Goal: Task Accomplishment & Management: Use online tool/utility

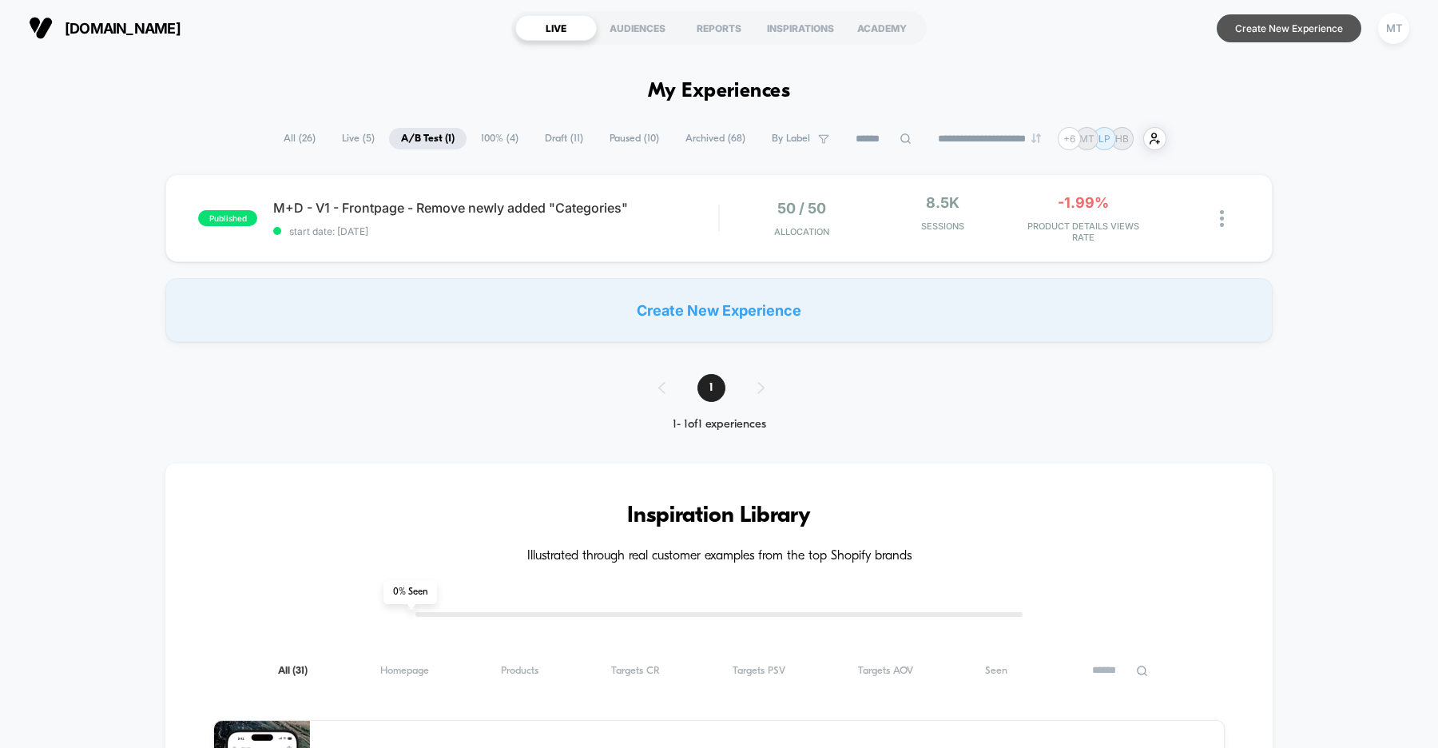
click at [1277, 34] on button "Create New Experience" at bounding box center [1289, 28] width 145 height 28
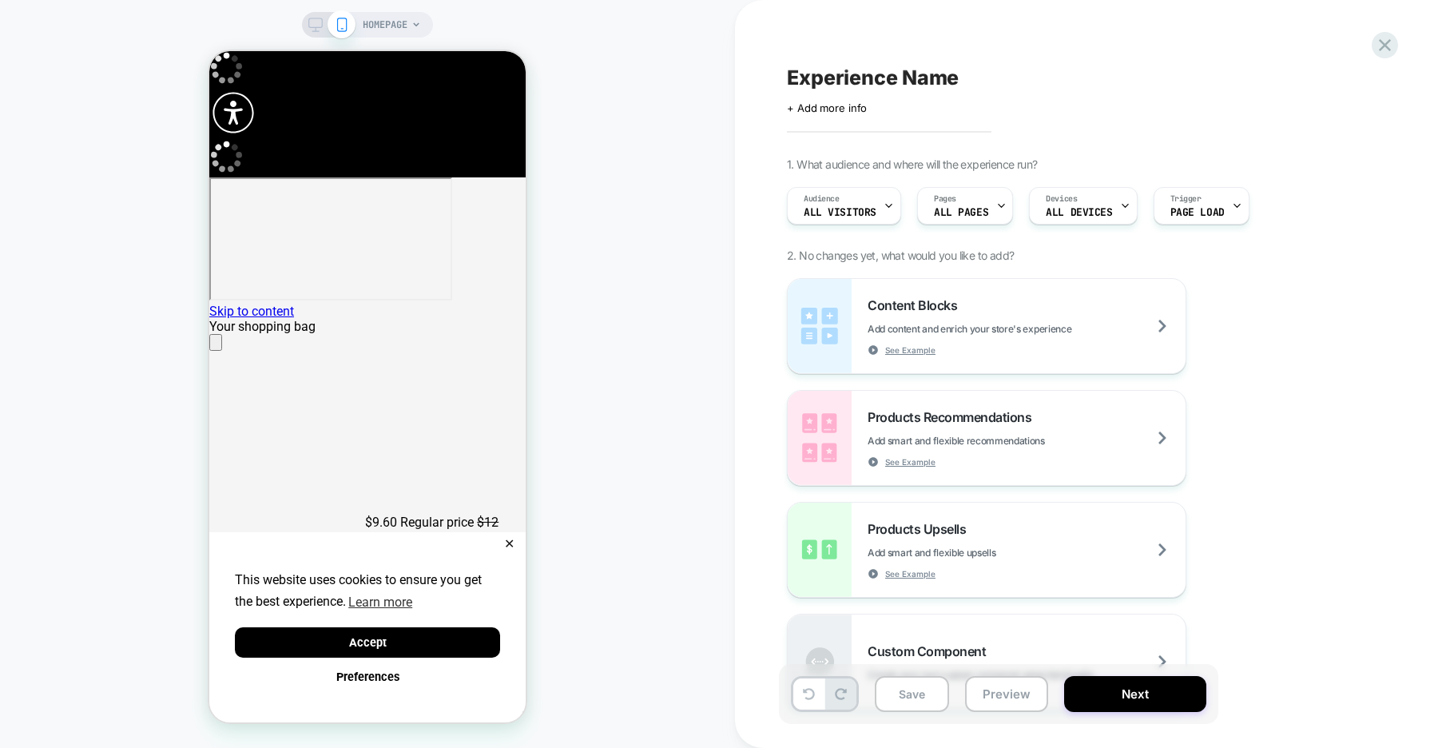
scroll to position [0, 316]
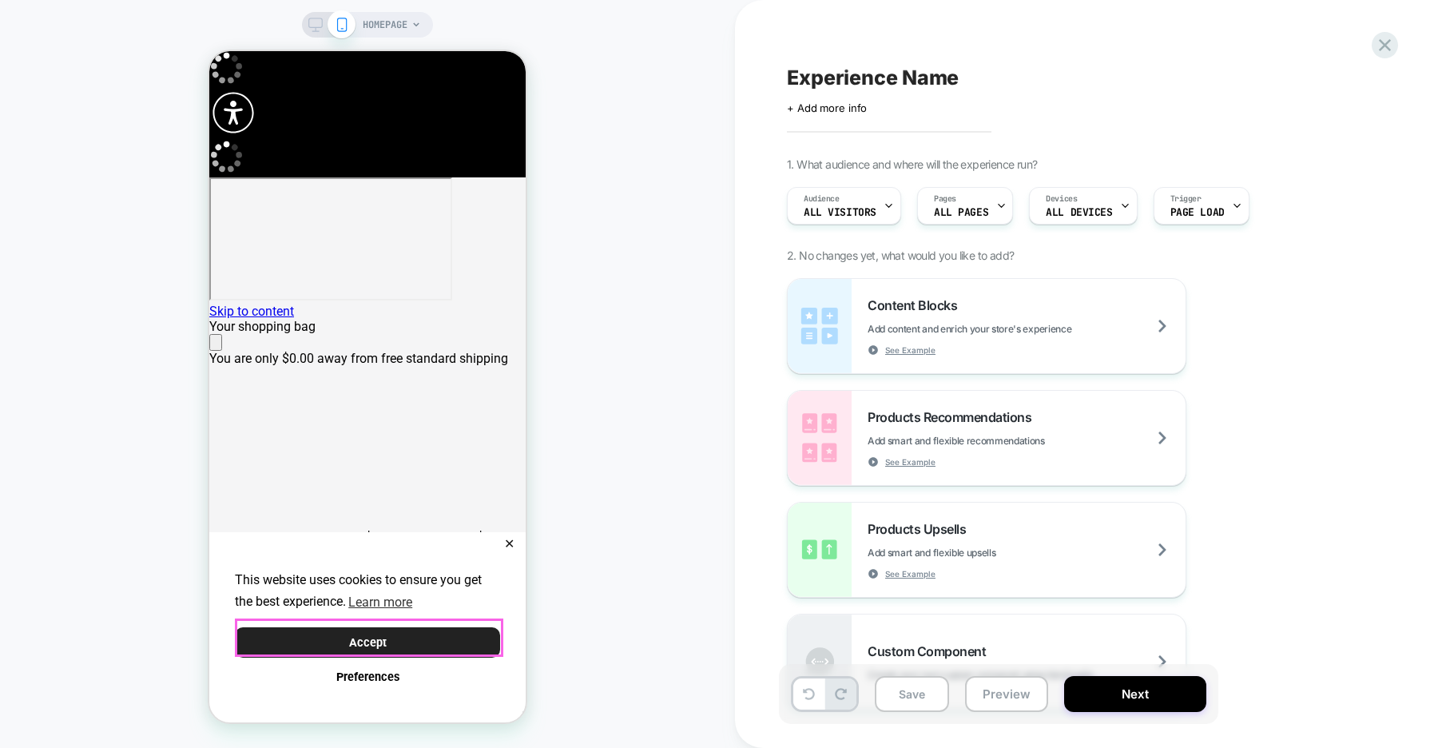
click at [449, 638] on button "Accept" at bounding box center [367, 642] width 265 height 31
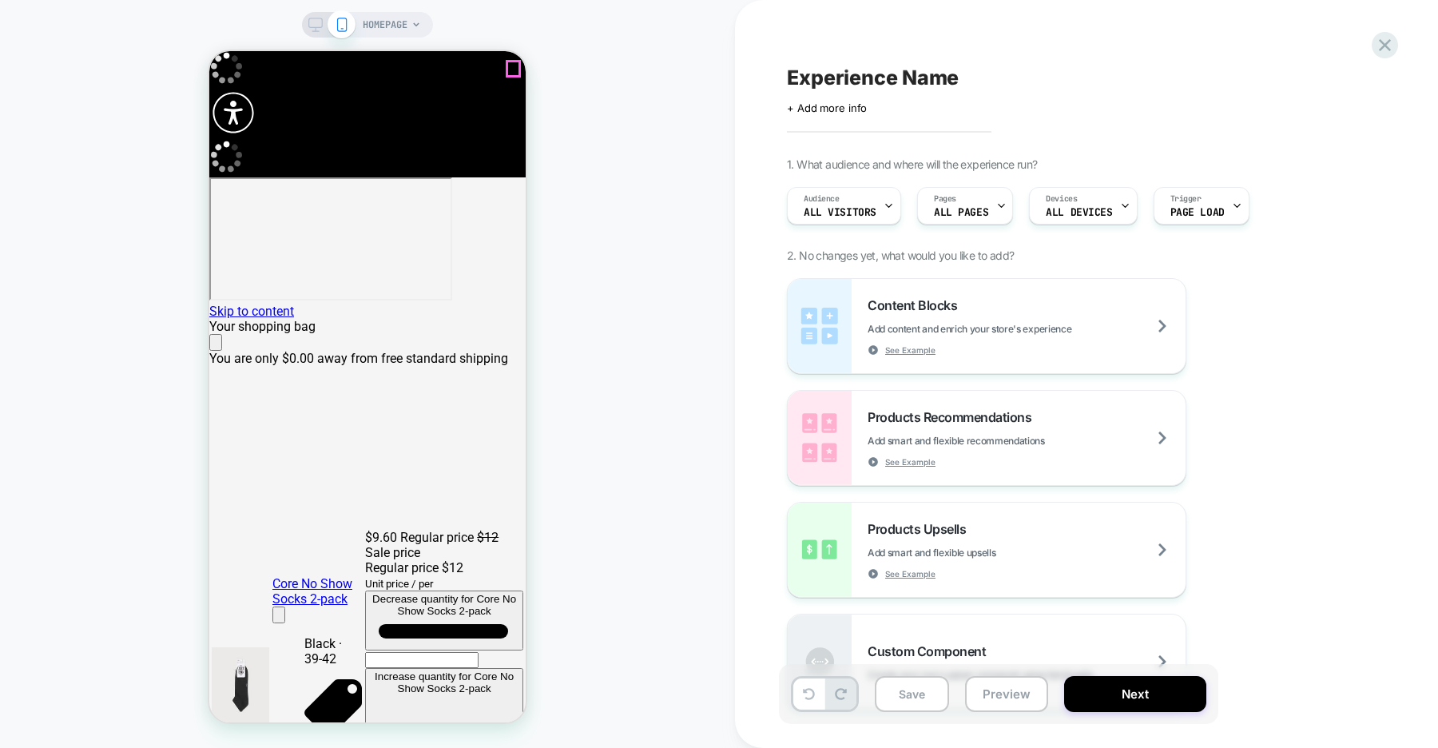
click at [230, 346] on icon "Close" at bounding box center [224, 353] width 14 height 14
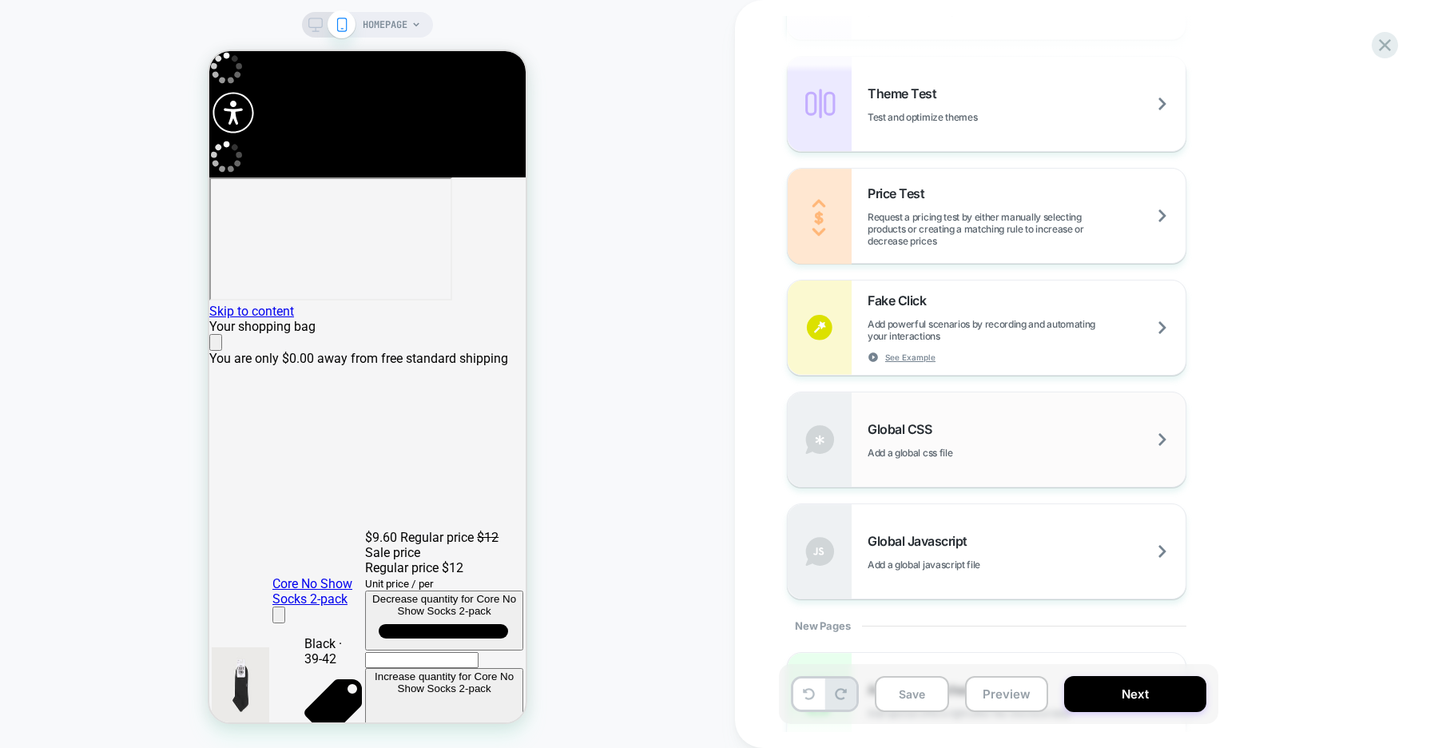
scroll to position [828, 0]
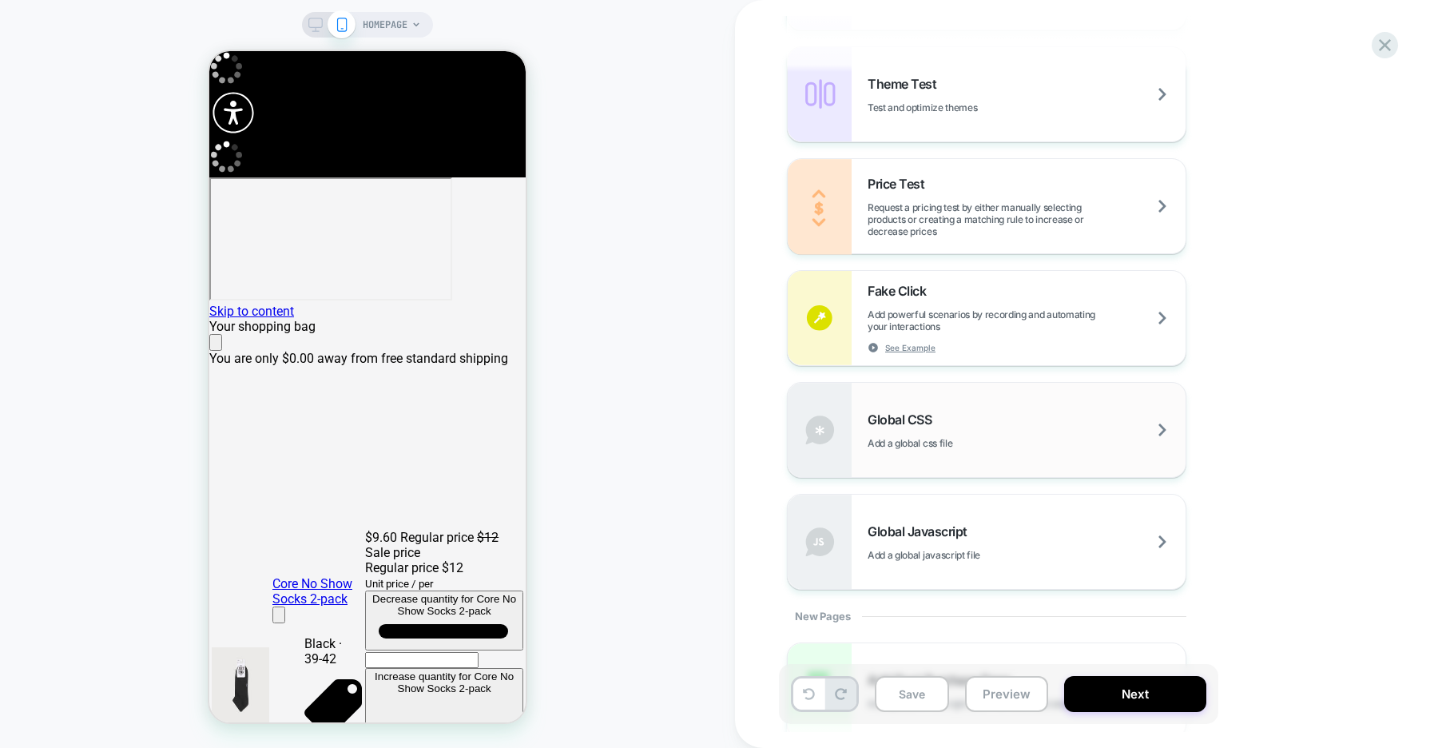
click at [1008, 445] on span "Add a global css file" at bounding box center [950, 443] width 165 height 12
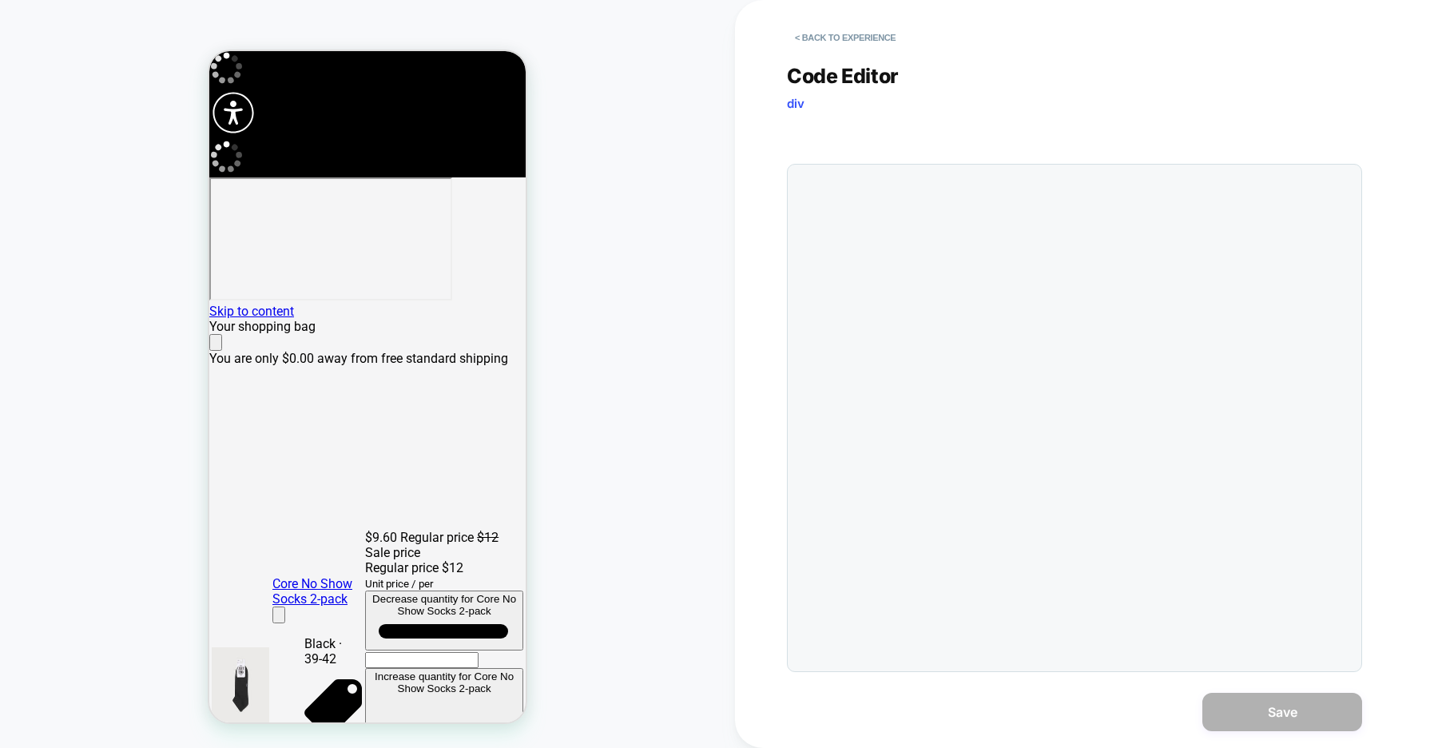
click at [1008, 445] on div at bounding box center [1074, 418] width 575 height 508
click at [947, 272] on div at bounding box center [1107, 418] width 494 height 491
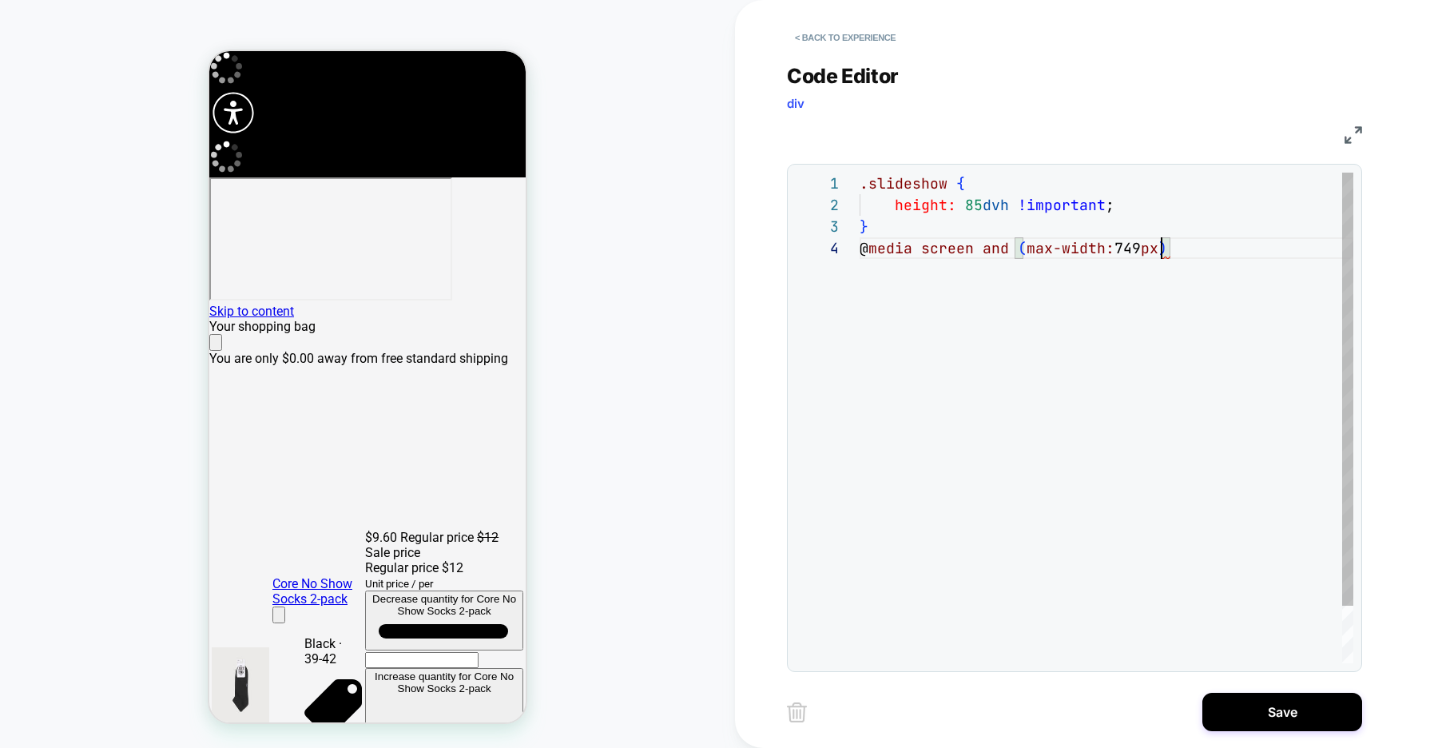
scroll to position [65, 302]
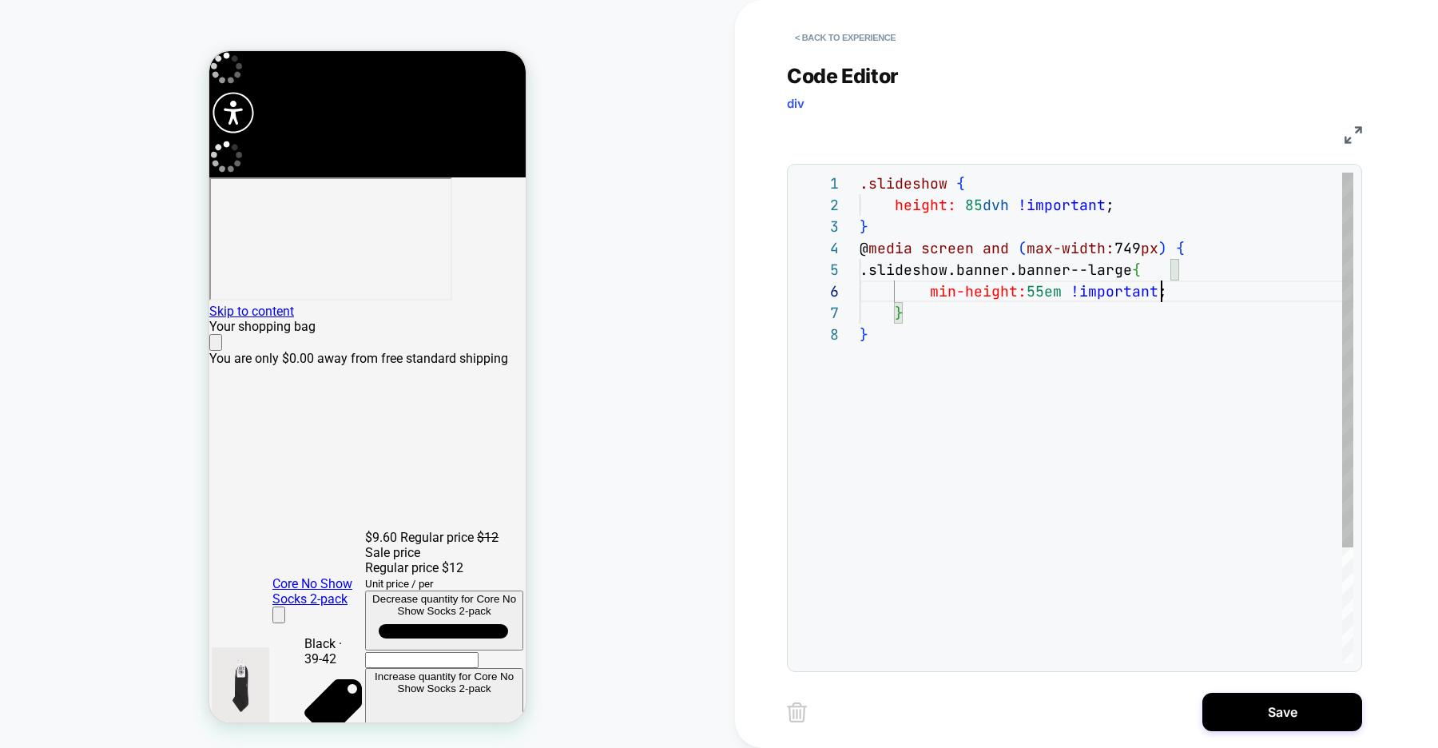
click at [1041, 296] on div ".slideshow { height: 85 dvh !important ; } @ media screen and ( max-width: 749 …" at bounding box center [1107, 494] width 494 height 642
click at [941, 352] on div ".slideshow { height: 85 dvh !important ; } @ media screen and ( max-width: 749 …" at bounding box center [1107, 494] width 494 height 642
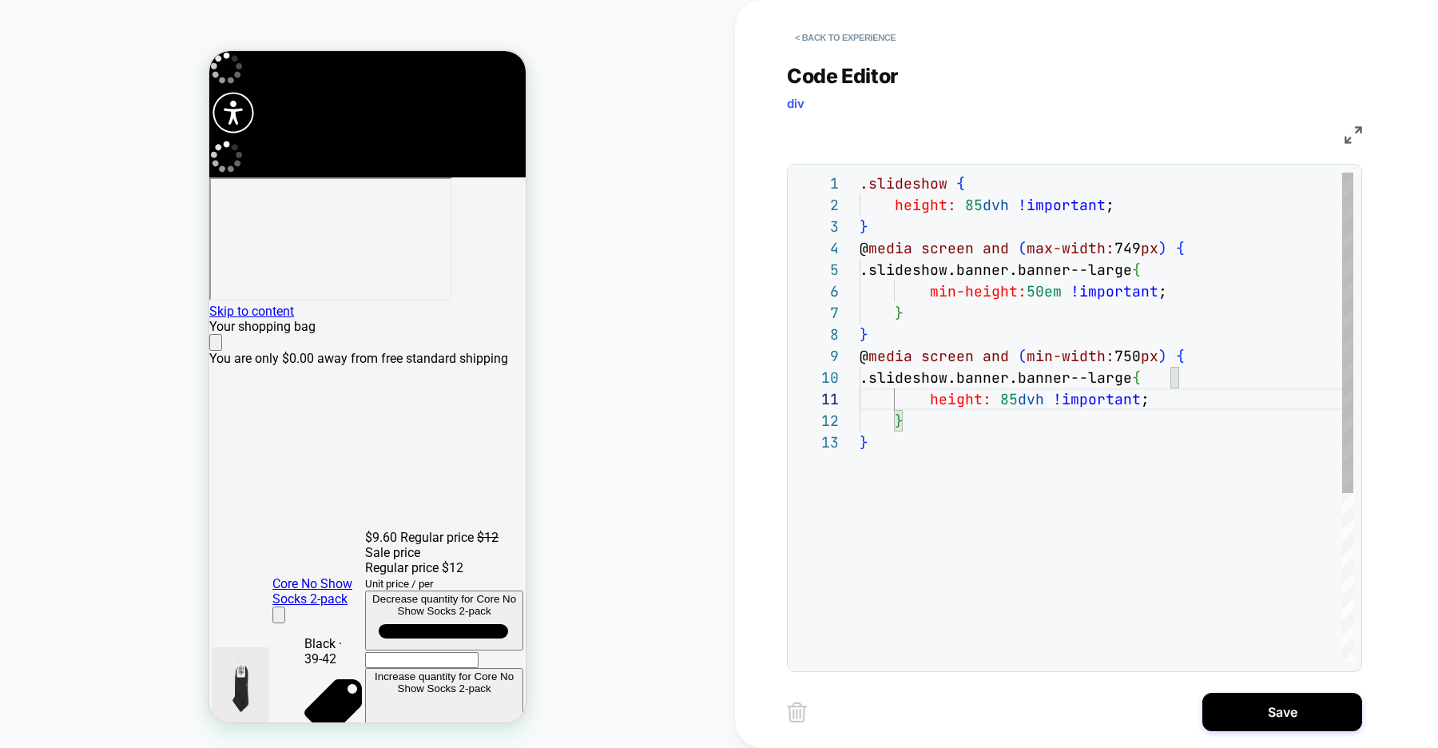
click at [980, 195] on div ".slideshow { height: 85 dvh !important ; } @ media screen and ( max-width: 749 …" at bounding box center [1107, 548] width 494 height 750
click at [1008, 446] on div ".slideshow { height: 83 dvh !important ; } @ media screen and ( max-width: 749 …" at bounding box center [1107, 548] width 494 height 750
click at [979, 209] on div ".slideshow { height: 83 dvh !important ; } @ media screen and ( max-width: 749 …" at bounding box center [1107, 548] width 494 height 750
click at [1013, 400] on div ".slideshow { height: 83 dvh !important ; } @ media screen and ( max-width: 749 …" at bounding box center [1107, 548] width 494 height 750
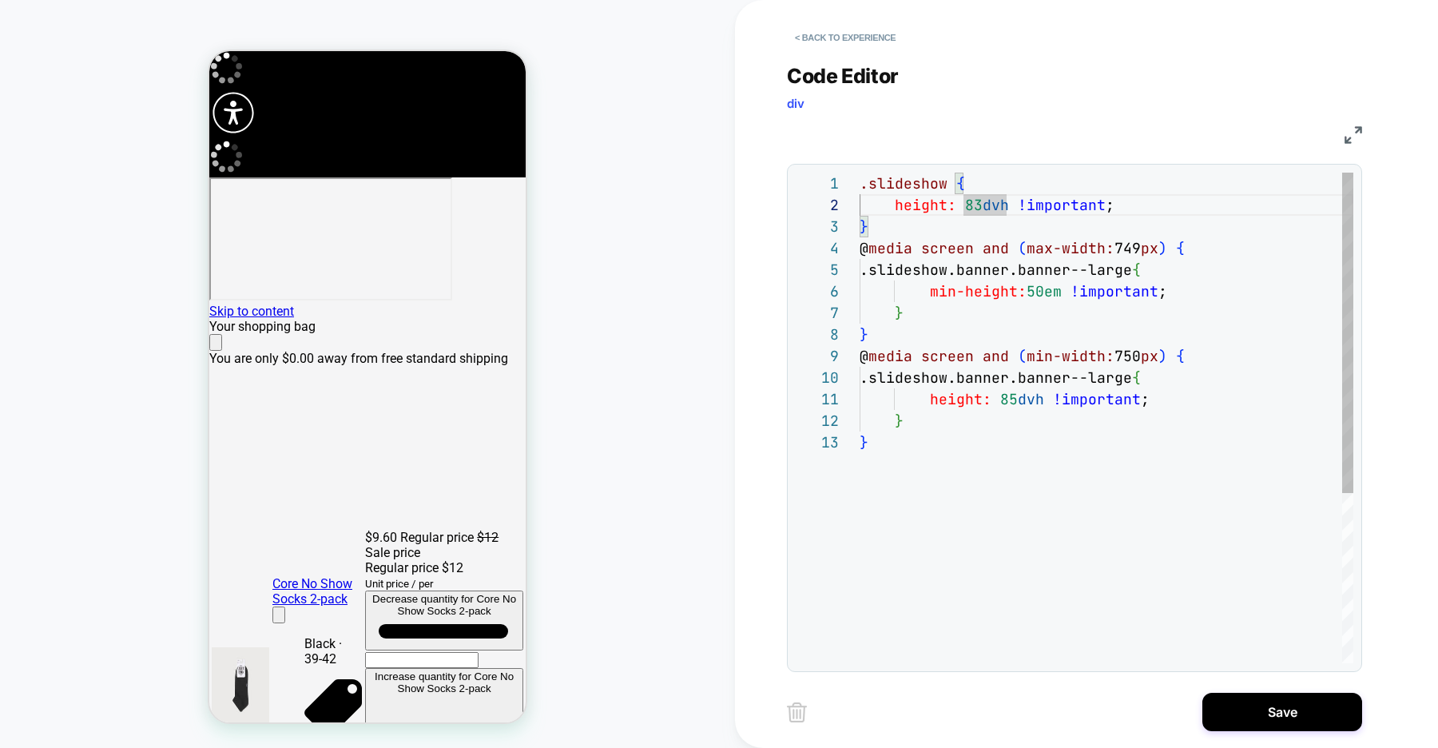
scroll to position [0, 155]
click at [982, 205] on div ".slideshow { height: 83 dvh !important ; } @ media screen and ( max-width: 749 …" at bounding box center [1107, 548] width 494 height 750
click at [1015, 403] on div ".slideshow { height: 83 dvh !important ; } @ media screen and ( max-width: 749 …" at bounding box center [1107, 548] width 494 height 750
click at [983, 209] on div ".slideshow { height: 83 dvh !important ; } @ media screen and ( max-width: 749 …" at bounding box center [1107, 548] width 494 height 750
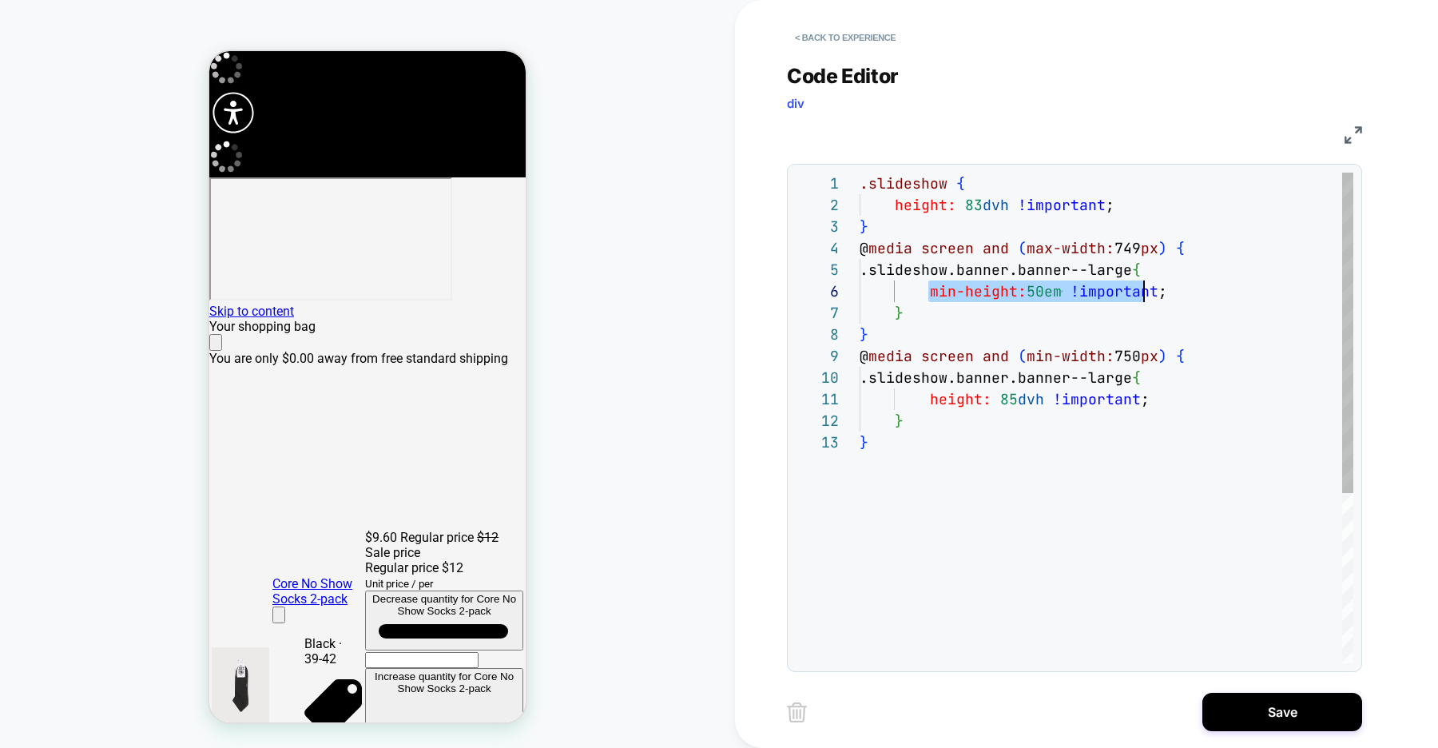
scroll to position [108, 293]
drag, startPoint x: 931, startPoint y: 291, endPoint x: 1159, endPoint y: 290, distance: 227.7
click at [1159, 290] on div ".slideshow { height: 83 dvh !important ; } @ media screen and ( max-width: 749 …" at bounding box center [1107, 548] width 494 height 750
click at [937, 217] on div ".slideshow { height: 83 dvh !important ; } @ media screen and ( max-width: 749 …" at bounding box center [1107, 548] width 494 height 750
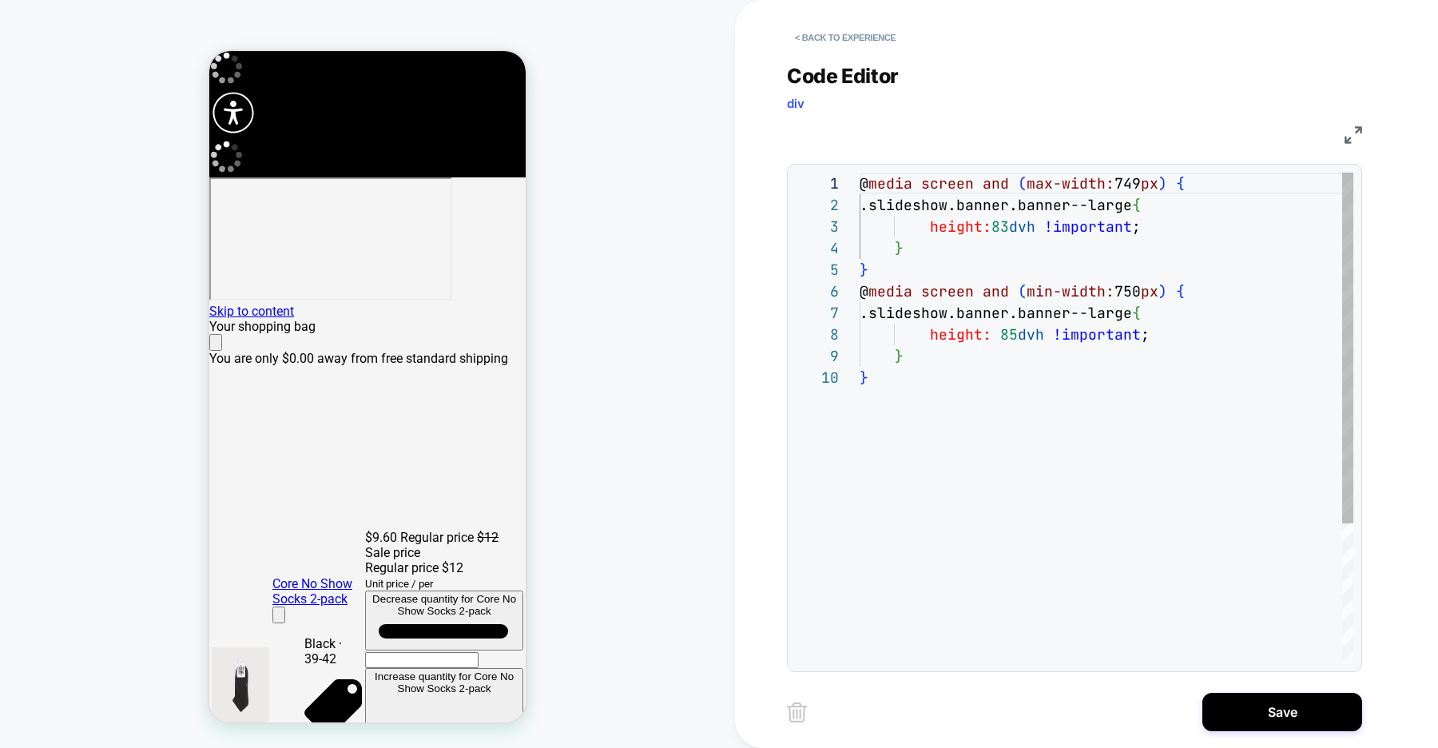
click at [964, 405] on div "@ media screen and ( max-width: 749 px ) { .slideshow.banner.banner--large { he…" at bounding box center [1107, 515] width 494 height 685
click at [1006, 227] on div "@ media screen and ( max-width: 749 px ) { .slideshow.banner.banner--large { he…" at bounding box center [1107, 515] width 494 height 685
click at [1012, 336] on div "@ media screen and ( max-width: 749 px ) { .slideshow.banner.banner--large { he…" at bounding box center [1107, 515] width 494 height 685
click at [946, 268] on div "@ media screen and ( max-width: 749 px ) { .slideshow.banner.banner--large { he…" at bounding box center [1107, 515] width 494 height 685
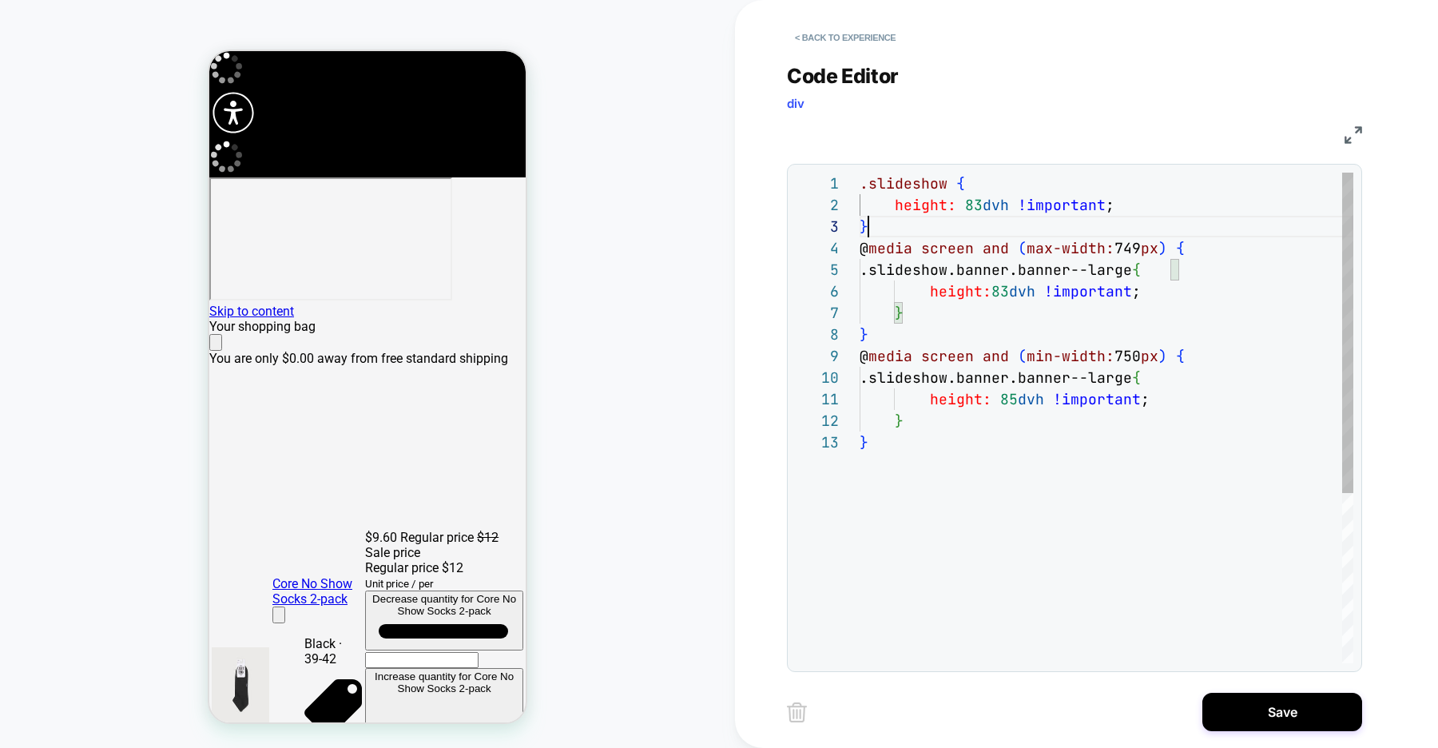
click at [910, 229] on div ".slideshow { .slideshow.banner.banner--large { height: 83 dvh !important ; } } …" at bounding box center [1107, 548] width 494 height 750
click at [862, 183] on div ".slideshow { .slideshow.banner.banner--large { height: 83 dvh !important ; } } …" at bounding box center [1107, 548] width 494 height 750
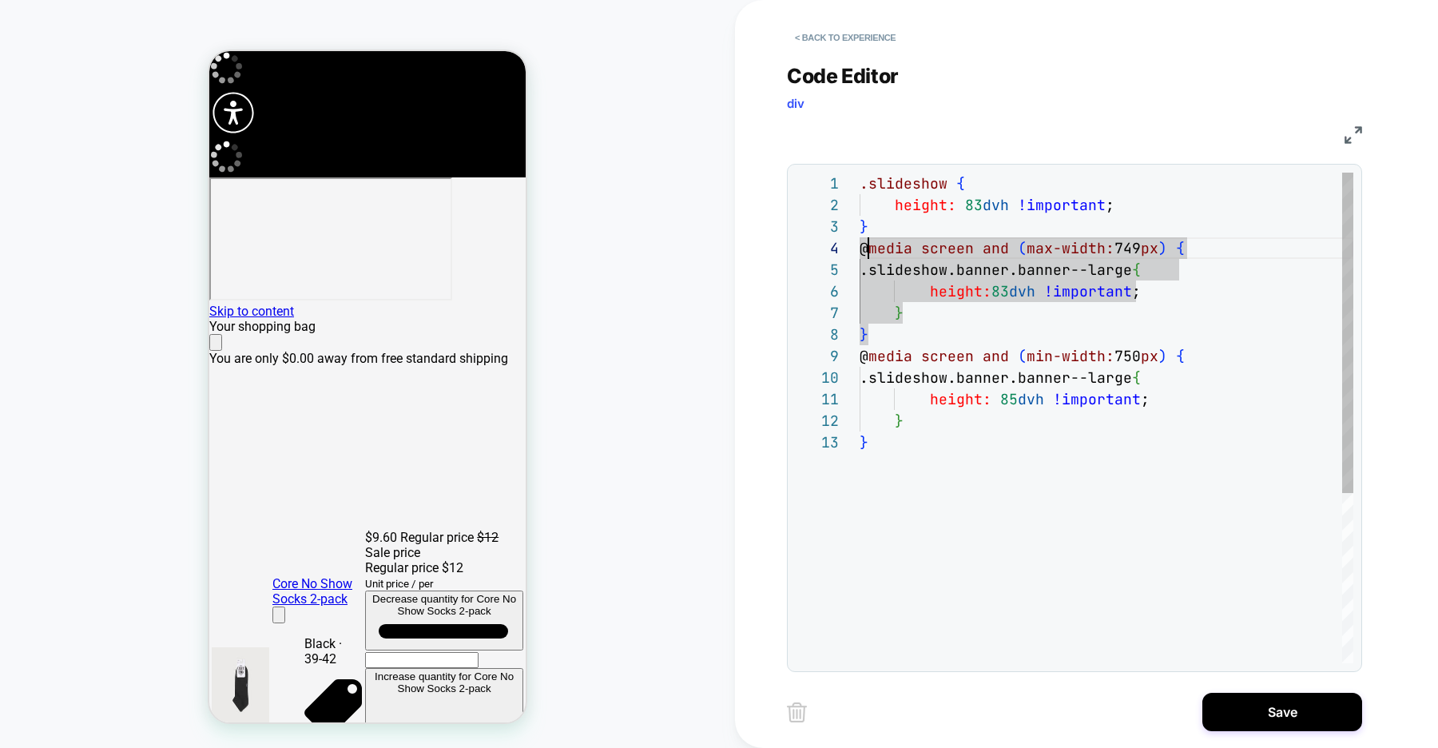
click at [901, 336] on div ".slideshow { .slideshow.banner.banner--large { height: 83 dvh !important ; } } …" at bounding box center [1107, 548] width 494 height 750
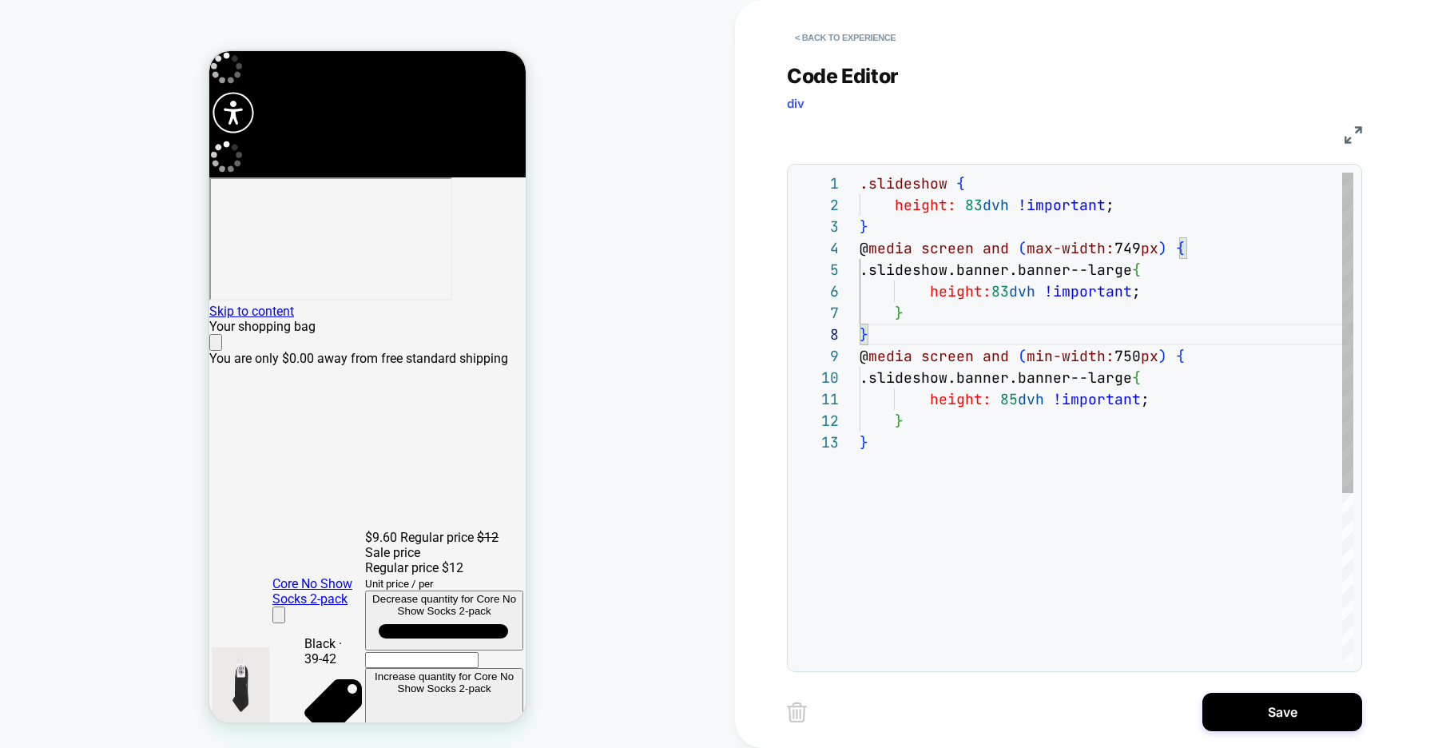
click at [863, 186] on div ".slideshow { .slideshow.banner.banner--large { height: 83 dvh !important ; } } …" at bounding box center [1107, 548] width 494 height 750
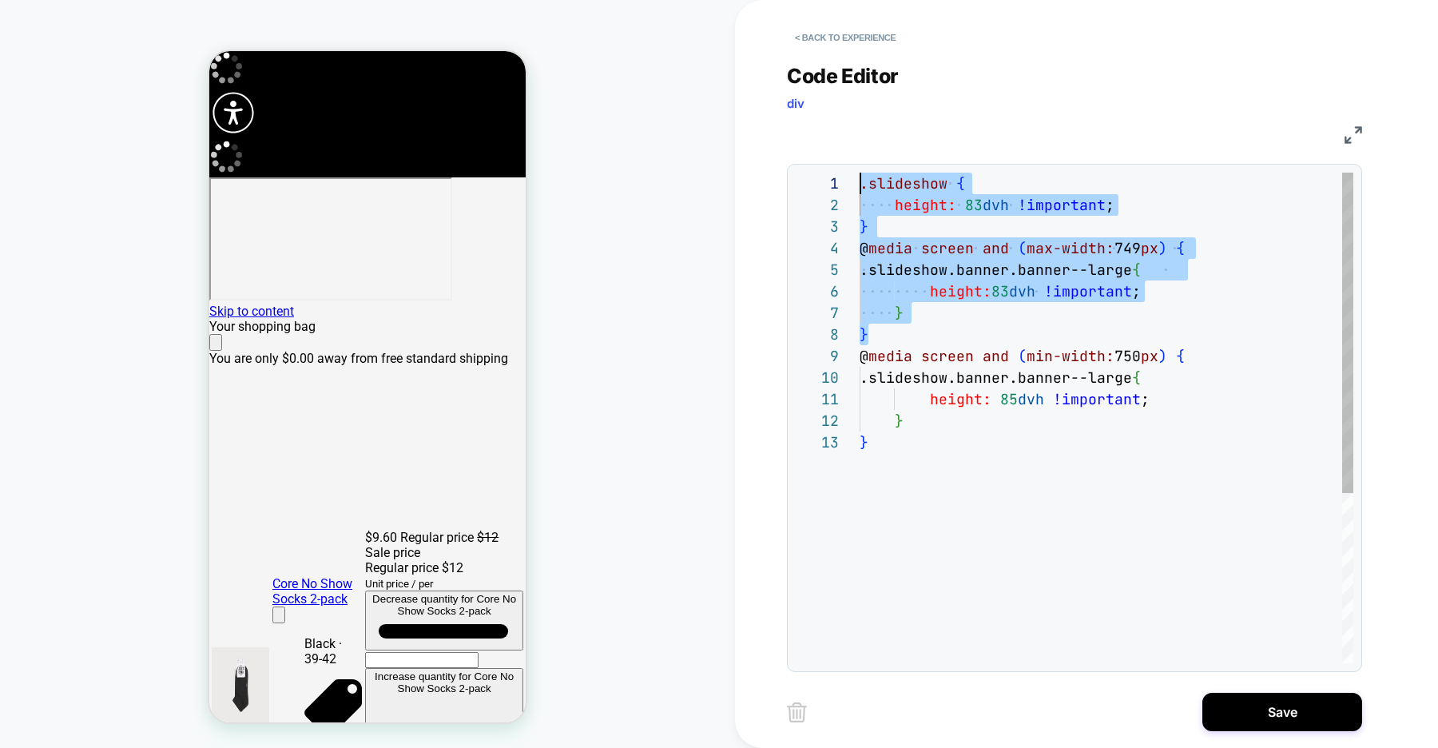
click at [992, 465] on div ".slideshow { height: 83 dvh !important ; } @ media screen and ( max-width: 749 …" at bounding box center [1107, 548] width 494 height 750
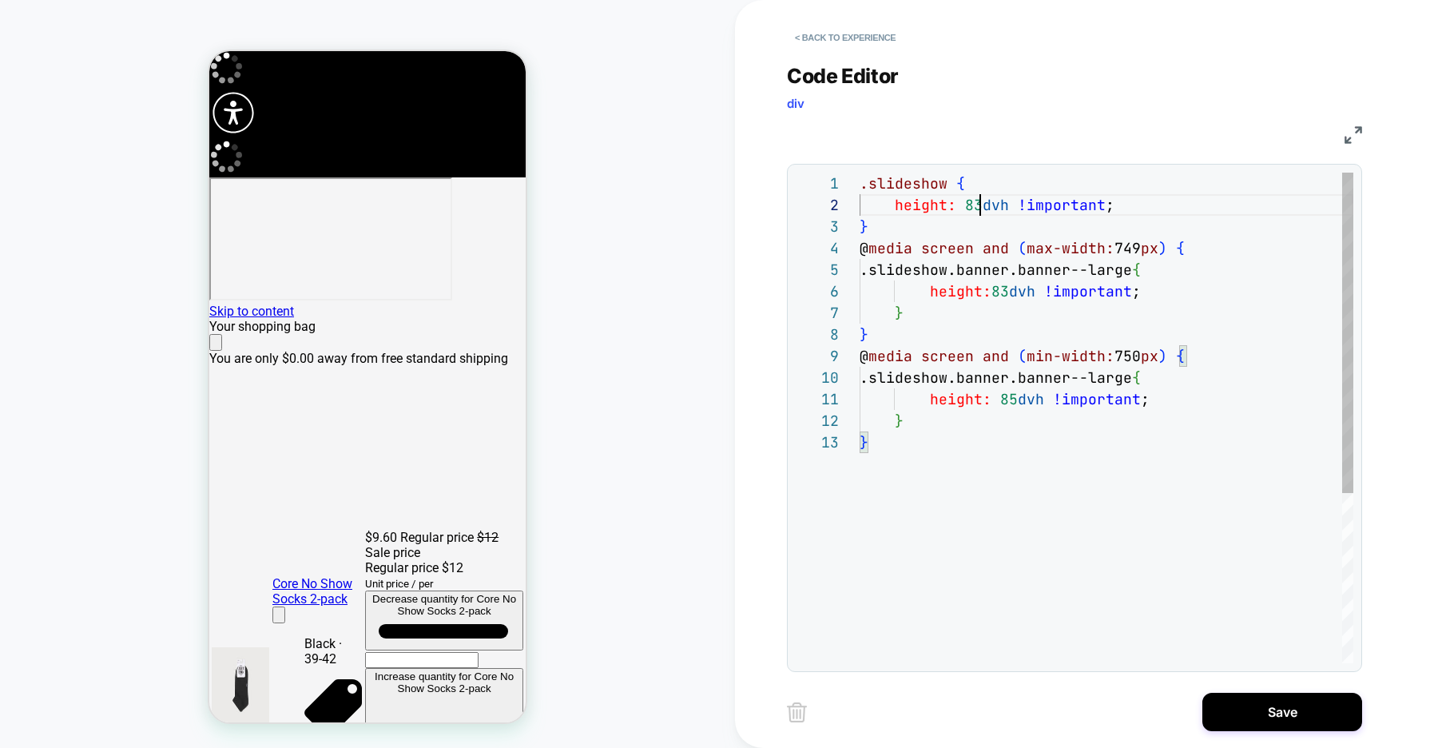
click at [980, 205] on div ".slideshow { height: 83 dvh !important ; } @ media screen and ( max-width: 749 …" at bounding box center [1107, 548] width 494 height 750
click at [1003, 292] on div ".slideshow { height: 83 dvh !important ; } @ media screen and ( max-width: 749 …" at bounding box center [1107, 548] width 494 height 750
click at [908, 225] on div ".slideshow { height: 83 dvh !important ; } @ media screen and ( max-width: 749 …" at bounding box center [1107, 548] width 494 height 750
click at [864, 185] on div ".slideshow { height: 83 dvh !important ; } @ media screen and ( max-width: 749 …" at bounding box center [1107, 548] width 494 height 750
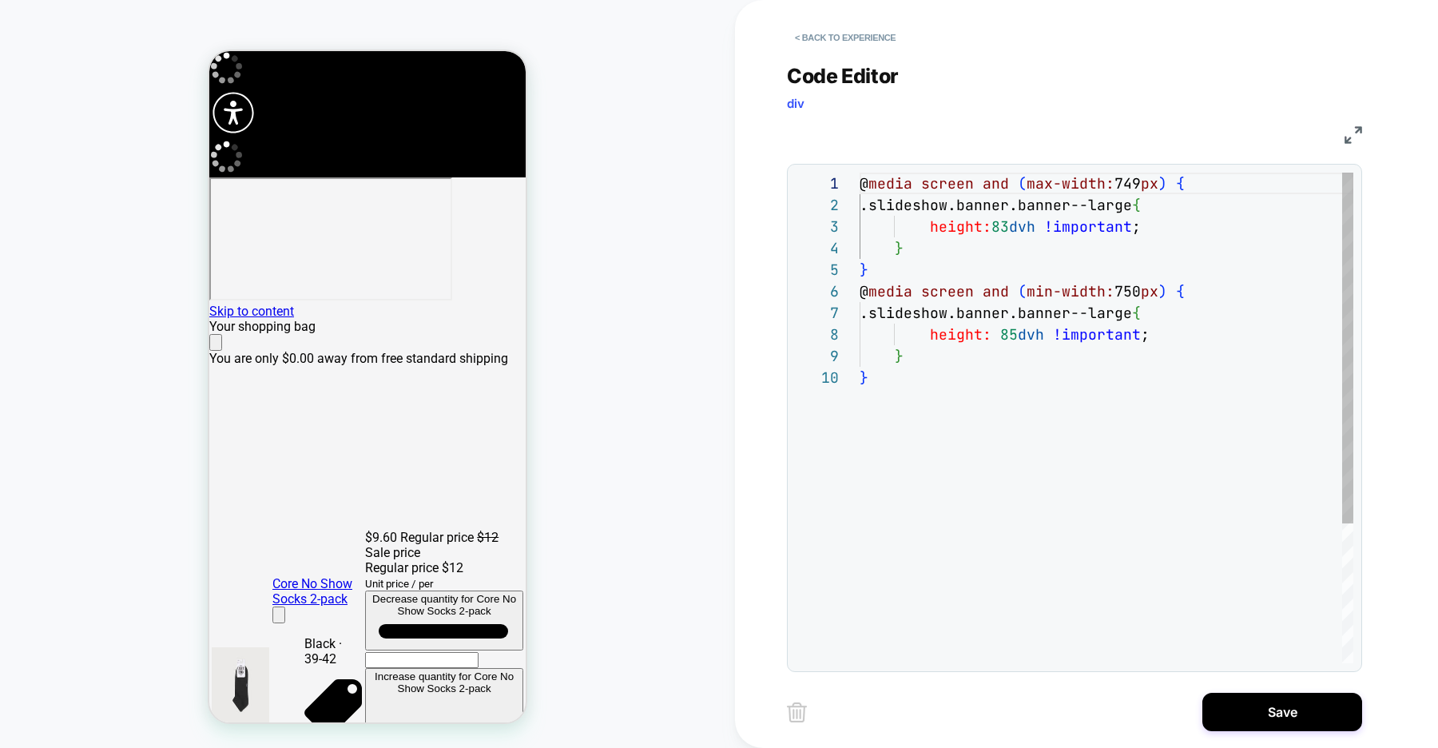
click at [1008, 475] on div "@ media screen and ( max-width: 749 px ) { .slideshow.banner.banner--large { he…" at bounding box center [1107, 515] width 494 height 685
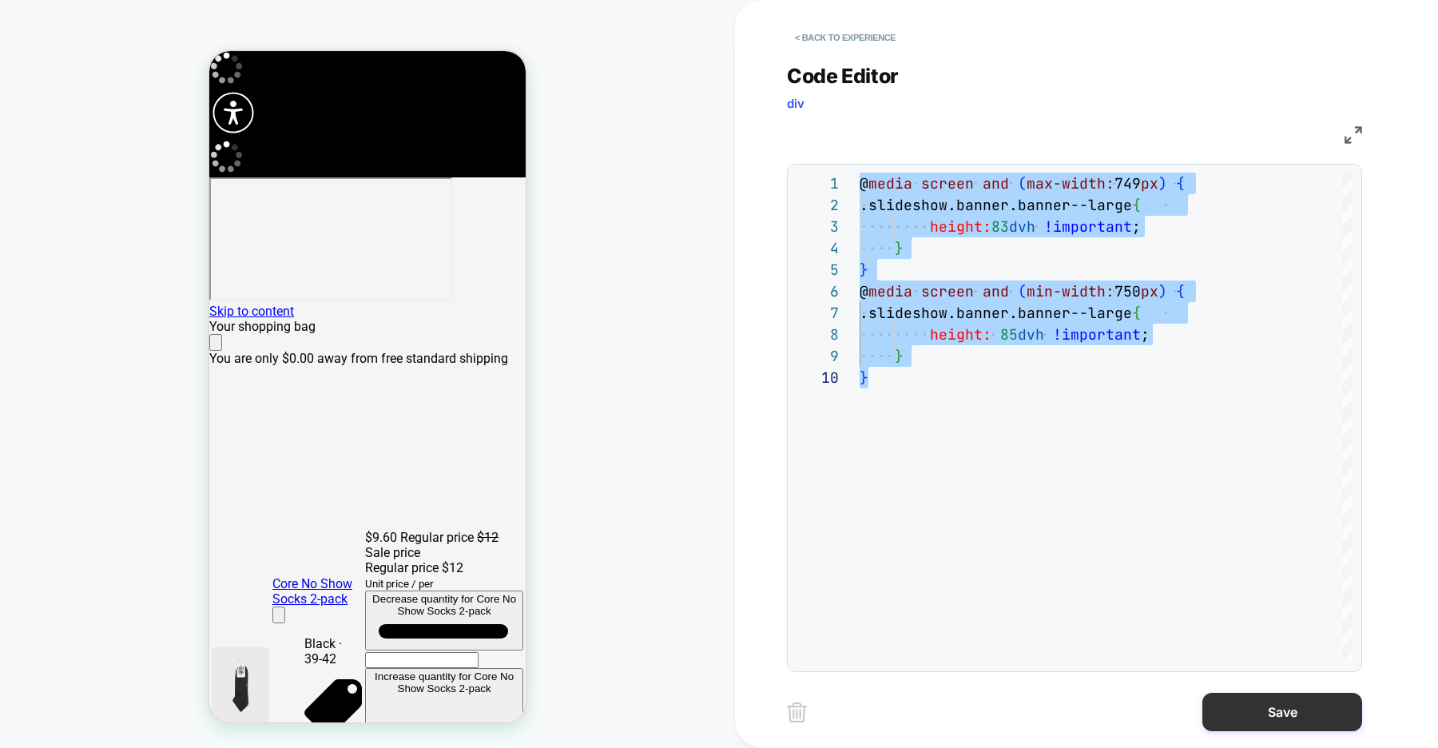
type textarea "**********"
click at [1271, 718] on button "Save" at bounding box center [1283, 712] width 160 height 38
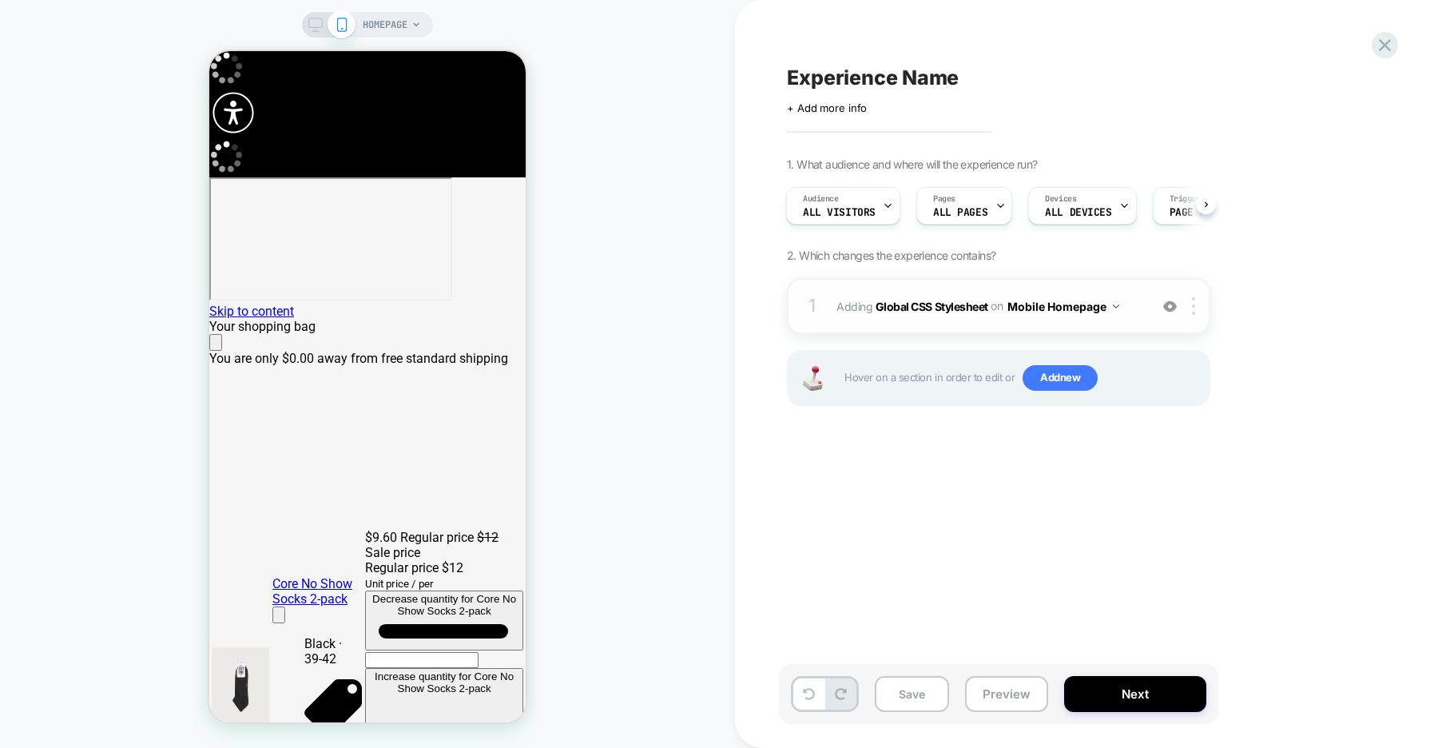
click at [1117, 305] on img at bounding box center [1116, 306] width 6 height 4
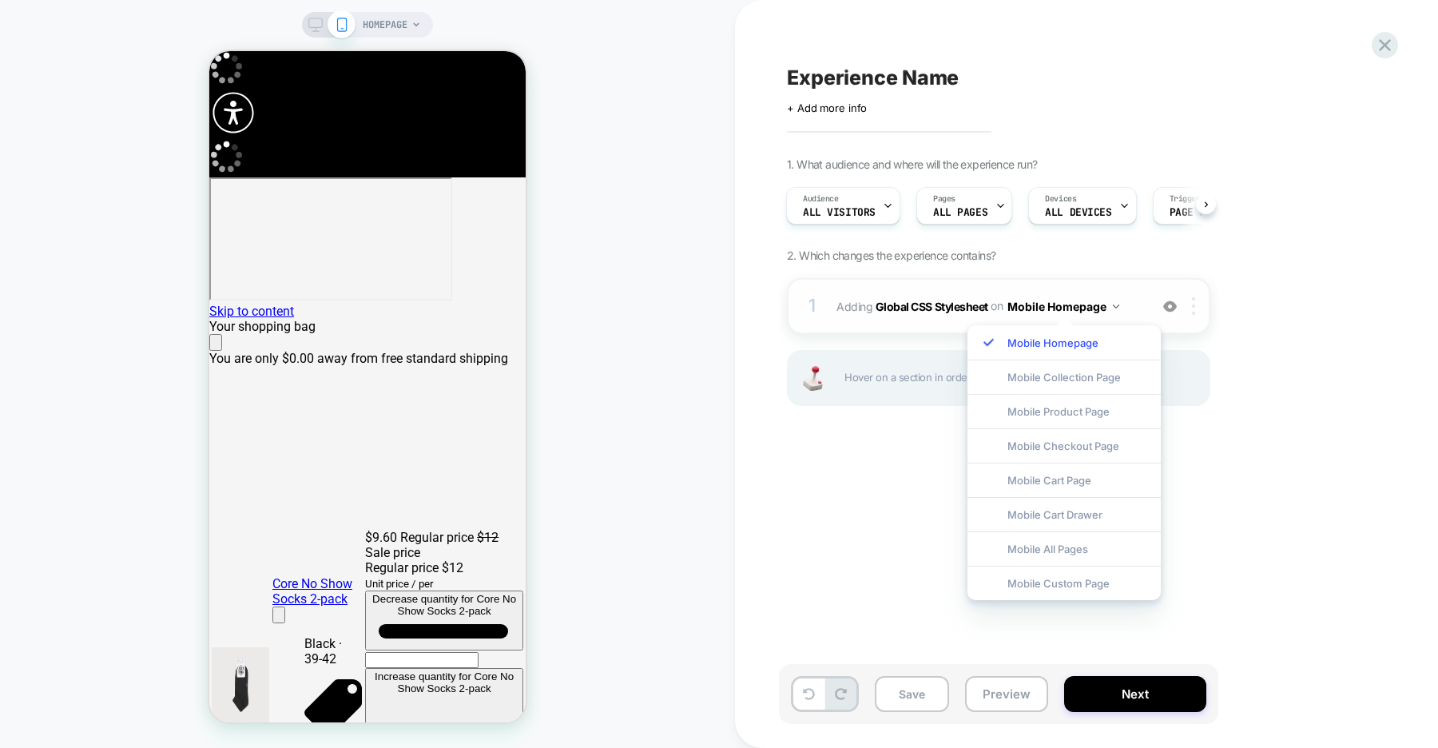
click at [1192, 306] on img at bounding box center [1193, 306] width 3 height 18
click at [1211, 483] on div "Target All Devices" at bounding box center [1195, 477] width 142 height 44
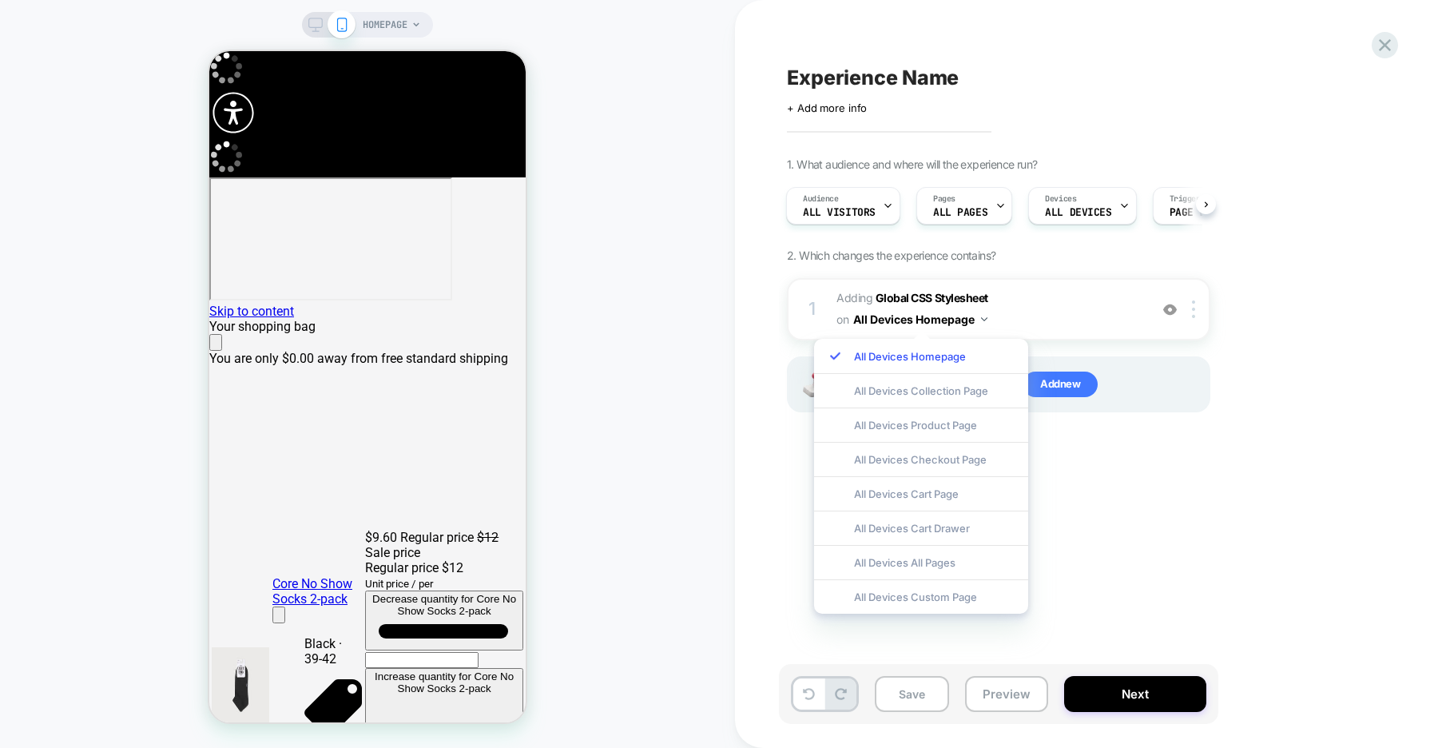
click at [1274, 410] on div "1. What audience and where will the experience run? Audience All Visitors Pages…" at bounding box center [1078, 304] width 583 height 295
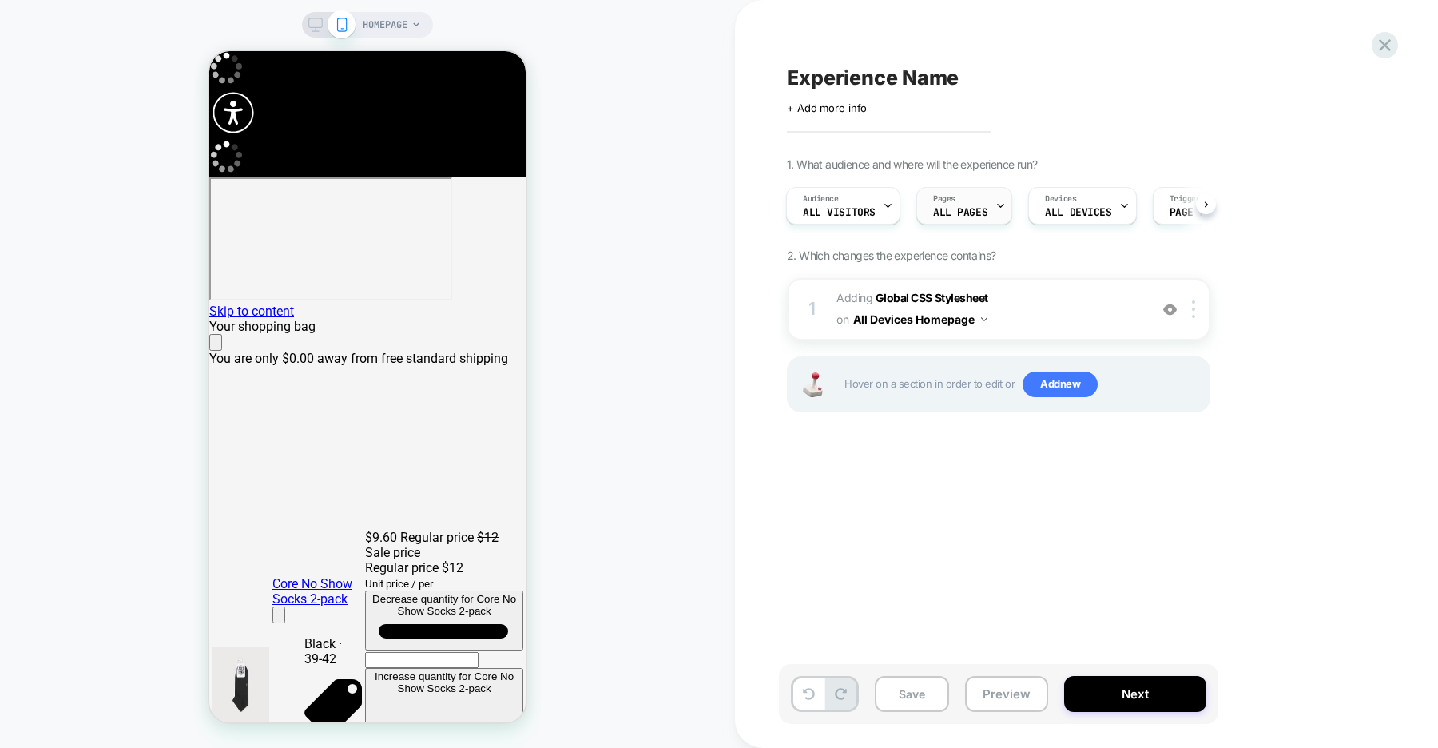
click at [977, 214] on span "ALL PAGES" at bounding box center [960, 212] width 54 height 11
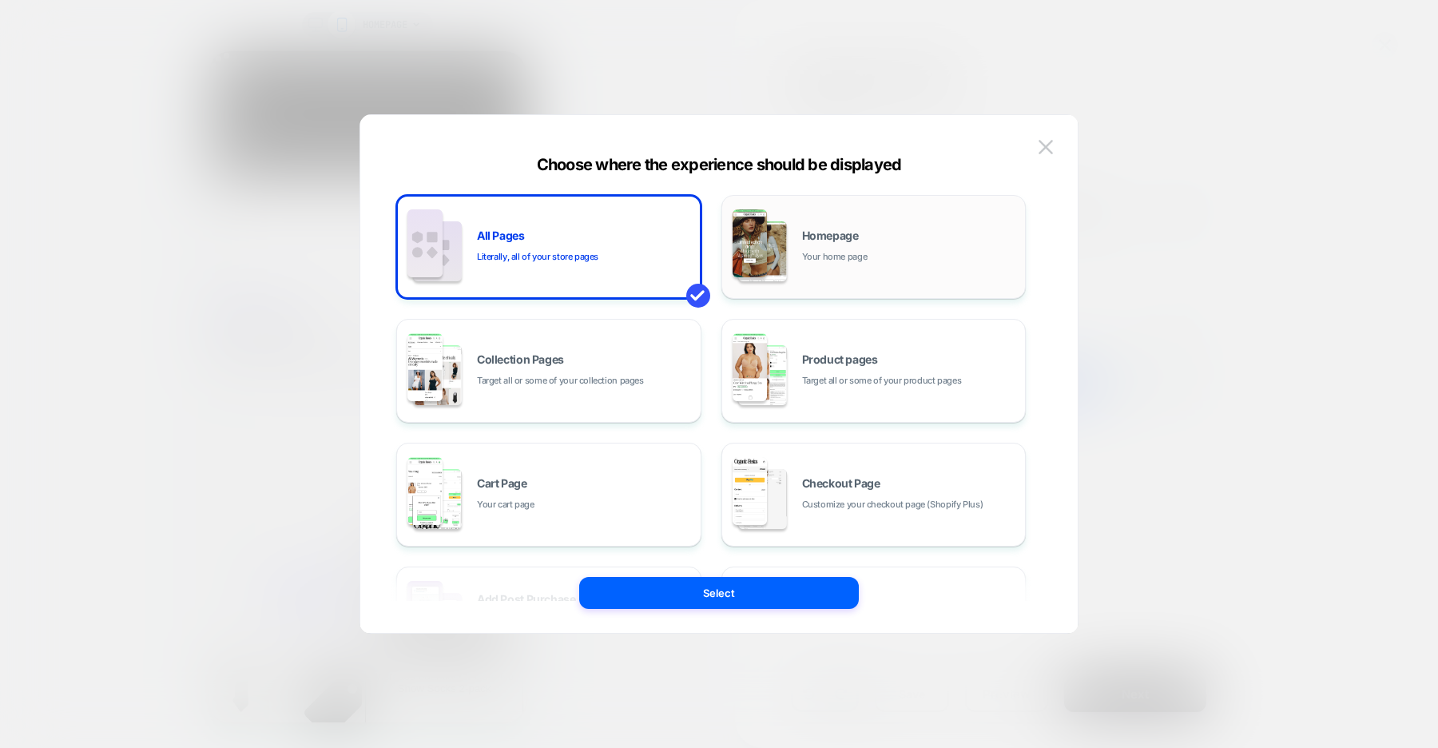
click at [790, 250] on div "Homepage Your home page" at bounding box center [874, 247] width 288 height 88
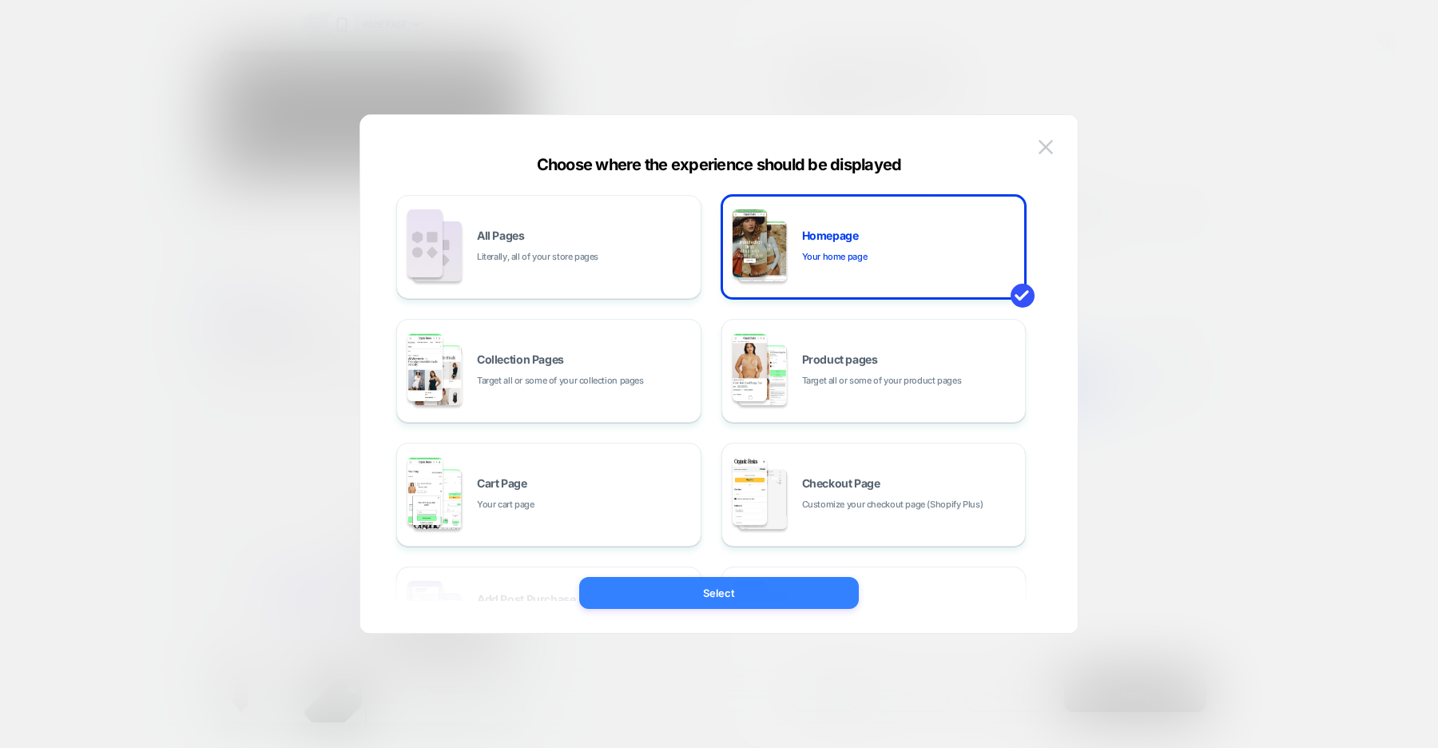
click at [758, 598] on button "Select" at bounding box center [719, 593] width 280 height 32
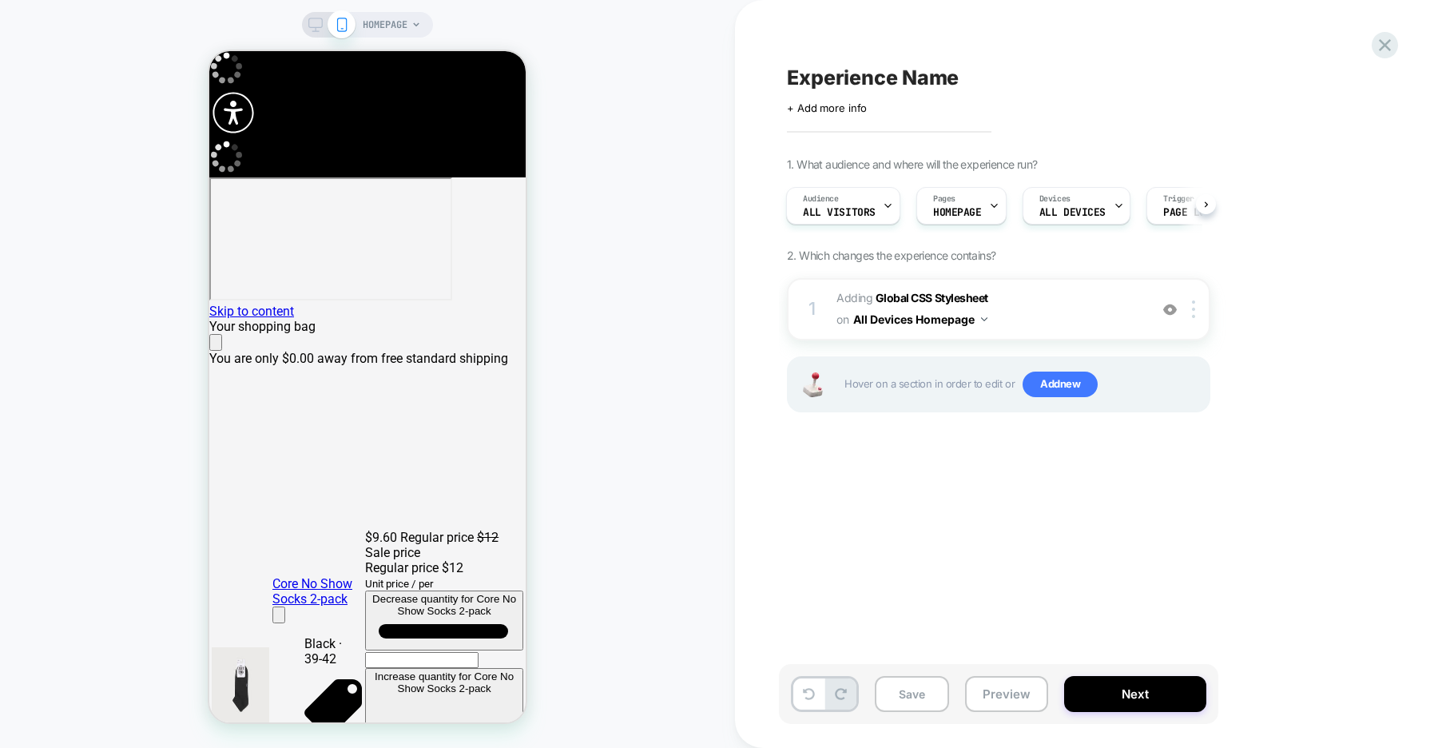
click at [315, 26] on rect at bounding box center [316, 22] width 14 height 9
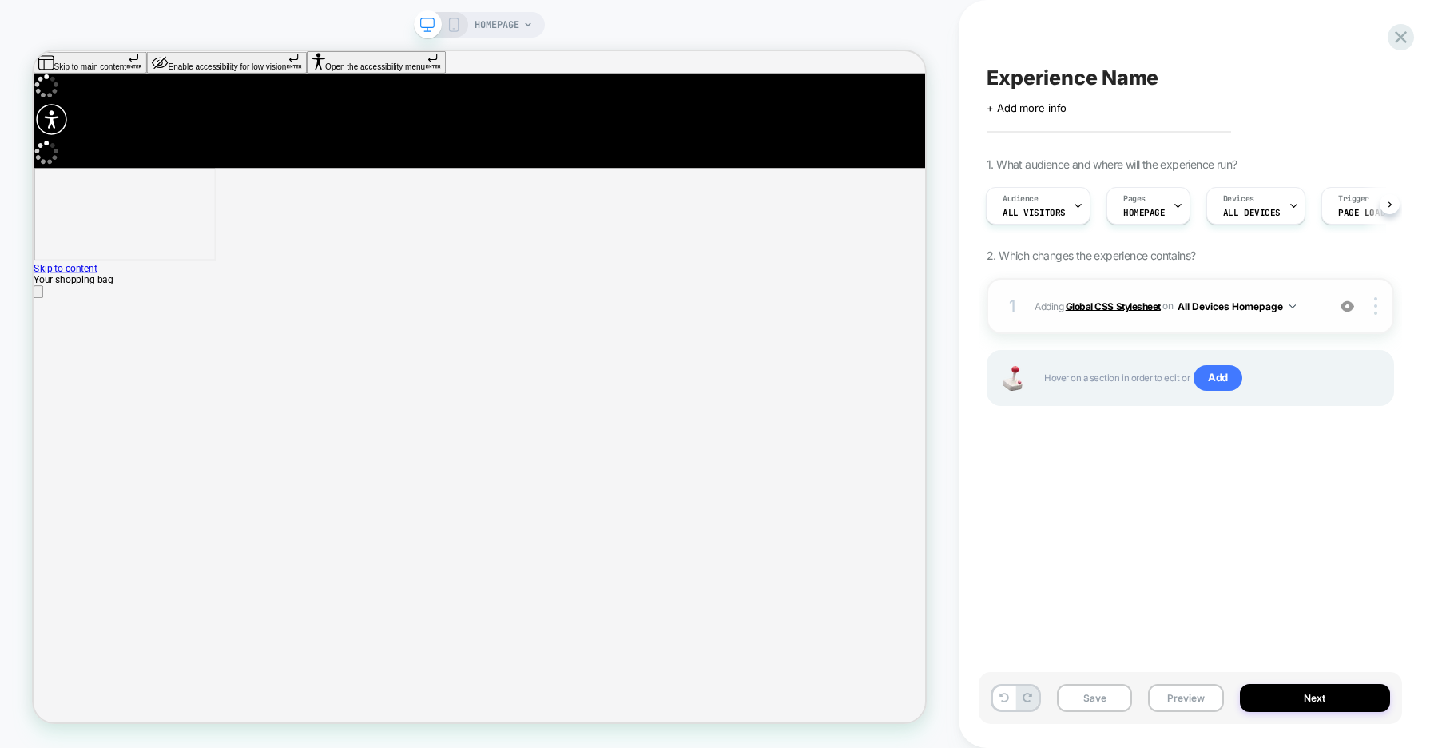
click at [1120, 306] on b "Global CSS Stylesheet" at bounding box center [1113, 306] width 95 height 12
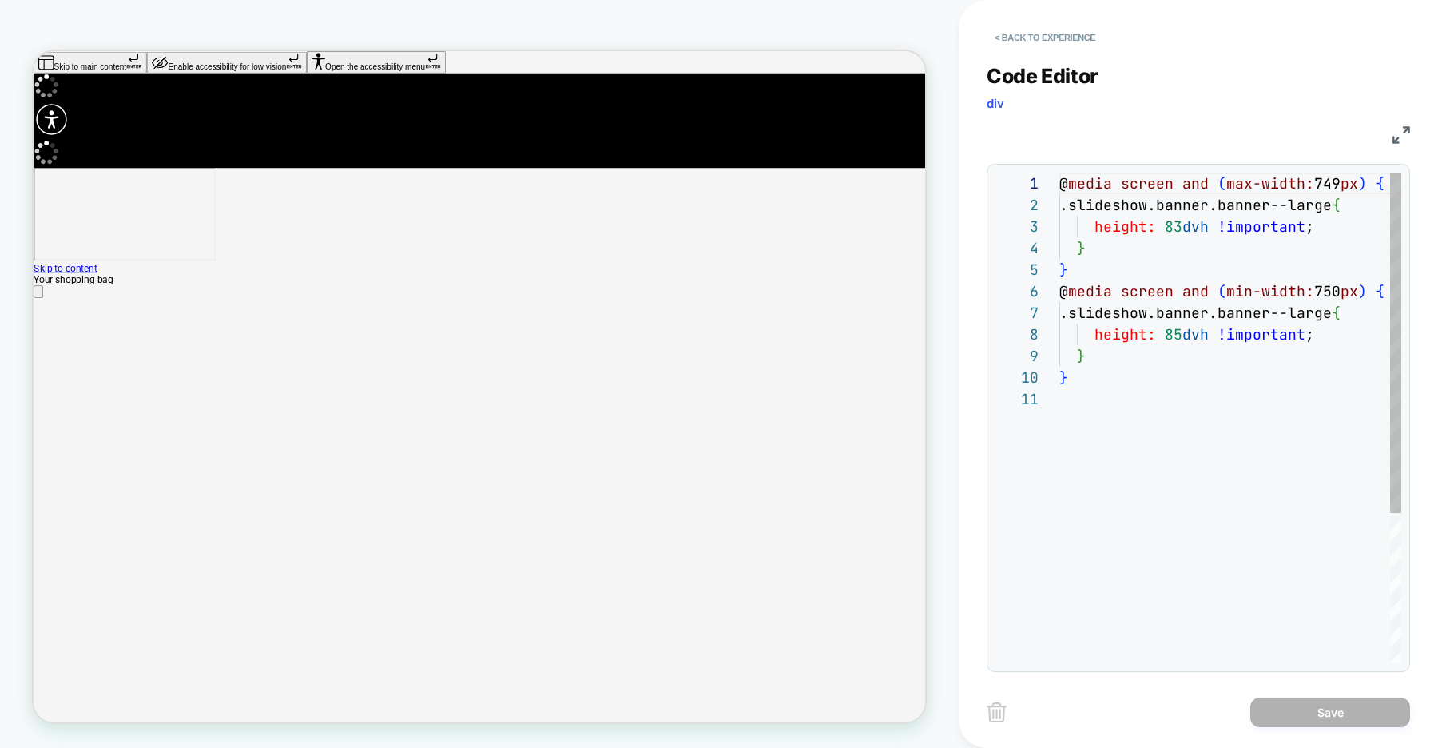
scroll to position [216, 0]
click at [1135, 370] on div "@ media screen and ( max-width: 749 px ) { .slideshow.banner.banner--large { he…" at bounding box center [1246, 526] width 373 height 706
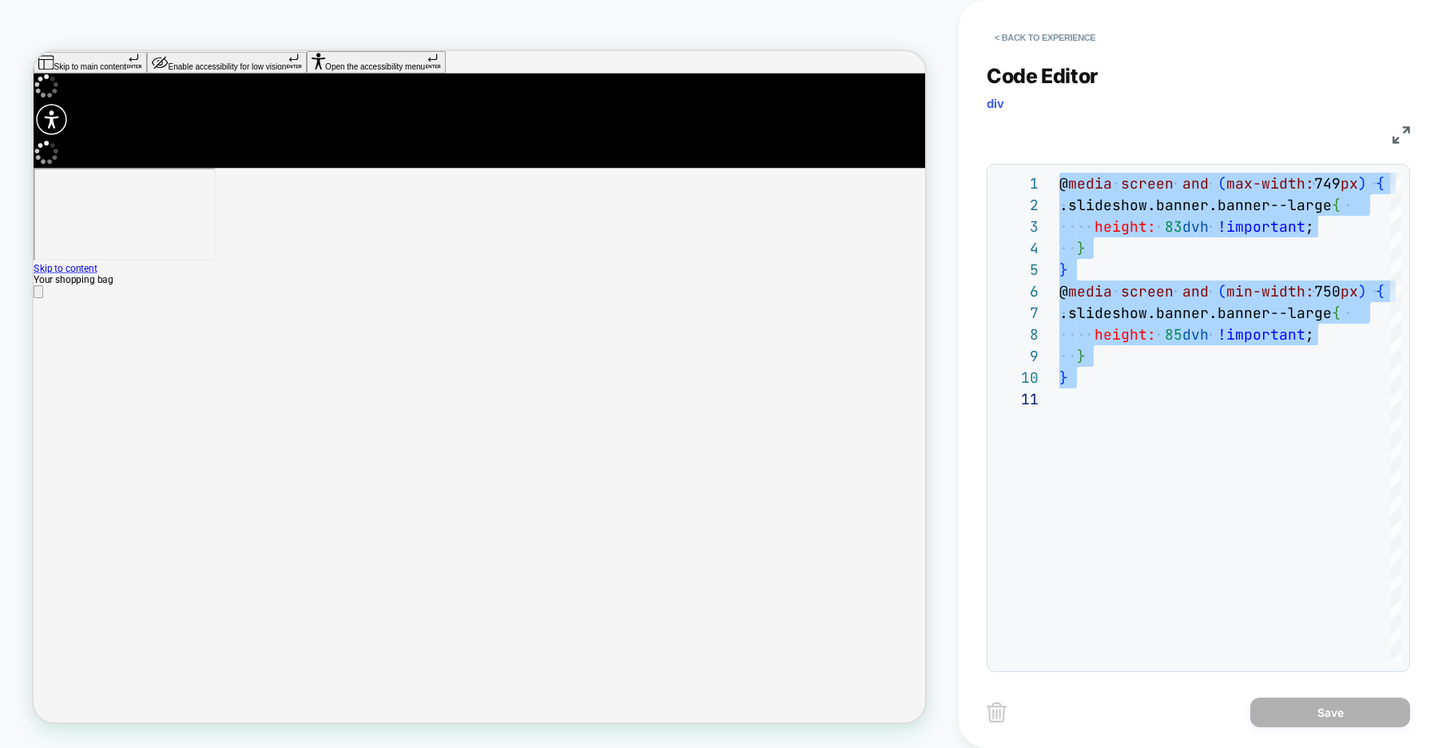
scroll to position [0, 0]
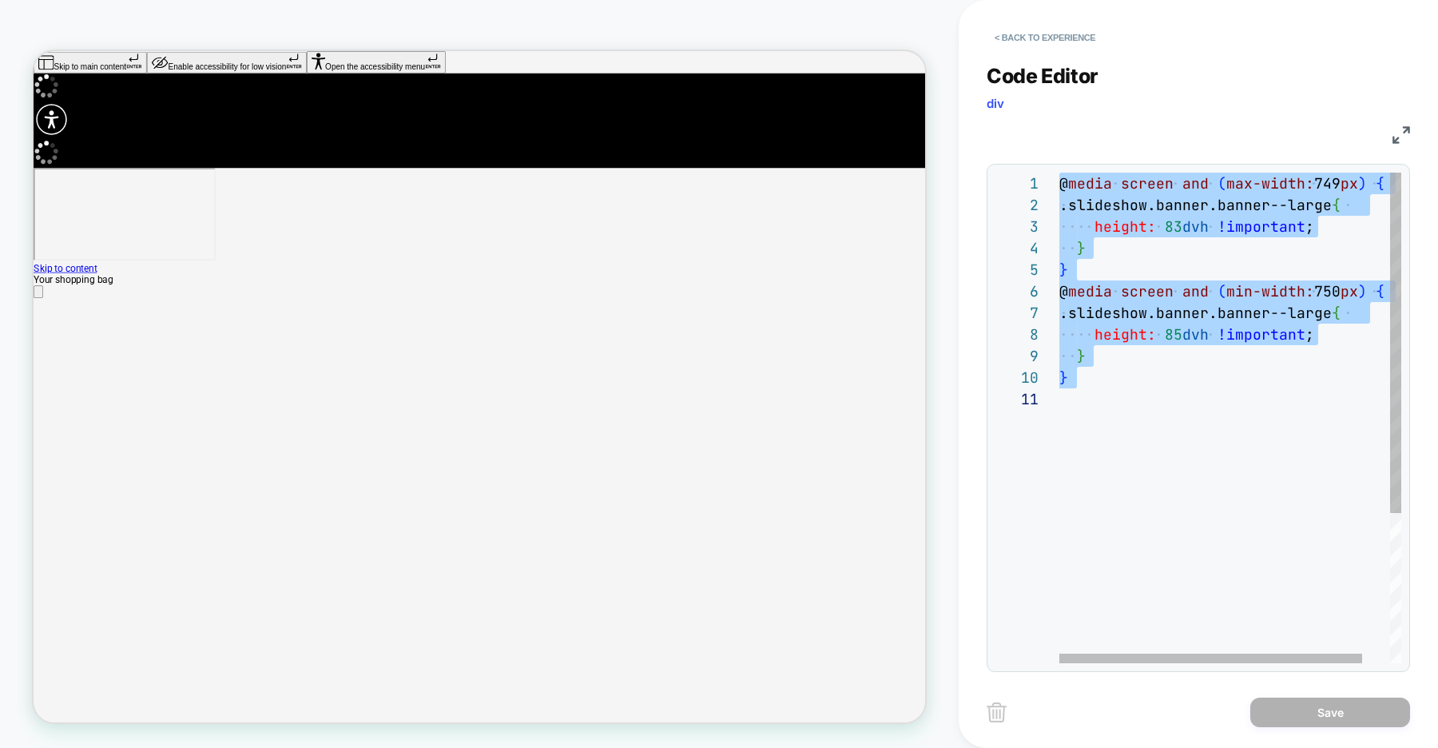
click at [1125, 434] on div "@ media screen and ( max-width: 749 px ) { .slideshow.banner.banner--large { he…" at bounding box center [1246, 526] width 373 height 706
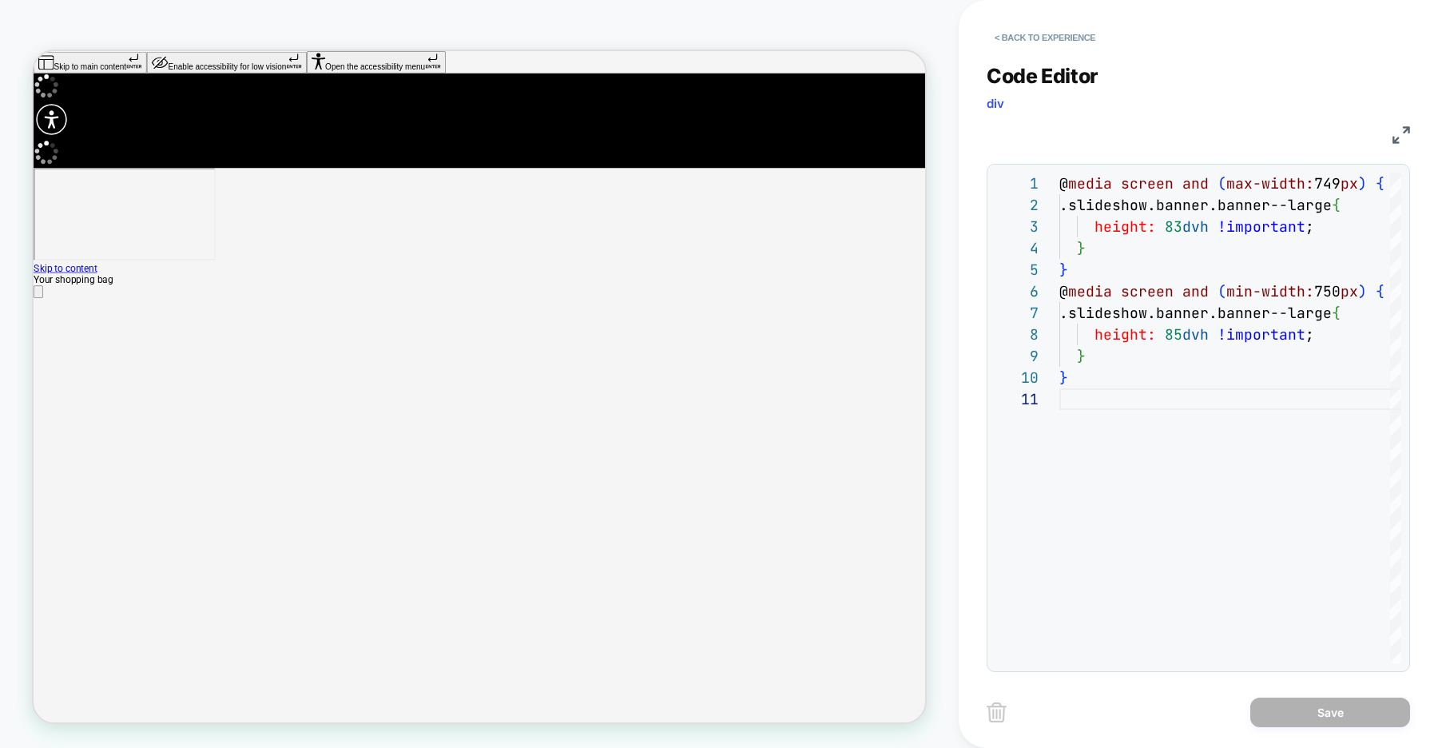
scroll to position [0, 1189]
click at [1056, 34] on button "< Back to experience" at bounding box center [1045, 38] width 117 height 26
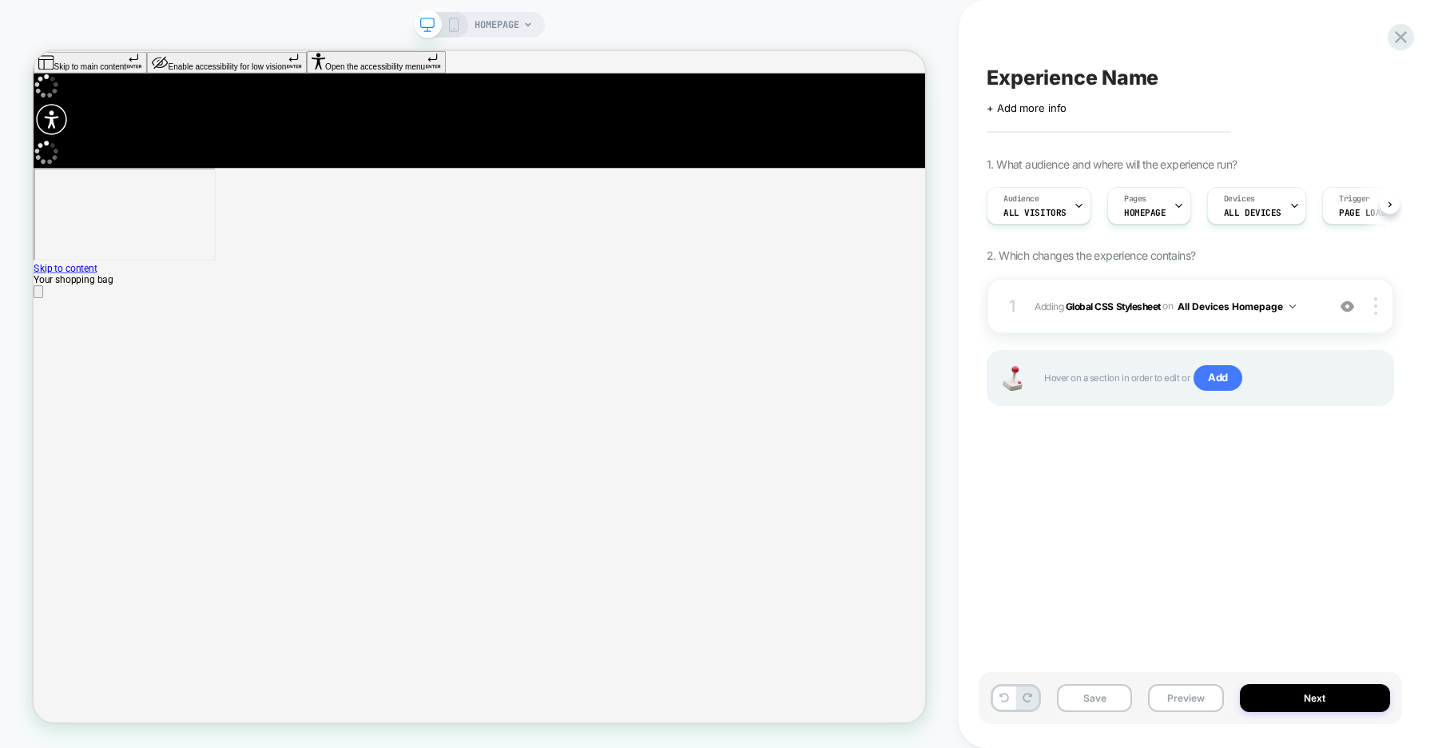
scroll to position [0, 1]
click at [1112, 82] on span "Experience Name" at bounding box center [1073, 78] width 172 height 24
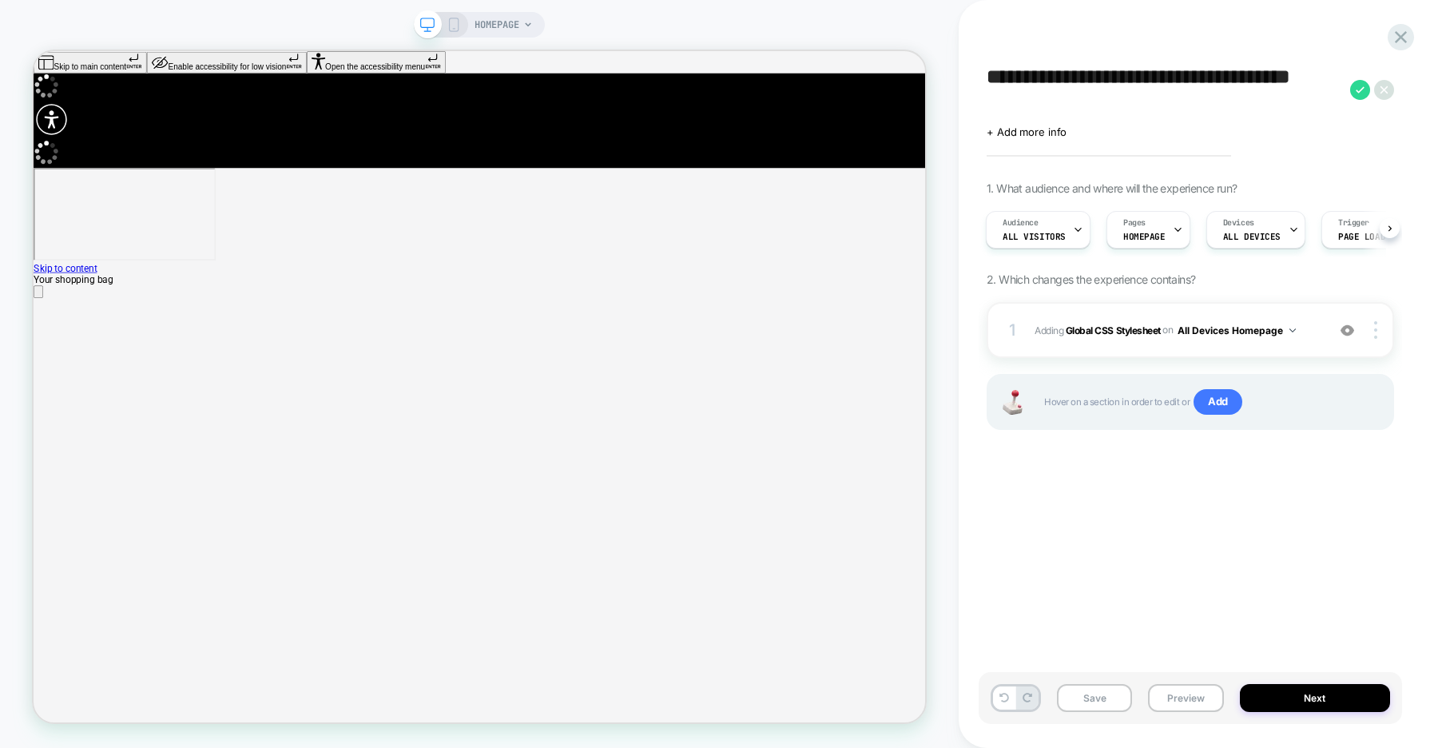
scroll to position [0, 0]
type textarea "**********"
click at [1113, 539] on div "**********" at bounding box center [1191, 374] width 424 height 716
click at [1118, 104] on textarea "**********" at bounding box center [1165, 90] width 356 height 48
click at [1275, 695] on button "Next" at bounding box center [1315, 698] width 151 height 28
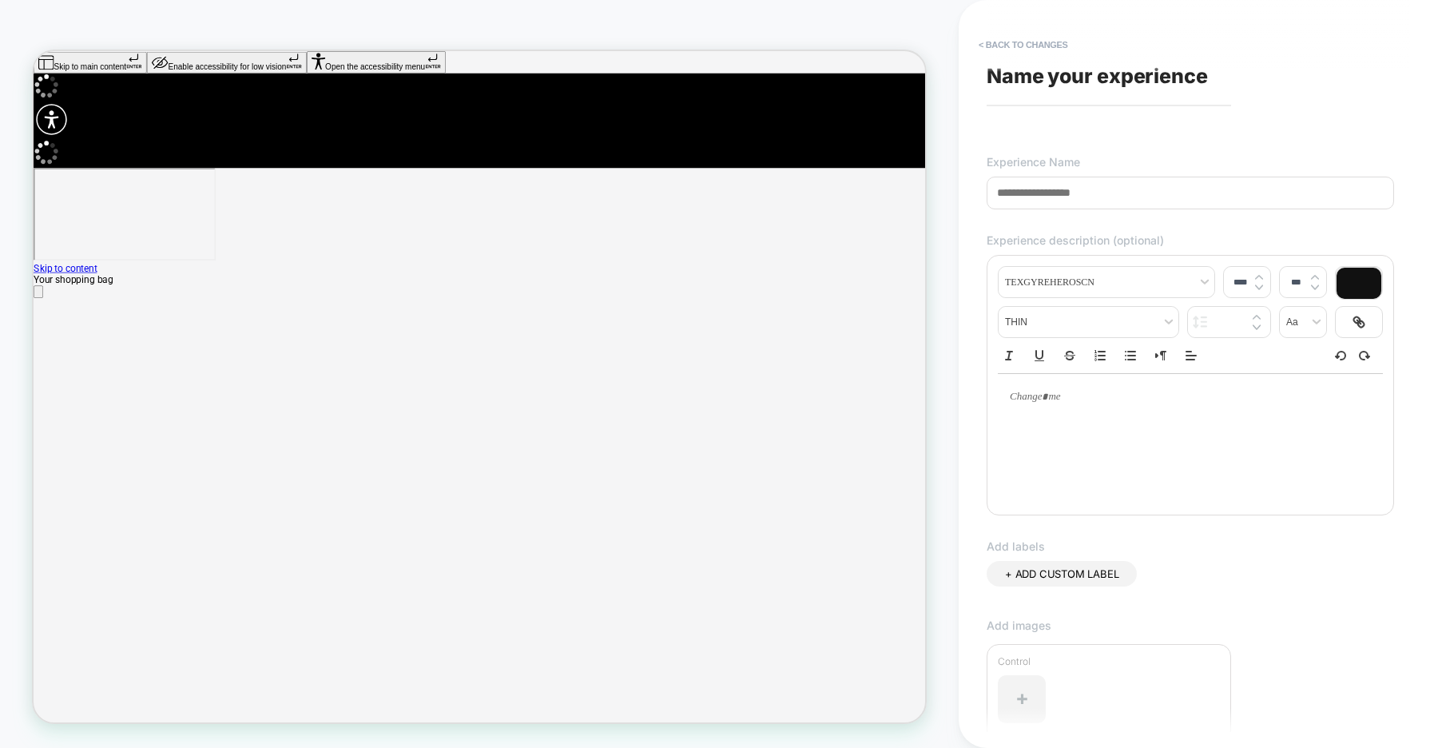
scroll to position [0, 1189]
click at [1020, 42] on button "< Back to changes" at bounding box center [1023, 45] width 105 height 26
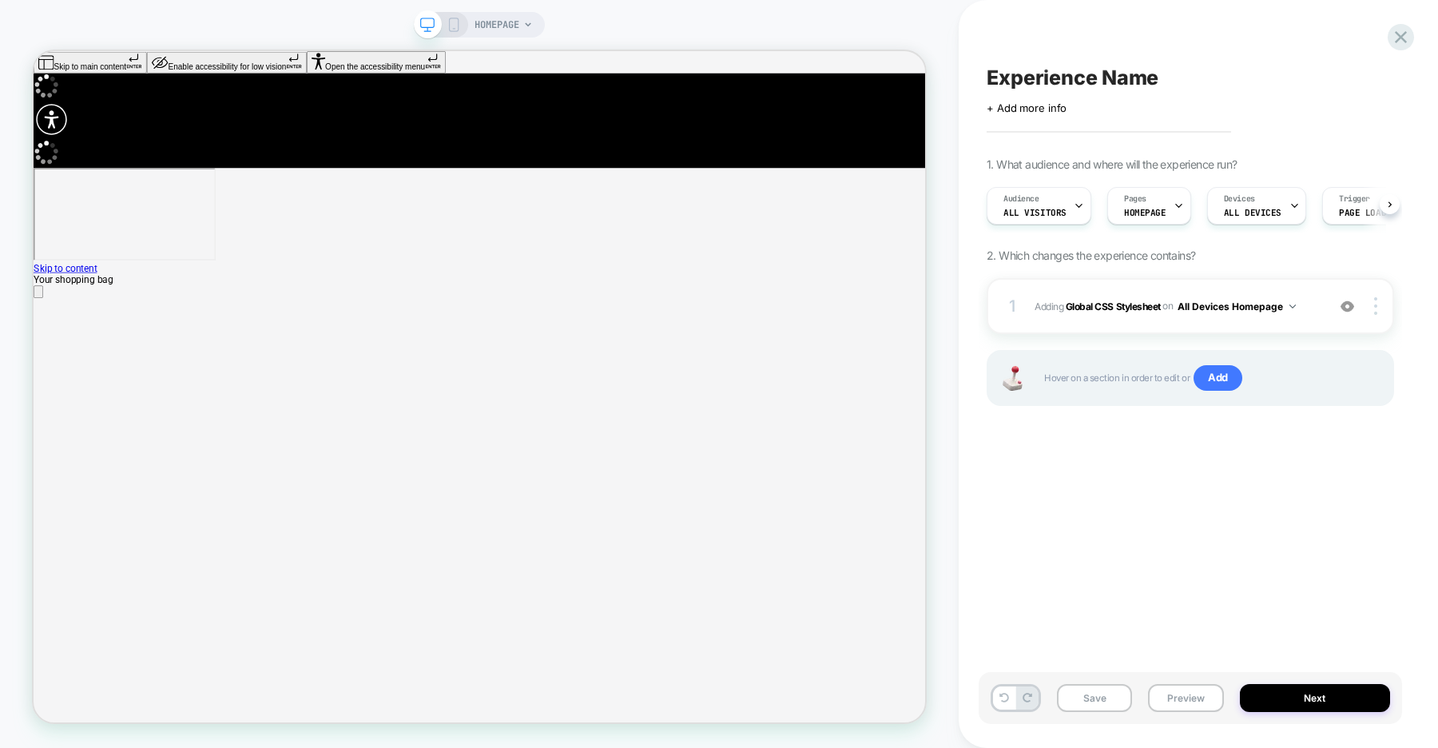
scroll to position [0, 1]
click at [1056, 78] on span "Experience Name" at bounding box center [1073, 78] width 172 height 24
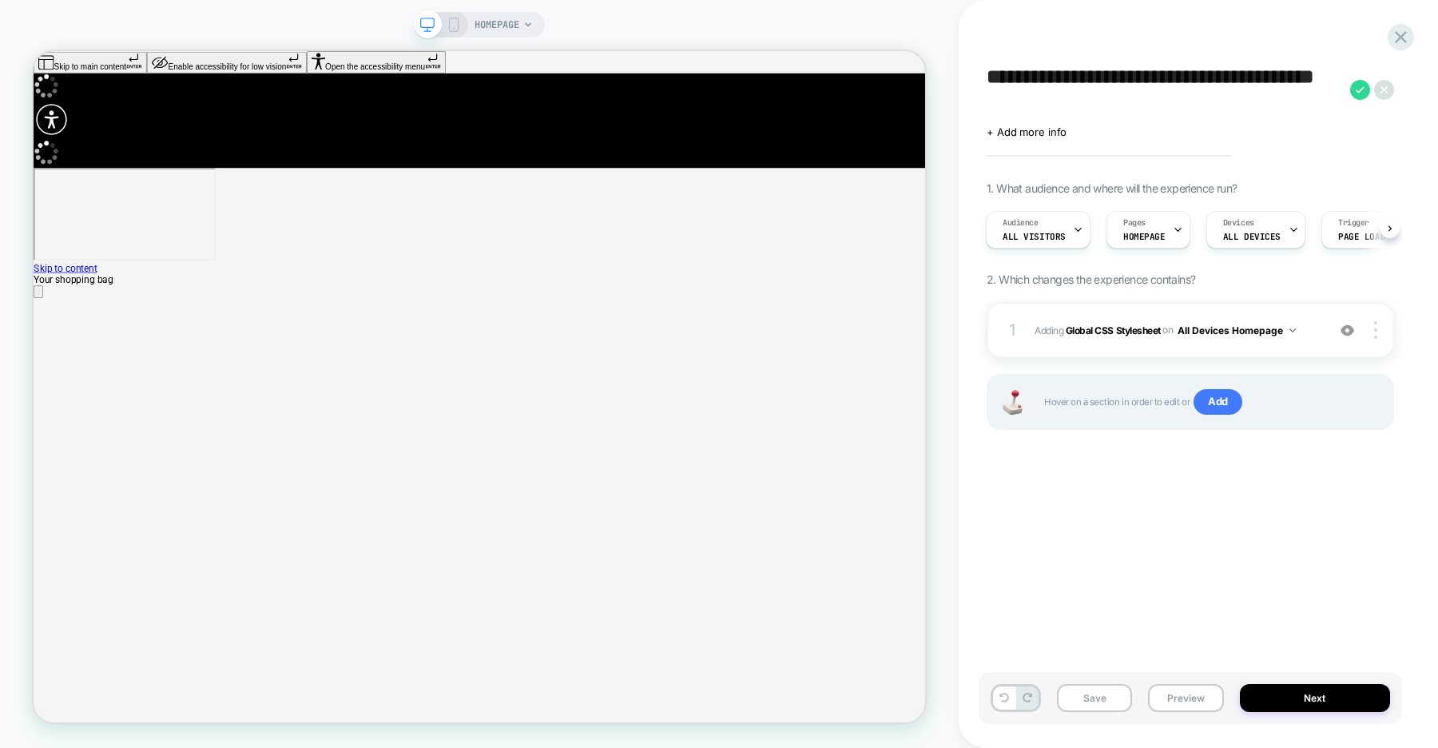
scroll to position [0, 0]
type textarea "**********"
click at [1357, 92] on icon at bounding box center [1360, 90] width 20 height 20
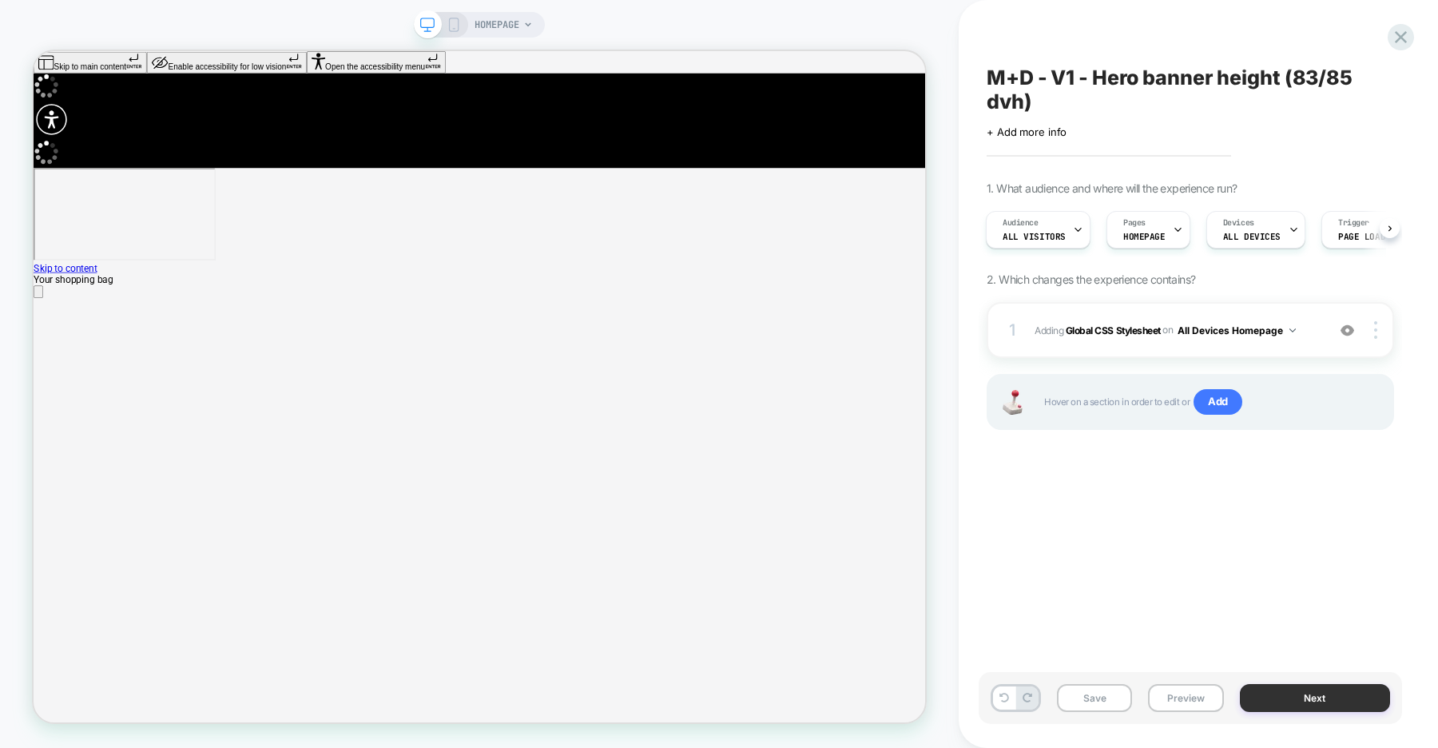
click at [1299, 694] on button "Next" at bounding box center [1315, 698] width 151 height 28
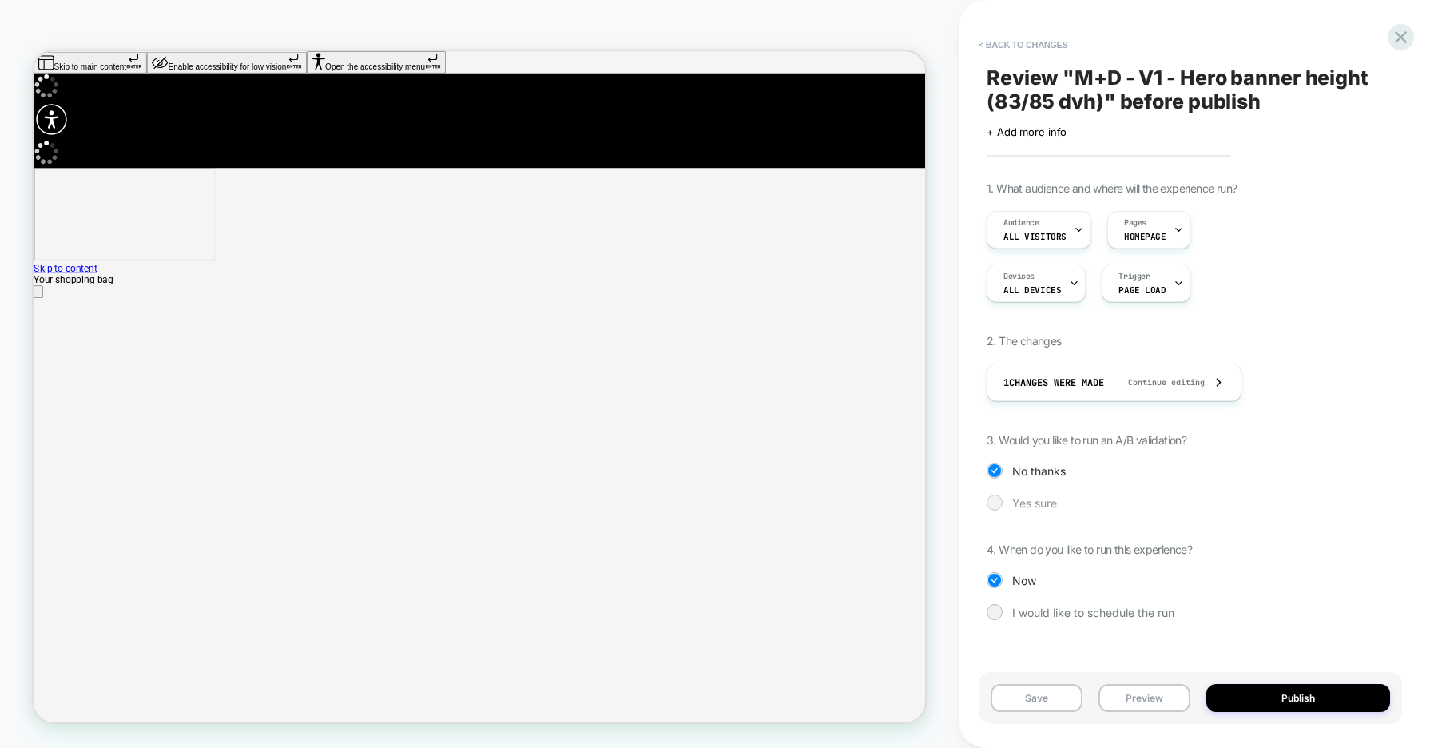
click at [1003, 499] on div "Yes sure" at bounding box center [1191, 503] width 408 height 16
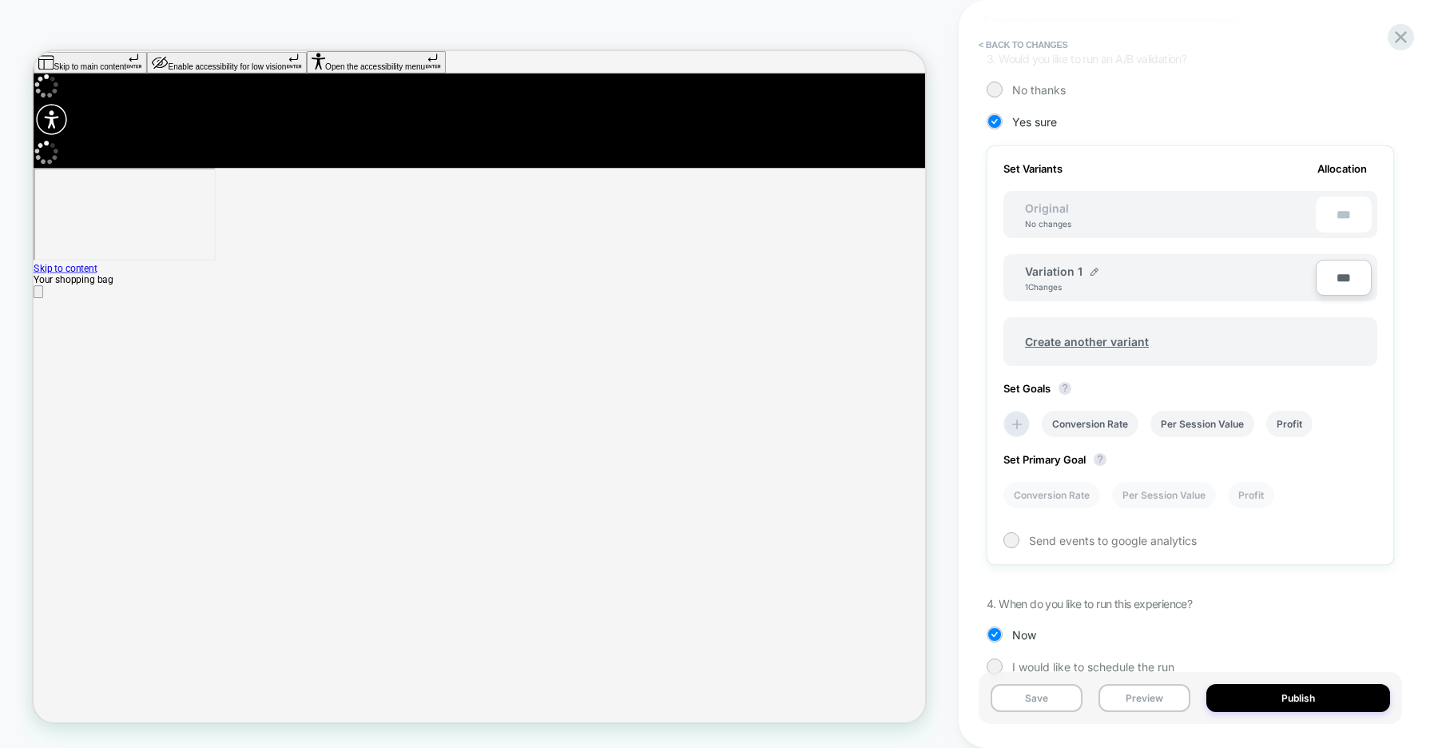
scroll to position [412, 0]
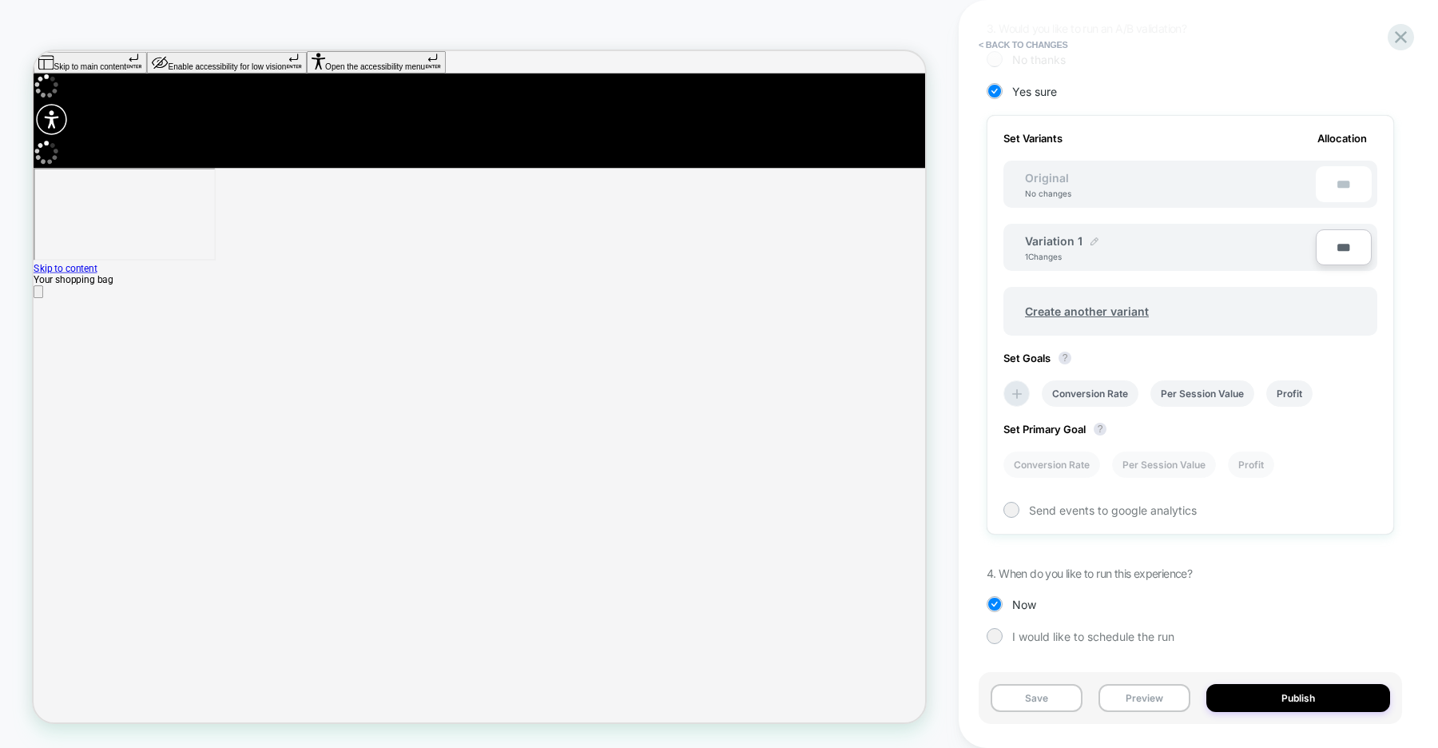
click at [1095, 241] on img at bounding box center [1095, 241] width 8 height 8
click at [1080, 243] on input "**********" at bounding box center [1083, 248] width 116 height 31
type input "**********"
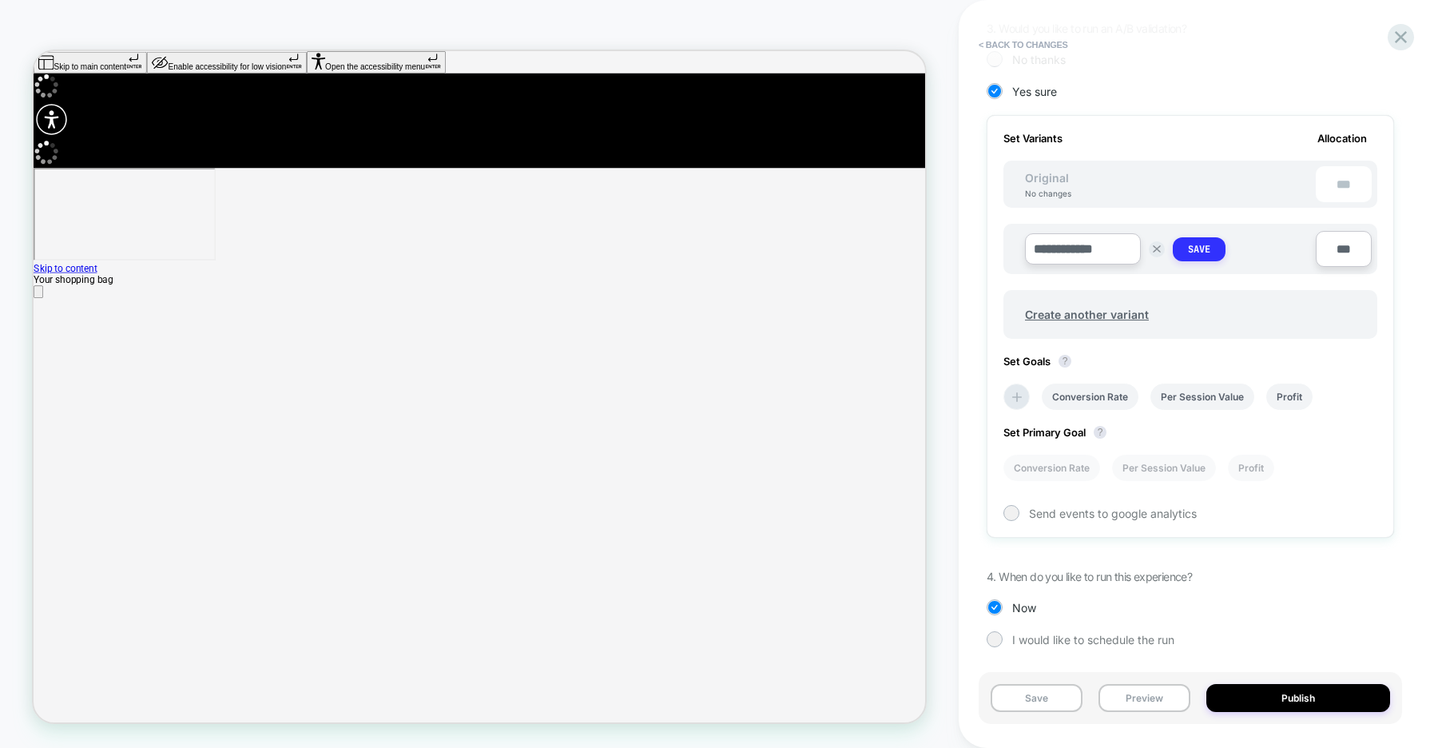
click at [1200, 251] on strong "Save" at bounding box center [1199, 249] width 22 height 13
click at [1102, 397] on li "Conversion Rate" at bounding box center [1090, 393] width 97 height 26
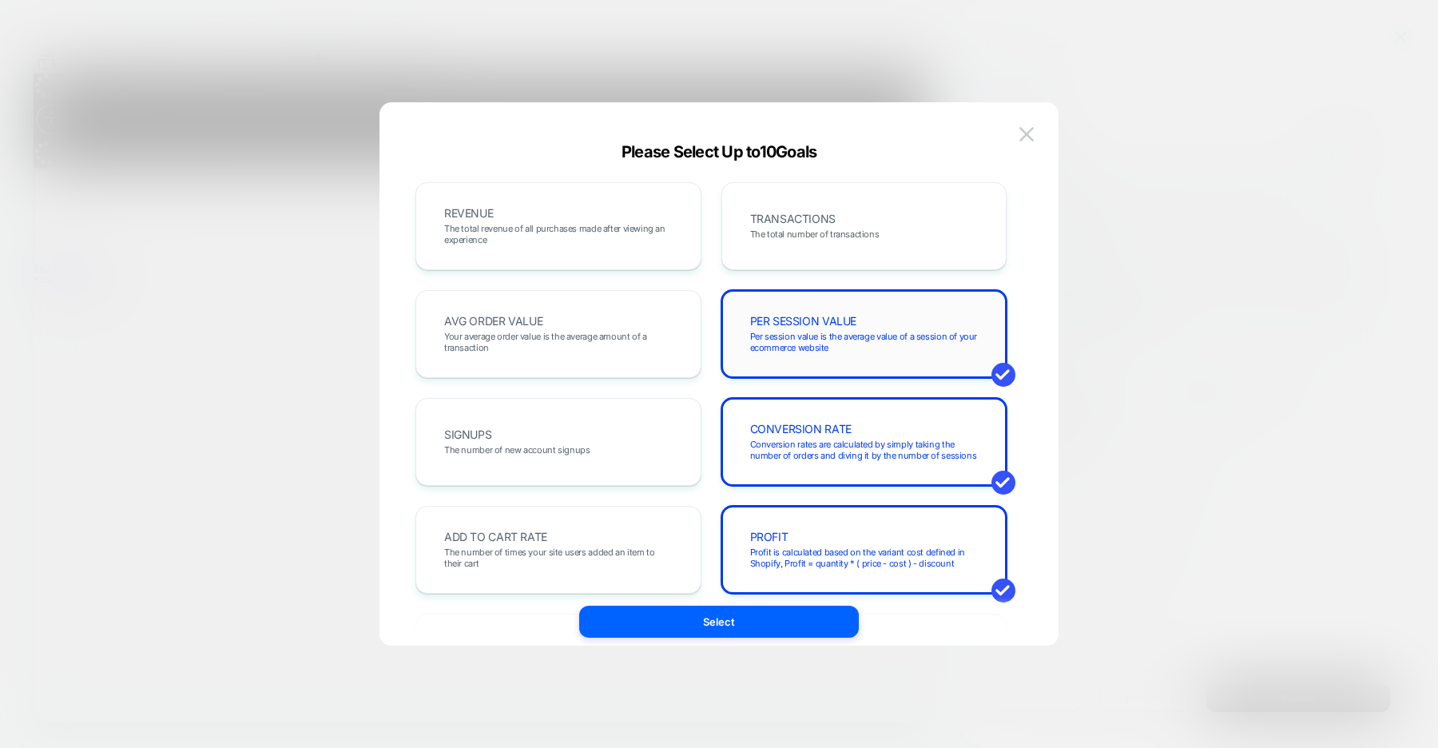
click at [792, 309] on div "PER SESSION VALUE Per session value is the average value of a session of your e…" at bounding box center [864, 334] width 253 height 54
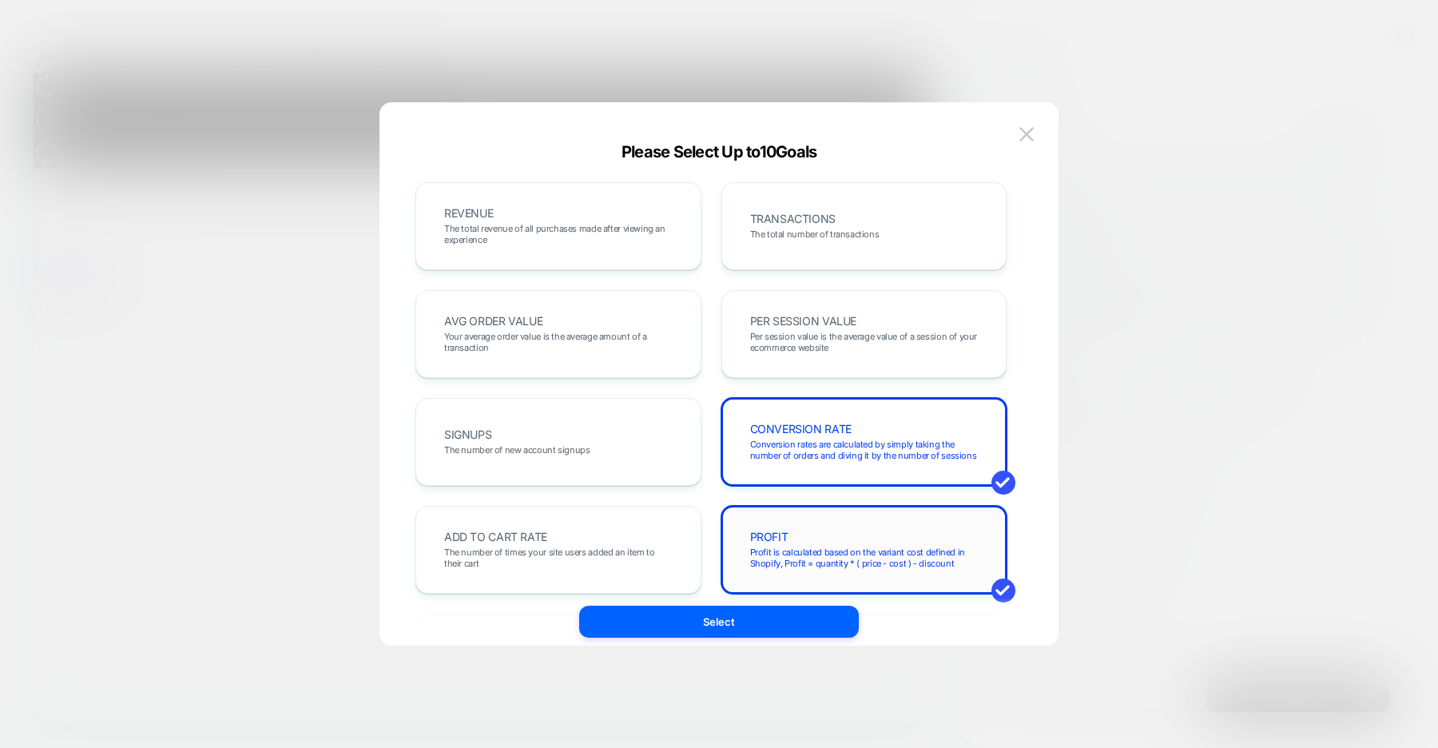
click at [784, 551] on span "Profit is calculated based on the variant cost defined in Shopify, Profit = qua…" at bounding box center [864, 558] width 229 height 22
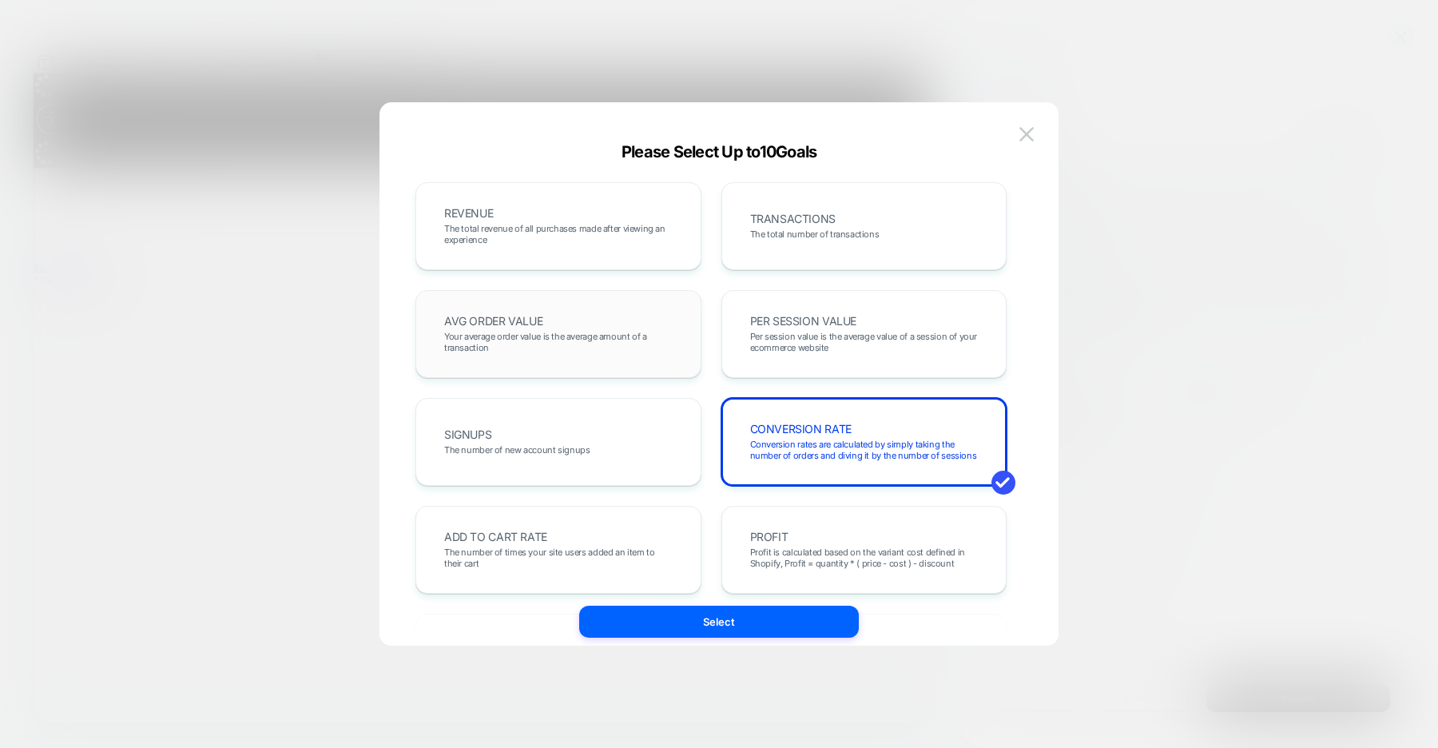
click at [623, 320] on div "AVG ORDER VALUE Your average order value is the average amount of a transaction" at bounding box center [558, 334] width 253 height 54
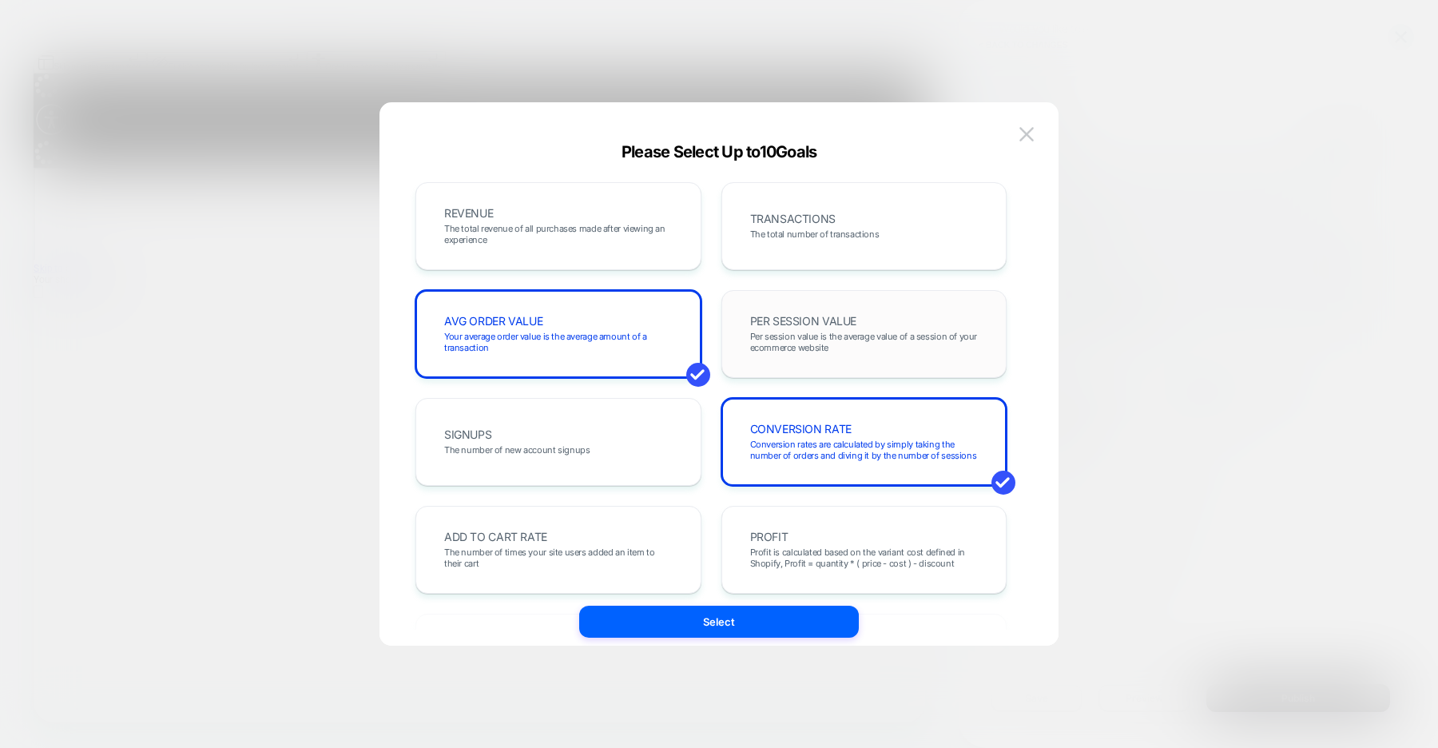
click at [762, 325] on span "PER SESSION VALUE" at bounding box center [803, 321] width 107 height 11
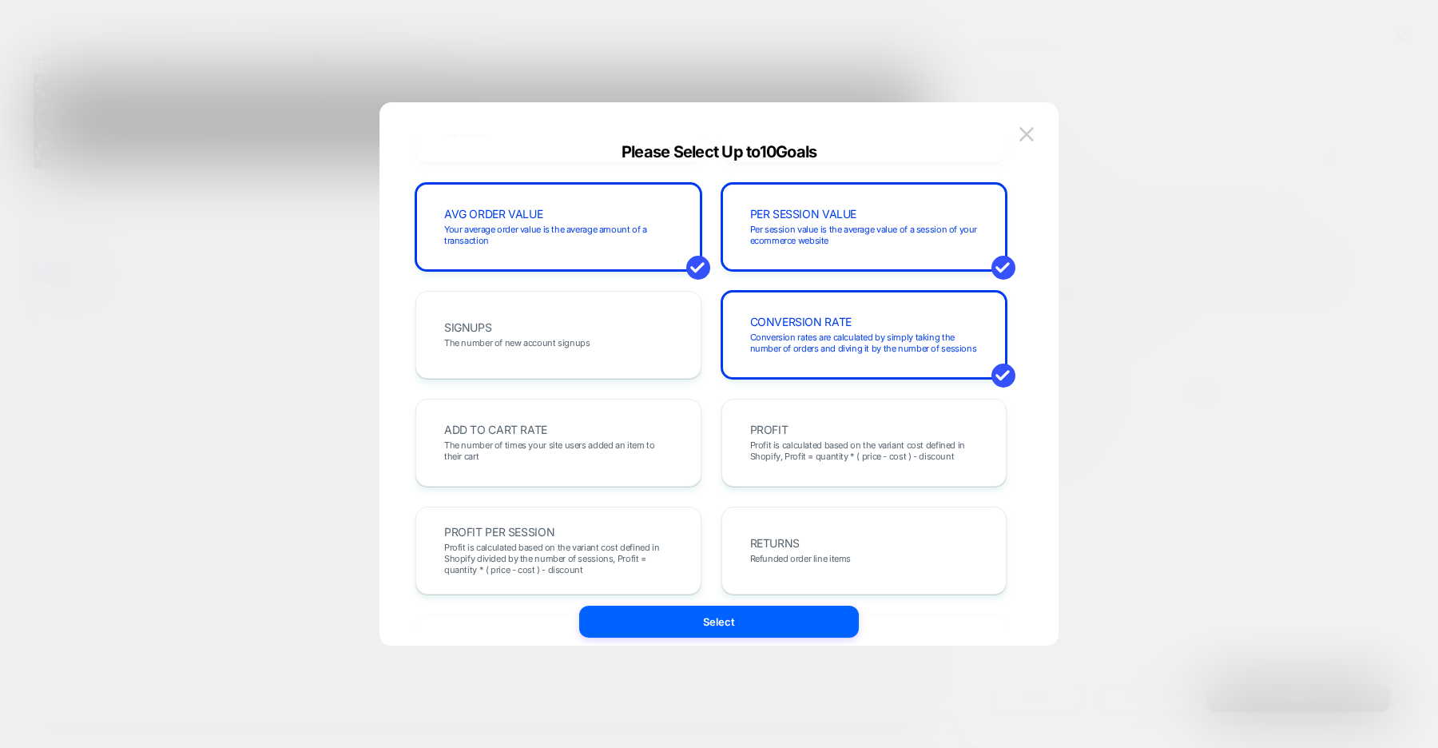
scroll to position [152, 0]
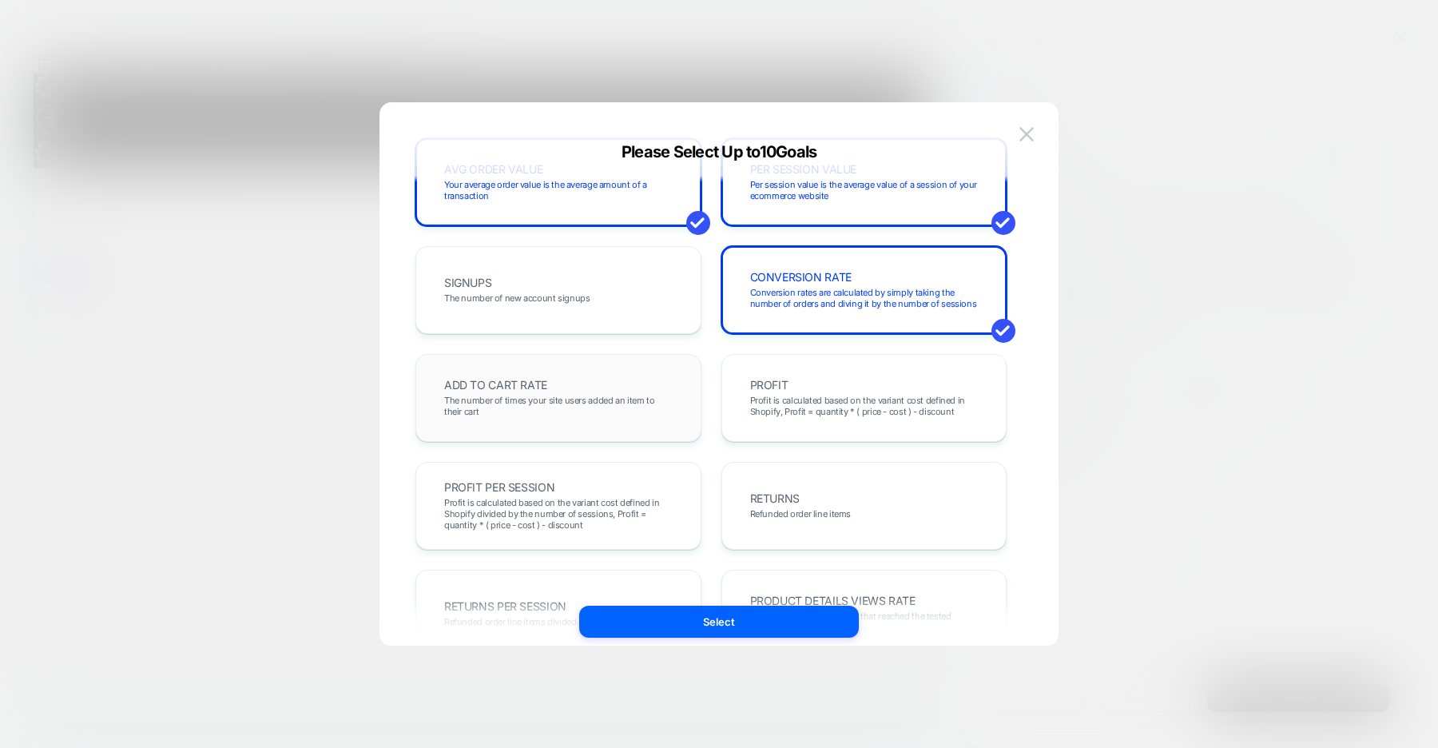
click at [670, 402] on span "The number of times your site users added an item to their cart" at bounding box center [558, 406] width 229 height 22
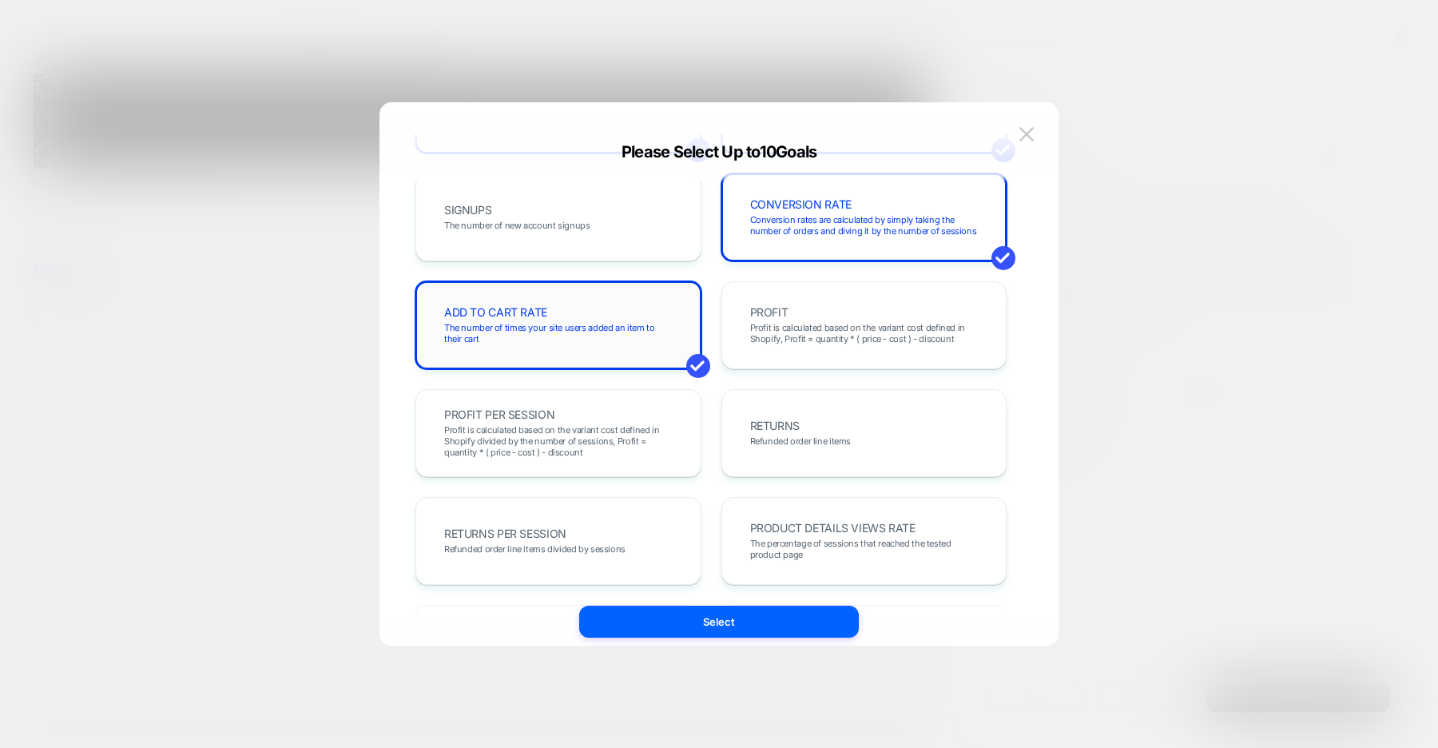
scroll to position [234, 0]
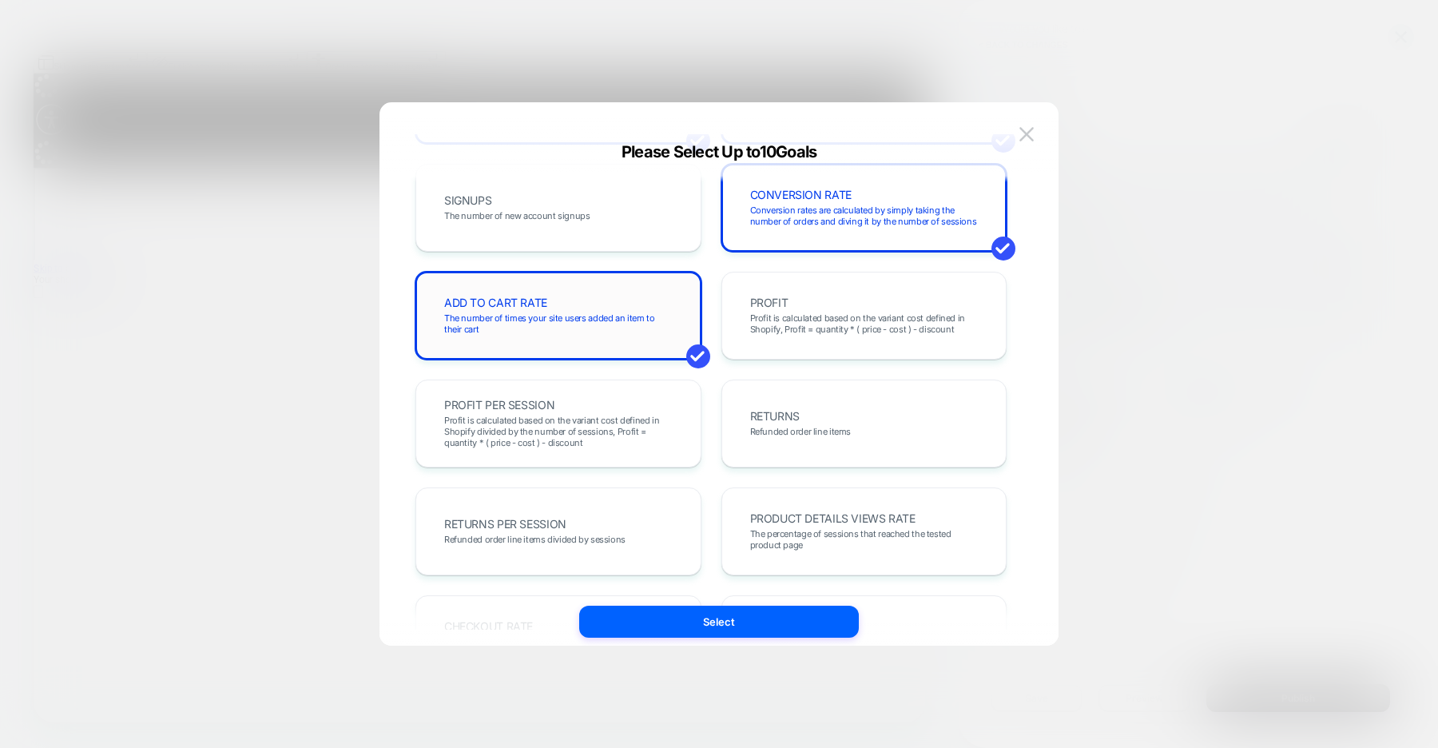
click at [665, 354] on div "ADD TO CART RATE The number of times your site users added an item to their cart" at bounding box center [559, 316] width 286 height 88
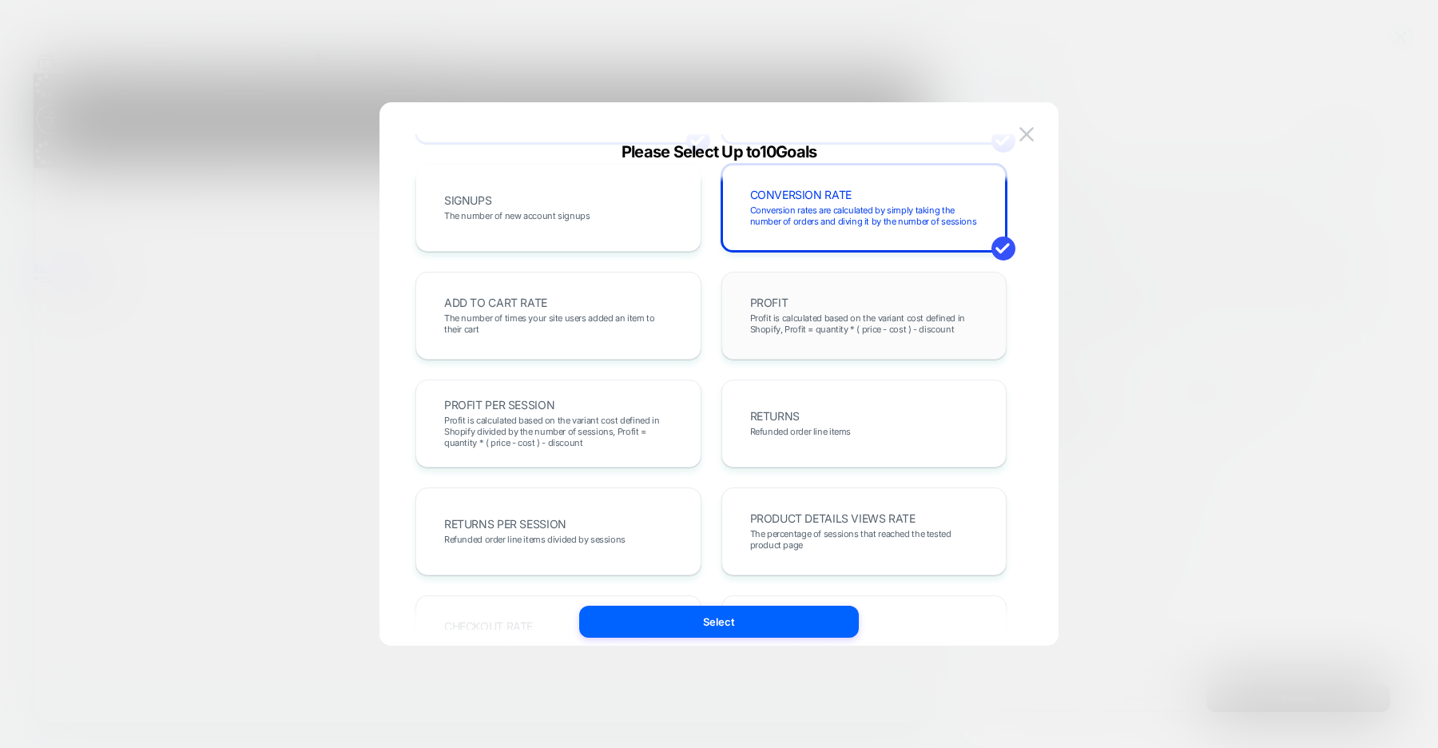
click at [767, 327] on span "Profit is calculated based on the variant cost defined in Shopify, Profit = qua…" at bounding box center [864, 323] width 229 height 22
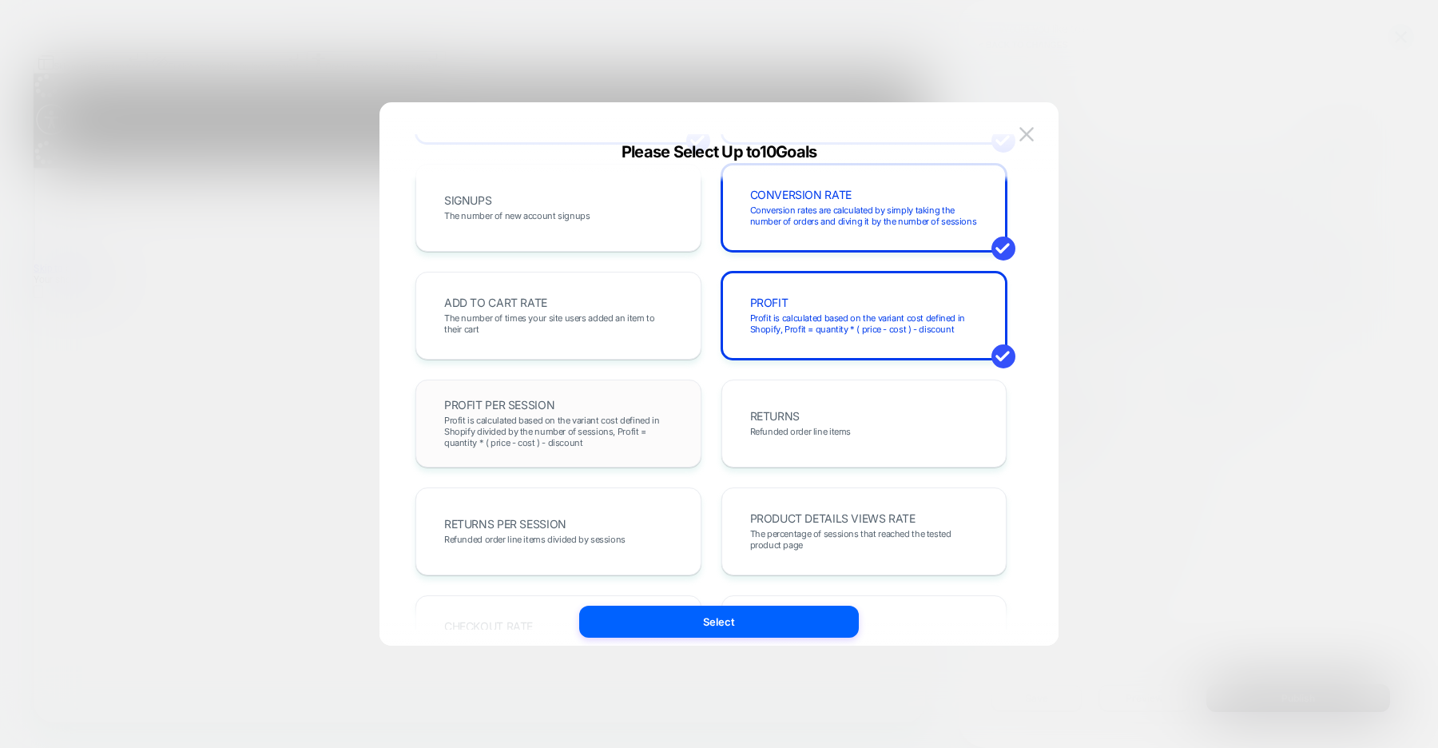
click at [638, 450] on div "PROFIT PER SESSION Profit is calculated based on the variant cost defined in Sh…" at bounding box center [558, 423] width 253 height 54
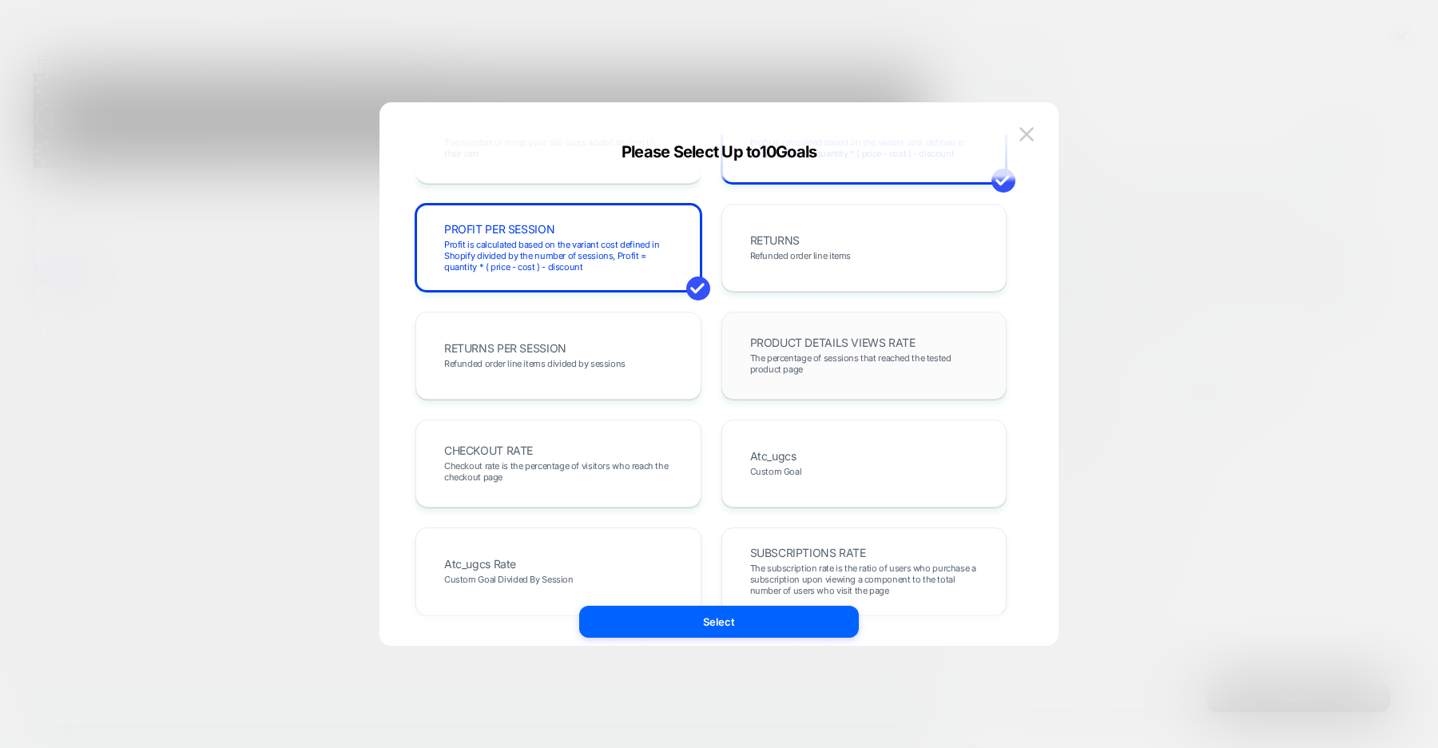
click at [762, 360] on span "The percentage of sessions that reached the tested product page" at bounding box center [864, 363] width 229 height 22
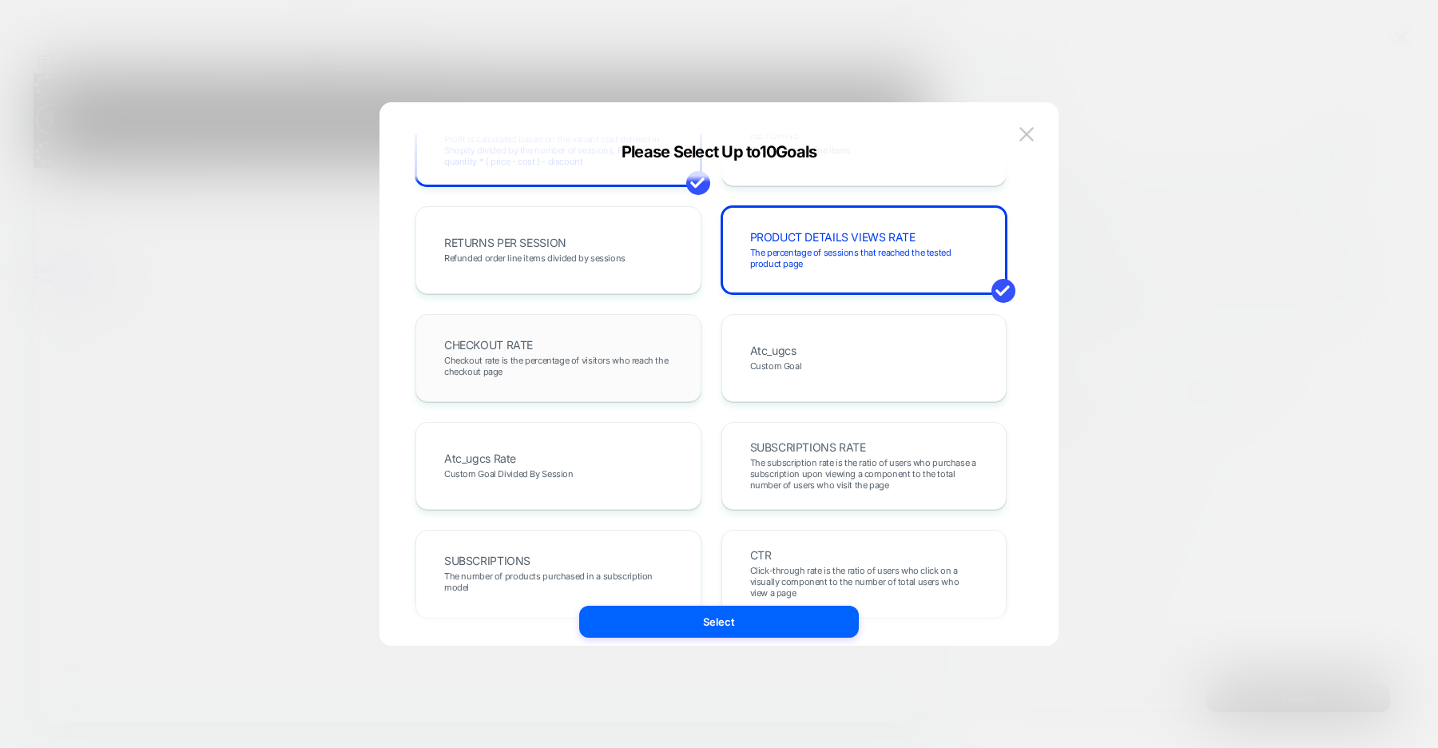
click at [653, 342] on div "CHECKOUT RATE Checkout rate is the percentage of visitors who reach the checkou…" at bounding box center [558, 358] width 253 height 54
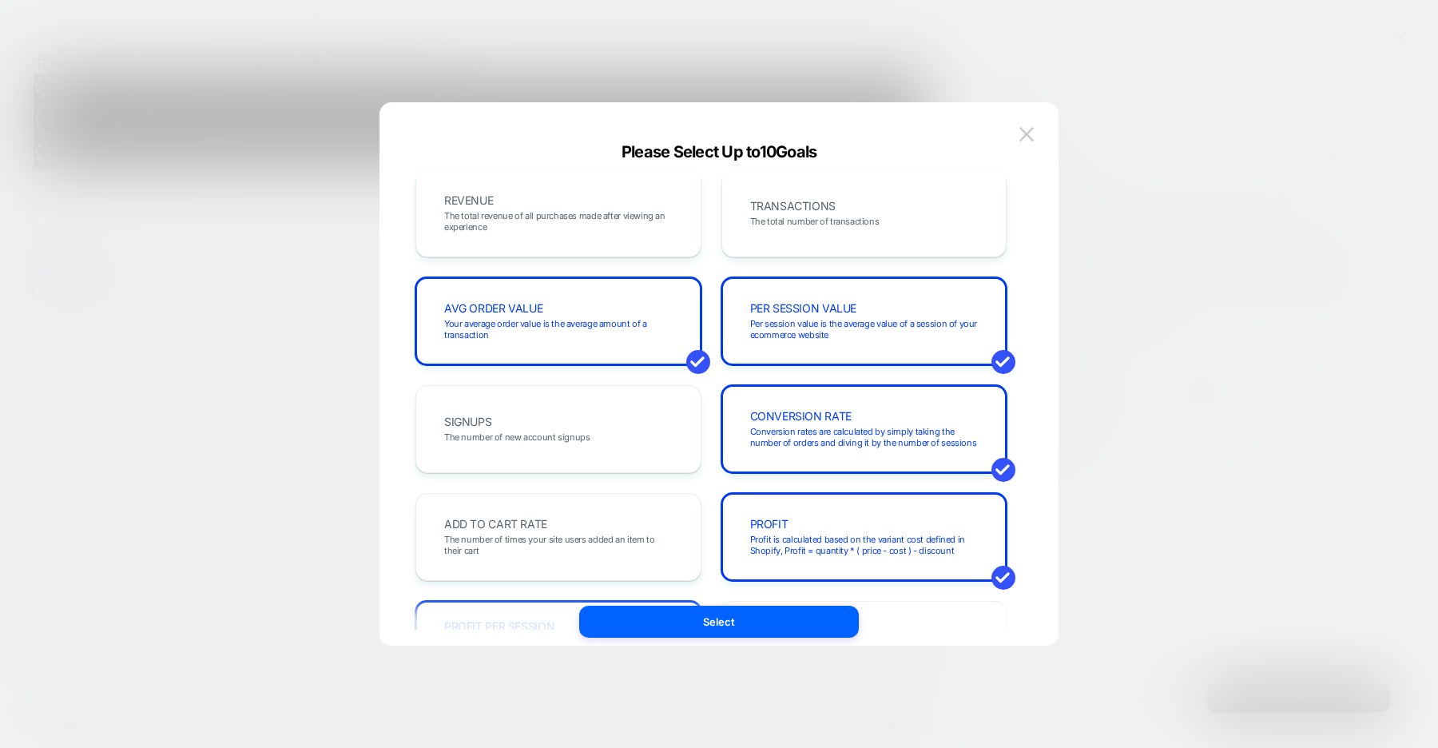
scroll to position [0, 0]
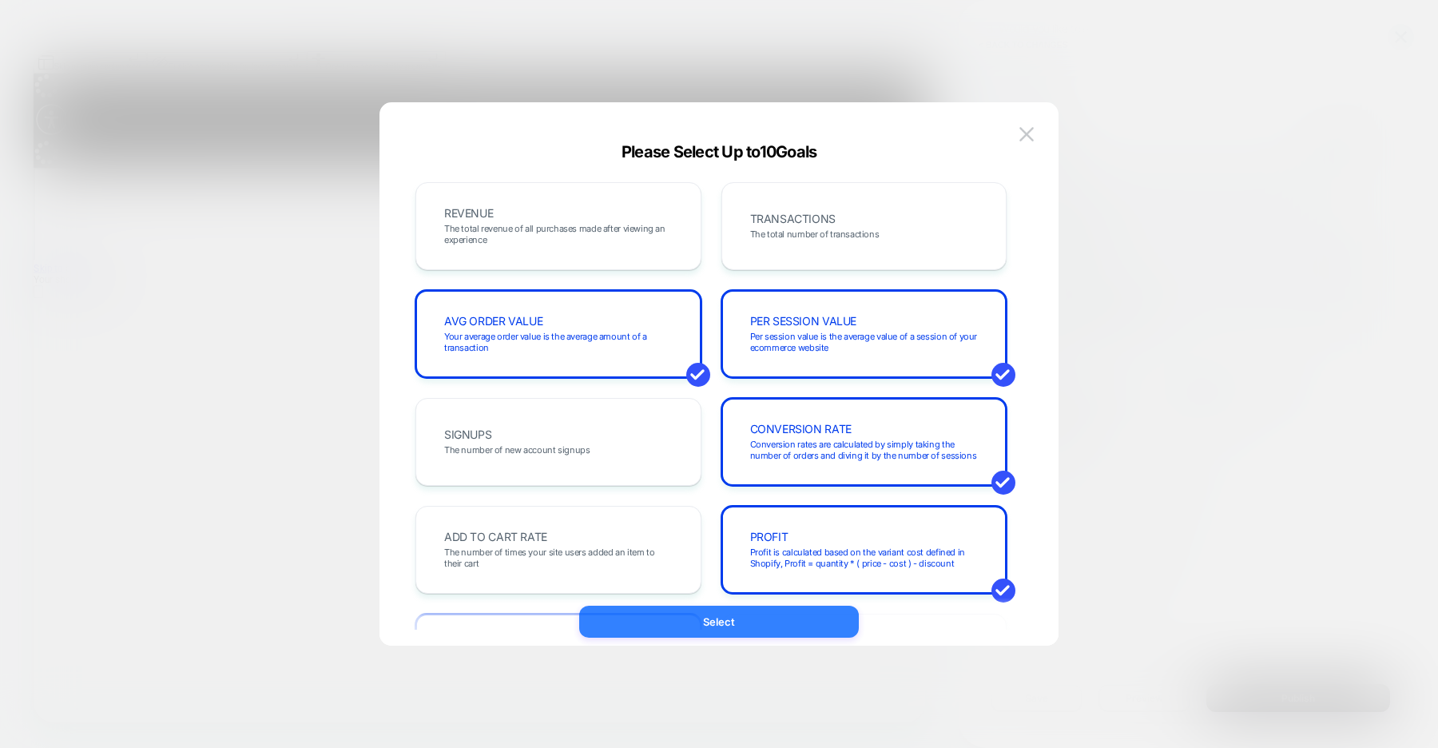
click at [724, 633] on button "Select" at bounding box center [719, 622] width 280 height 32
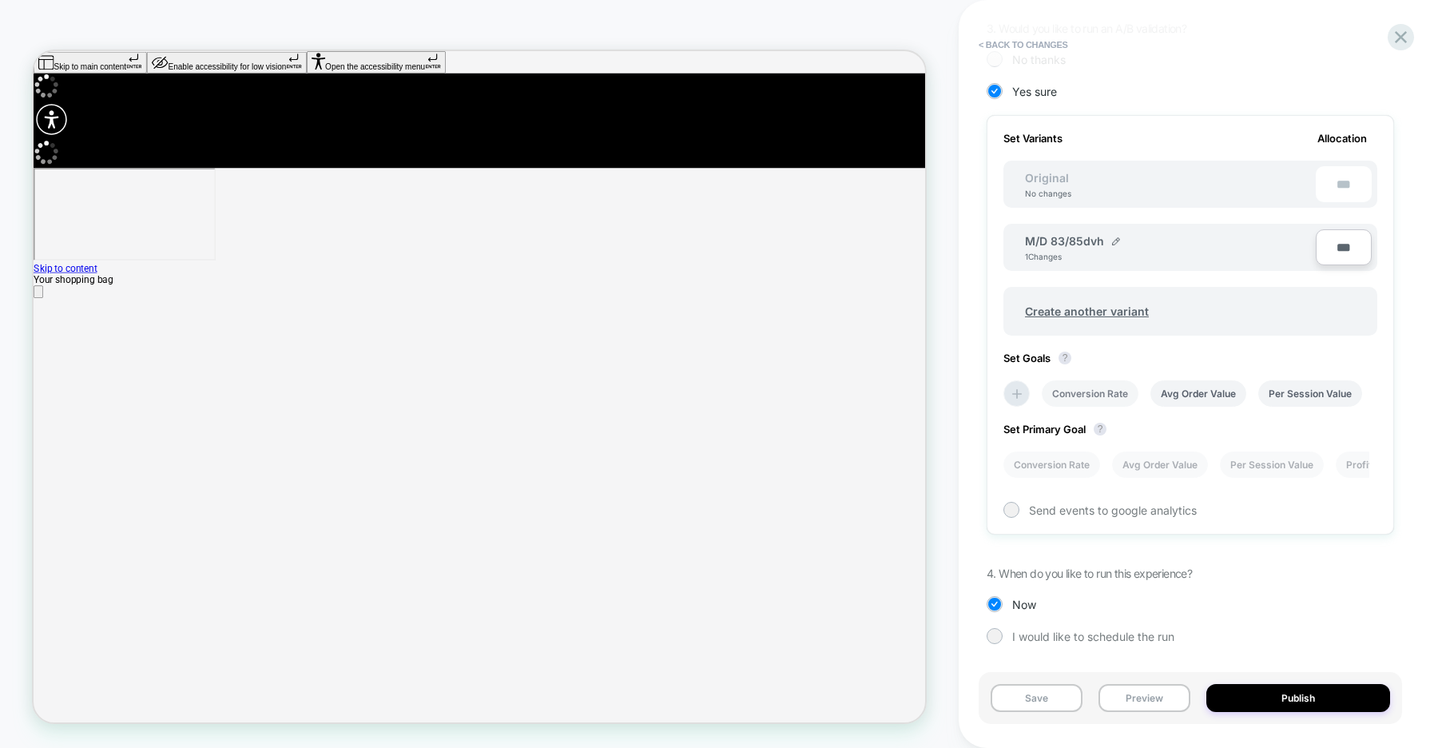
click at [1111, 391] on li "Conversion Rate" at bounding box center [1090, 393] width 97 height 26
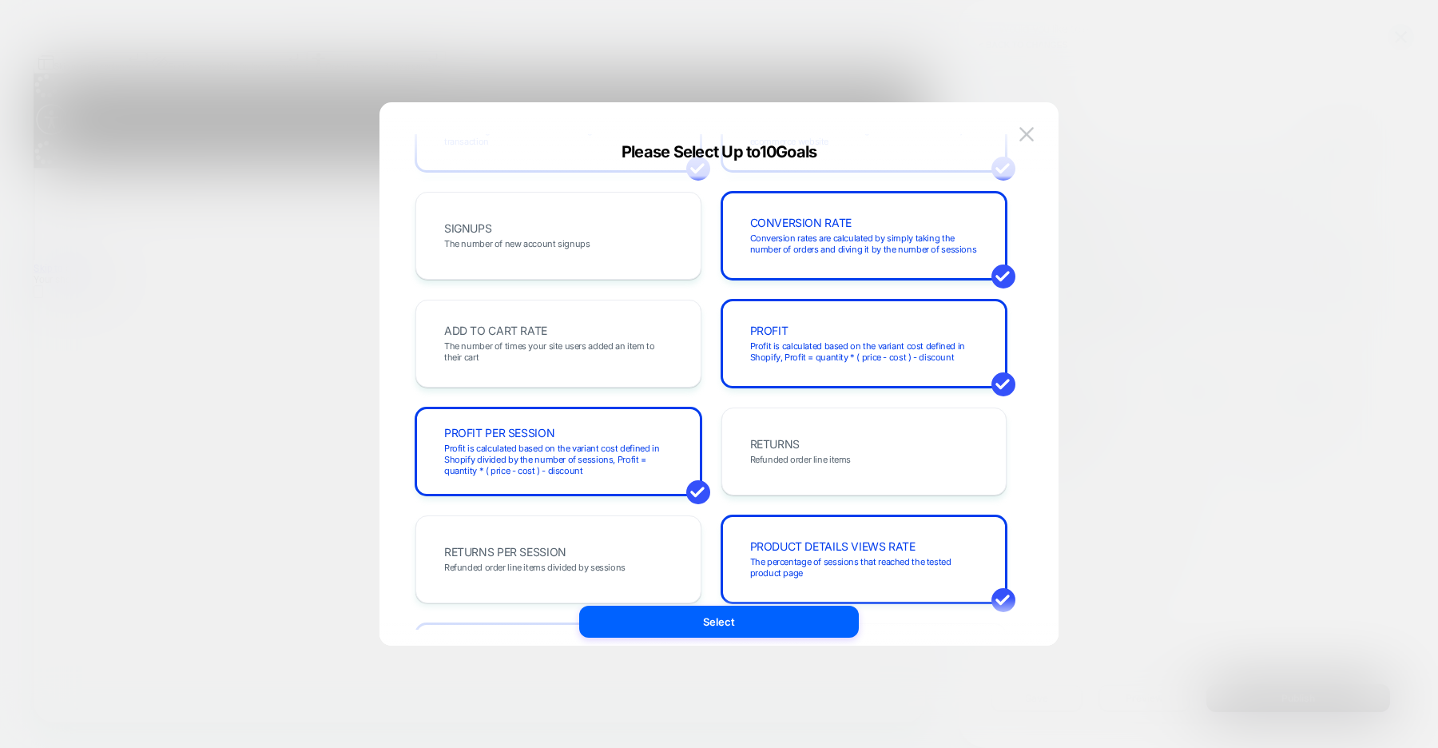
scroll to position [273, 0]
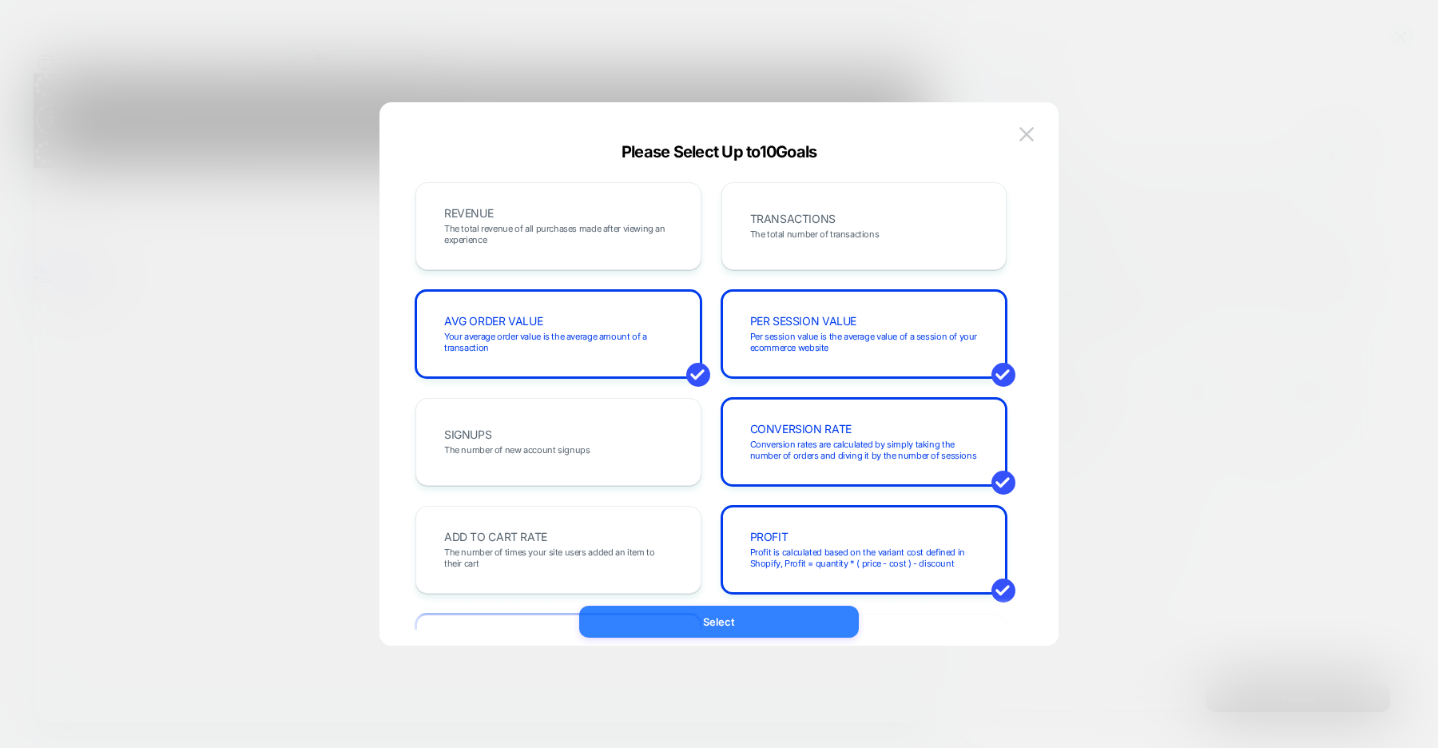
click at [727, 626] on button "Select" at bounding box center [719, 622] width 280 height 32
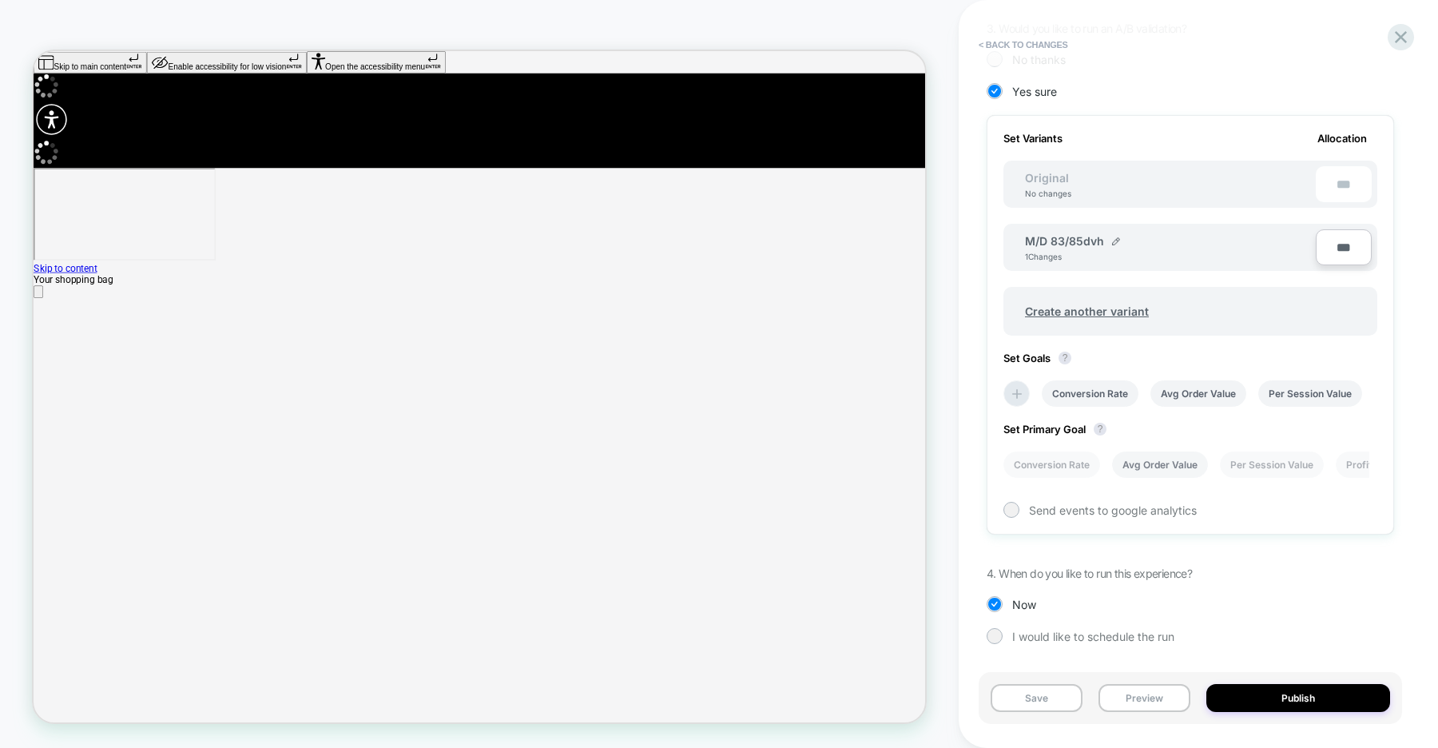
click at [1153, 464] on li "Avg Order Value" at bounding box center [1160, 464] width 96 height 26
click at [1175, 459] on li "Avg Order Value" at bounding box center [1160, 464] width 96 height 26
click at [1075, 461] on li "Conversion Rate" at bounding box center [1052, 464] width 97 height 26
click at [1108, 460] on li "Per Session Value" at bounding box center [1080, 464] width 104 height 26
click at [1045, 702] on button "Save" at bounding box center [1037, 698] width 92 height 28
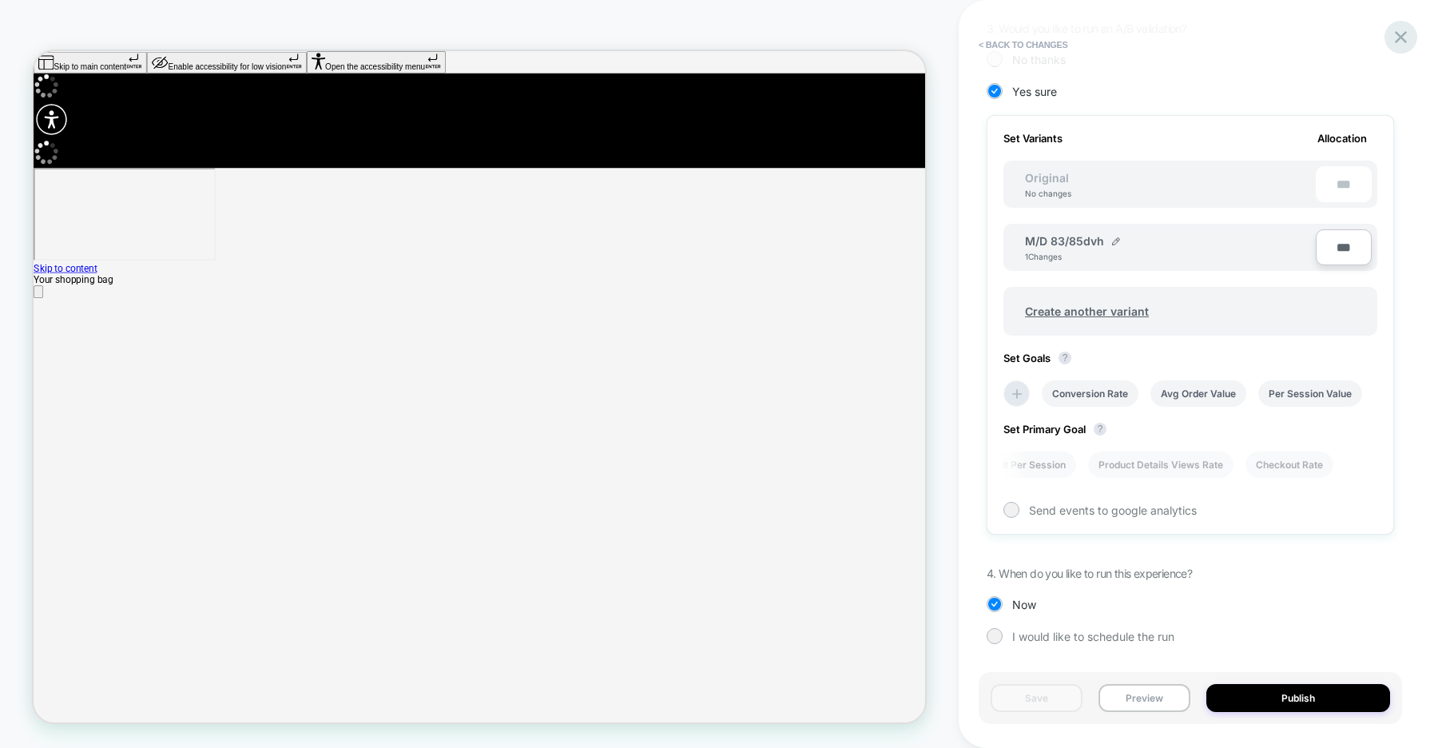
click at [1398, 37] on icon at bounding box center [1401, 37] width 22 height 22
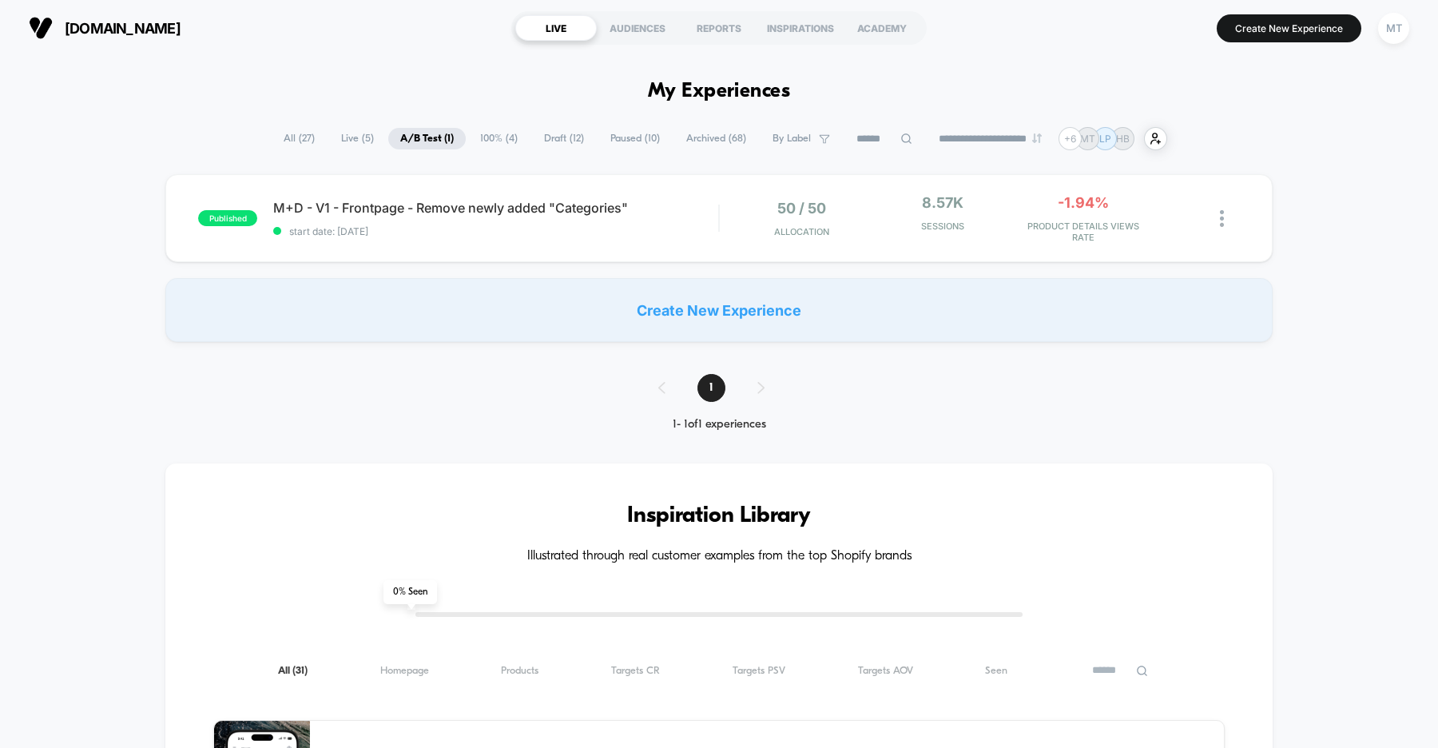
click at [547, 139] on span "Draft ( 12 )" at bounding box center [564, 139] width 64 height 22
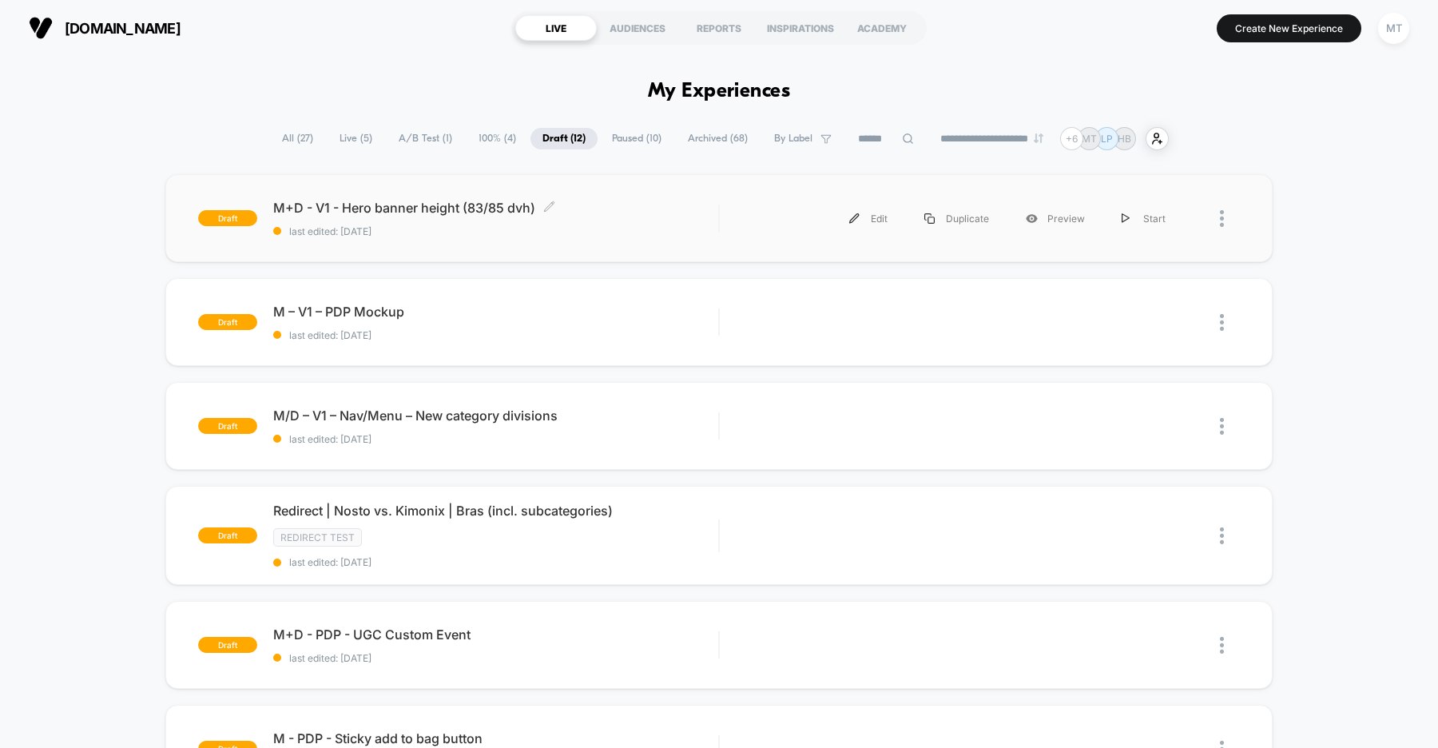
click at [582, 222] on div "M+D - V1 - Hero banner height (83/85 dvh) Click to edit experience details Clic…" at bounding box center [495, 219] width 445 height 38
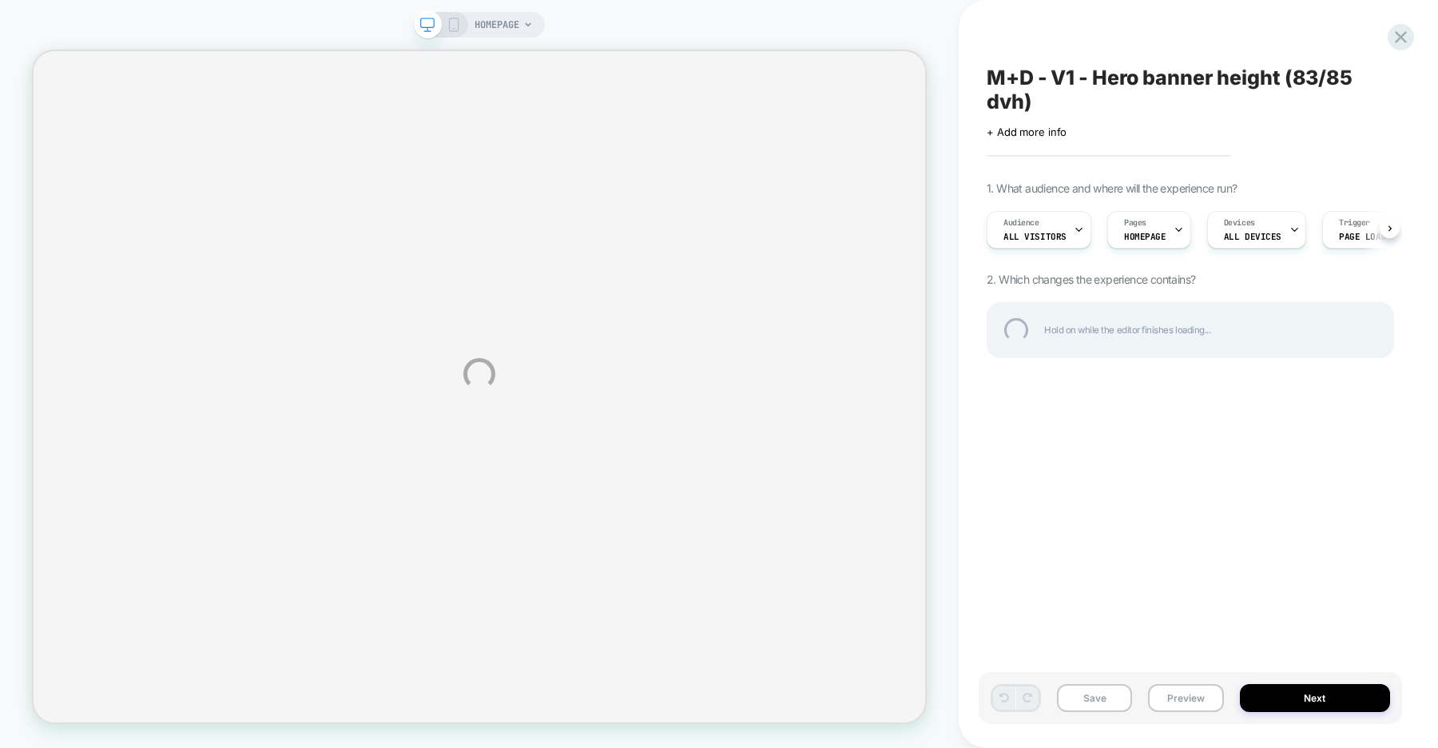
click at [1291, 687] on div "HOMEPAGE M+D - V1 - Hero banner height (83/85 dvh) Click to edit experience det…" at bounding box center [719, 374] width 1438 height 748
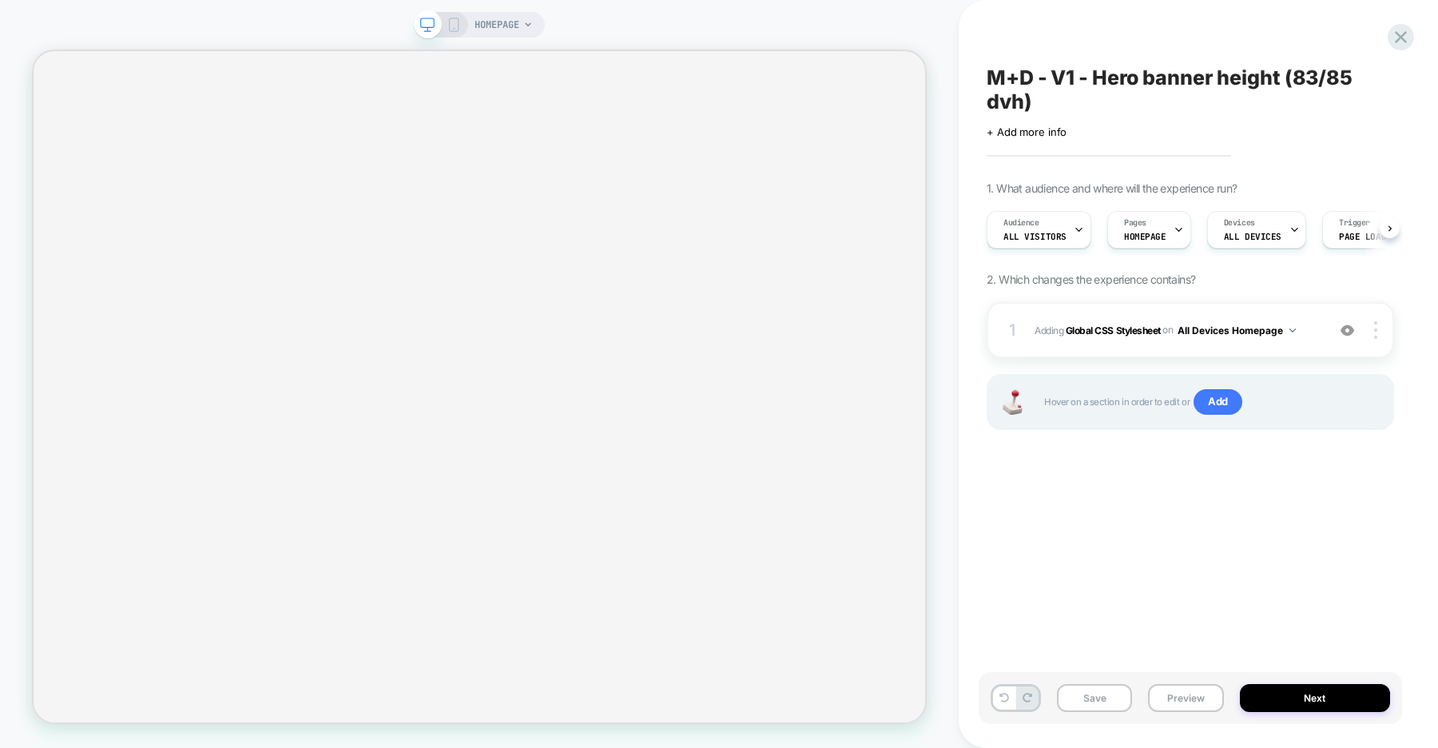
scroll to position [0, 1]
click at [1279, 691] on button "Next" at bounding box center [1315, 698] width 151 height 28
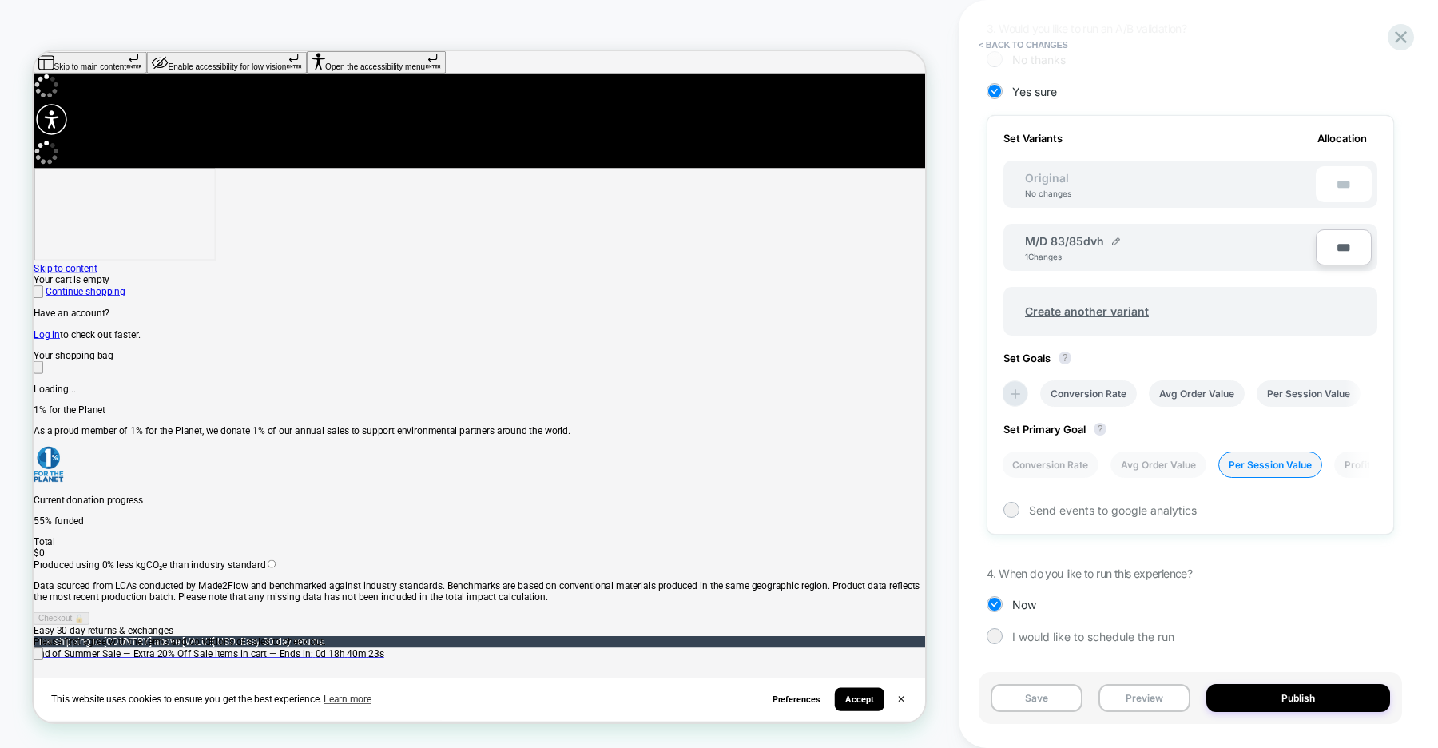
scroll to position [0, 2379]
click at [1197, 399] on li "Avg Order Value" at bounding box center [1197, 393] width 96 height 26
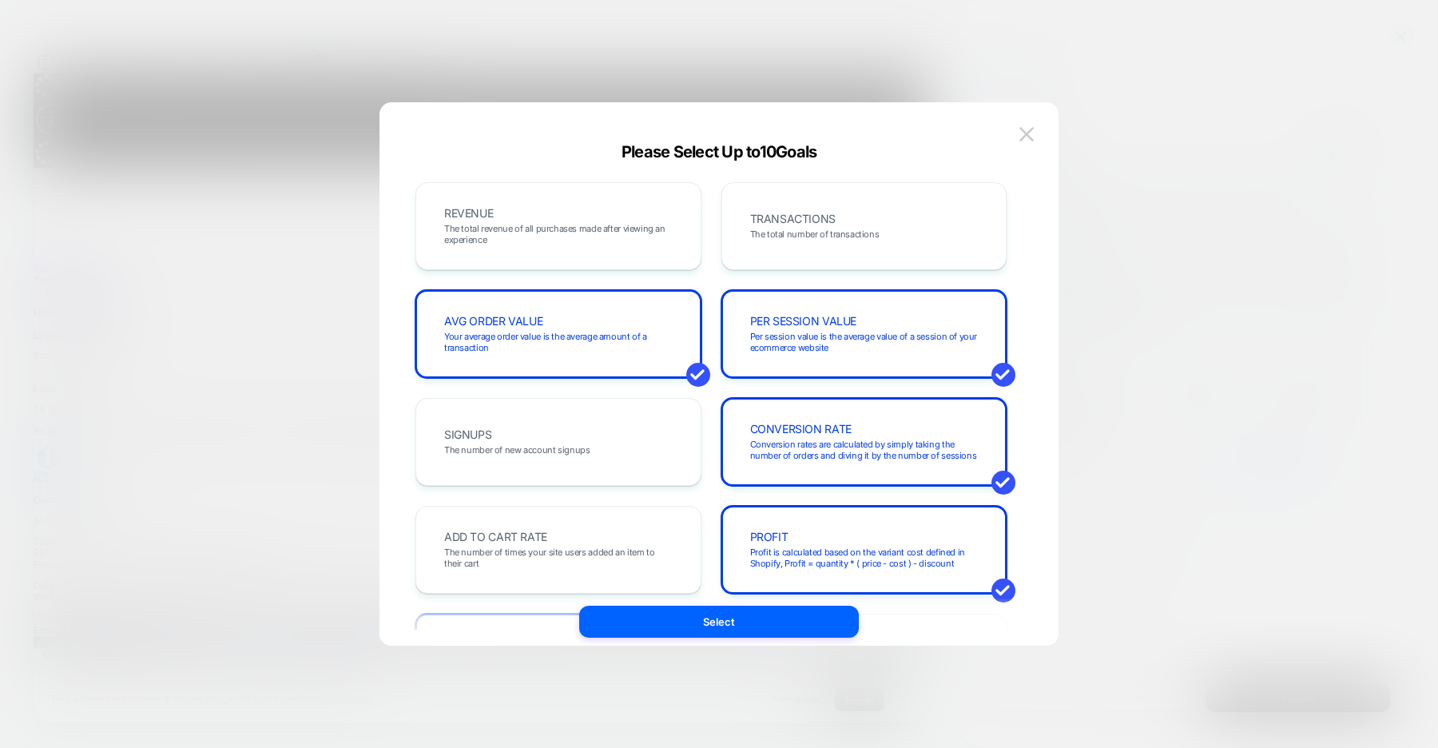
scroll to position [0, 0]
click at [1022, 136] on img at bounding box center [1027, 134] width 14 height 14
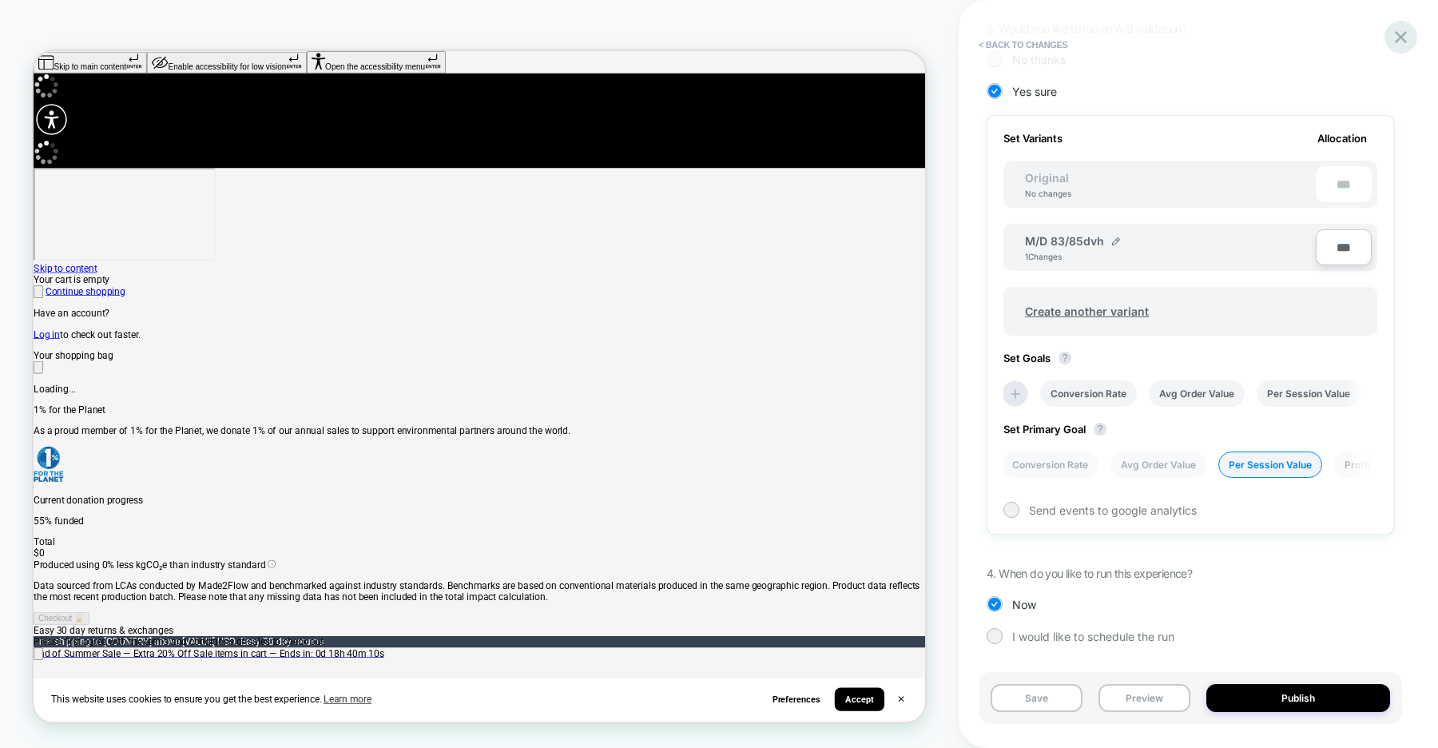
click at [1402, 35] on icon at bounding box center [1401, 37] width 12 height 12
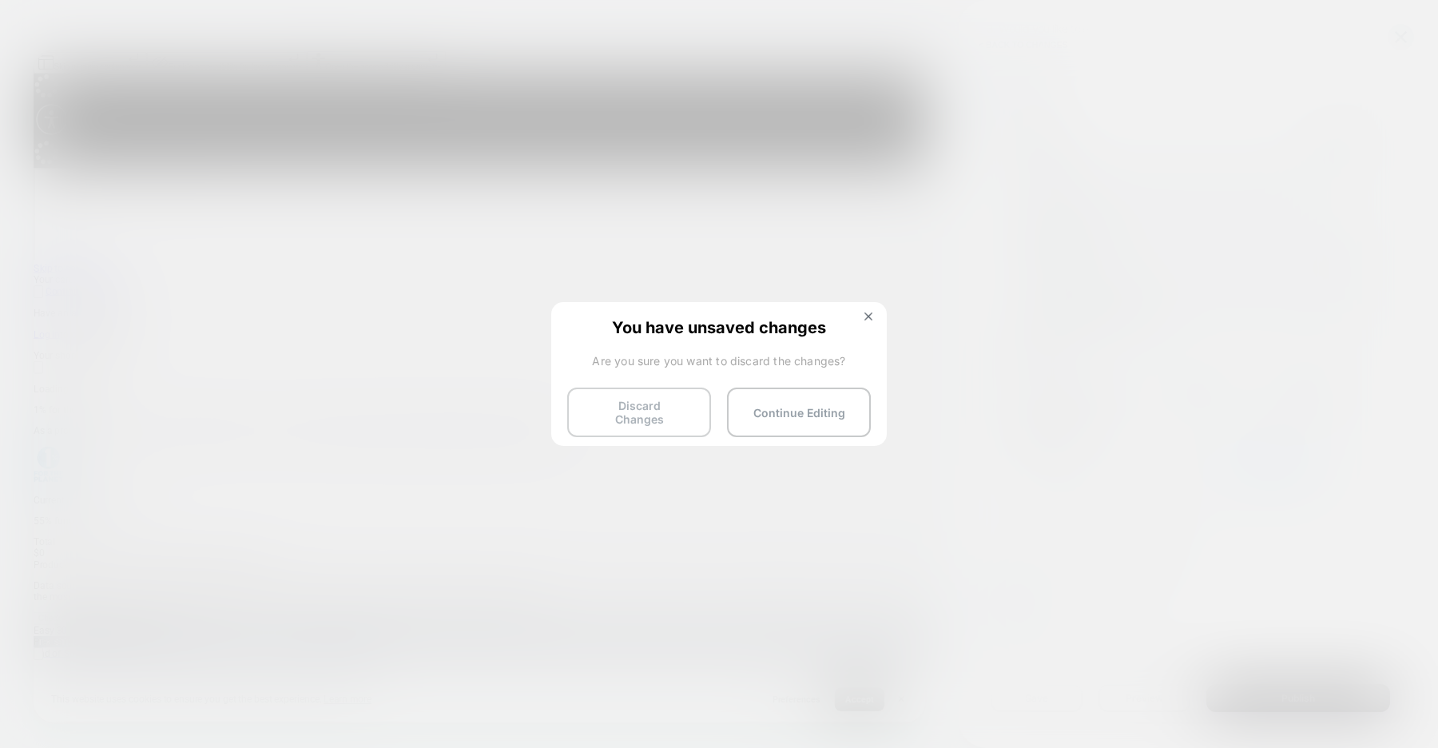
scroll to position [0, 1189]
click at [618, 412] on button "Discard Changes" at bounding box center [639, 413] width 144 height 50
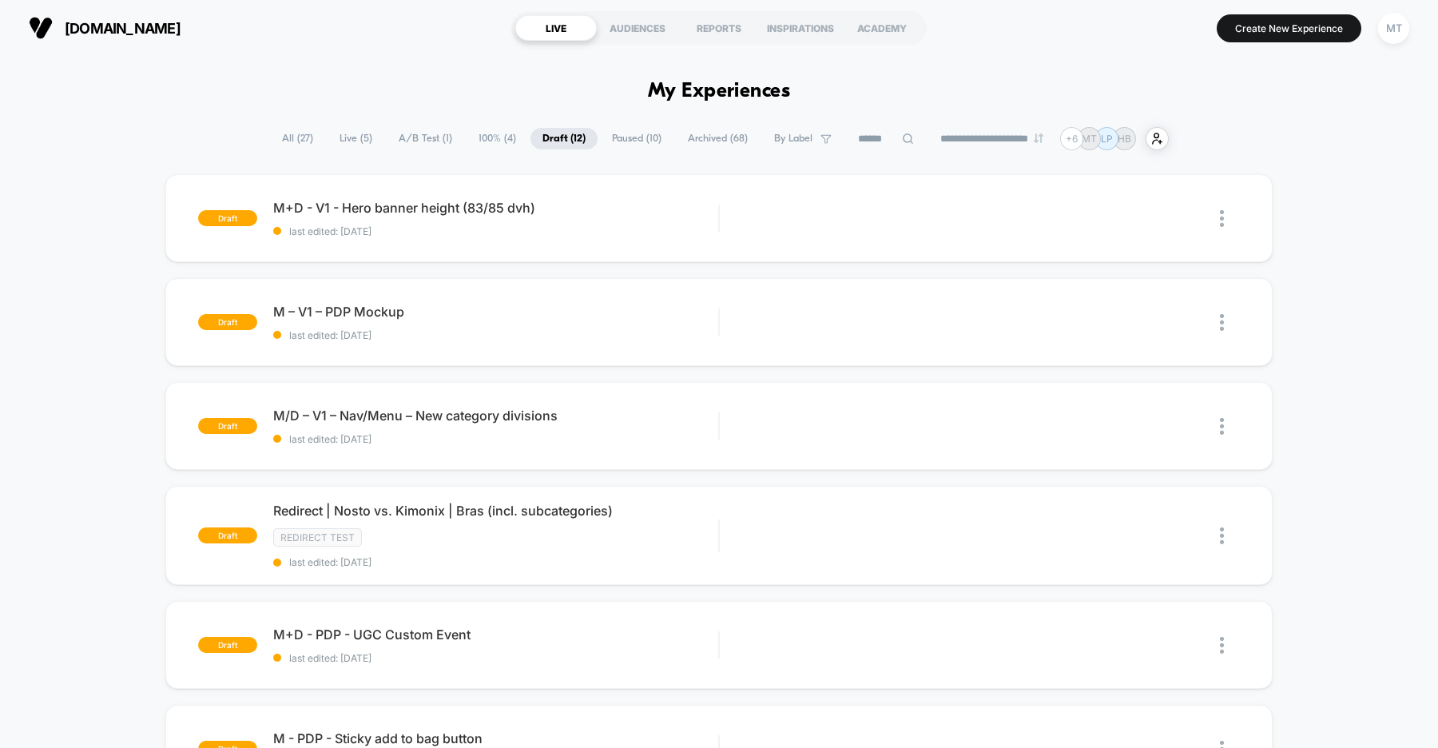
click at [418, 140] on span "A/B Test ( 1 )" at bounding box center [426, 139] width 78 height 22
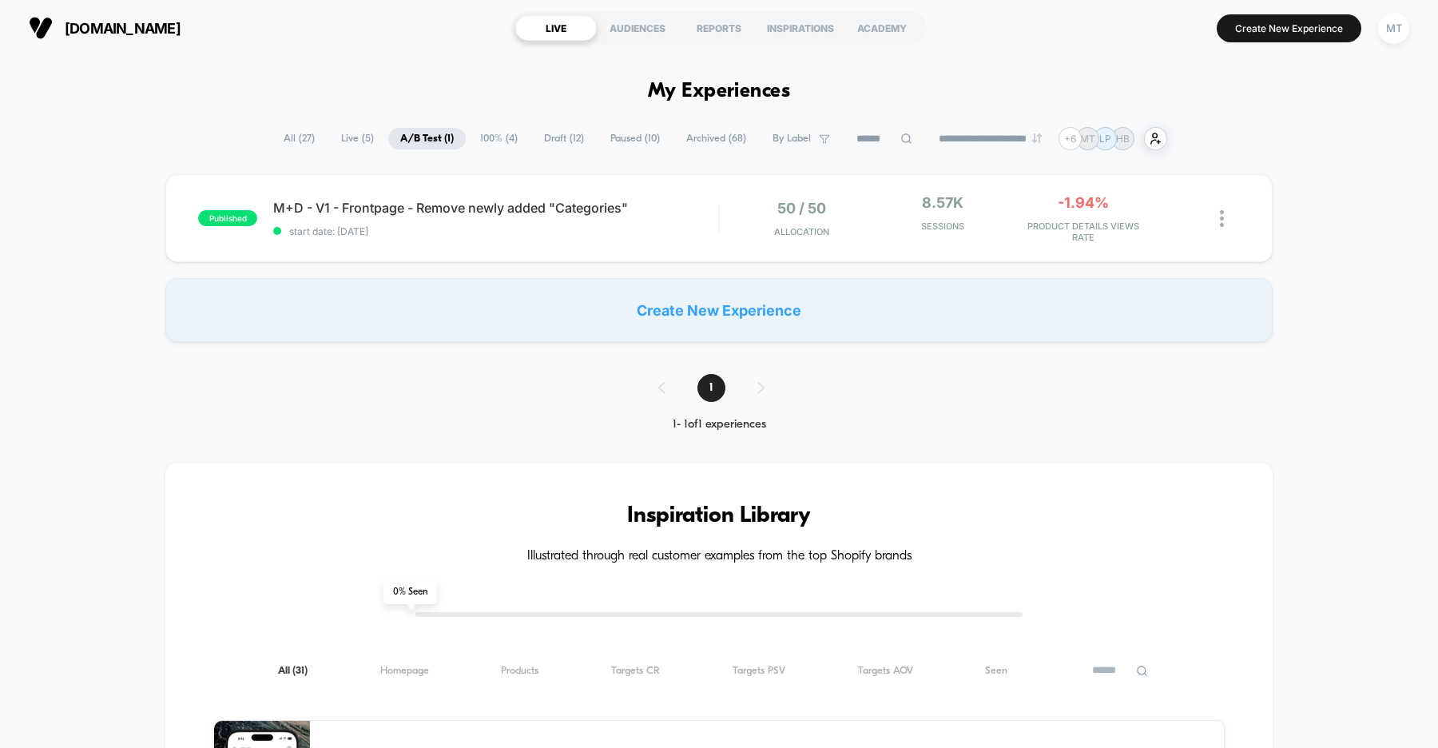
click at [548, 136] on span "Draft ( 12 )" at bounding box center [564, 139] width 64 height 22
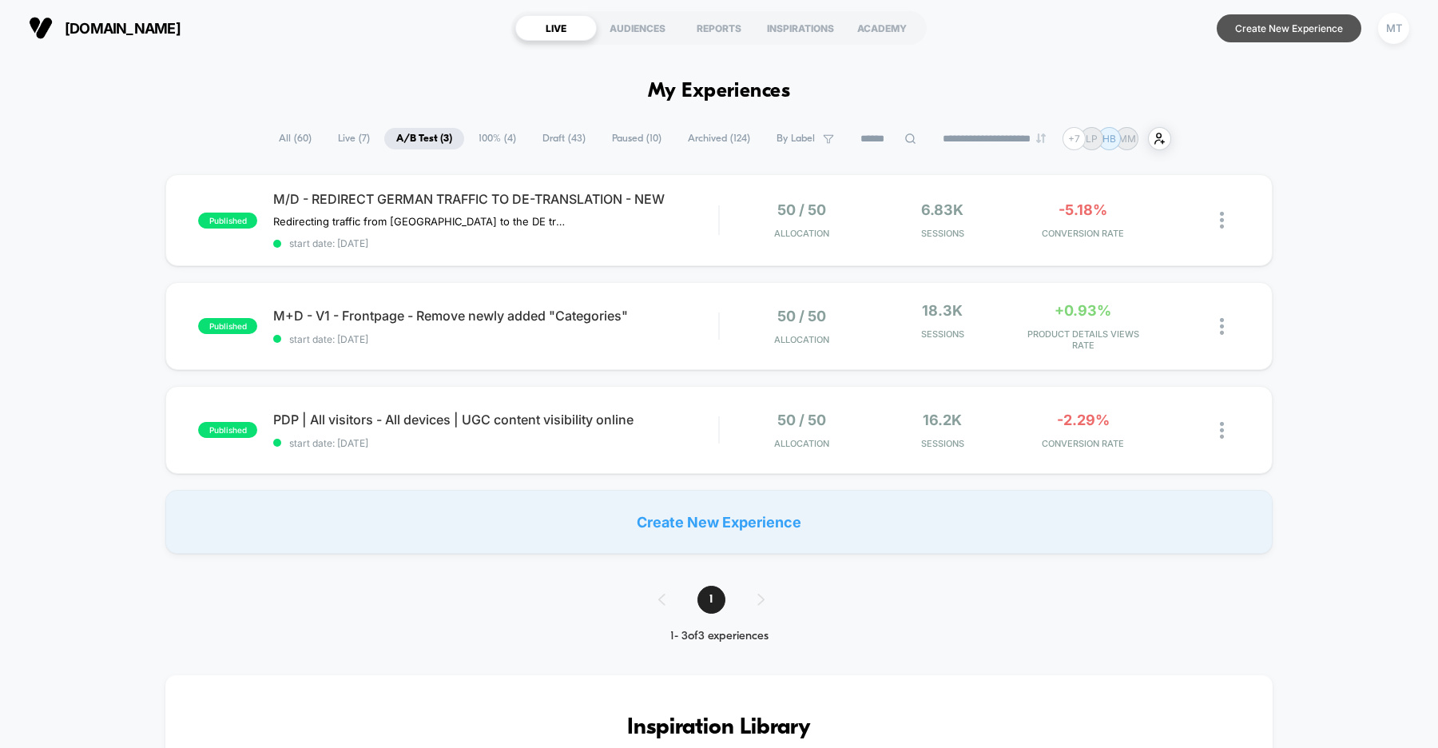
click at [1317, 23] on button "Create New Experience" at bounding box center [1289, 28] width 145 height 28
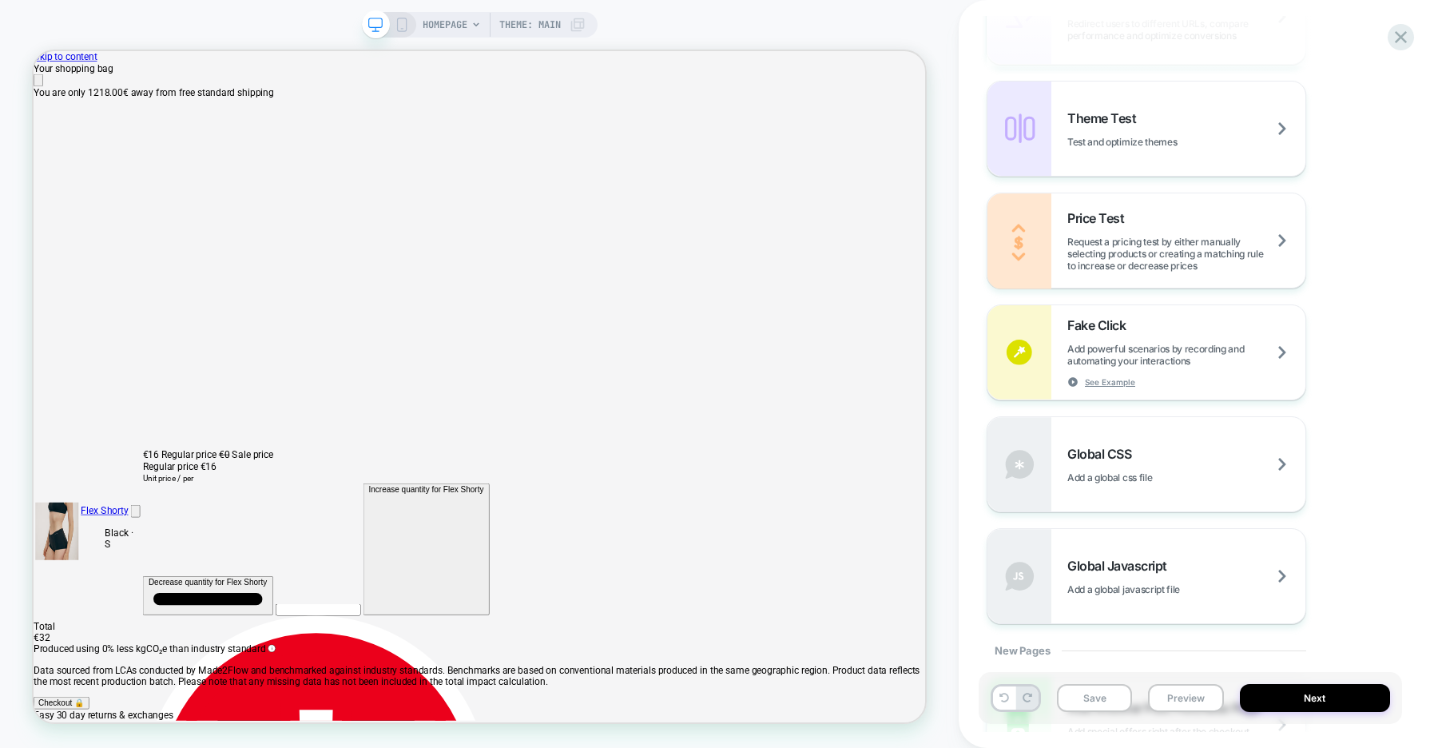
scroll to position [0, 2379]
click at [1208, 461] on div "Global CSS Add a global css file" at bounding box center [1187, 465] width 238 height 38
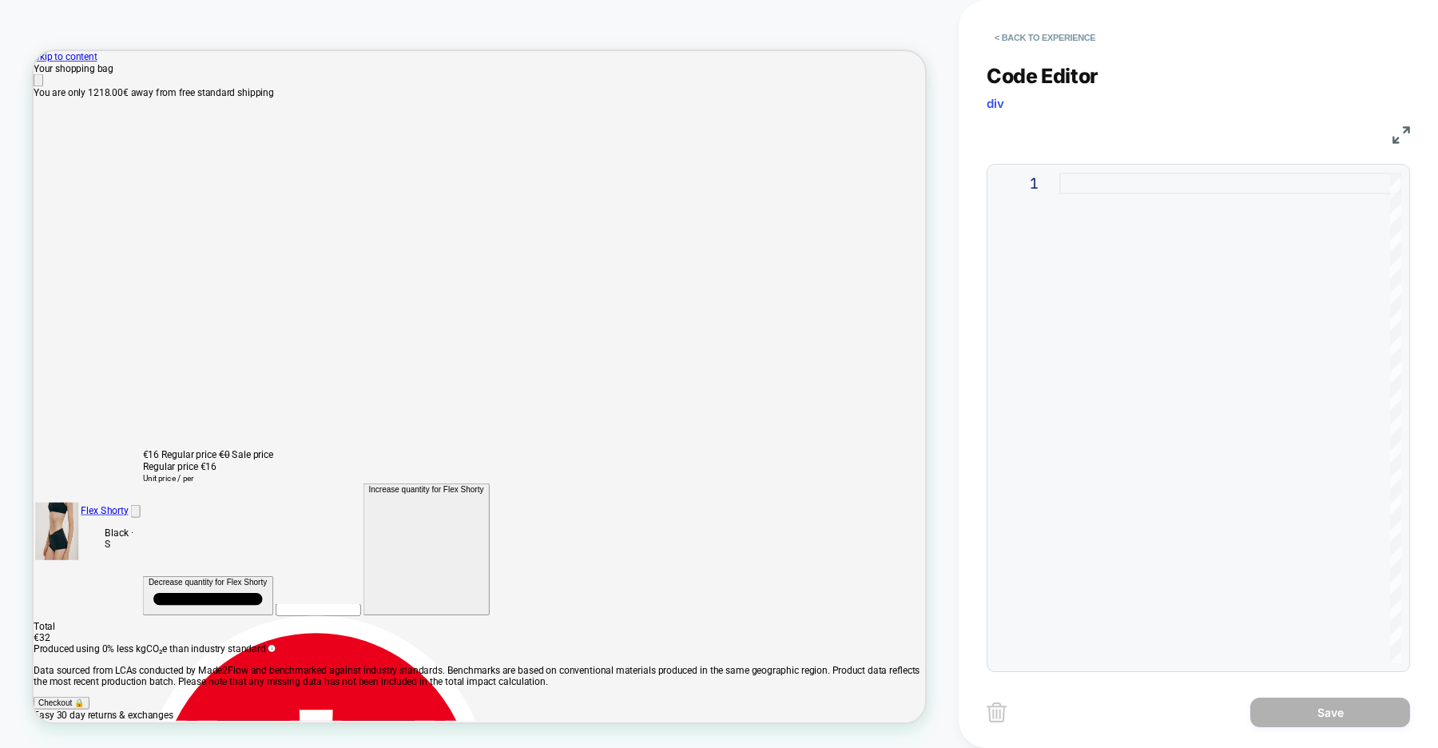
click at [1111, 279] on div at bounding box center [1231, 418] width 342 height 491
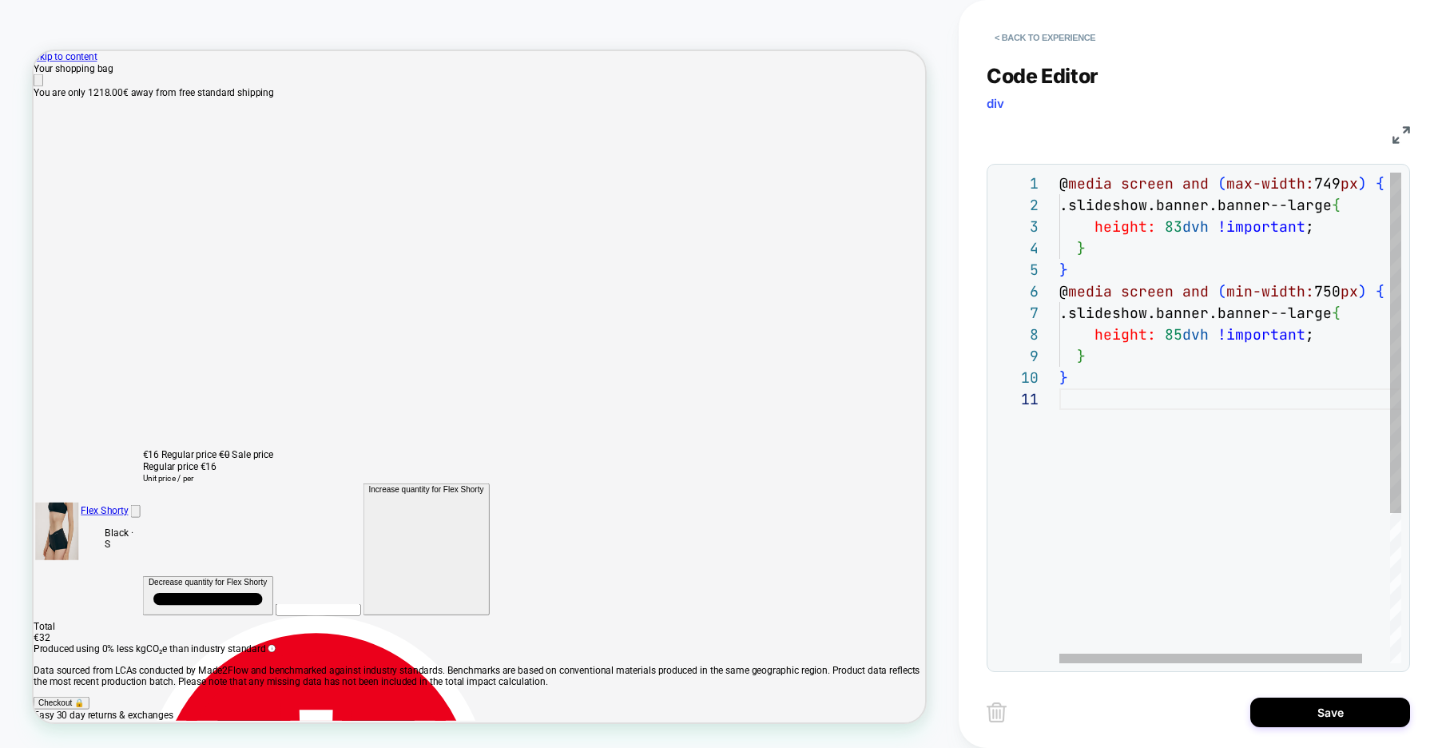
type textarea "**********"
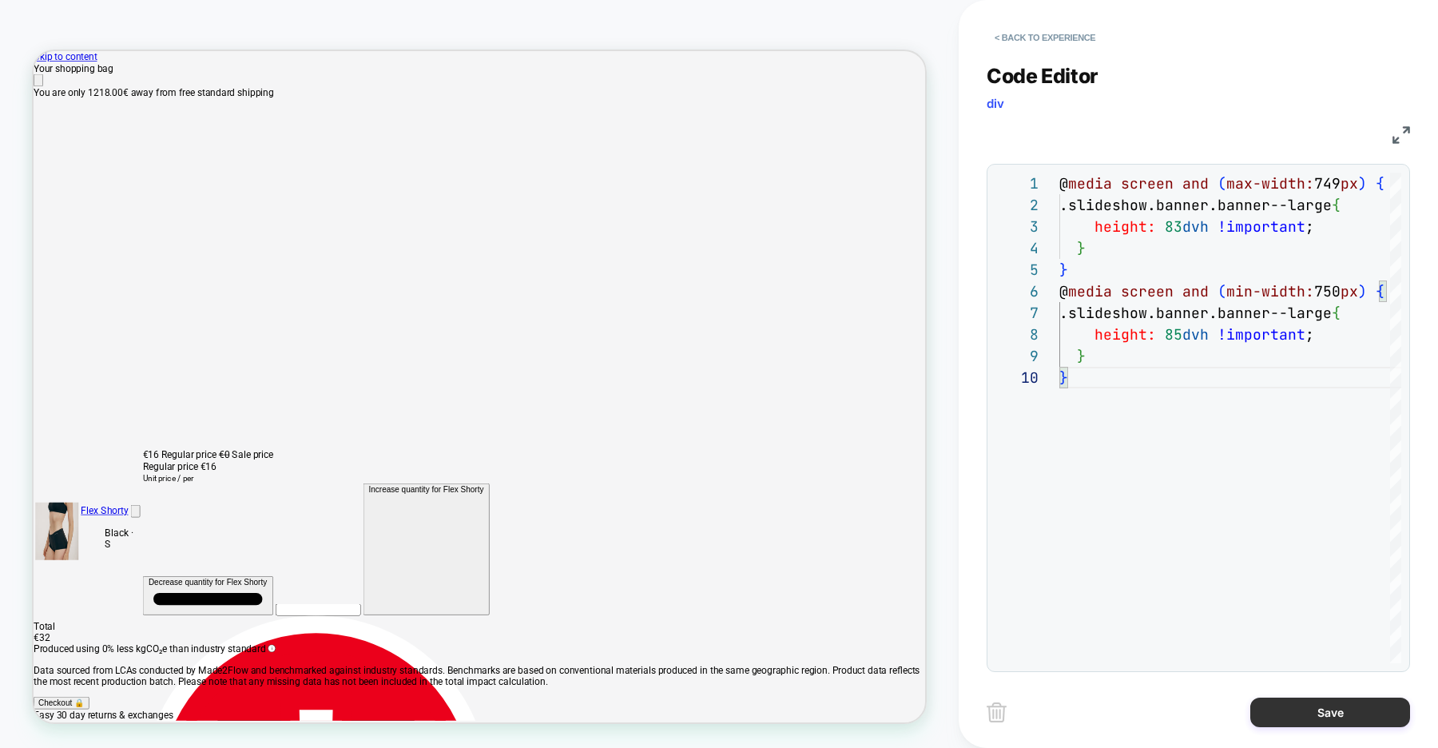
click at [1320, 712] on button "Save" at bounding box center [1331, 713] width 160 height 30
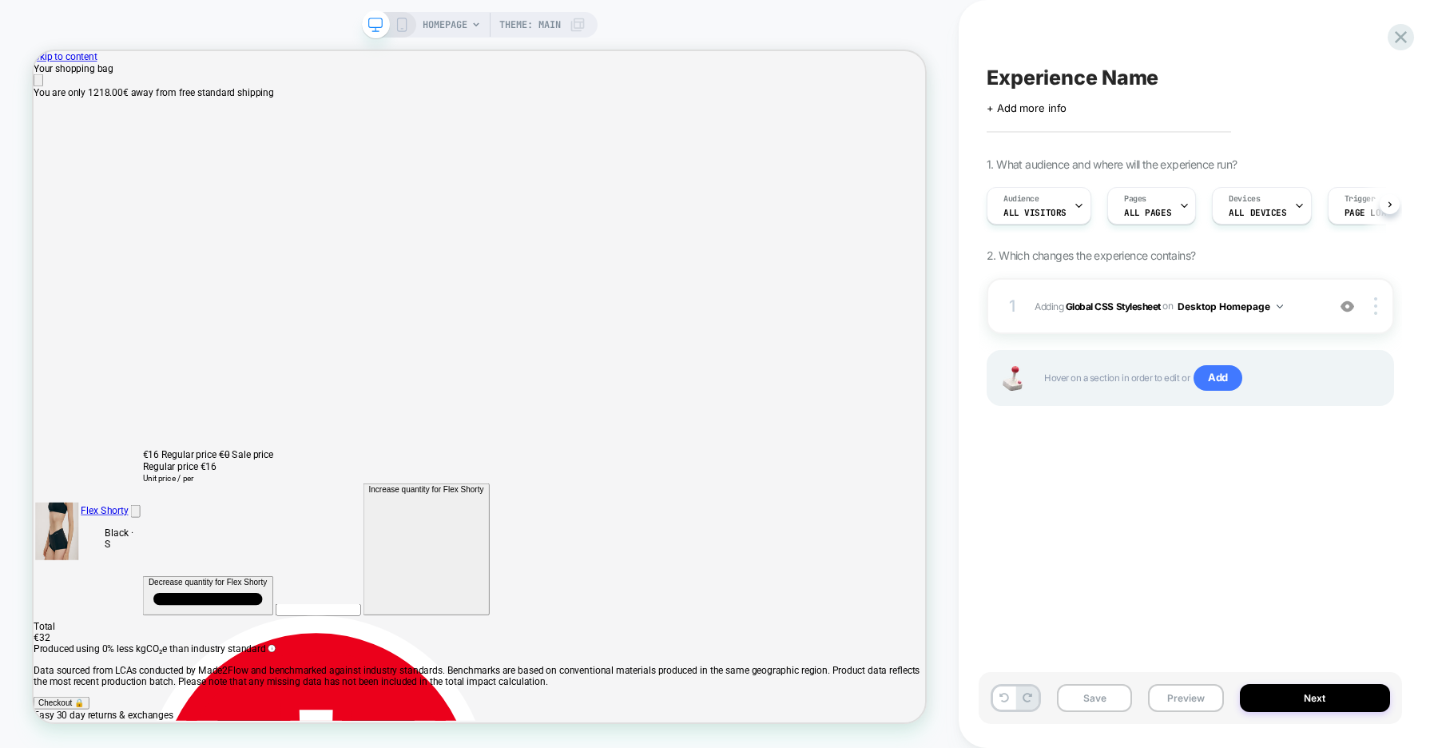
scroll to position [0, 1]
click at [1378, 309] on div at bounding box center [1378, 306] width 30 height 18
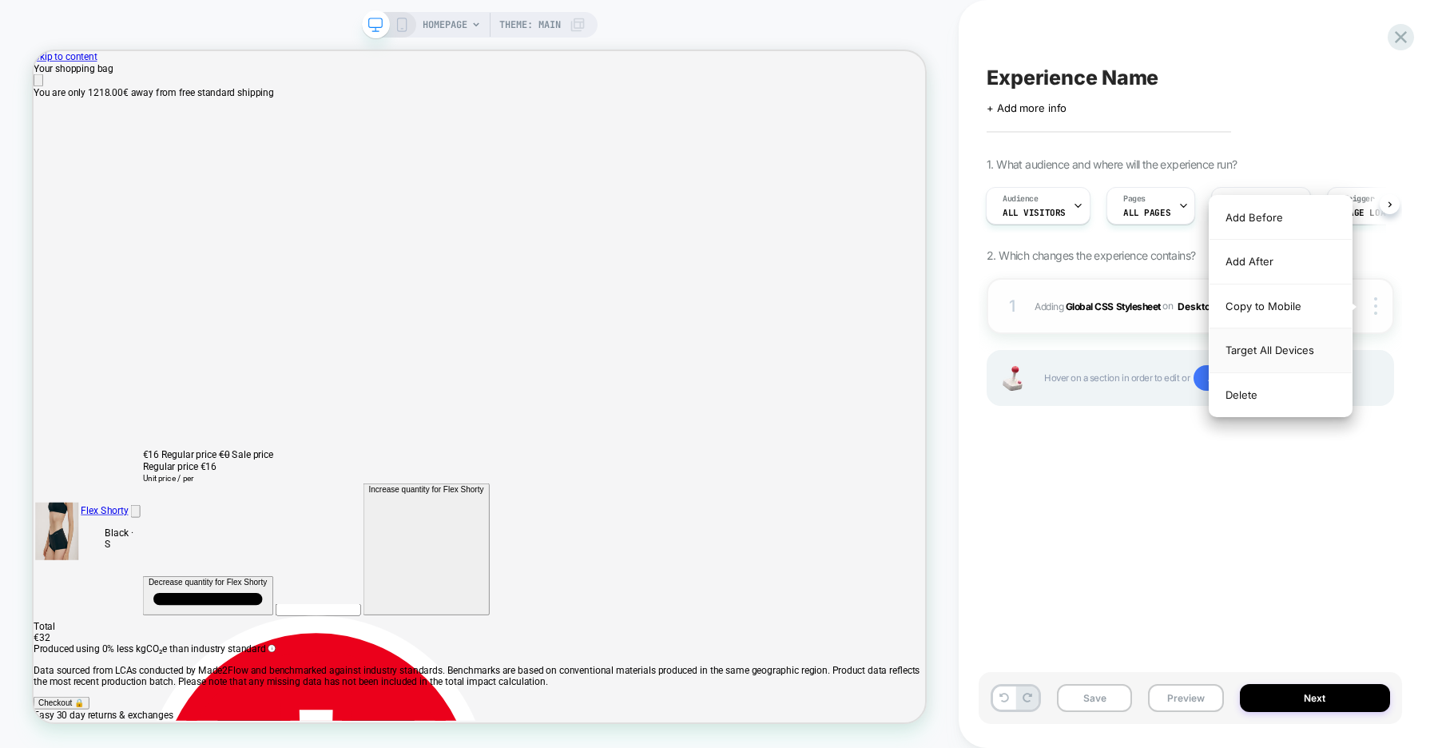
click at [1284, 344] on div "Target All Devices" at bounding box center [1281, 350] width 142 height 44
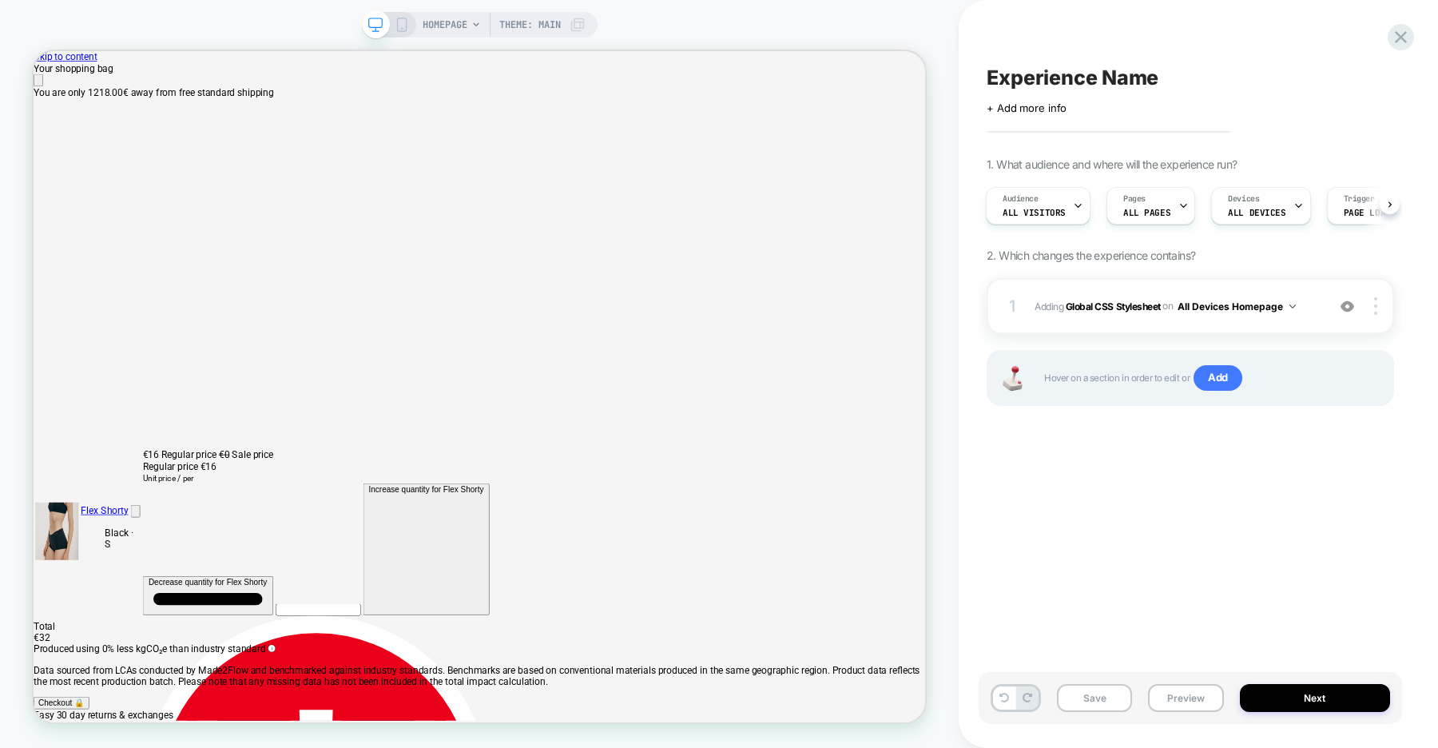
scroll to position [0, 1189]
click at [1157, 205] on div "Pages ALL PAGES" at bounding box center [1147, 206] width 79 height 36
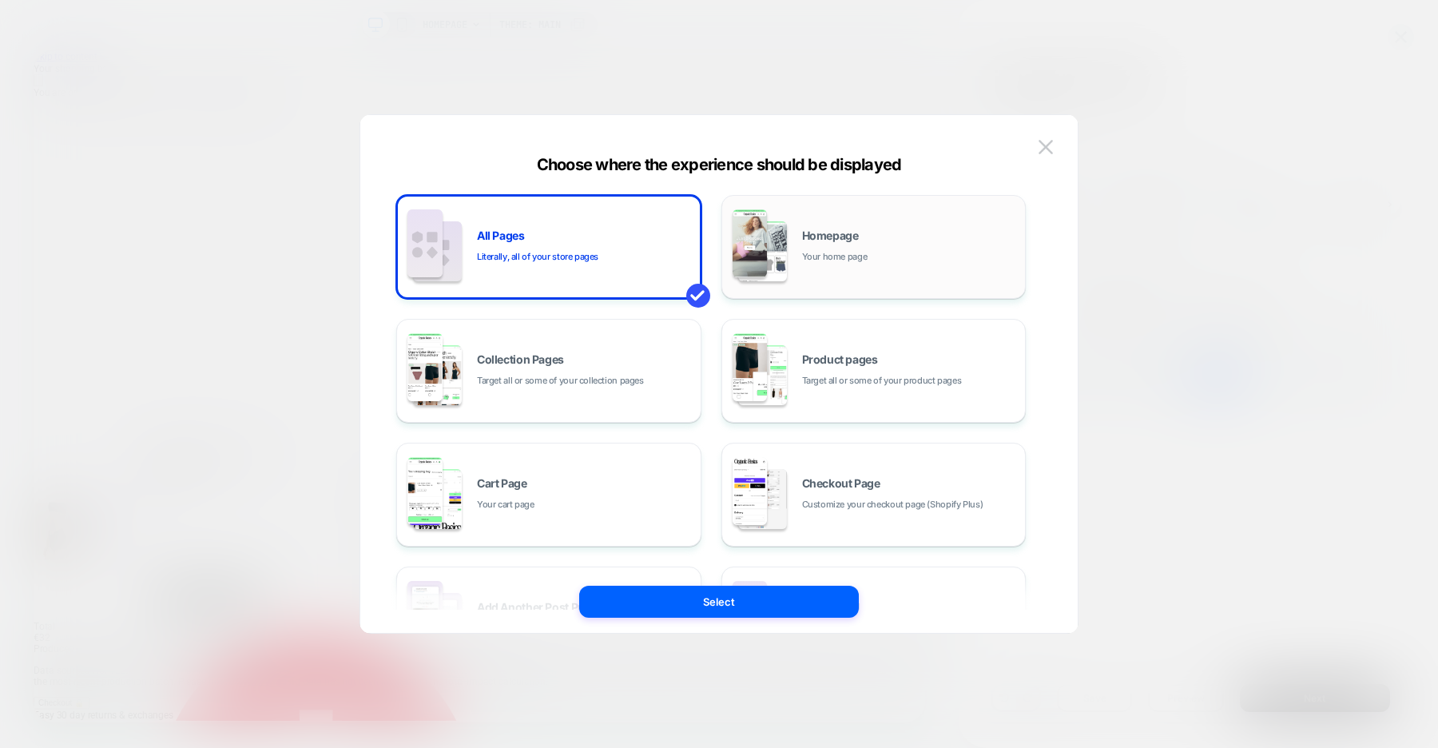
click at [899, 258] on div "Homepage Your home page" at bounding box center [910, 247] width 216 height 34
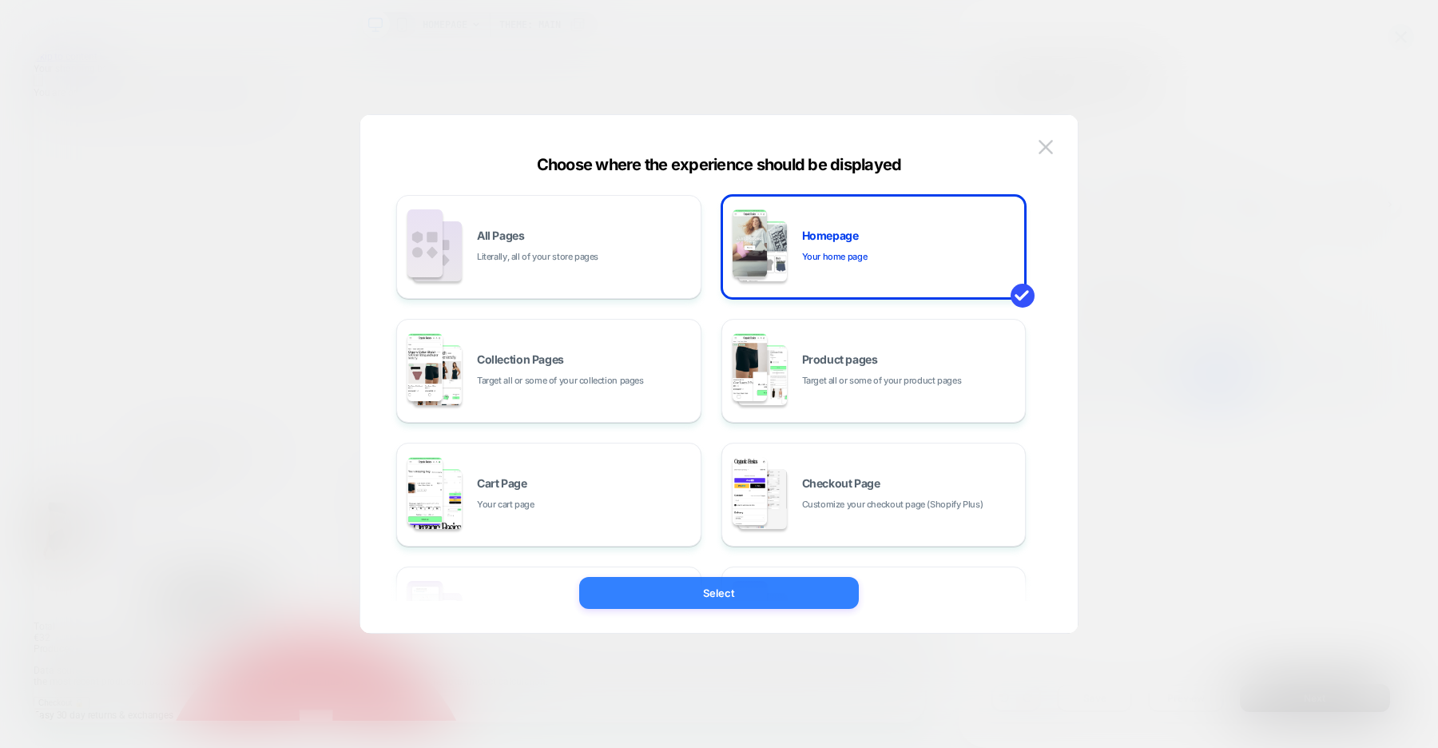
click at [769, 600] on button "Select" at bounding box center [719, 593] width 280 height 32
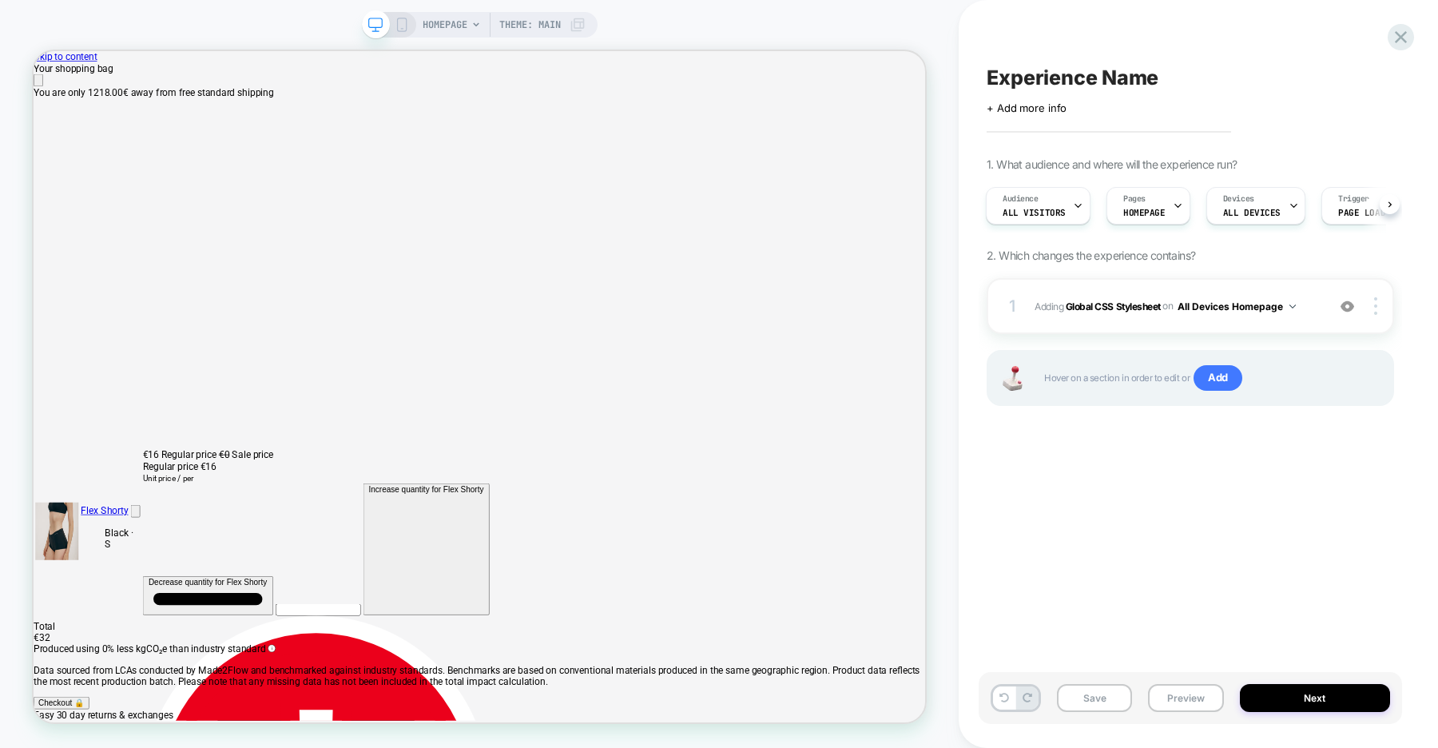
scroll to position [0, 2379]
click at [1287, 696] on button "Next" at bounding box center [1315, 698] width 151 height 28
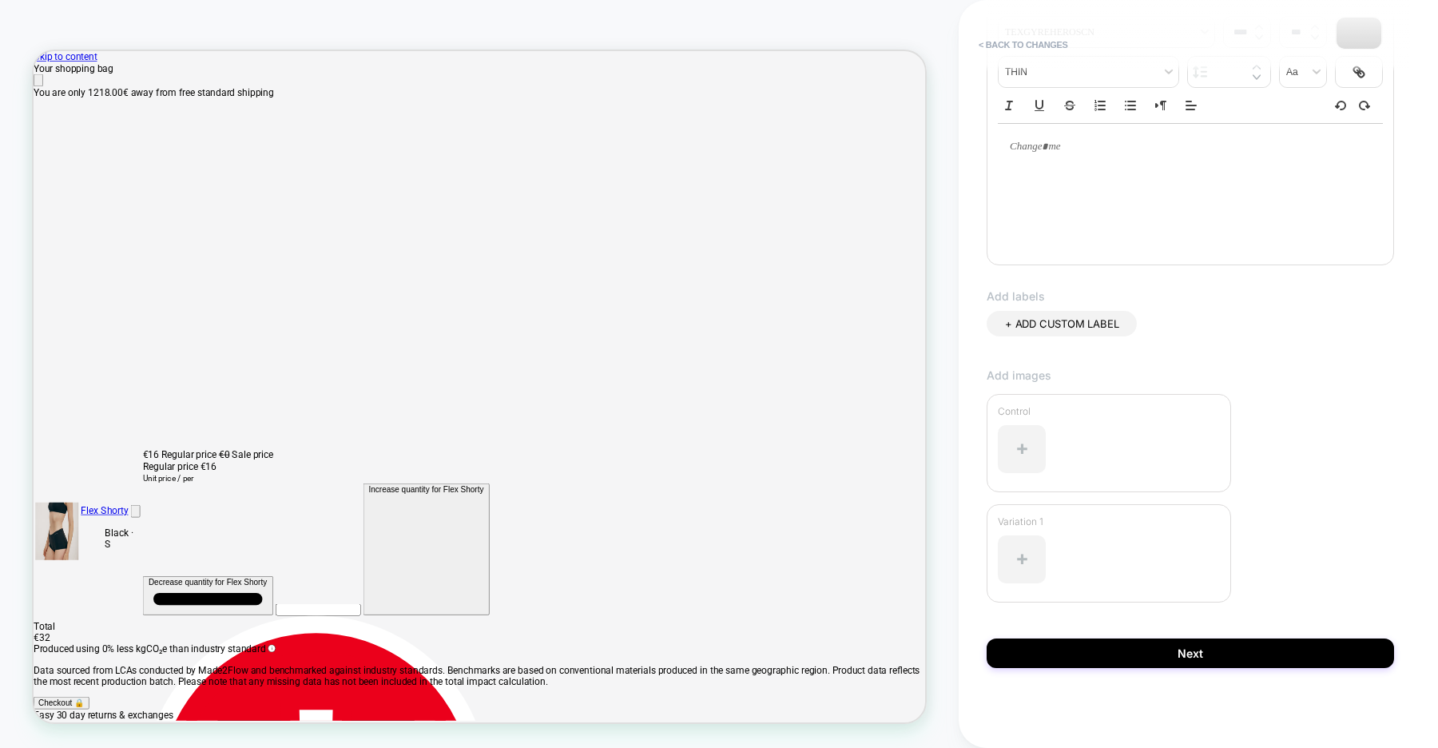
scroll to position [0, 1189]
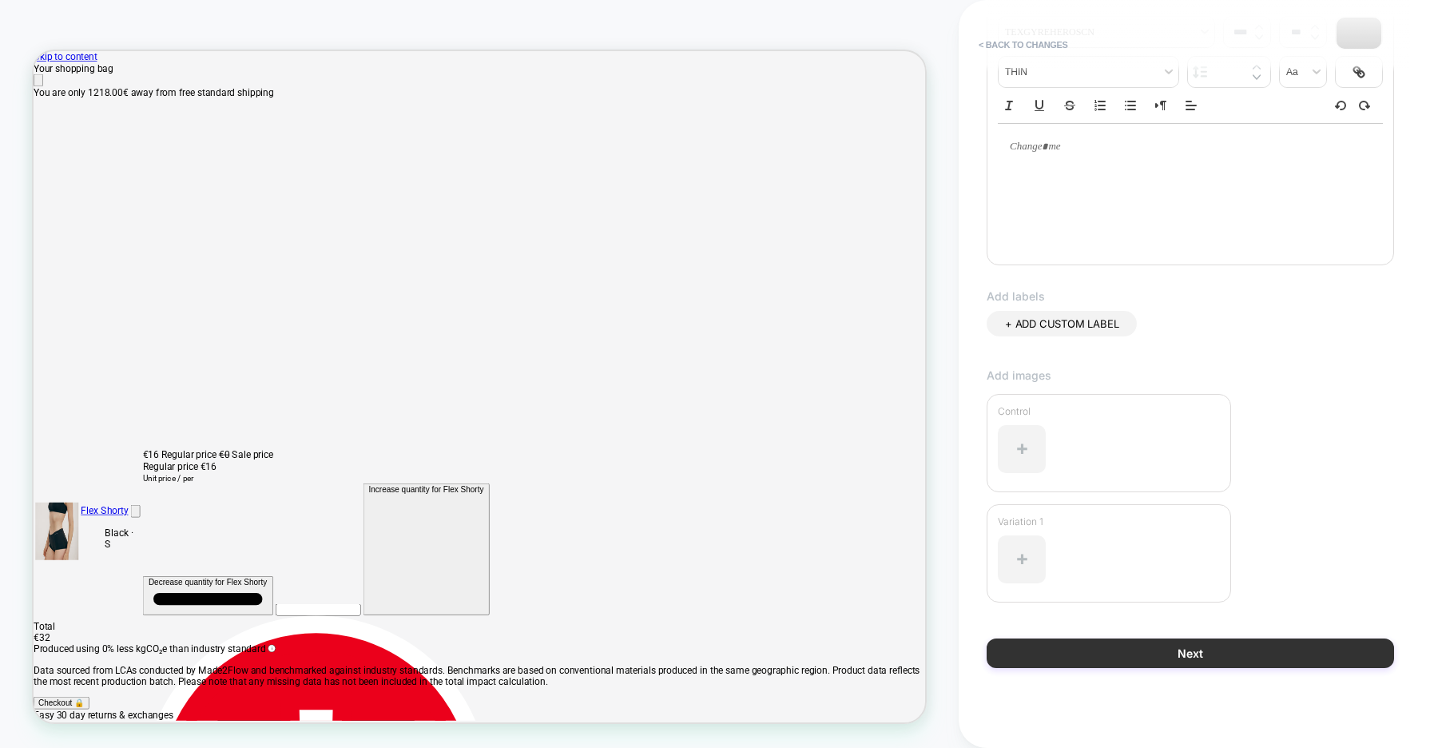
type input "**********"
click at [1235, 645] on button "Next" at bounding box center [1191, 653] width 408 height 30
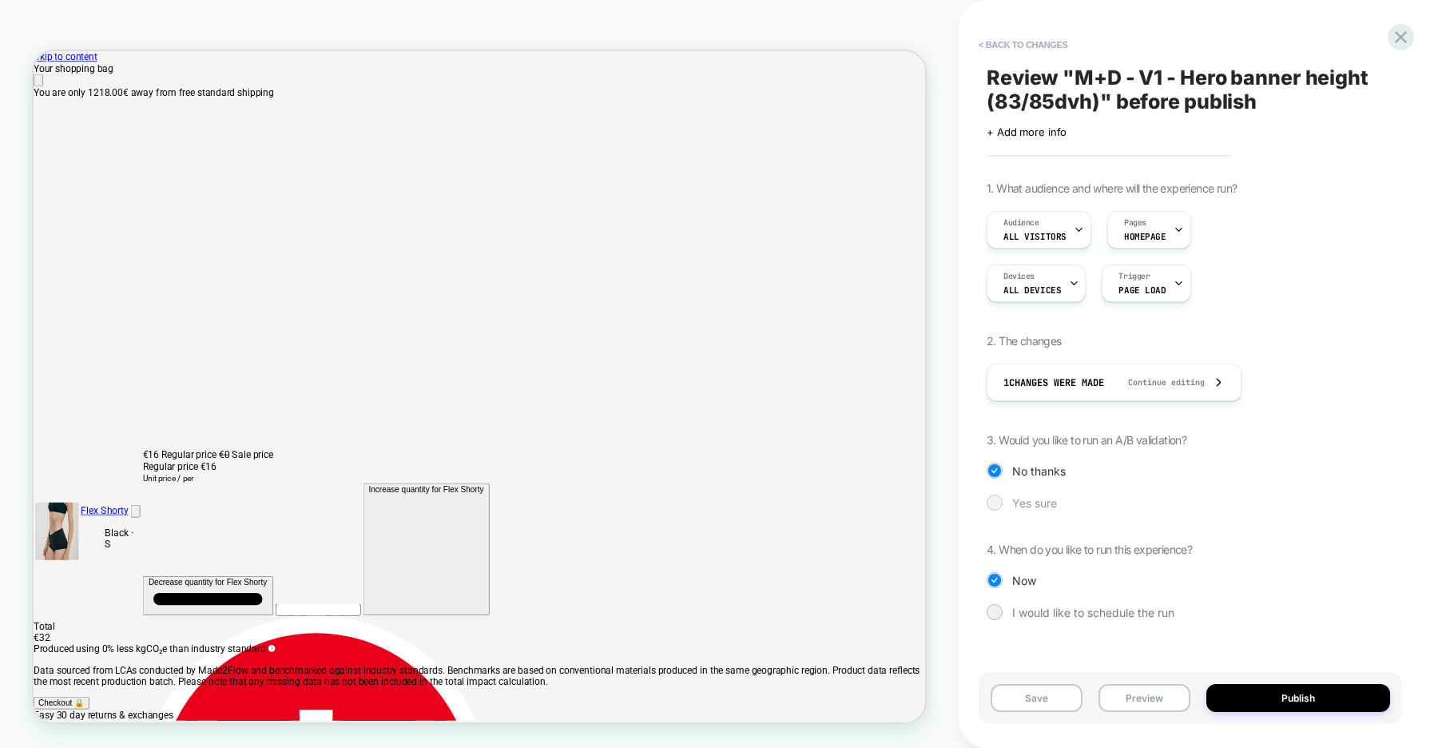
click at [1002, 496] on div "Yes sure" at bounding box center [1191, 503] width 408 height 16
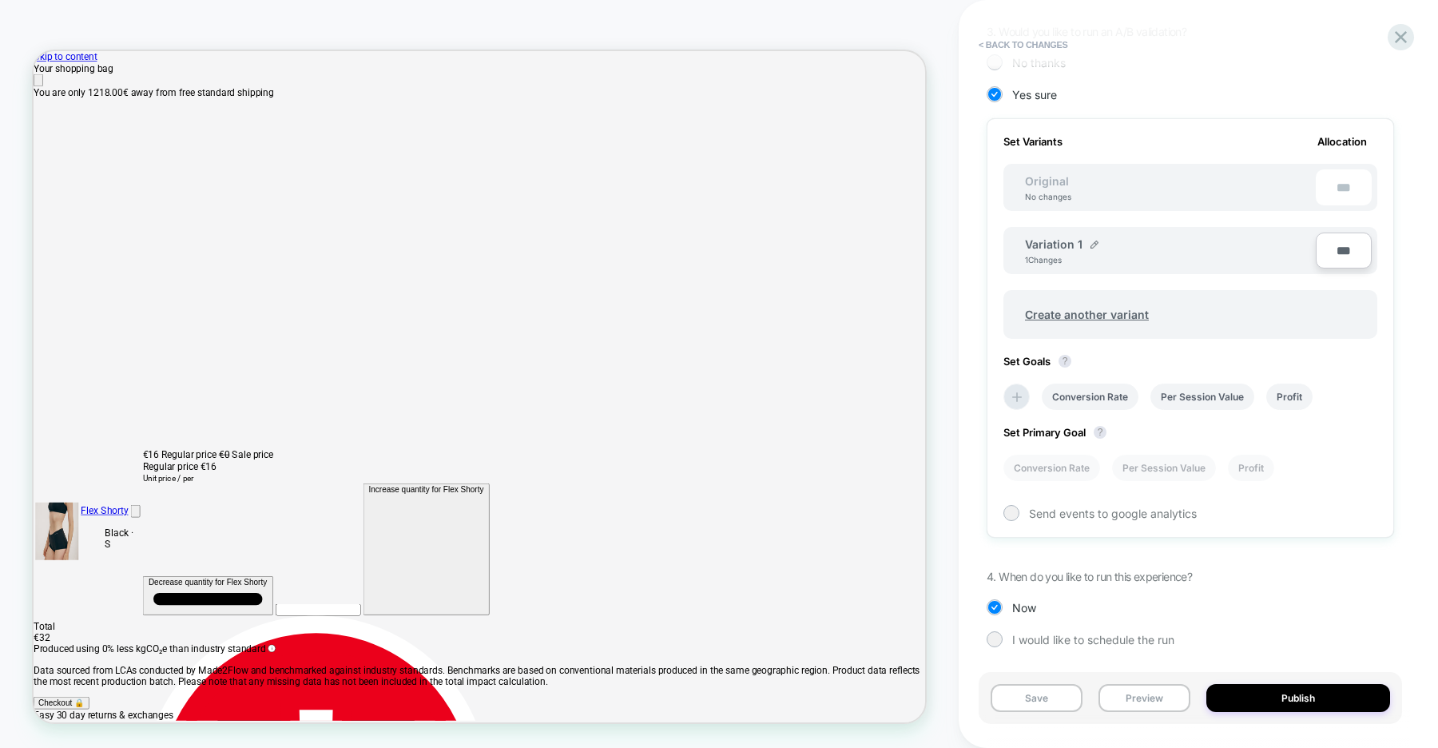
scroll to position [412, 0]
click at [1095, 239] on img at bounding box center [1095, 241] width 8 height 8
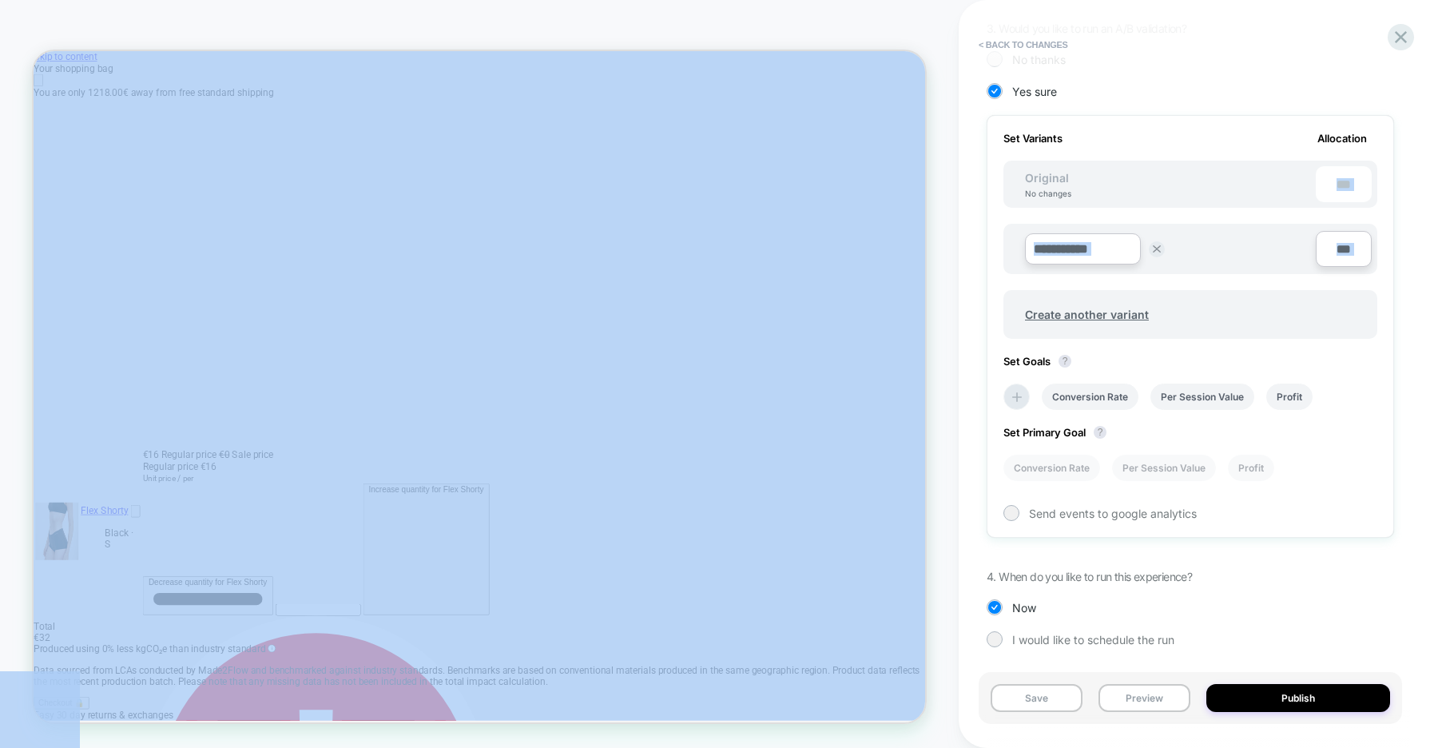
click at [1073, 247] on input "**********" at bounding box center [1083, 248] width 116 height 31
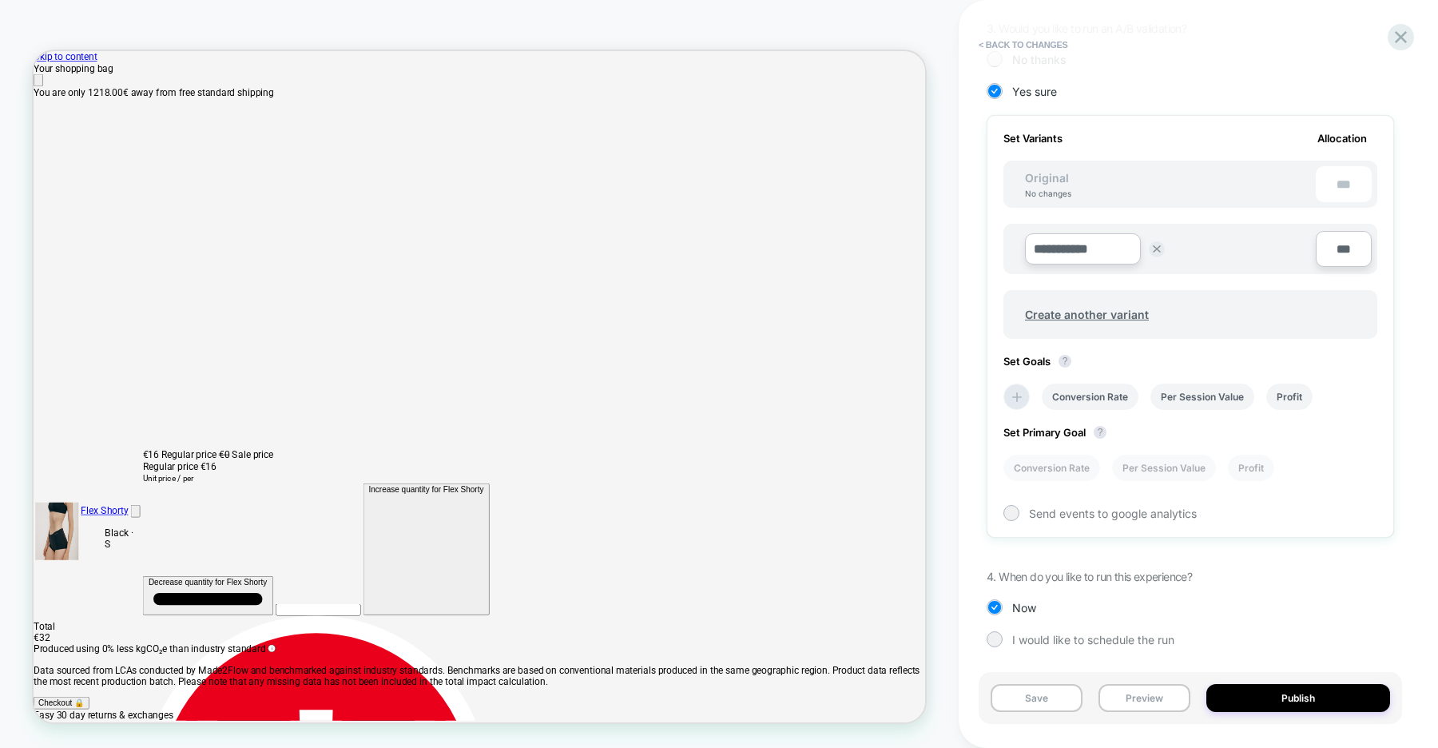
click at [1105, 248] on input "**********" at bounding box center [1083, 248] width 116 height 31
type input "**********"
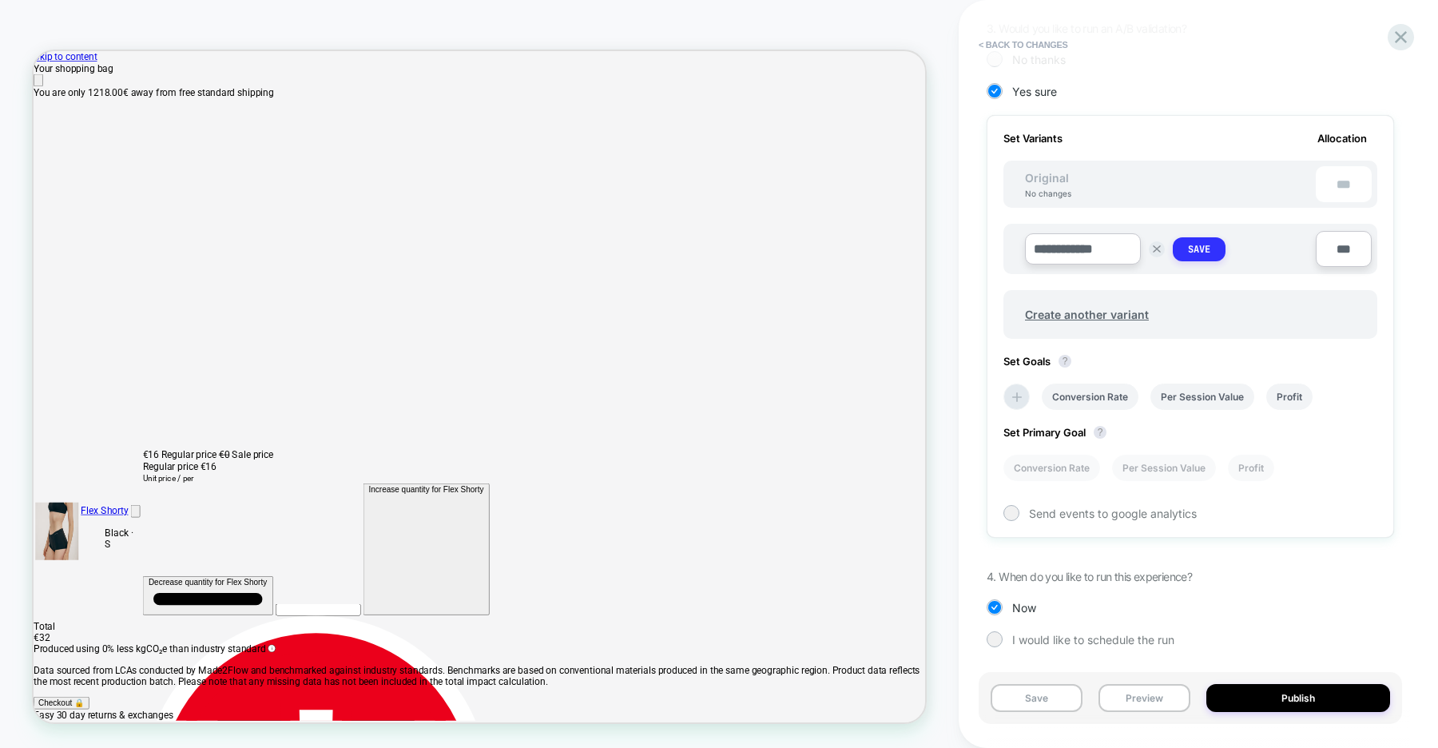
click at [1197, 249] on strong "Save" at bounding box center [1199, 249] width 22 height 13
click at [1111, 382] on li "Conversion Rate" at bounding box center [1090, 393] width 97 height 26
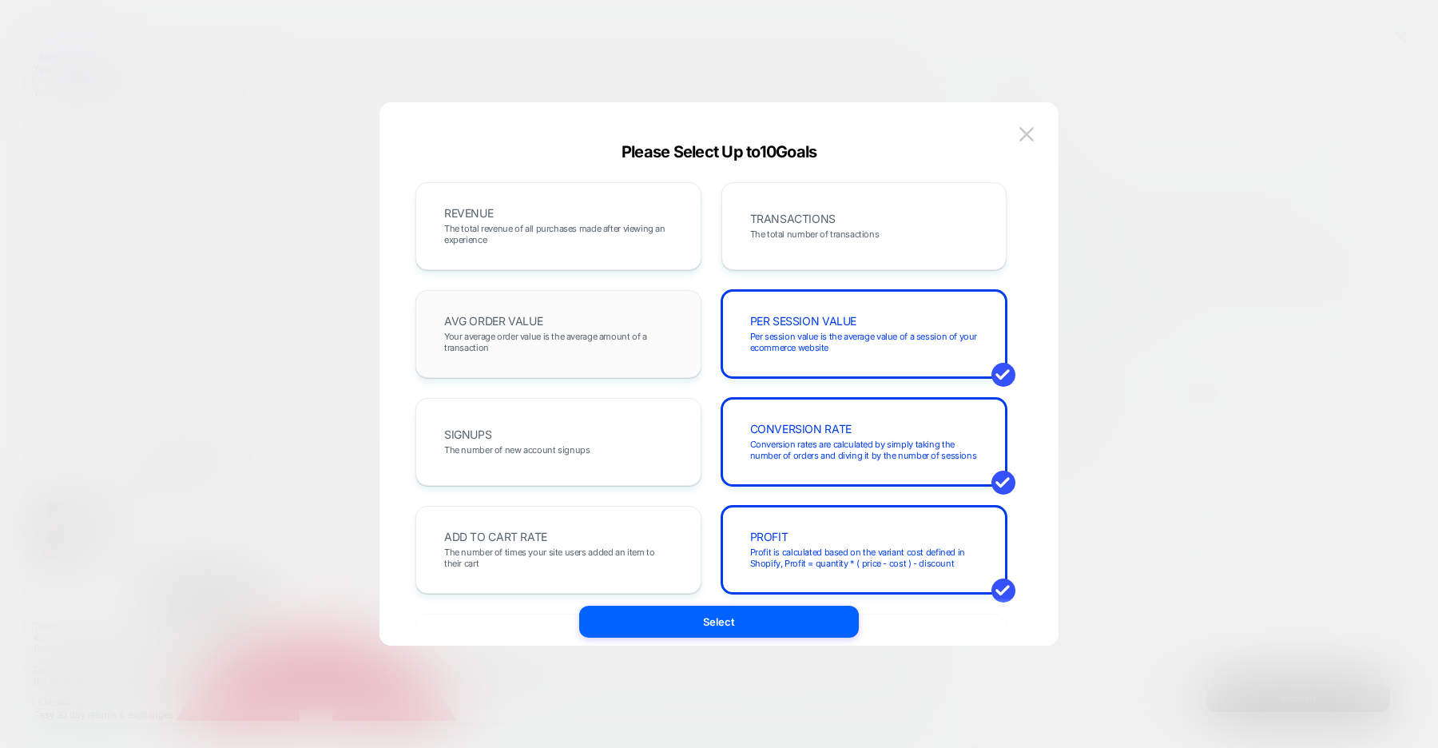
click at [626, 328] on div "AVG ORDER VALUE Your average order value is the average amount of a transaction" at bounding box center [558, 334] width 253 height 54
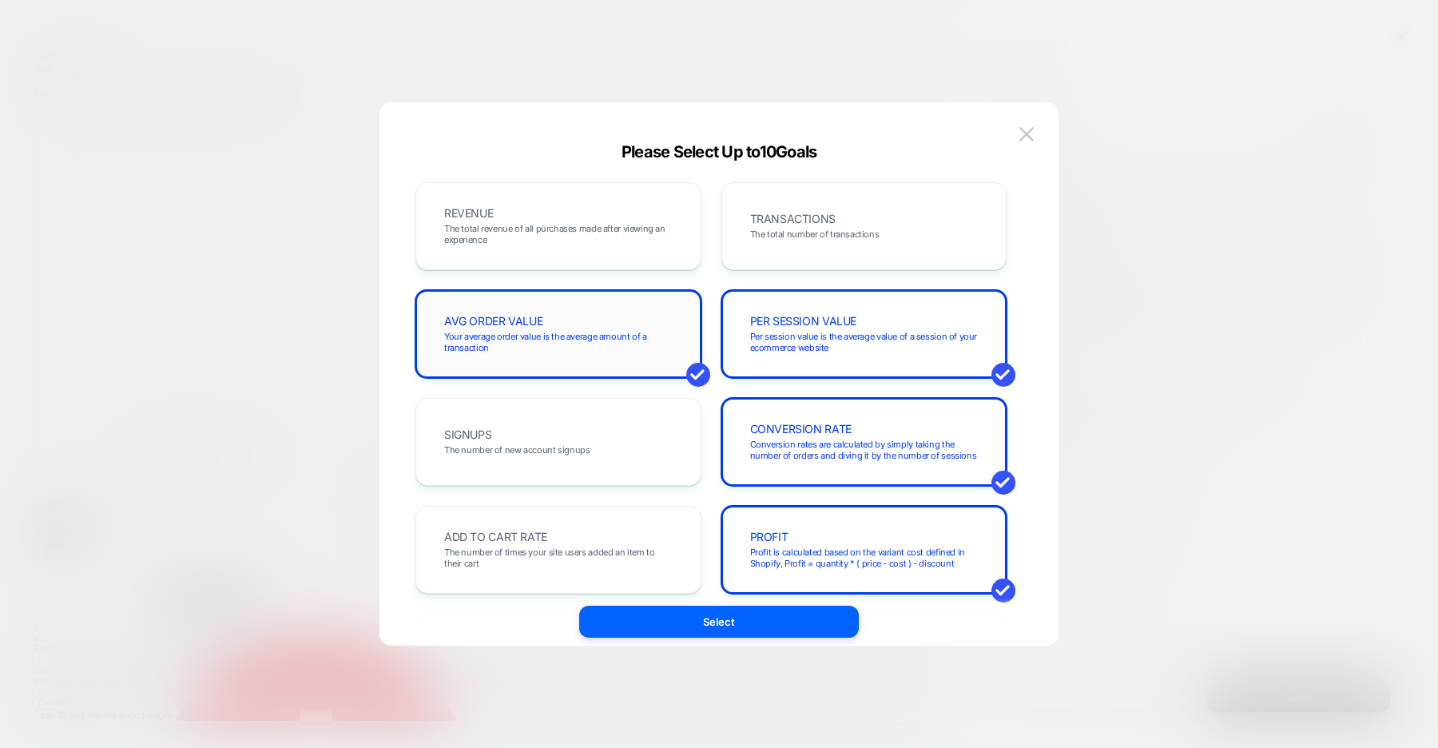
scroll to position [0, 0]
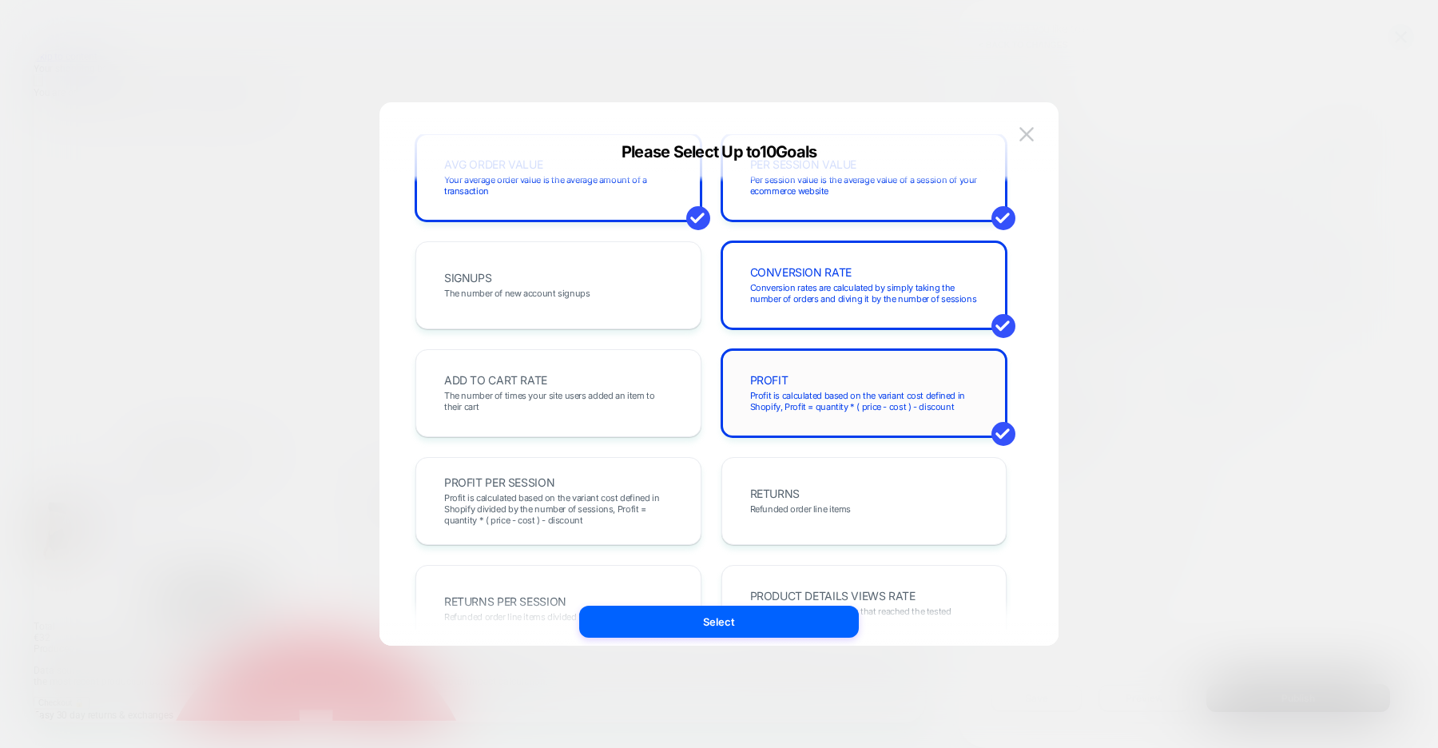
click at [761, 404] on span "Profit is calculated based on the variant cost defined in Shopify, Profit = qua…" at bounding box center [864, 401] width 229 height 22
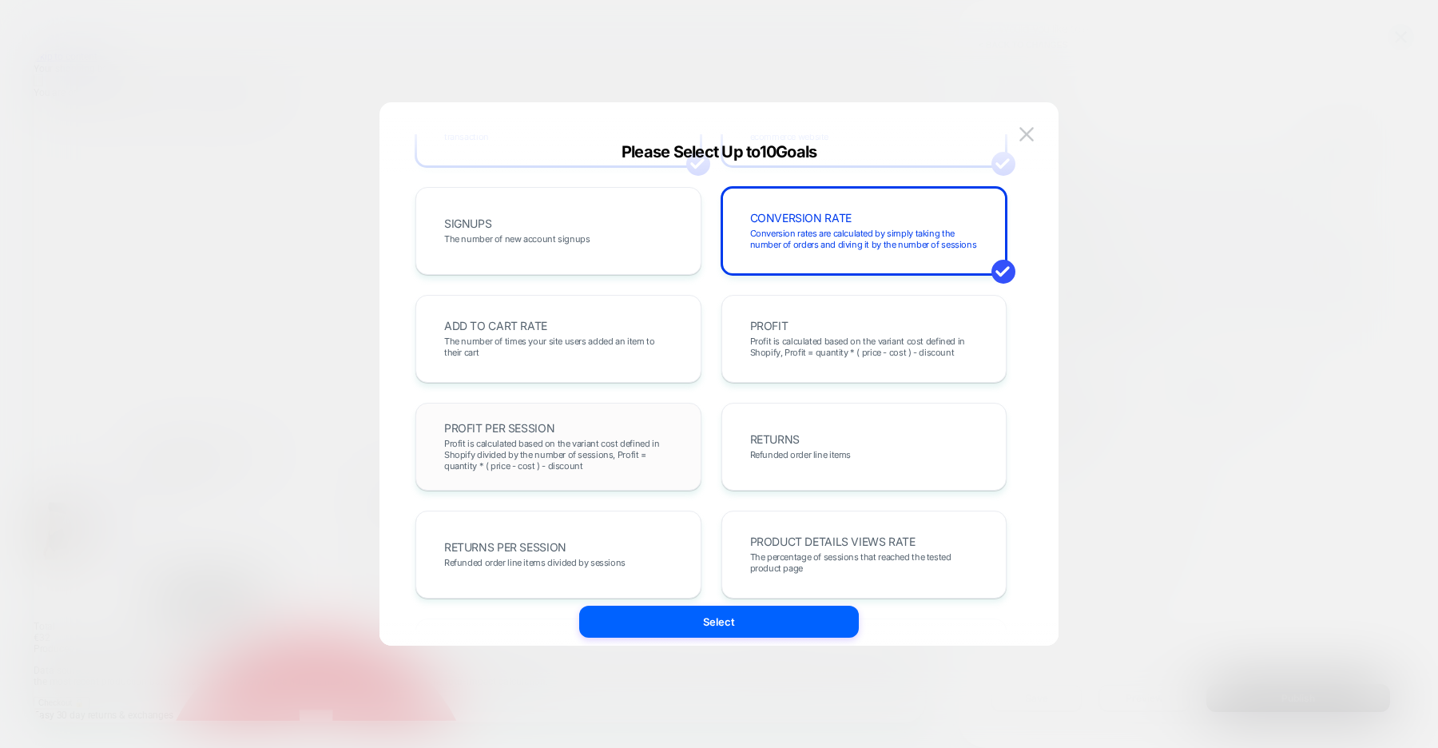
scroll to position [216, 0]
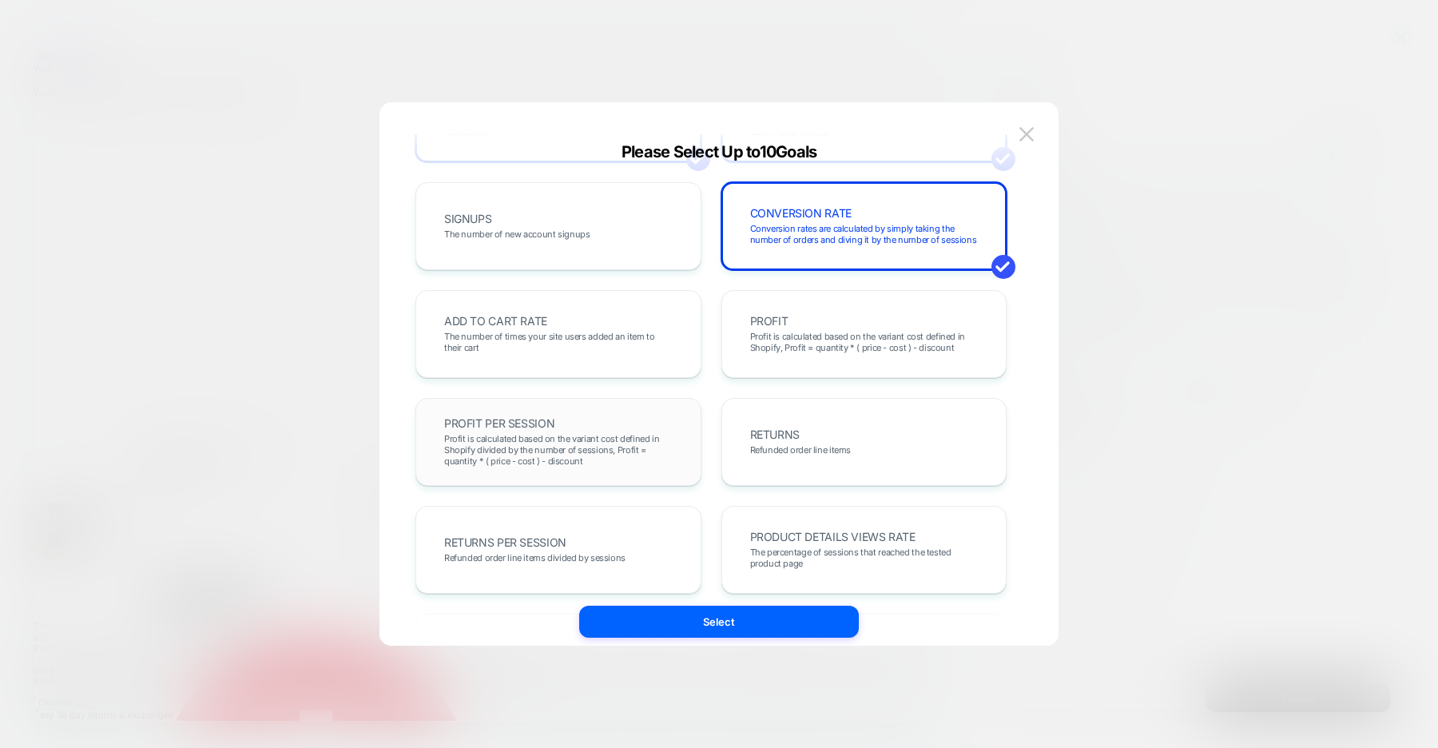
click at [649, 440] on span "Profit is calculated based on the variant cost defined in Shopify divided by th…" at bounding box center [558, 450] width 229 height 34
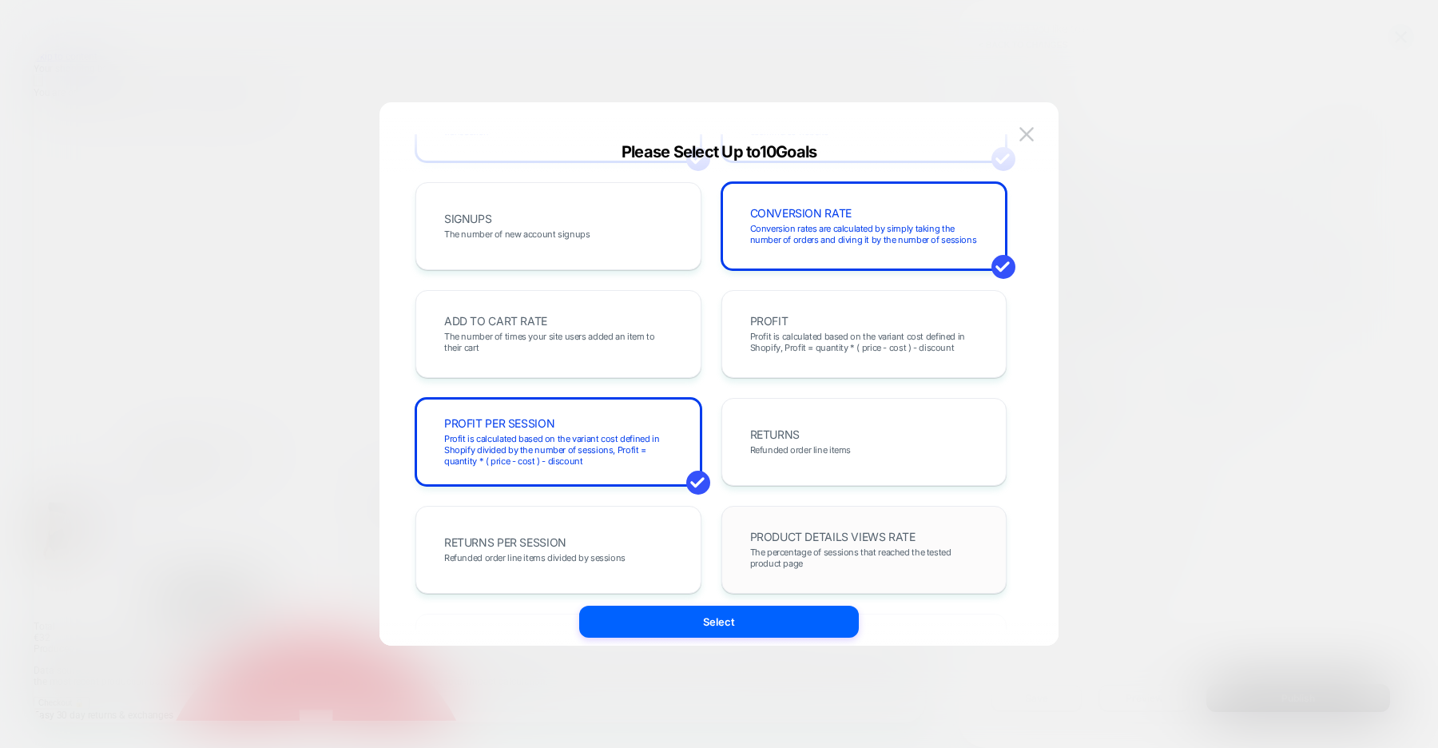
click at [776, 535] on span "PRODUCT DETAILS VIEWS RATE" at bounding box center [832, 536] width 165 height 11
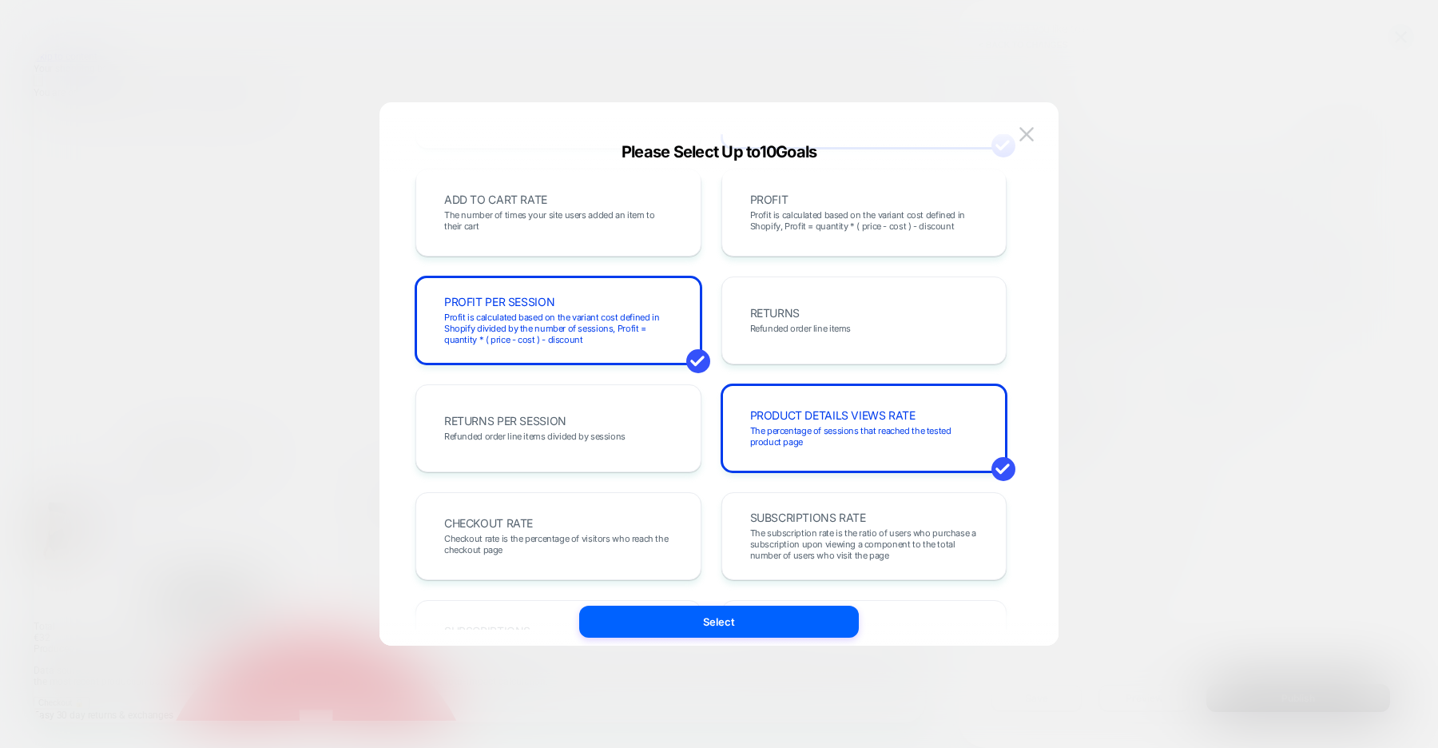
scroll to position [157, 0]
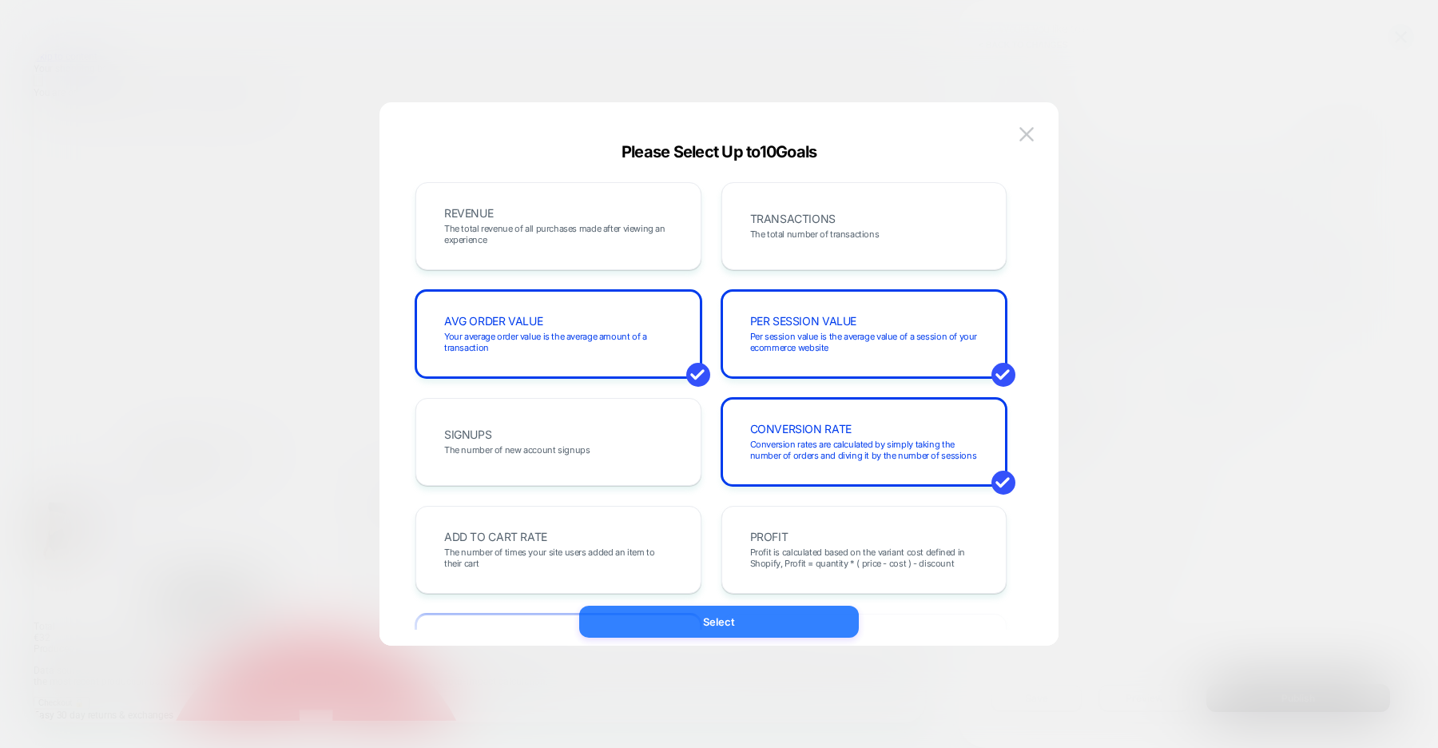
click at [724, 623] on button "Select" at bounding box center [719, 622] width 280 height 32
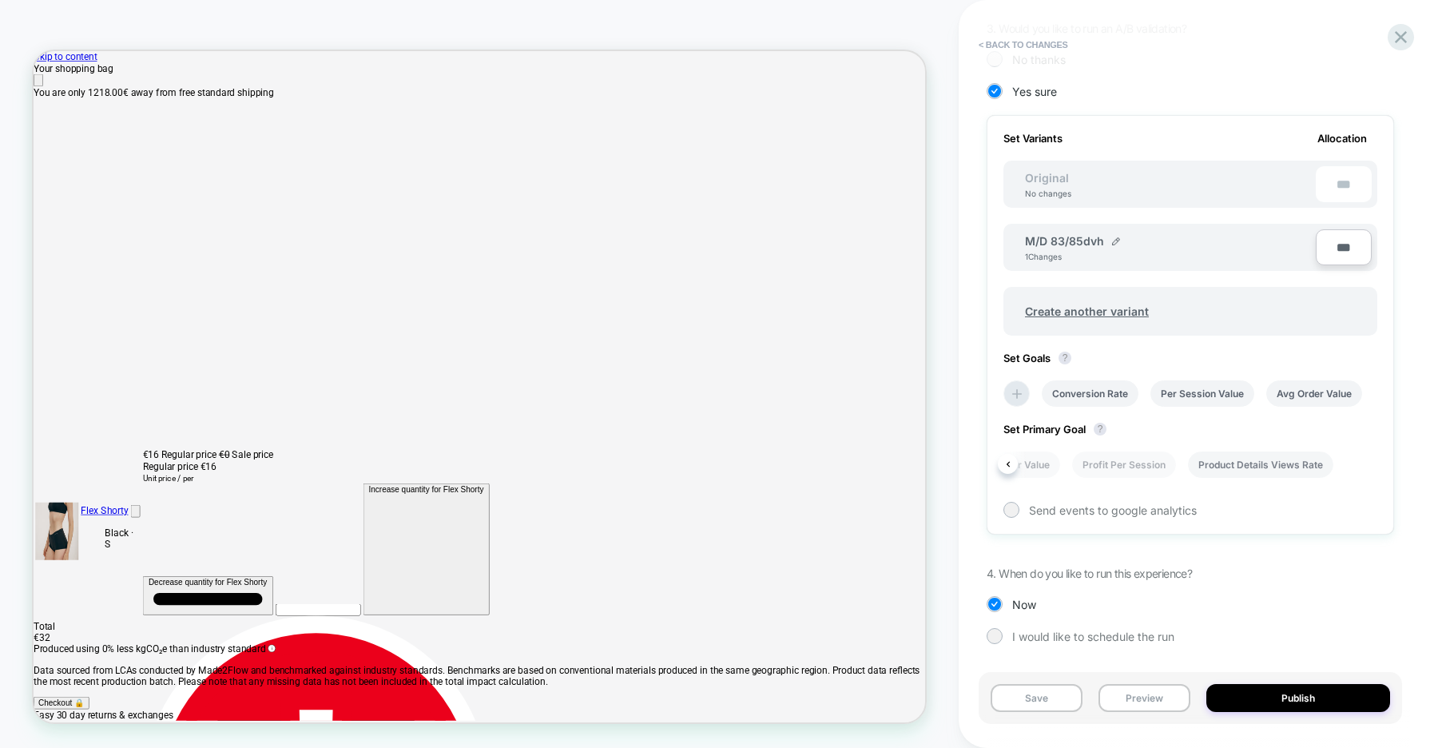
click at [1243, 470] on li "Product Details Views Rate" at bounding box center [1260, 464] width 145 height 26
click at [1125, 464] on li "Profit Per Session" at bounding box center [1124, 464] width 104 height 26
click at [1147, 466] on li "Per Session Value" at bounding box center [1164, 464] width 104 height 26
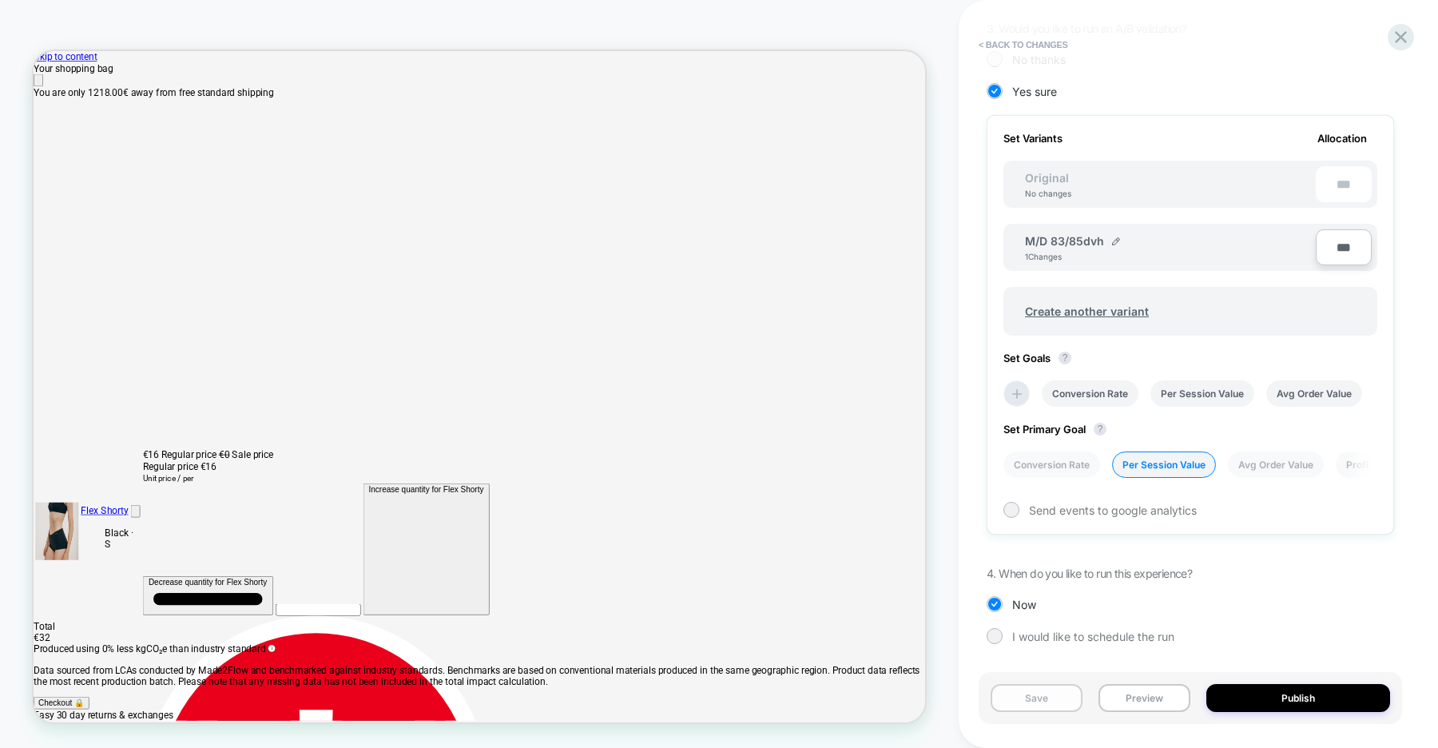
click at [1036, 706] on button "Save" at bounding box center [1037, 698] width 92 height 28
click at [1402, 36] on icon at bounding box center [1401, 37] width 12 height 12
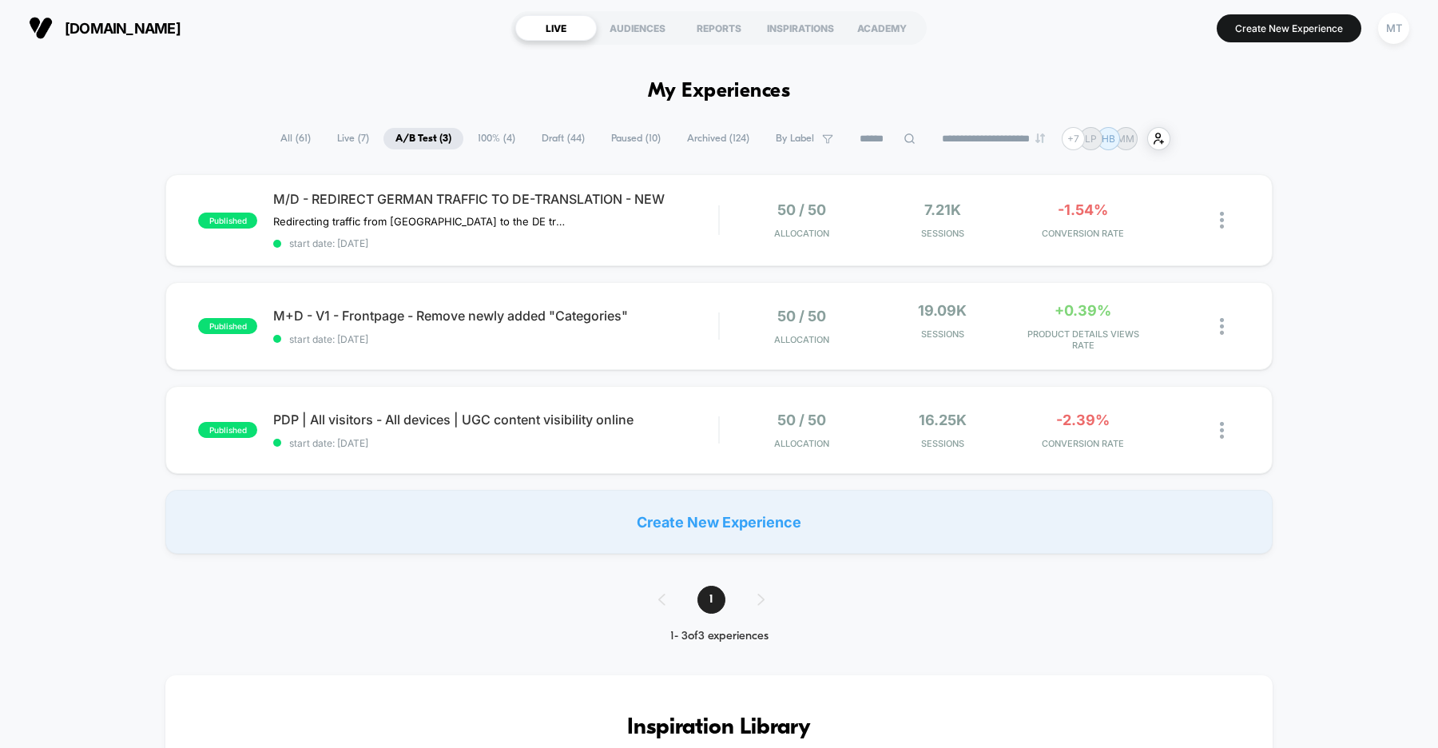
click at [547, 136] on span "Draft ( 44 )" at bounding box center [563, 139] width 67 height 22
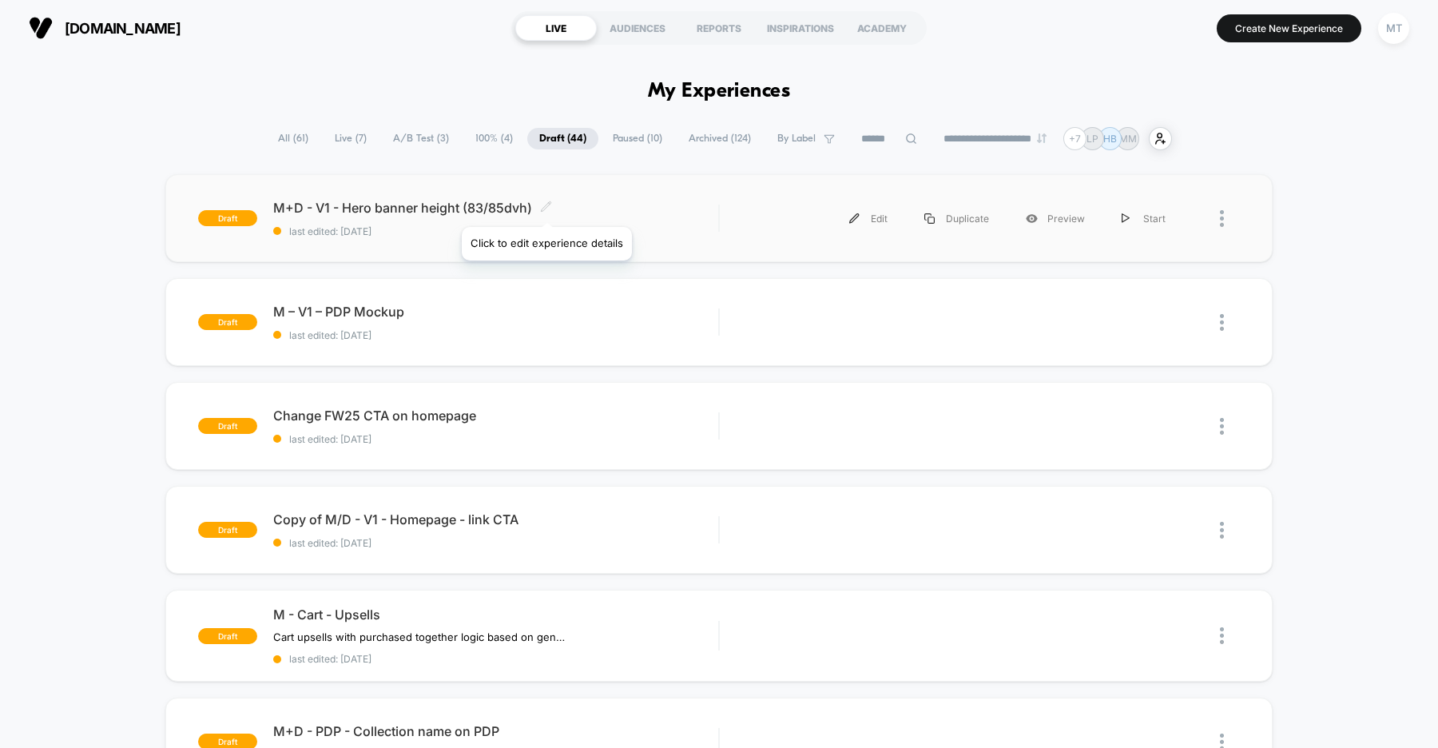
click at [546, 207] on icon at bounding box center [546, 207] width 12 height 12
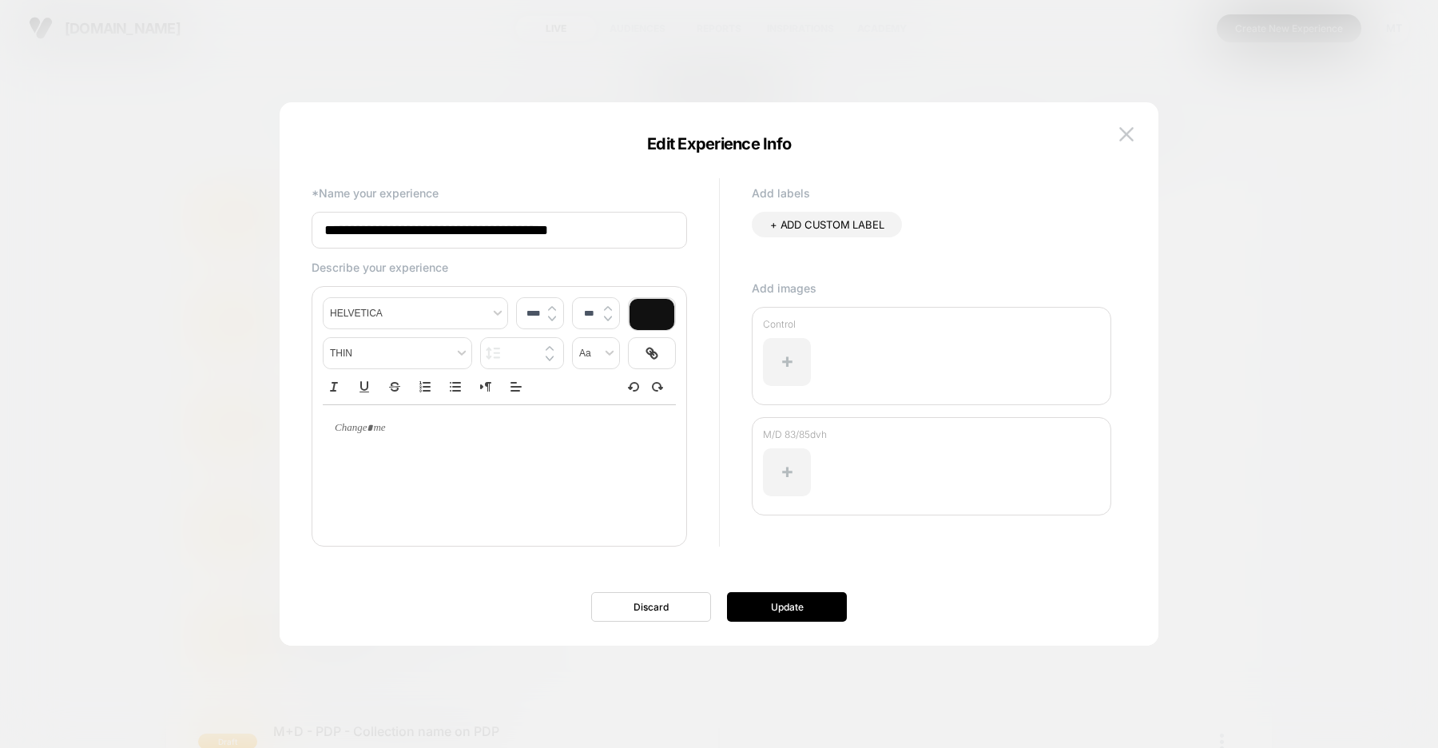
click at [580, 230] on input "**********" at bounding box center [500, 230] width 376 height 37
type input "**********"
click at [770, 613] on button "Update" at bounding box center [787, 607] width 120 height 30
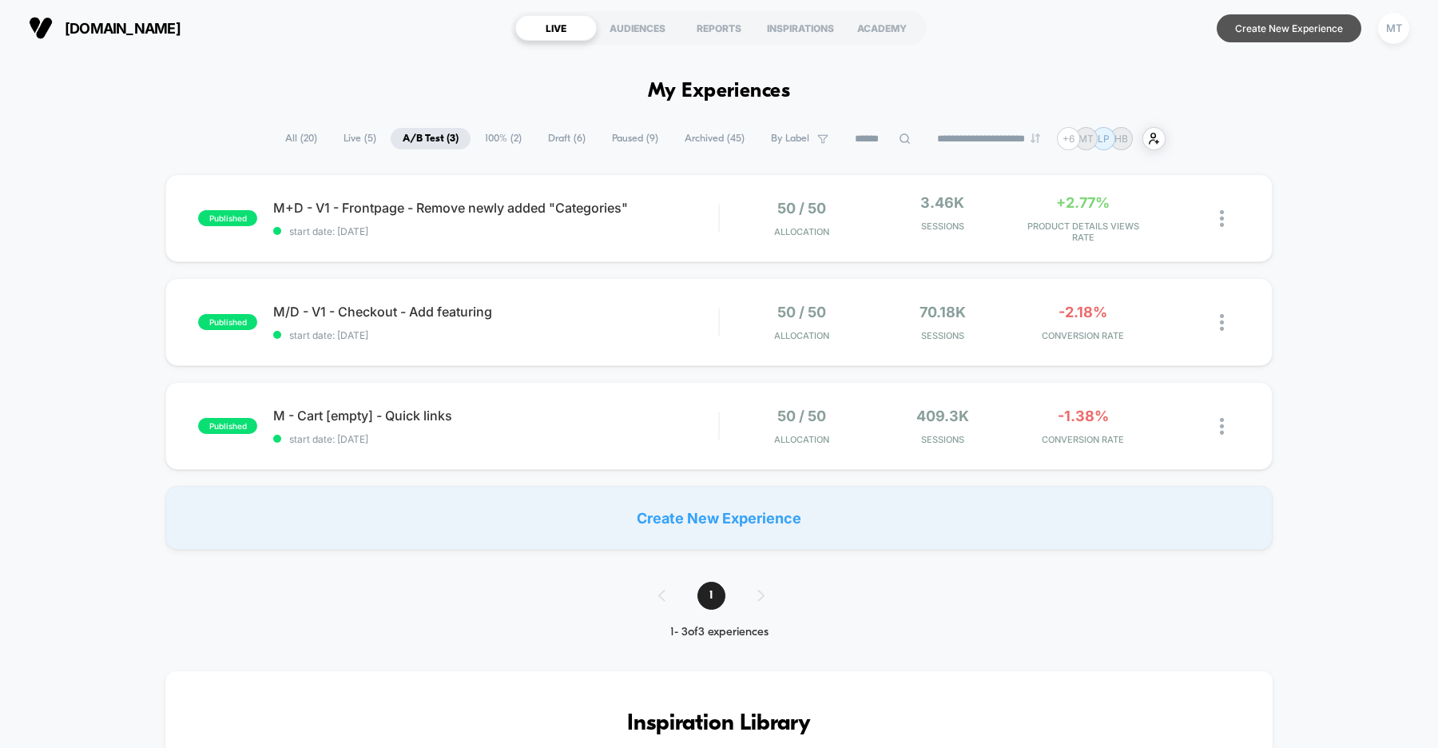
click at [1282, 29] on button "Create New Experience" at bounding box center [1289, 28] width 145 height 28
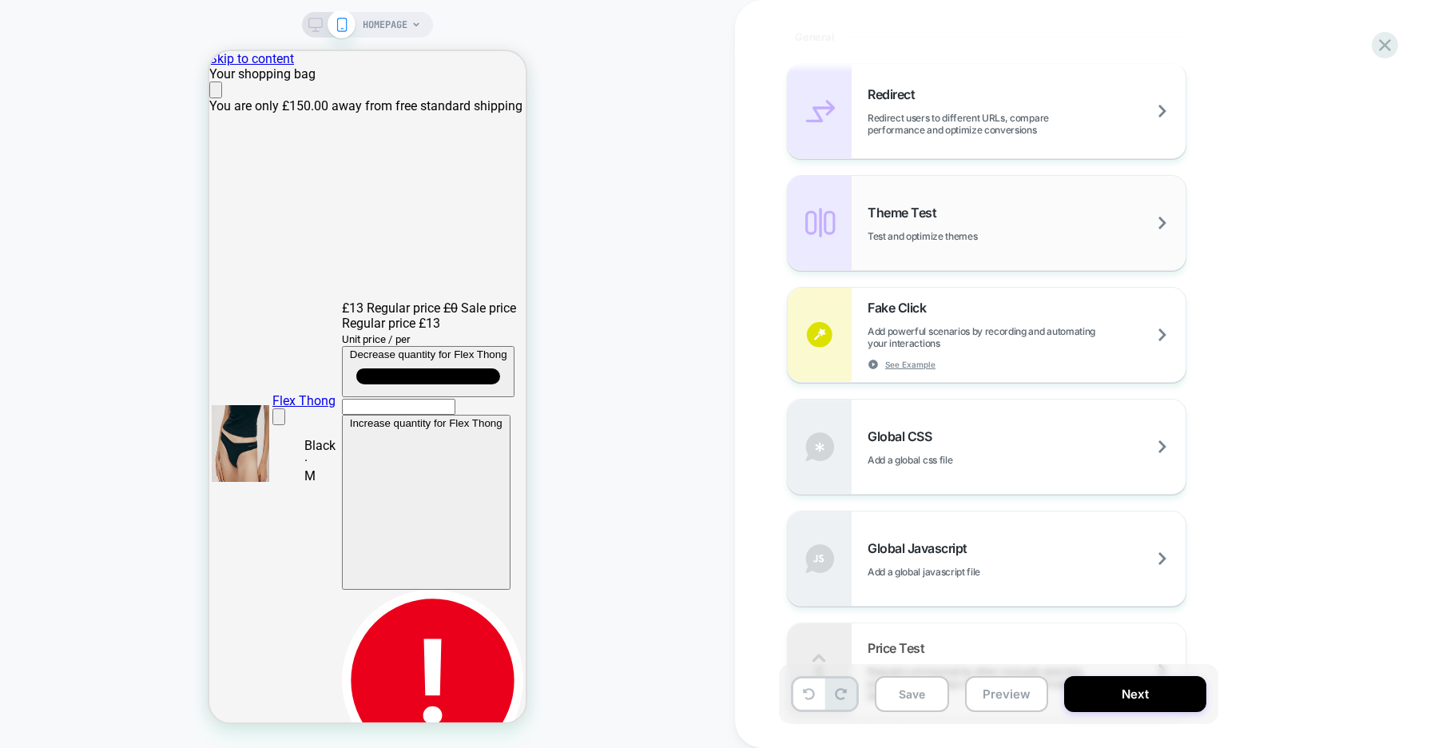
scroll to position [751, 0]
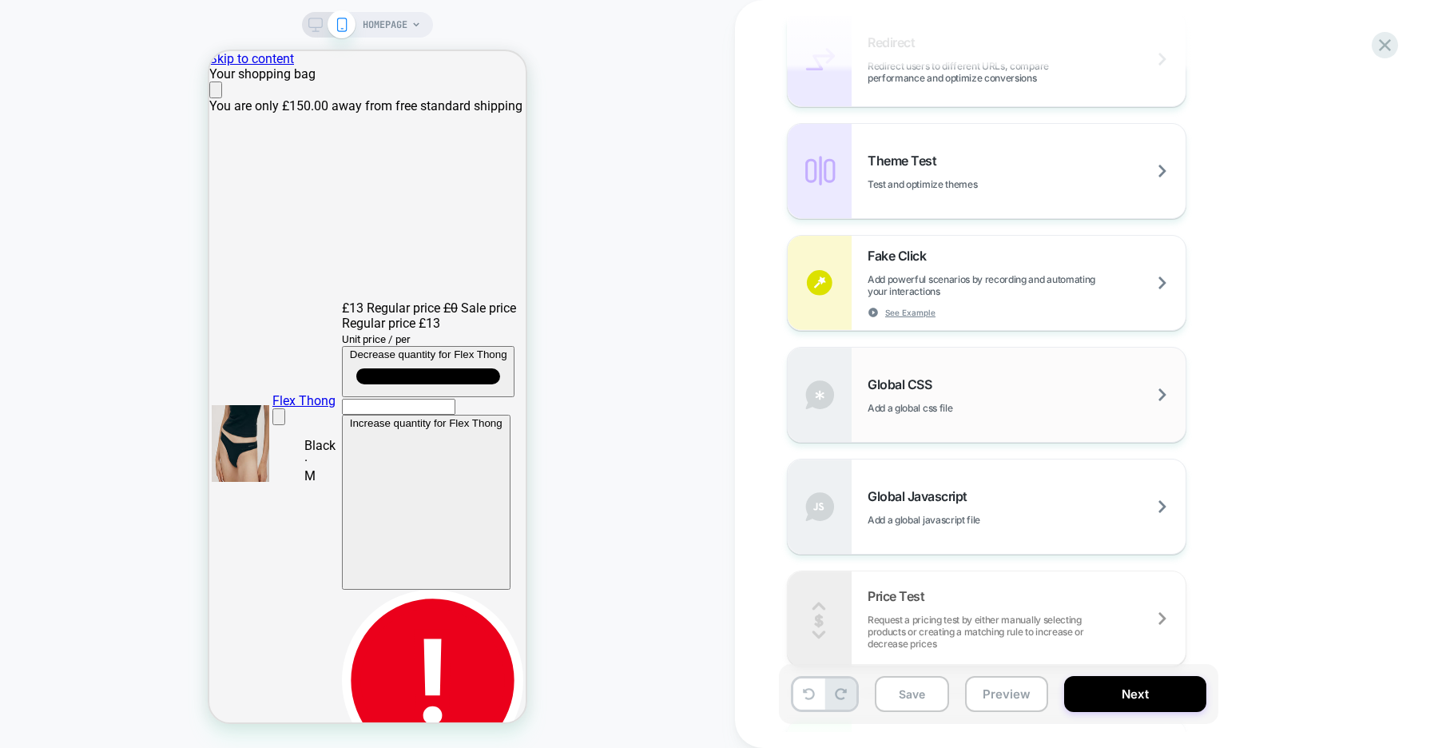
click at [1020, 384] on div "Global CSS Add a global css file" at bounding box center [1027, 395] width 318 height 38
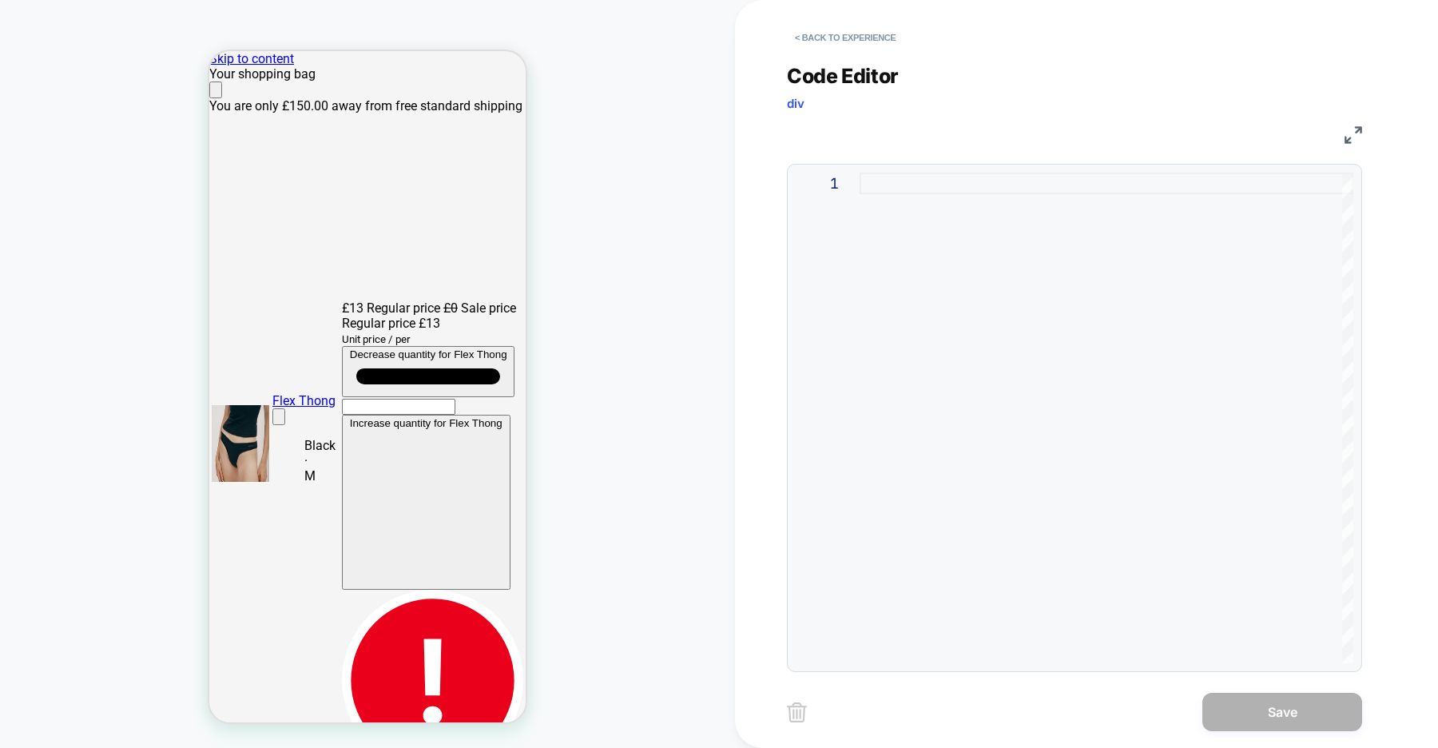
scroll to position [0, 316]
click at [969, 217] on div at bounding box center [1107, 418] width 494 height 491
type textarea "**********"
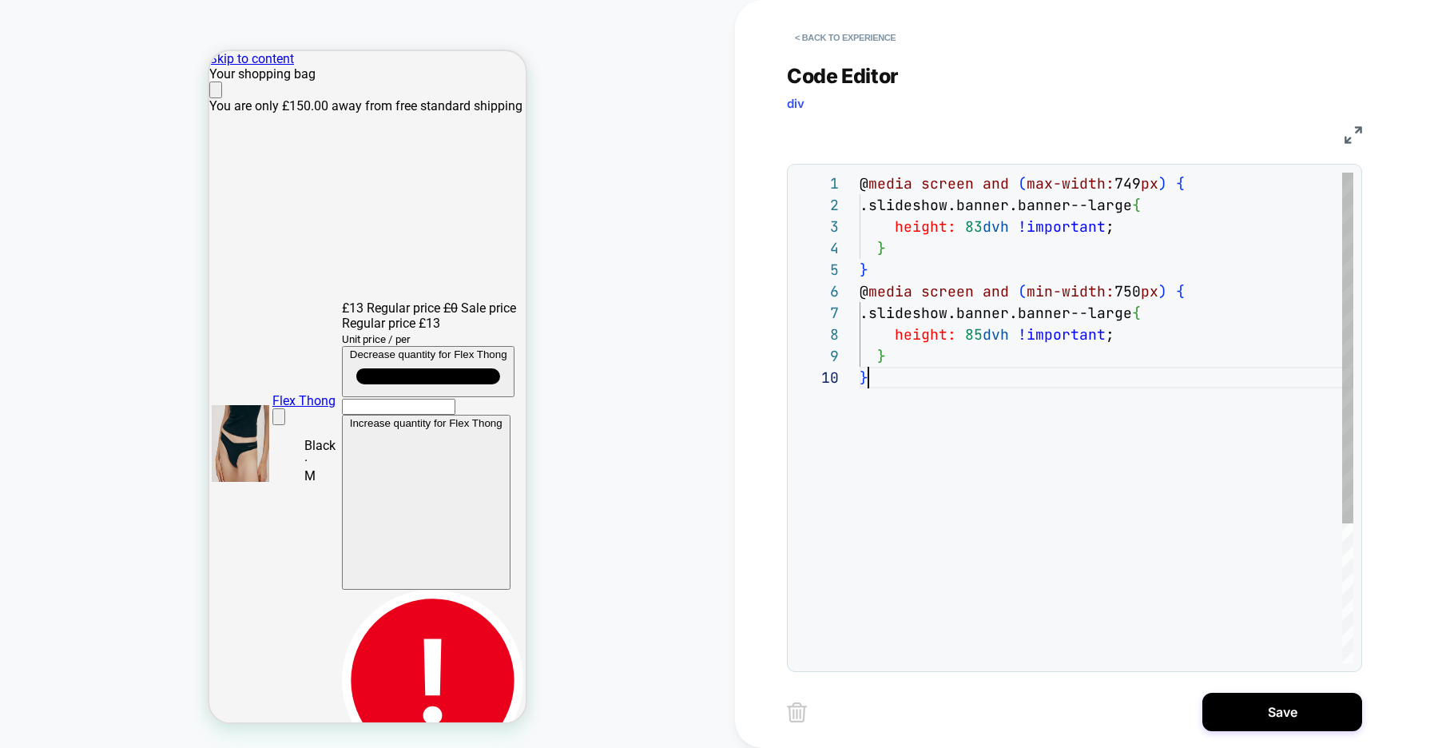
scroll to position [194, 9]
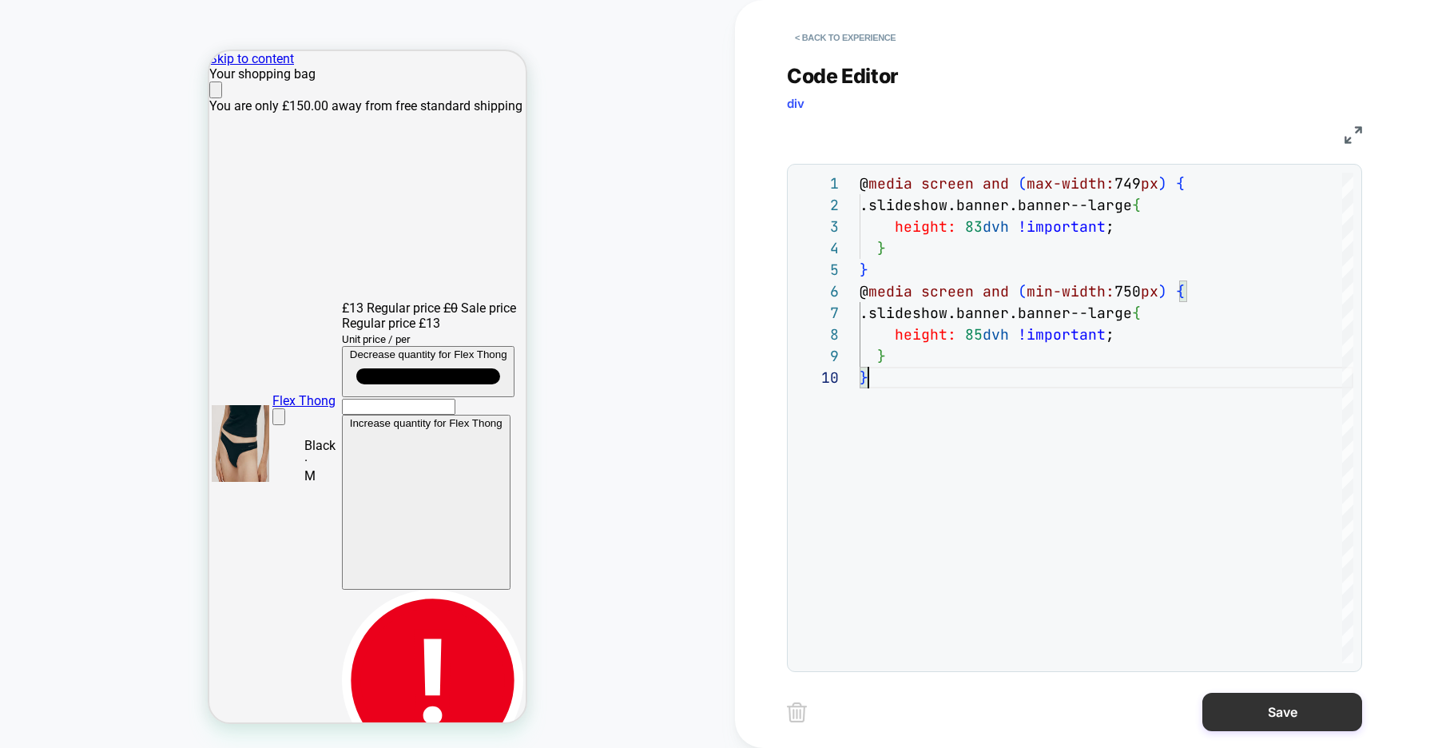
click at [1263, 718] on button "Save" at bounding box center [1283, 712] width 160 height 38
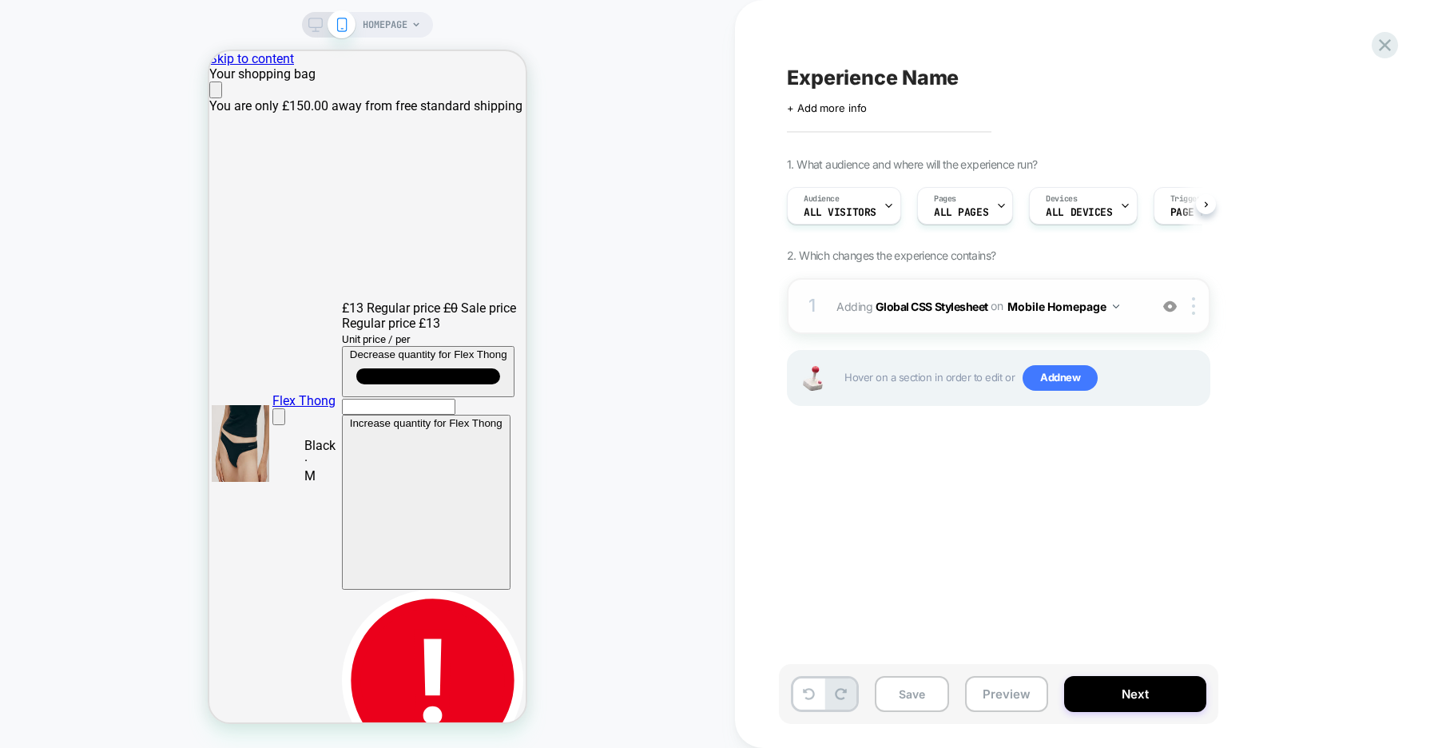
scroll to position [0, 1]
click at [965, 207] on span "ALL PAGES" at bounding box center [960, 212] width 54 height 11
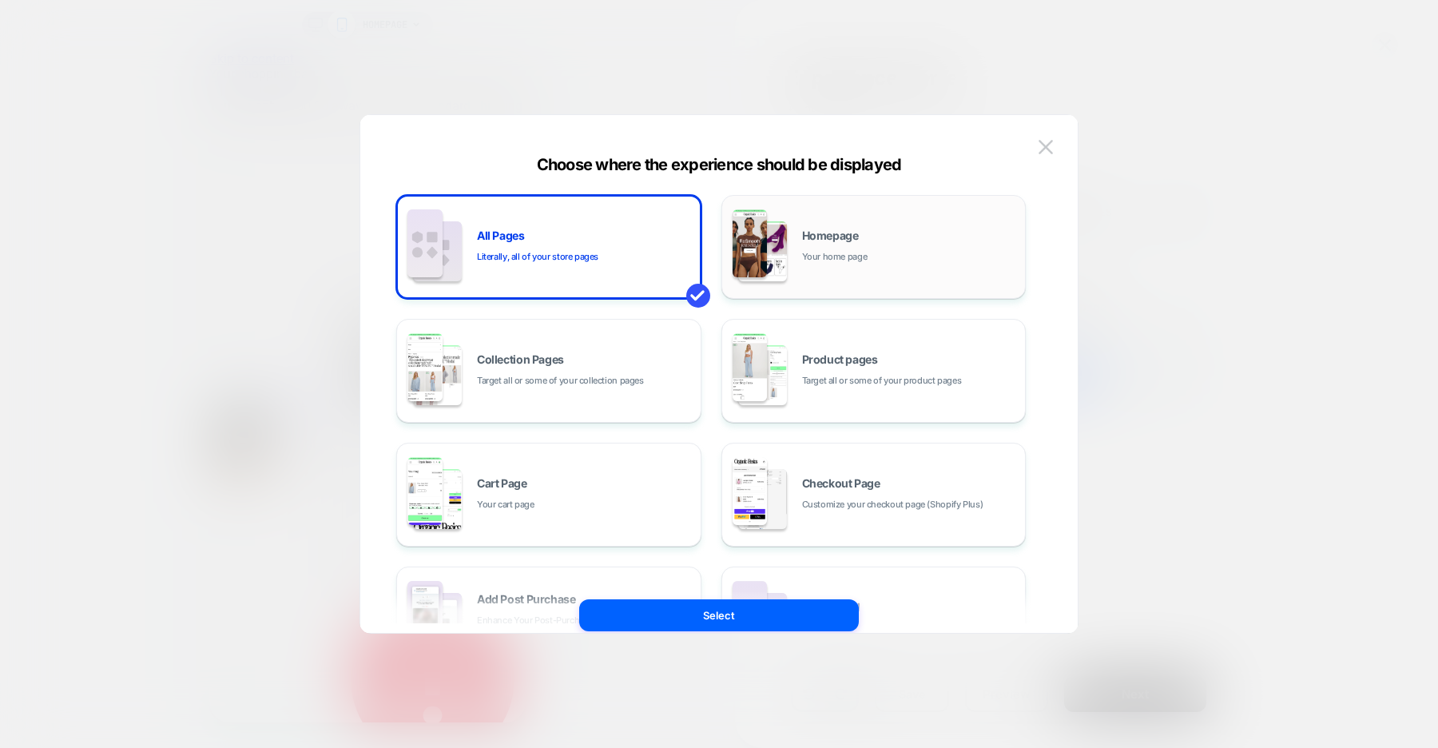
click at [849, 249] on span "Your home page" at bounding box center [835, 256] width 66 height 15
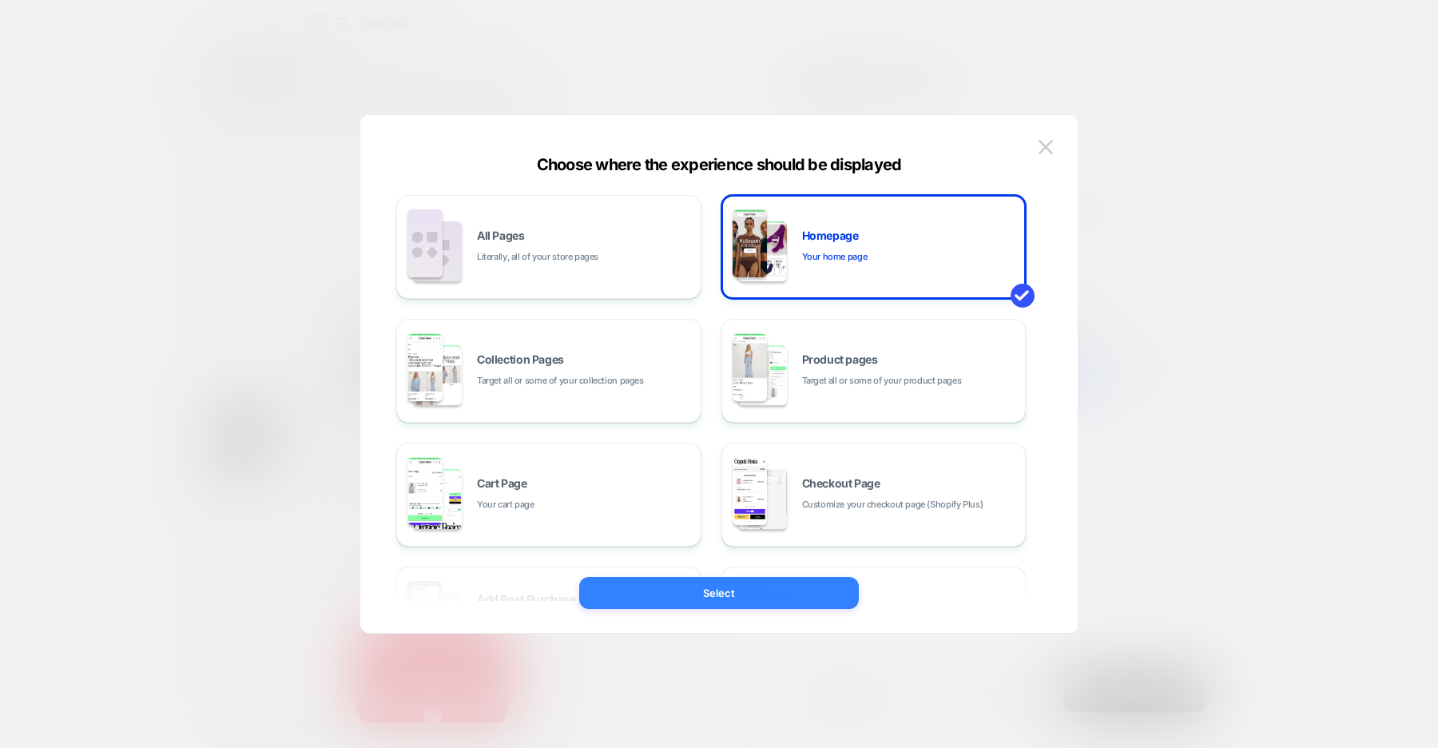
click at [782, 595] on button "Select" at bounding box center [719, 593] width 280 height 32
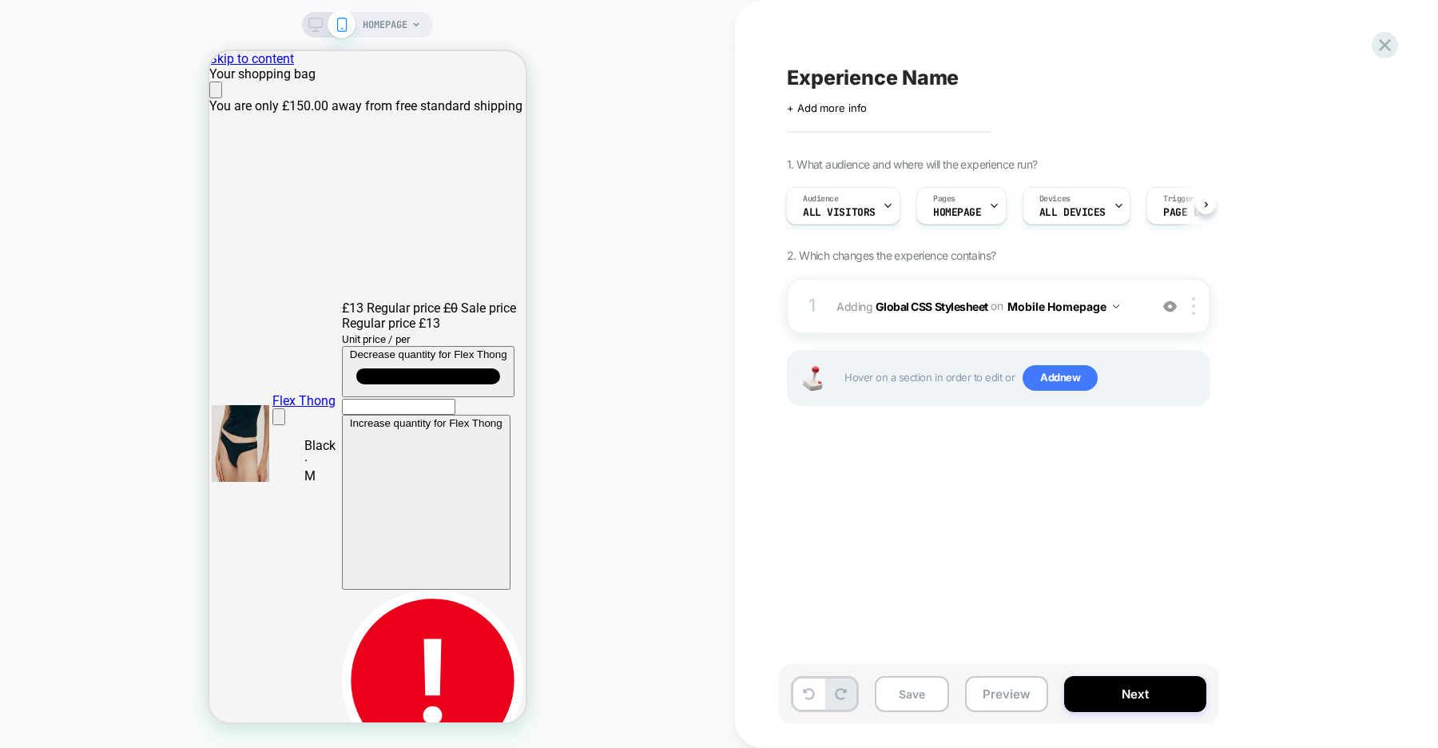
scroll to position [0, 633]
click at [948, 86] on span "Experience Name" at bounding box center [873, 78] width 172 height 24
type textarea "**********"
click at [1336, 74] on icon at bounding box center [1337, 78] width 20 height 20
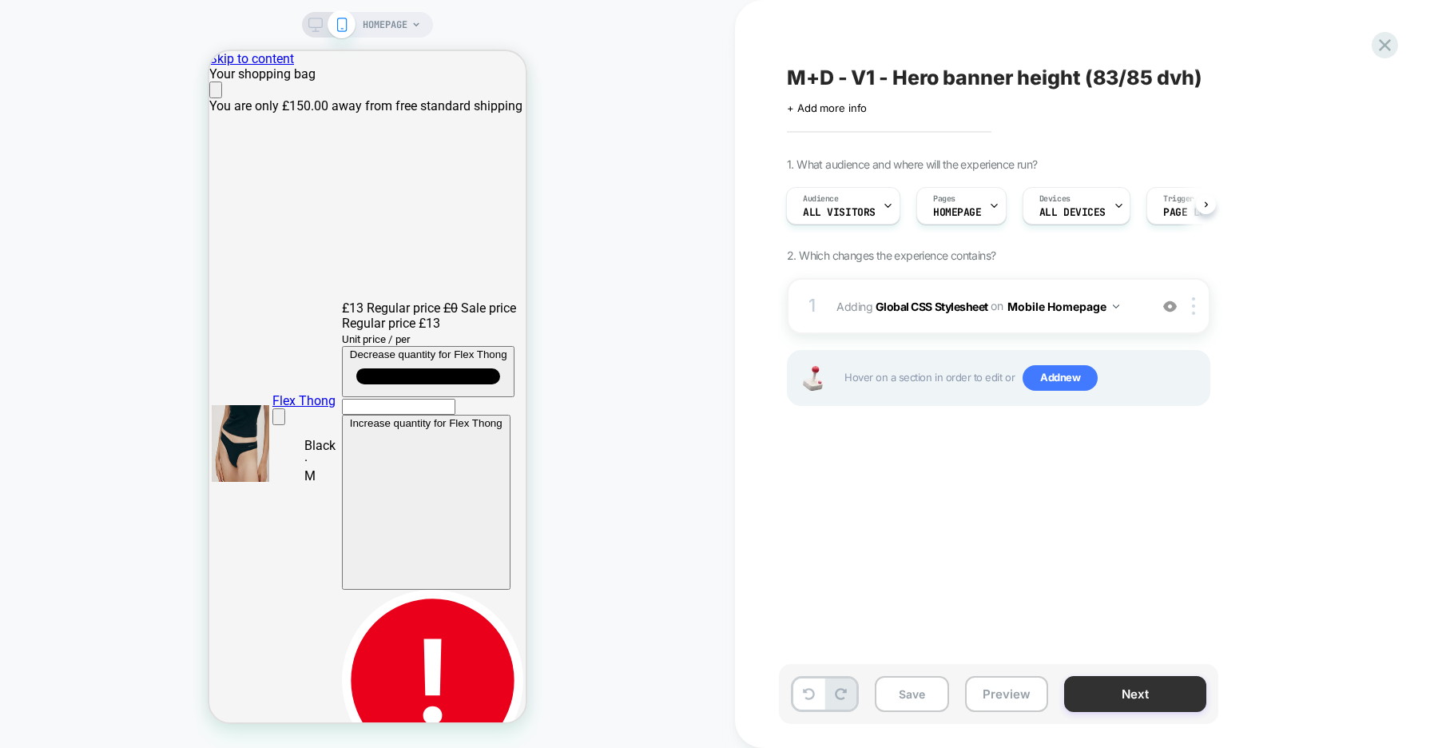
click at [1132, 686] on button "Next" at bounding box center [1135, 694] width 142 height 36
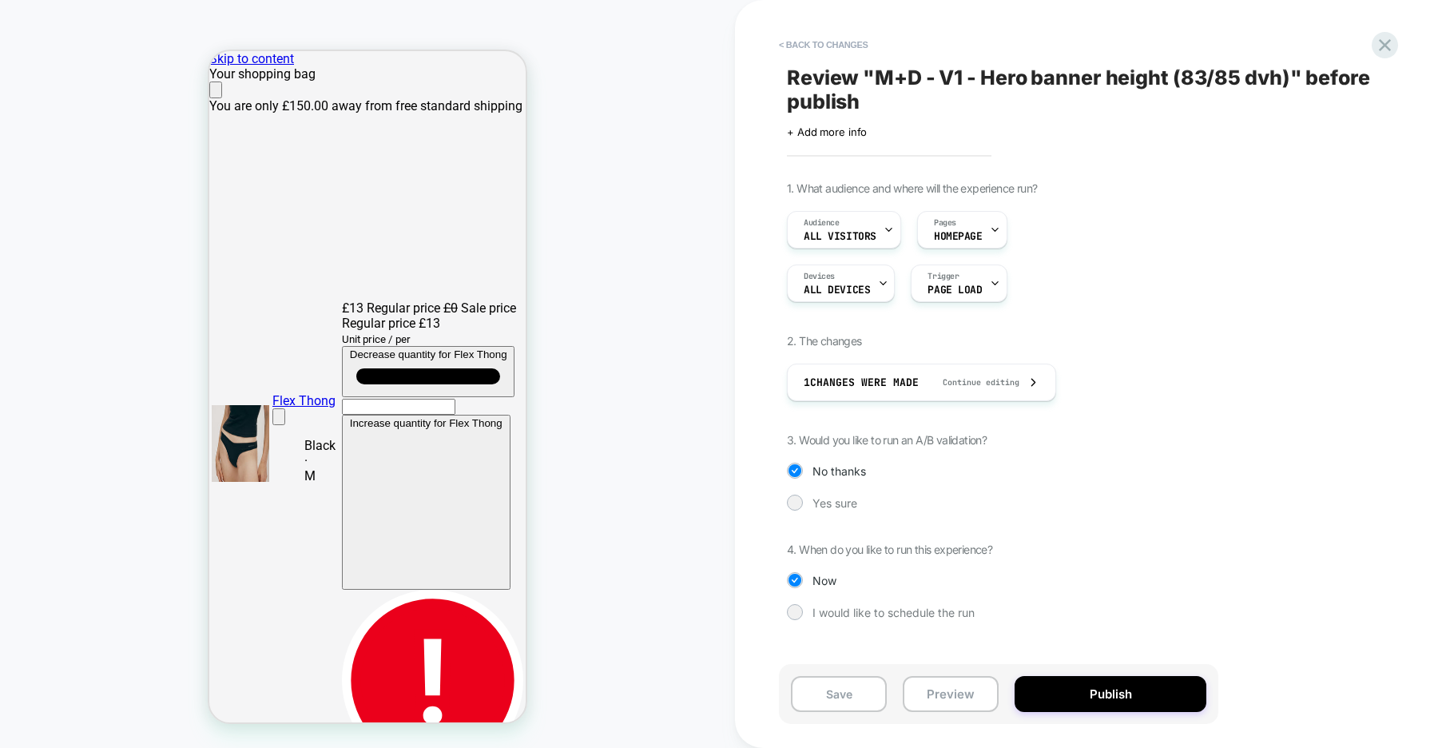
scroll to position [0, 316]
click at [821, 504] on span "Yes sure" at bounding box center [835, 503] width 45 height 14
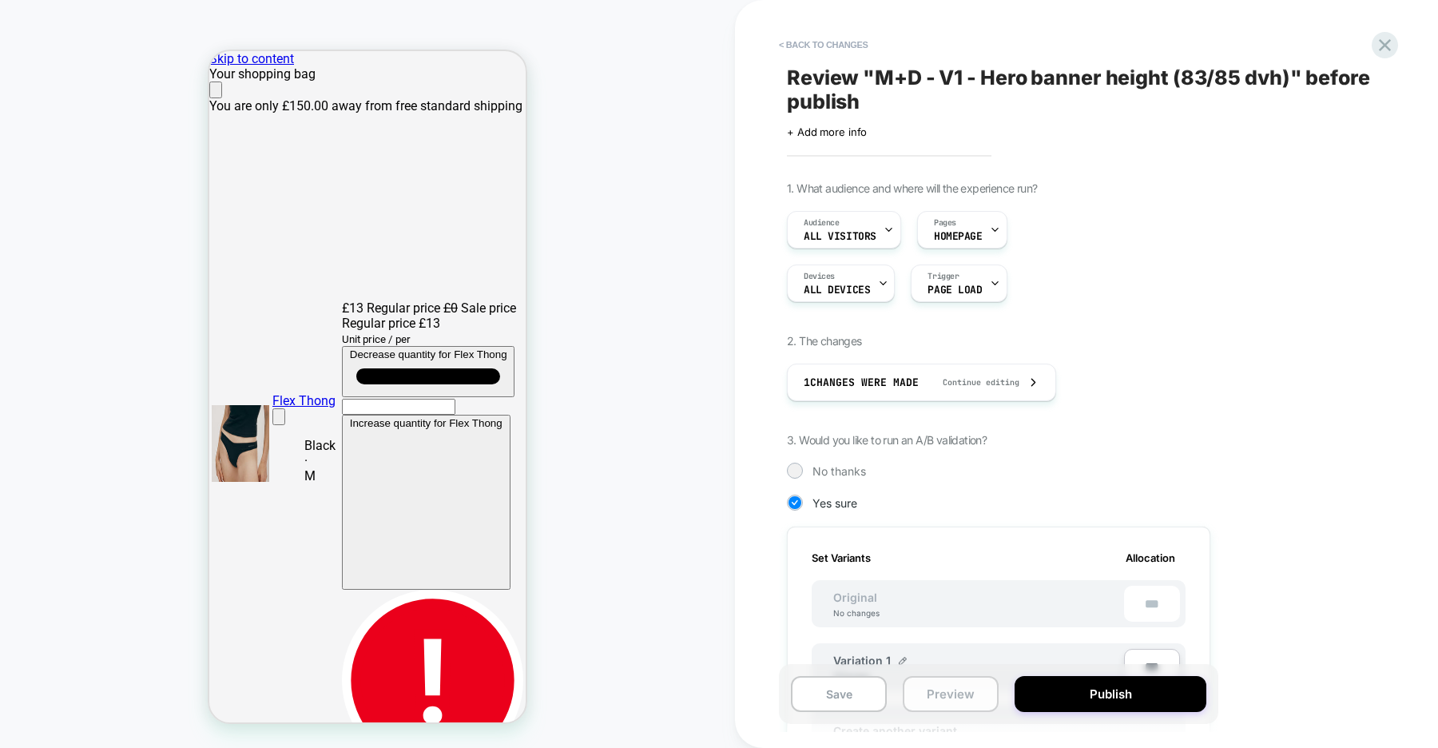
scroll to position [0, 633]
click at [842, 47] on button "< Back to changes" at bounding box center [823, 45] width 105 height 26
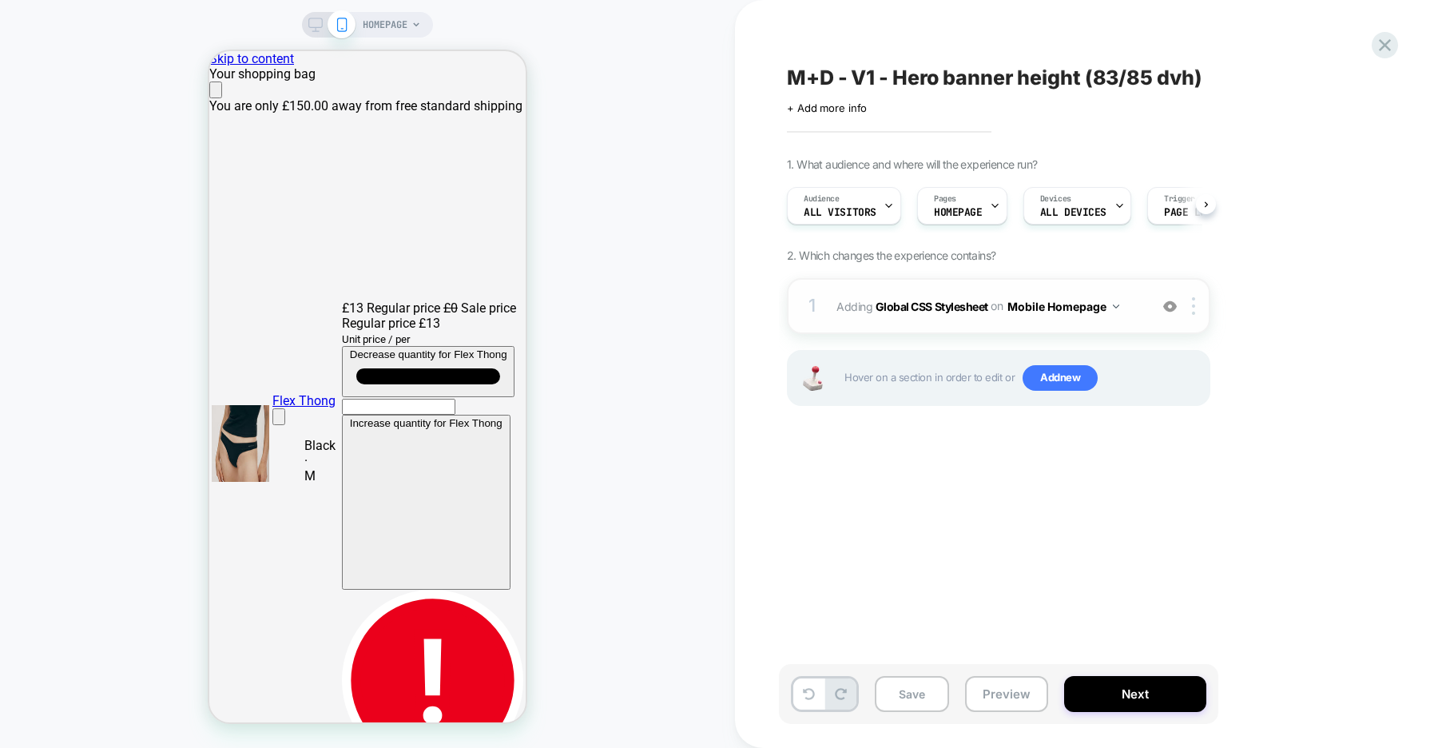
scroll to position [0, 1]
click at [1195, 308] on img at bounding box center [1193, 306] width 3 height 18
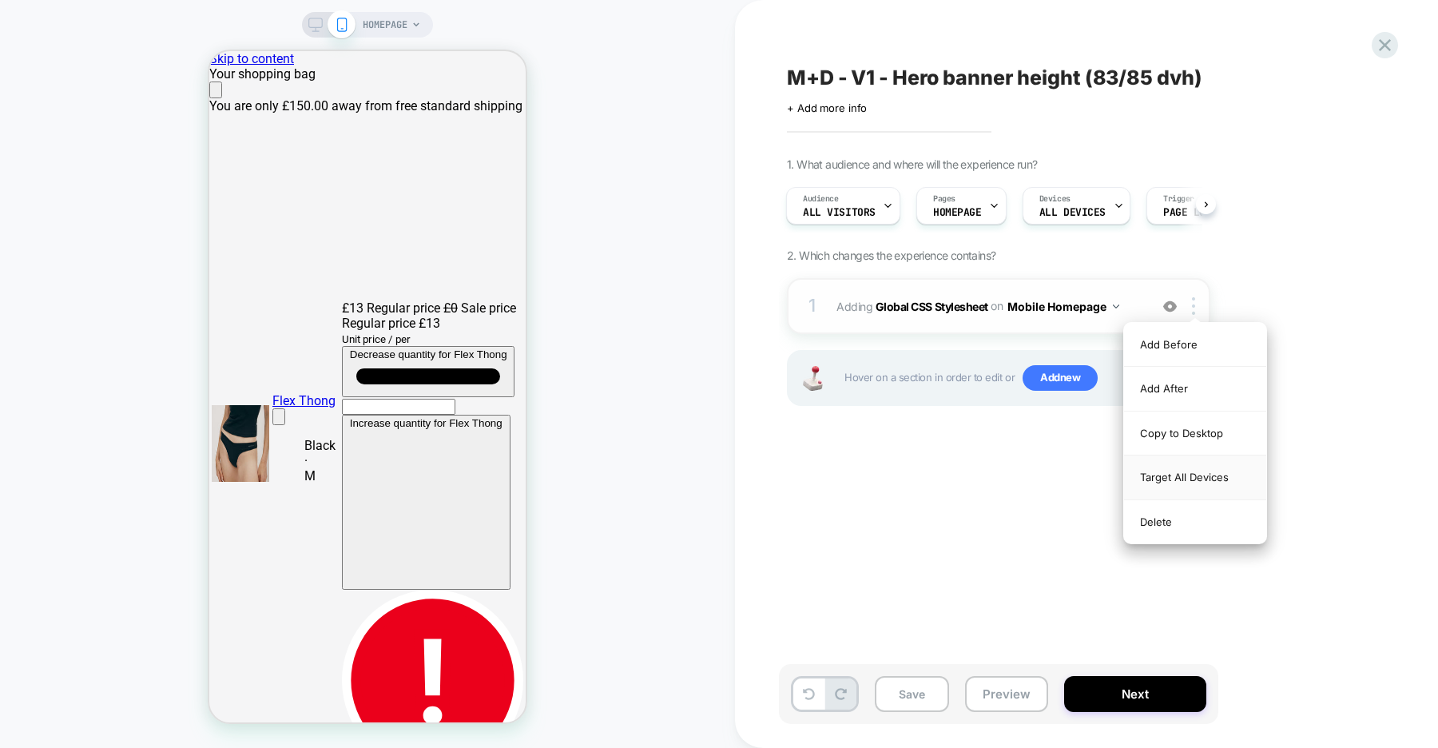
click at [1174, 479] on div "Target All Devices" at bounding box center [1195, 477] width 142 height 44
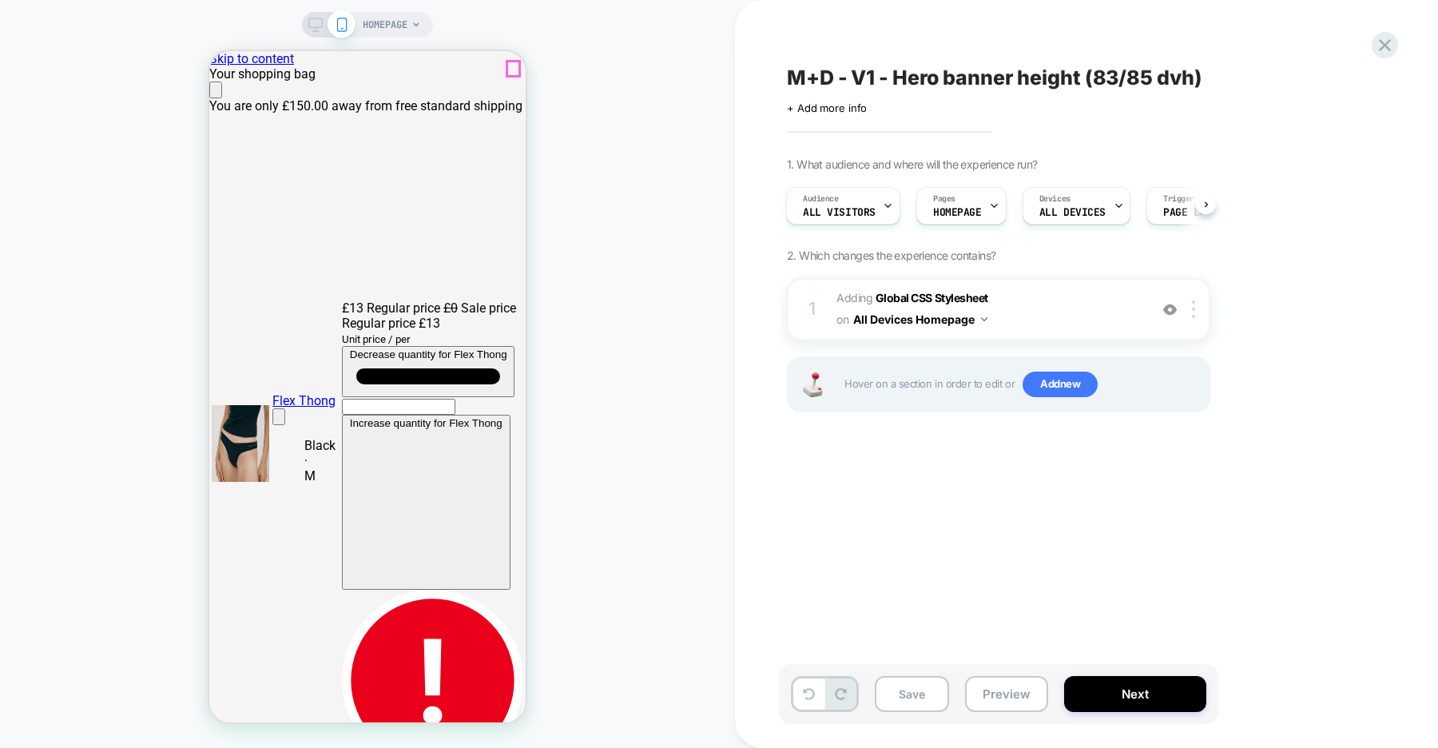
click at [216, 93] on icon "Close" at bounding box center [216, 93] width 0 height 0
click at [1116, 694] on button "Next" at bounding box center [1135, 694] width 142 height 36
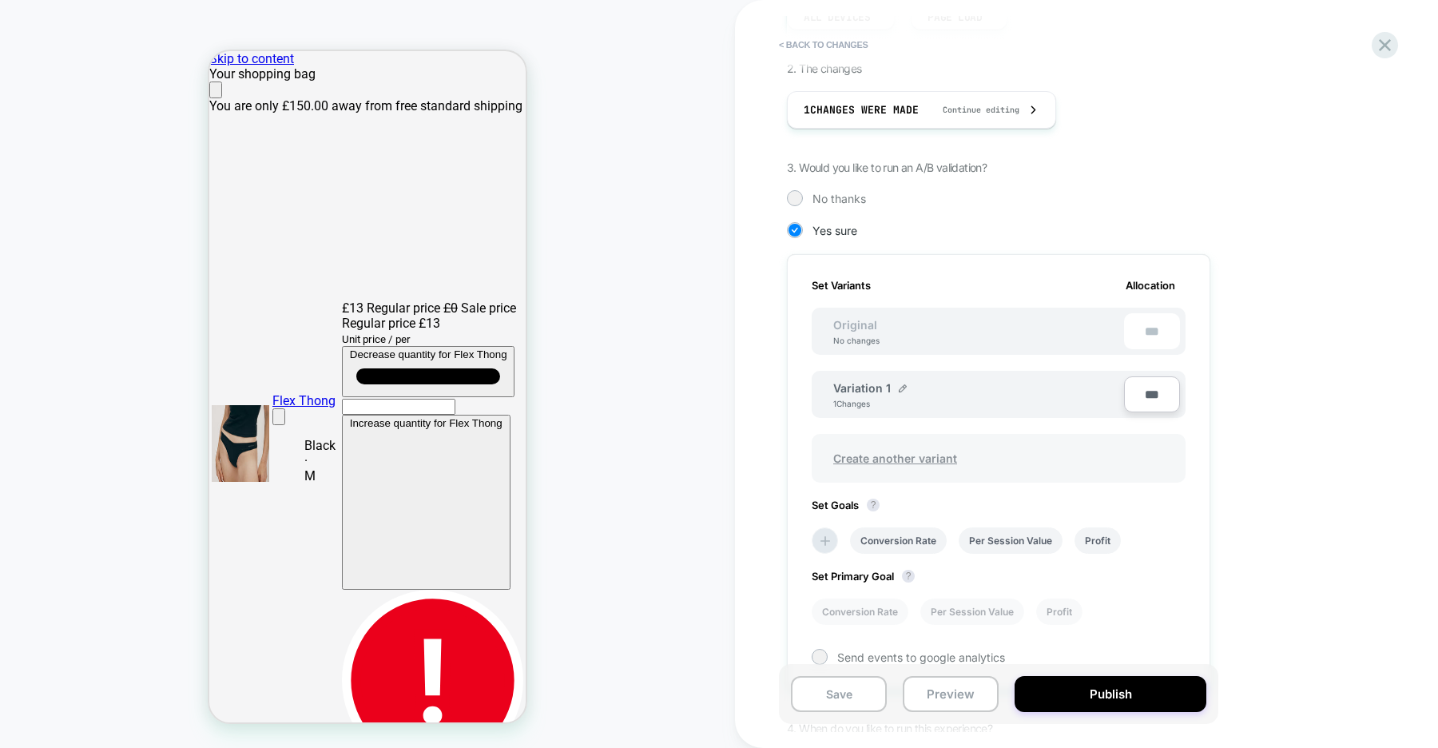
scroll to position [360, 0]
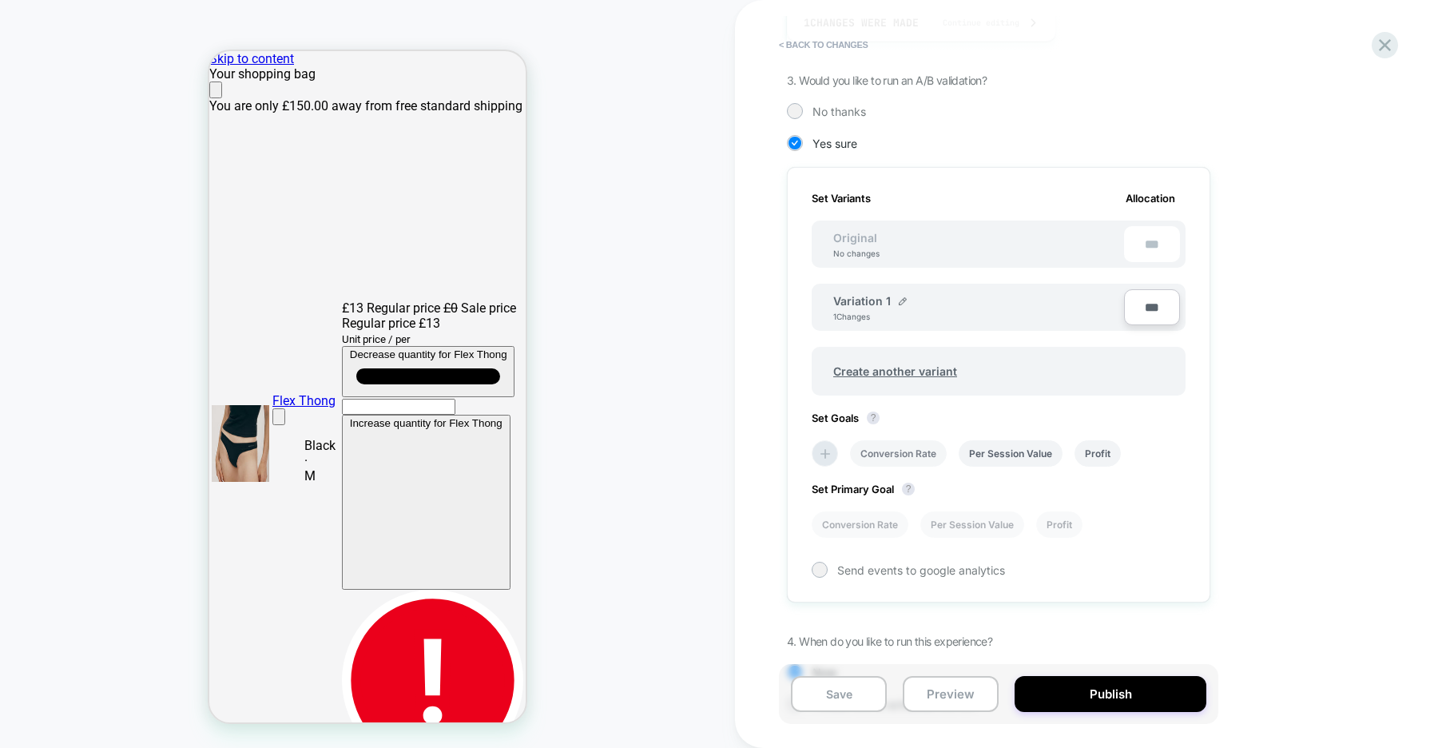
click at [924, 459] on li "Conversion Rate" at bounding box center [898, 453] width 97 height 26
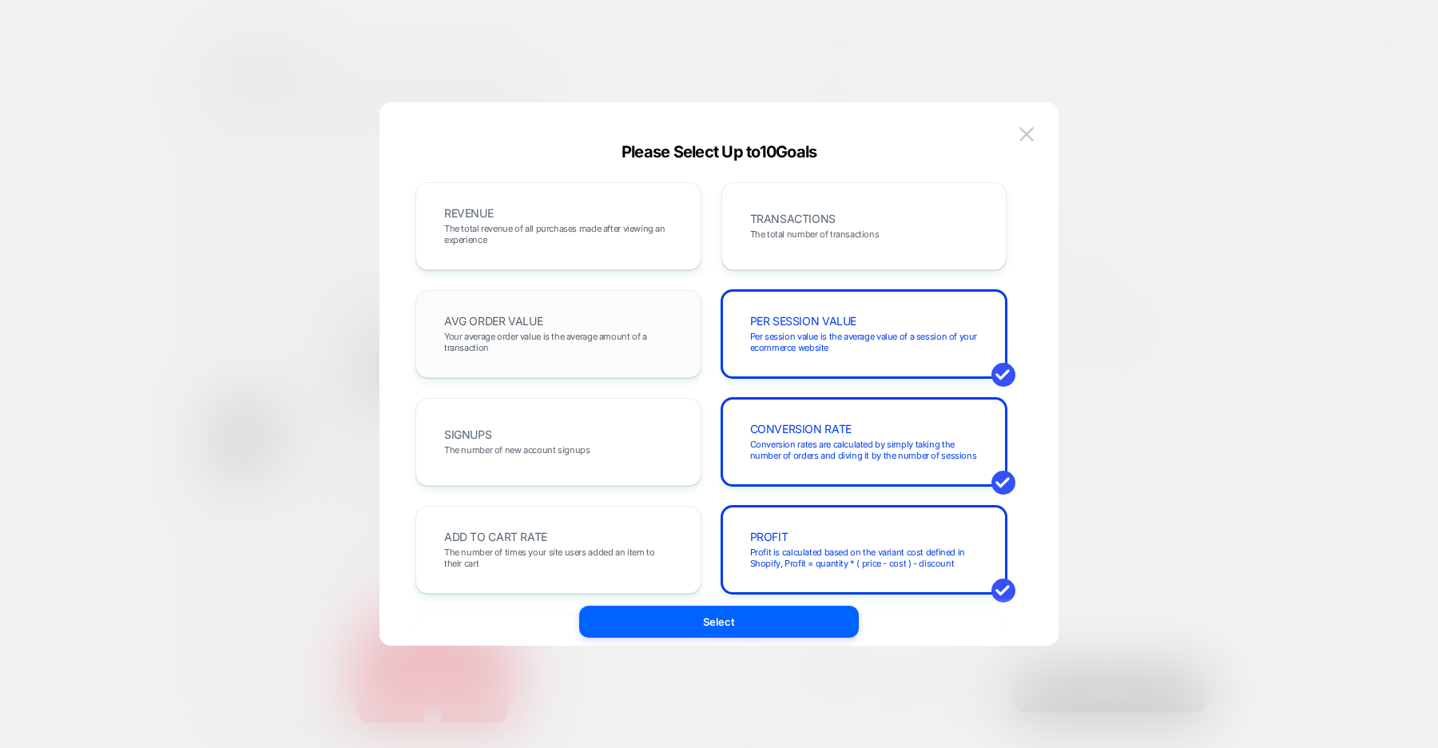
click at [623, 340] on span "Your average order value is the average amount of a transaction" at bounding box center [558, 342] width 229 height 22
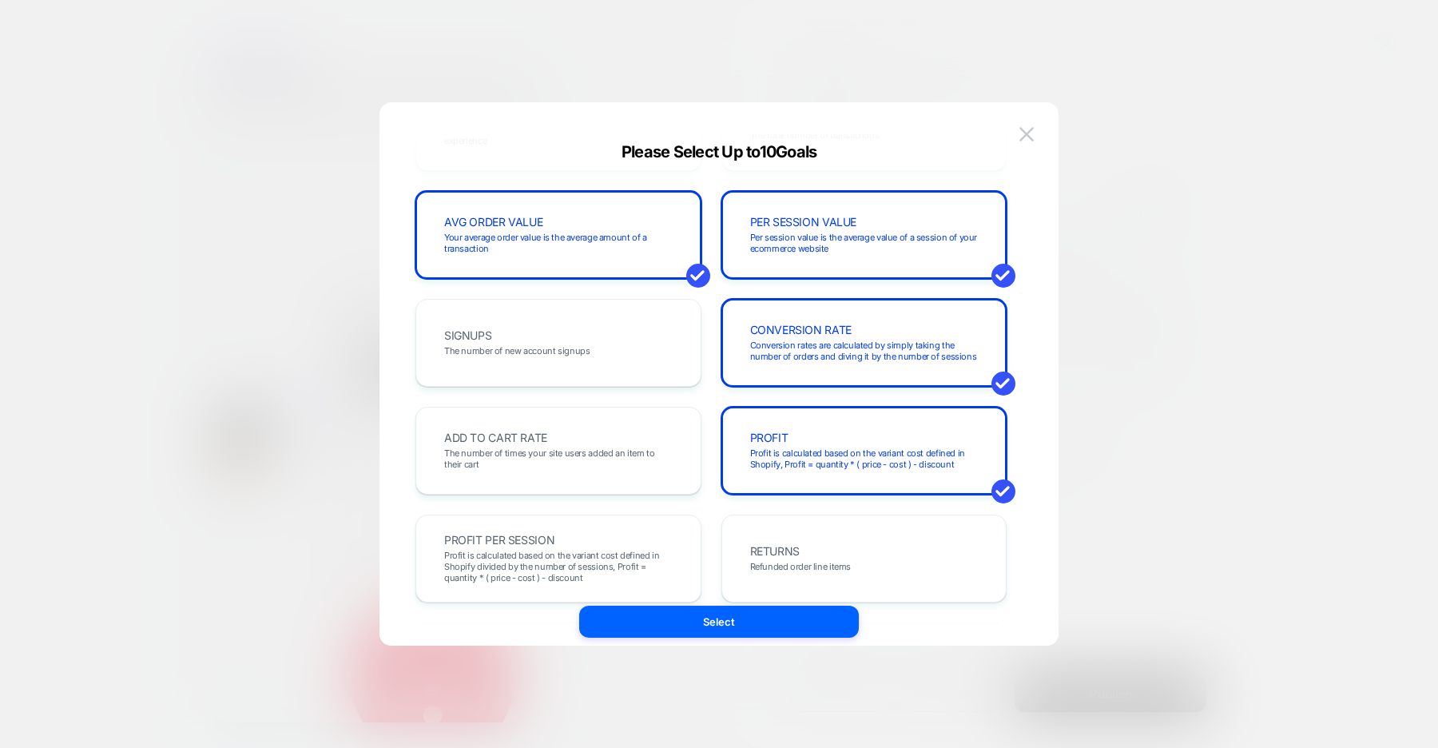
scroll to position [100, 0]
click at [634, 447] on span "The number of times your site users added an item to their cart" at bounding box center [558, 458] width 229 height 22
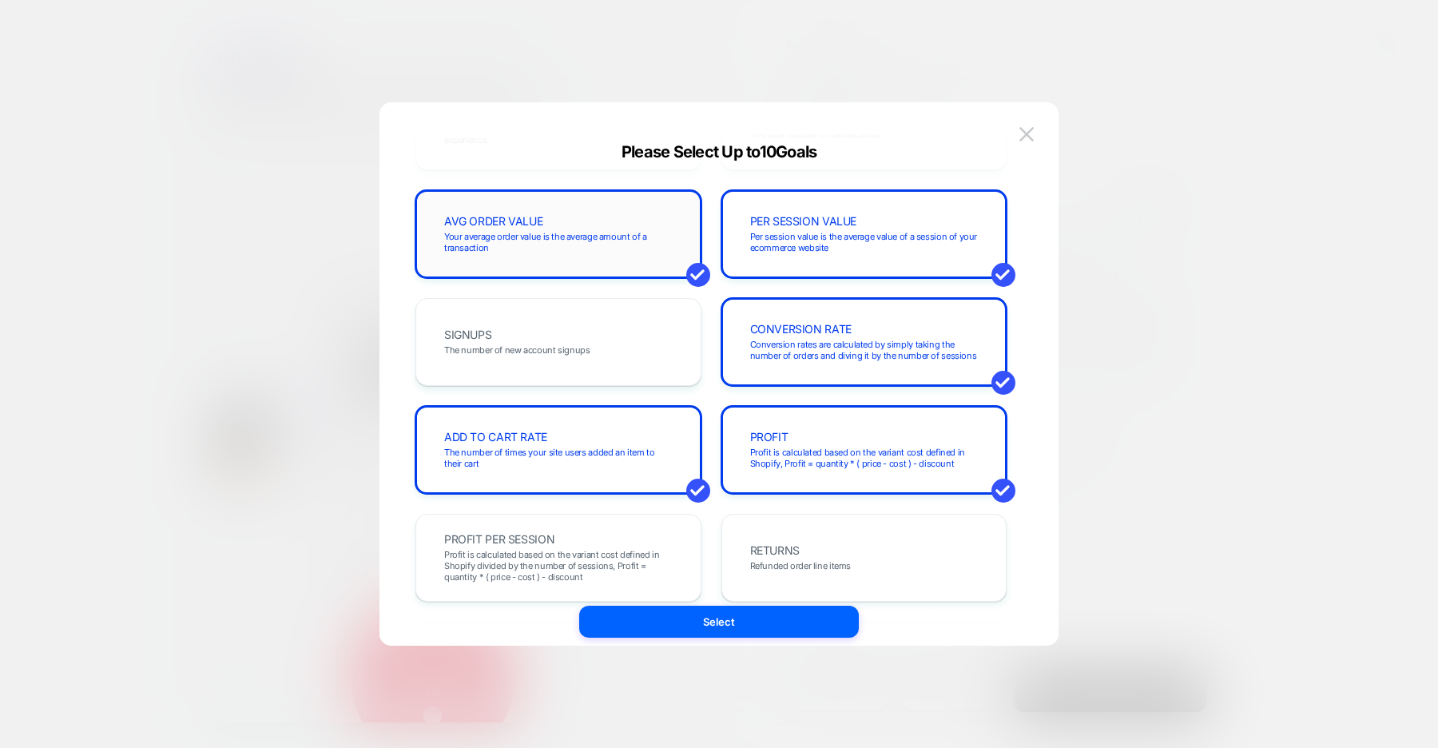
click at [630, 261] on div "AVG ORDER VALUE Your average order value is the average amount of a transaction" at bounding box center [559, 234] width 286 height 88
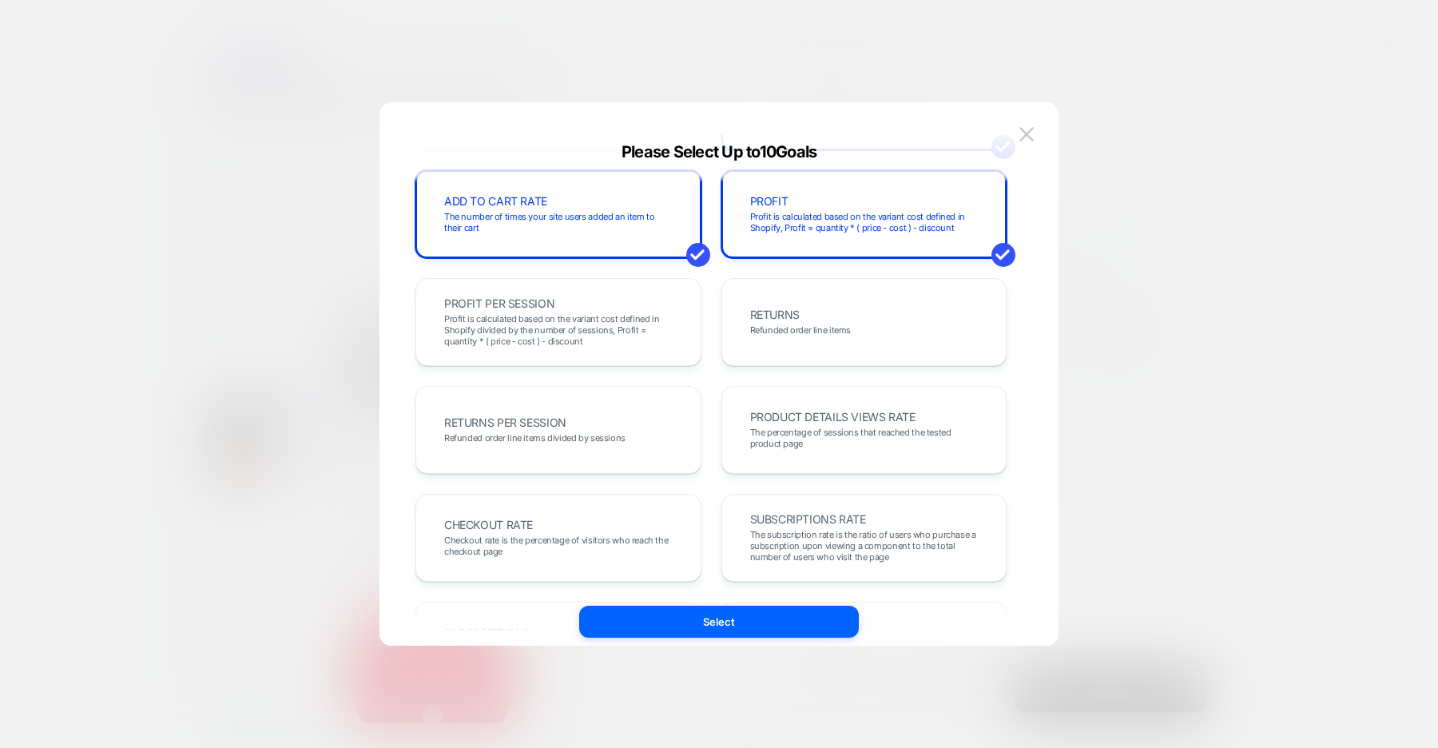
scroll to position [348, 0]
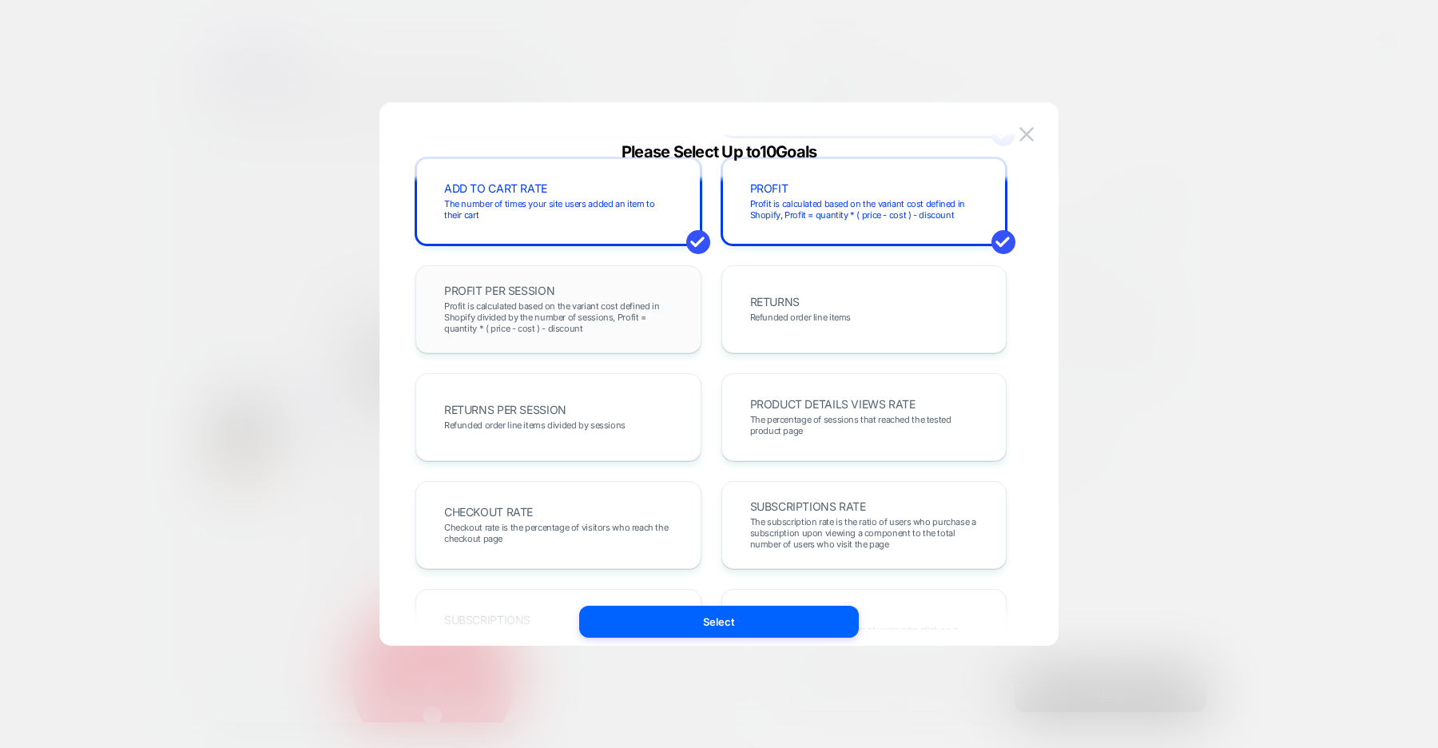
click at [666, 298] on div "PROFIT PER SESSION Profit is calculated based on the variant cost defined in Sh…" at bounding box center [558, 309] width 253 height 54
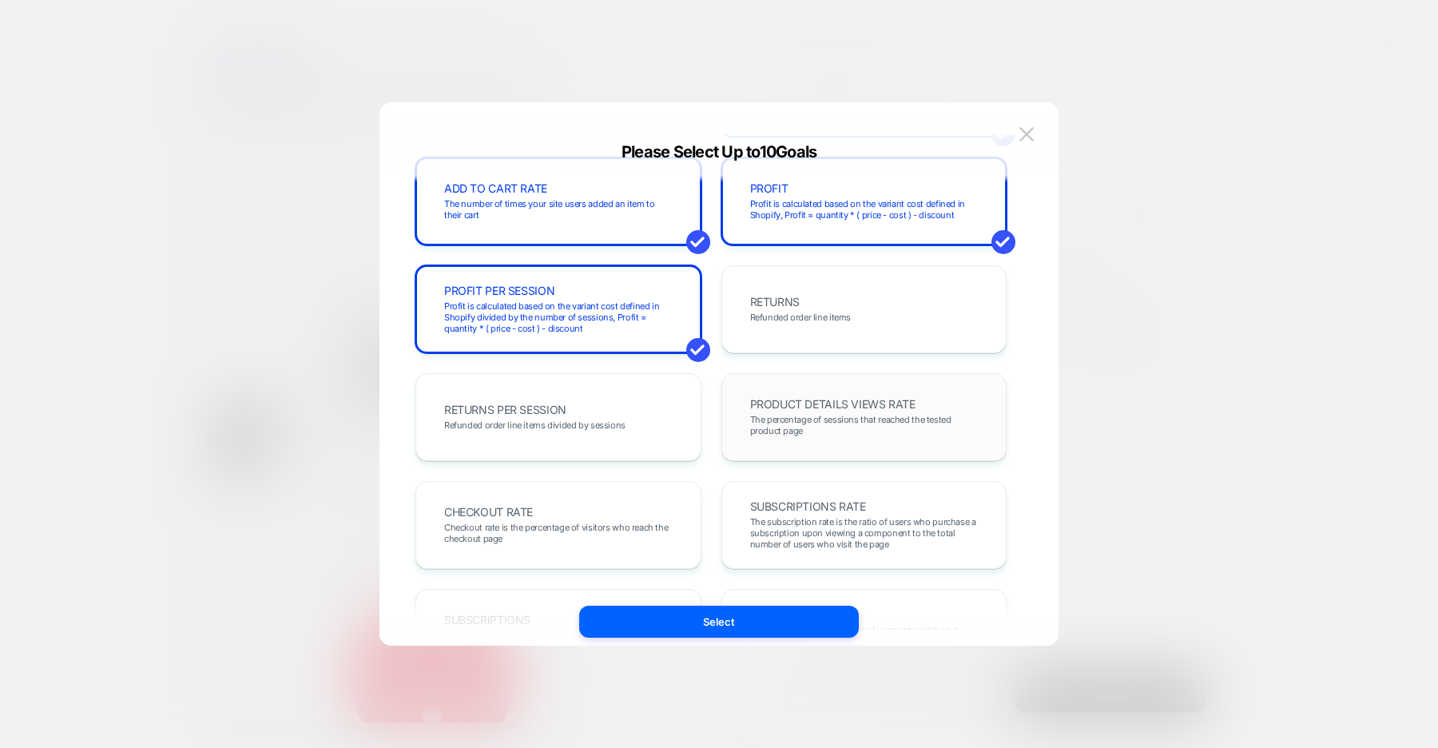
click at [777, 414] on span "The percentage of sessions that reached the tested product page" at bounding box center [864, 425] width 229 height 22
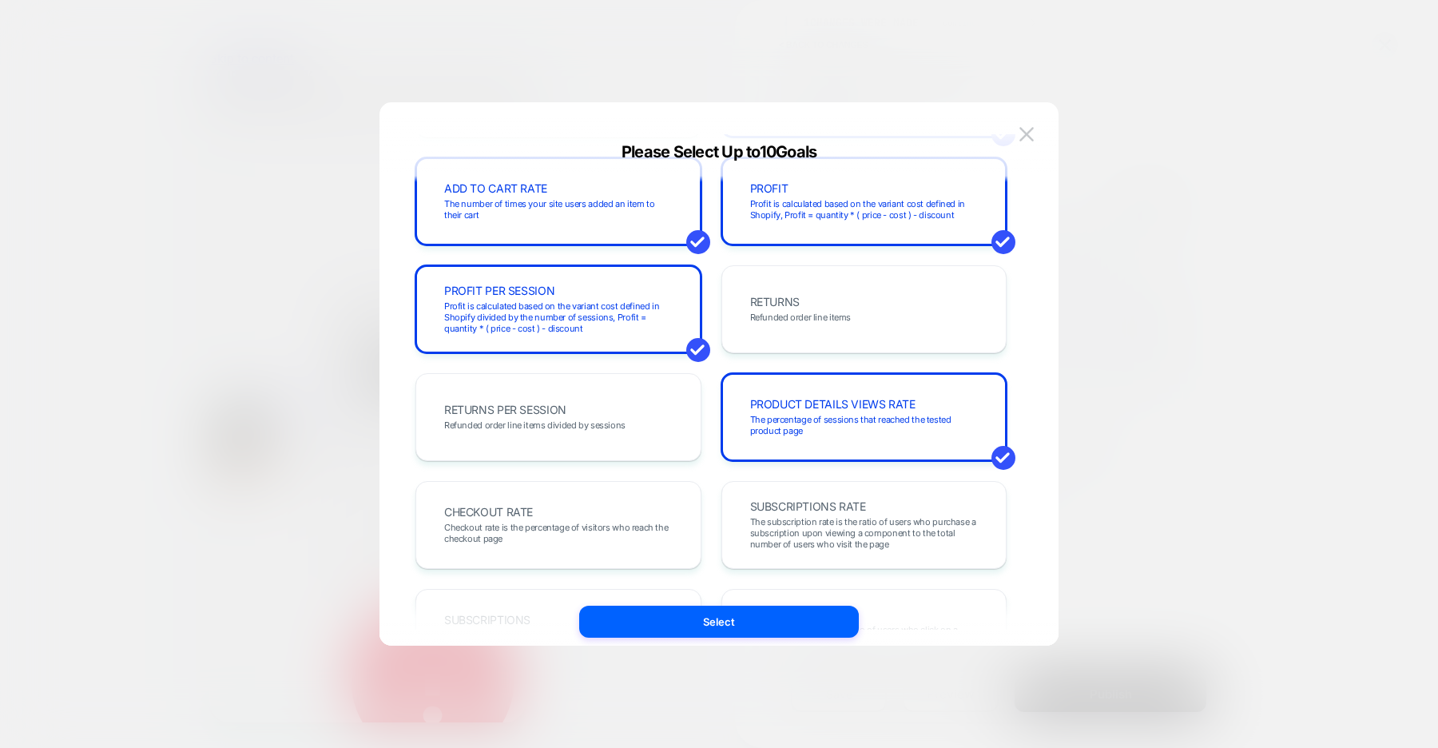
scroll to position [551, 0]
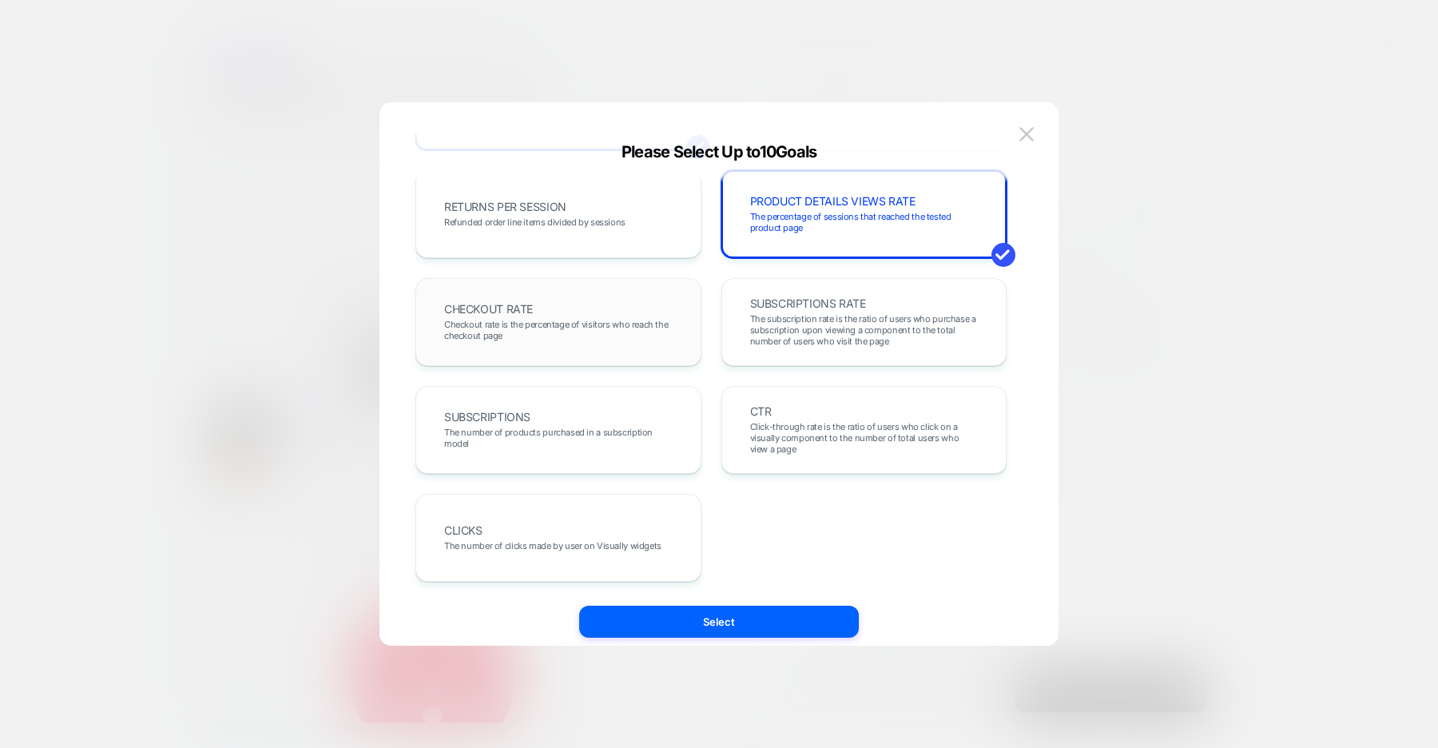
click at [653, 325] on span "Checkout rate is the percentage of visitors who reach the checkout page" at bounding box center [558, 330] width 229 height 22
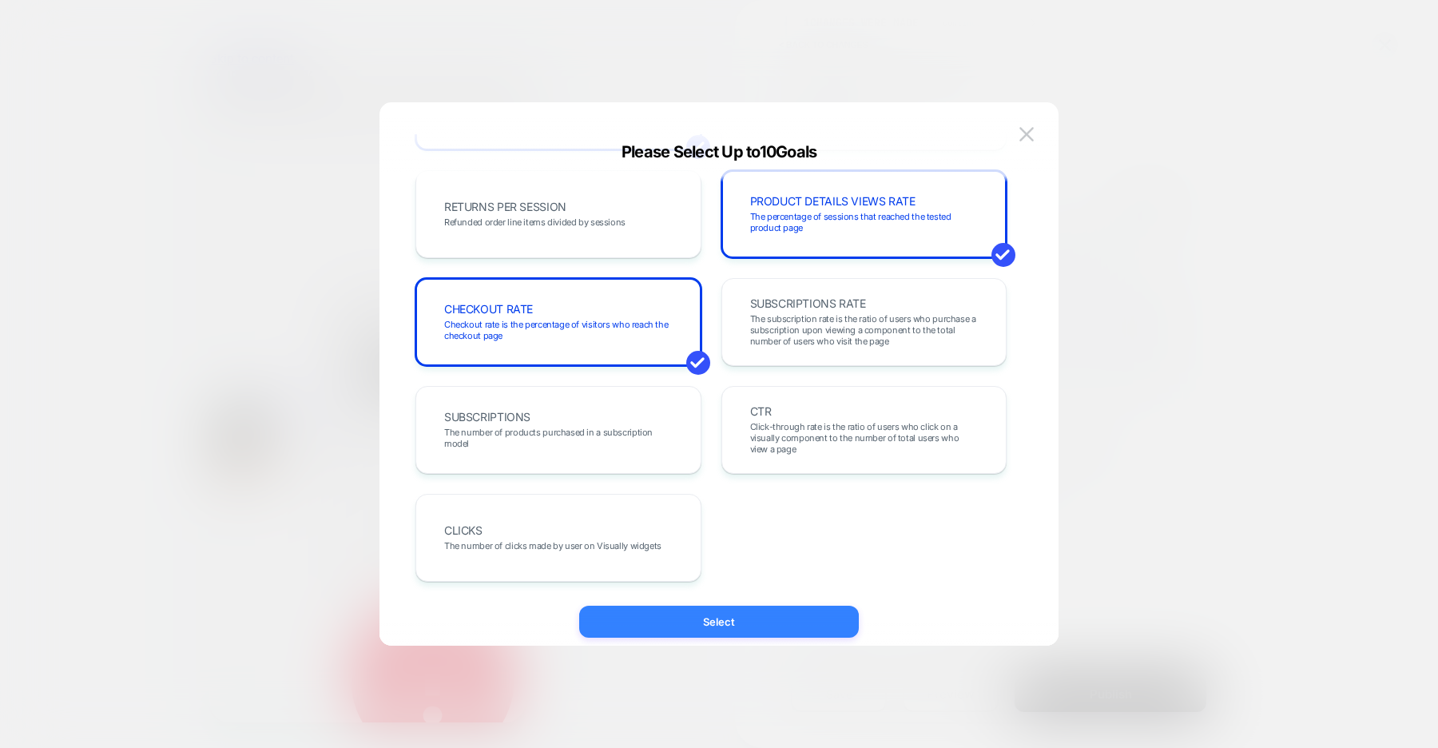
click at [722, 611] on button "Select" at bounding box center [719, 622] width 280 height 32
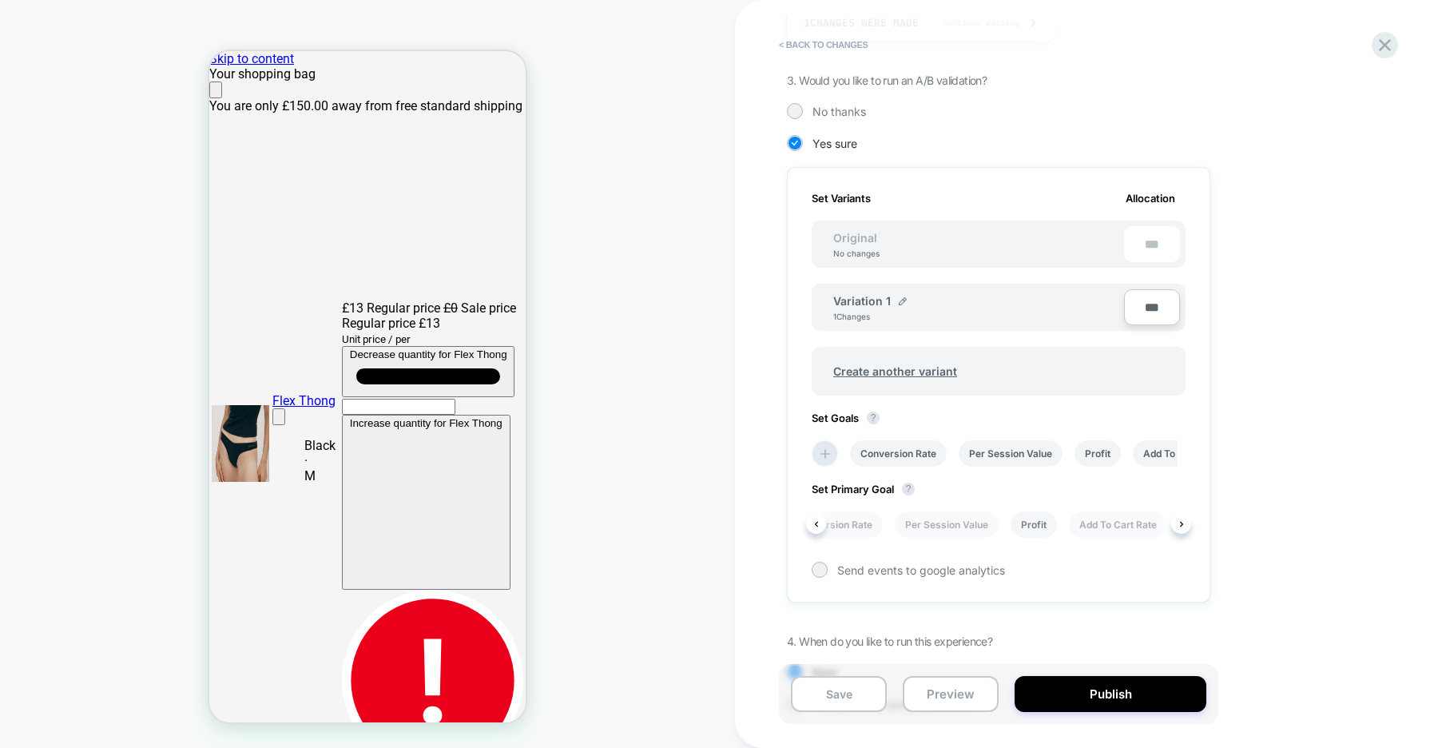
scroll to position [0, 0]
click at [982, 526] on li "Per Session Value" at bounding box center [945, 524] width 104 height 26
click at [873, 684] on button "Save" at bounding box center [839, 694] width 96 height 36
click at [1380, 47] on icon at bounding box center [1385, 45] width 22 height 22
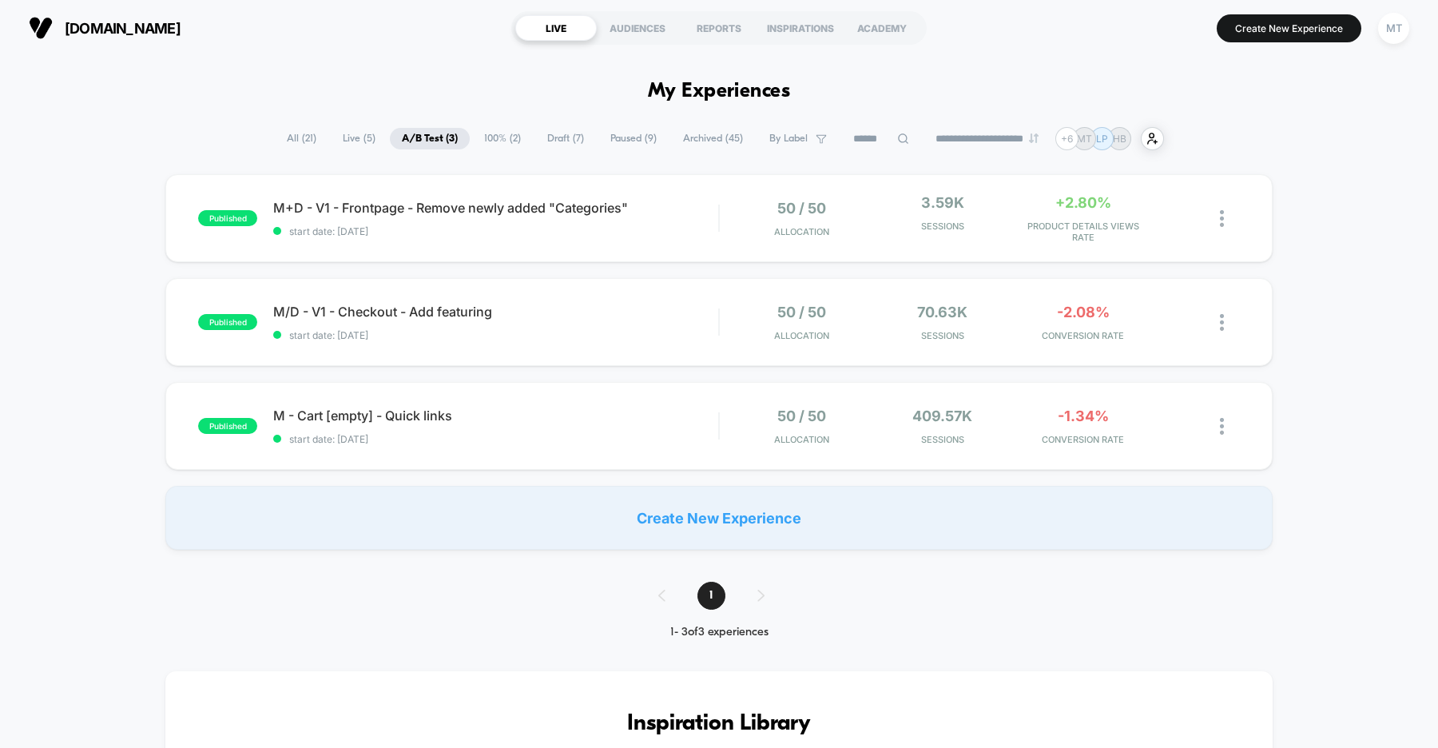
click at [553, 139] on span "Draft ( 7 )" at bounding box center [565, 139] width 61 height 22
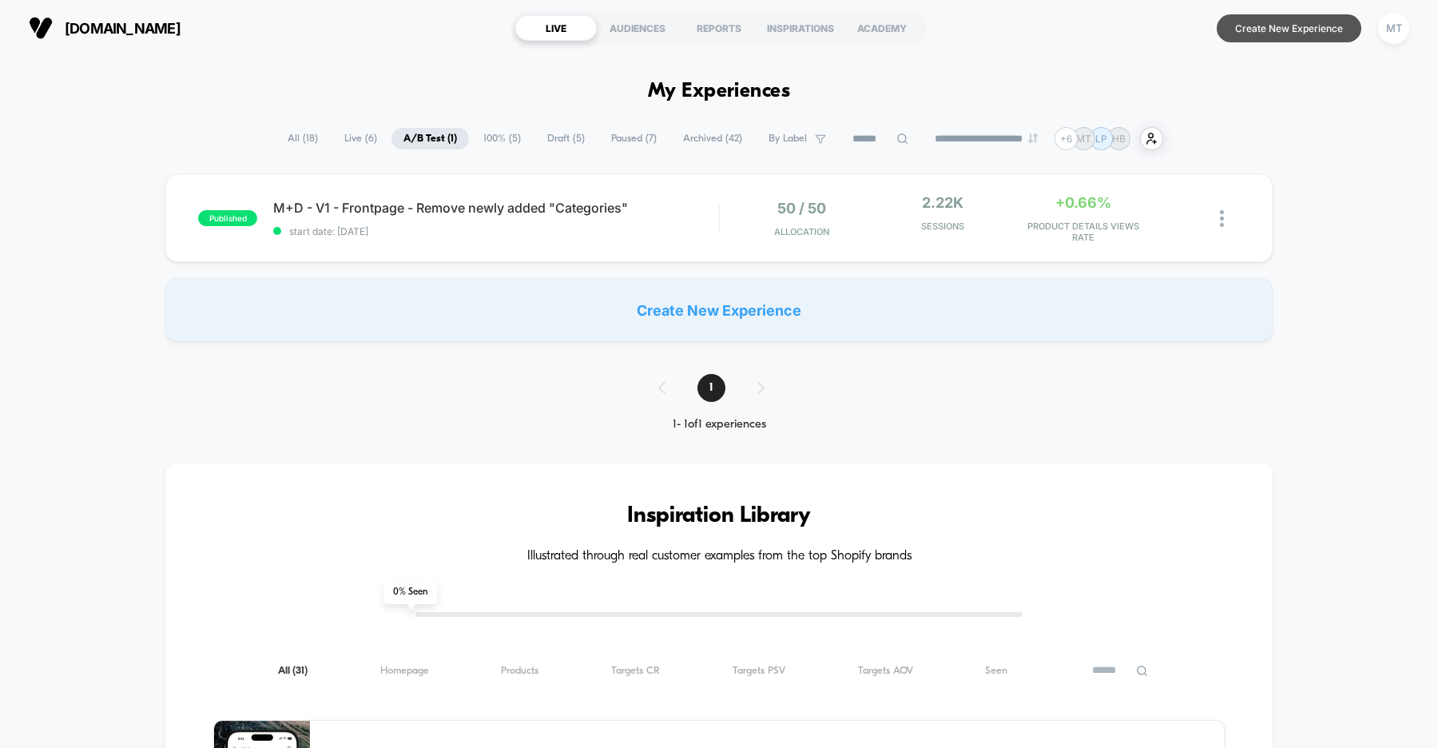
click at [1255, 32] on button "Create New Experience" at bounding box center [1289, 28] width 145 height 28
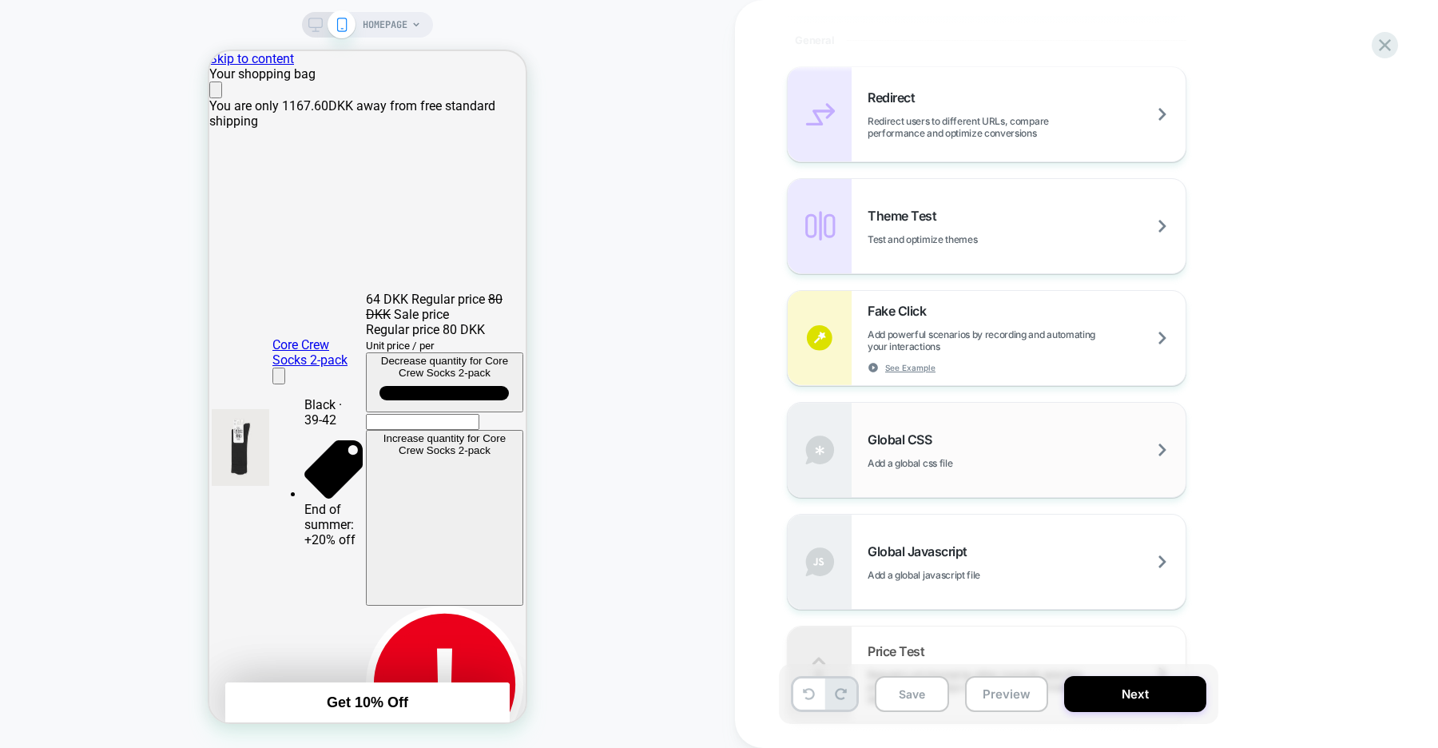
scroll to position [692, 0]
click at [1023, 457] on div "Global CSS Add a global css file" at bounding box center [1027, 455] width 318 height 38
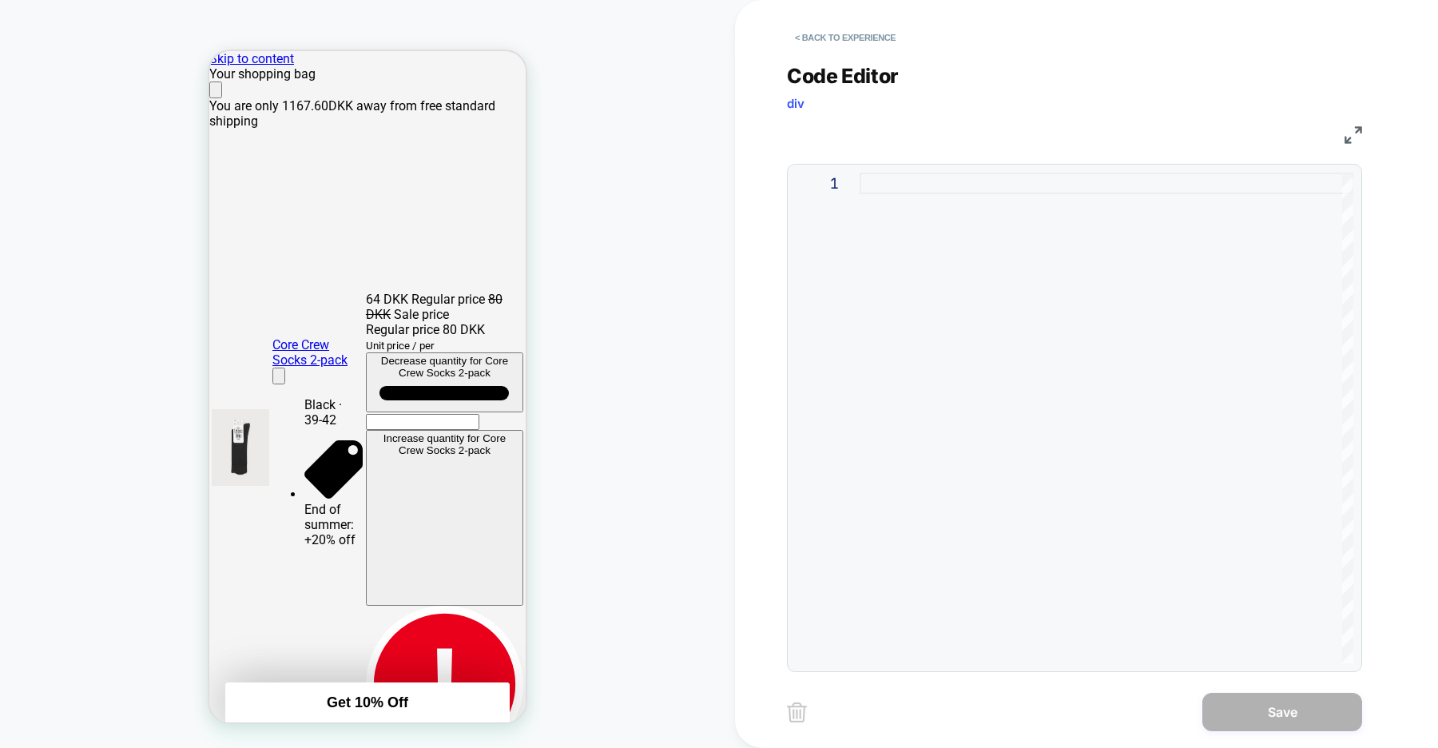
click at [965, 230] on div at bounding box center [1107, 418] width 494 height 491
type textarea "**********"
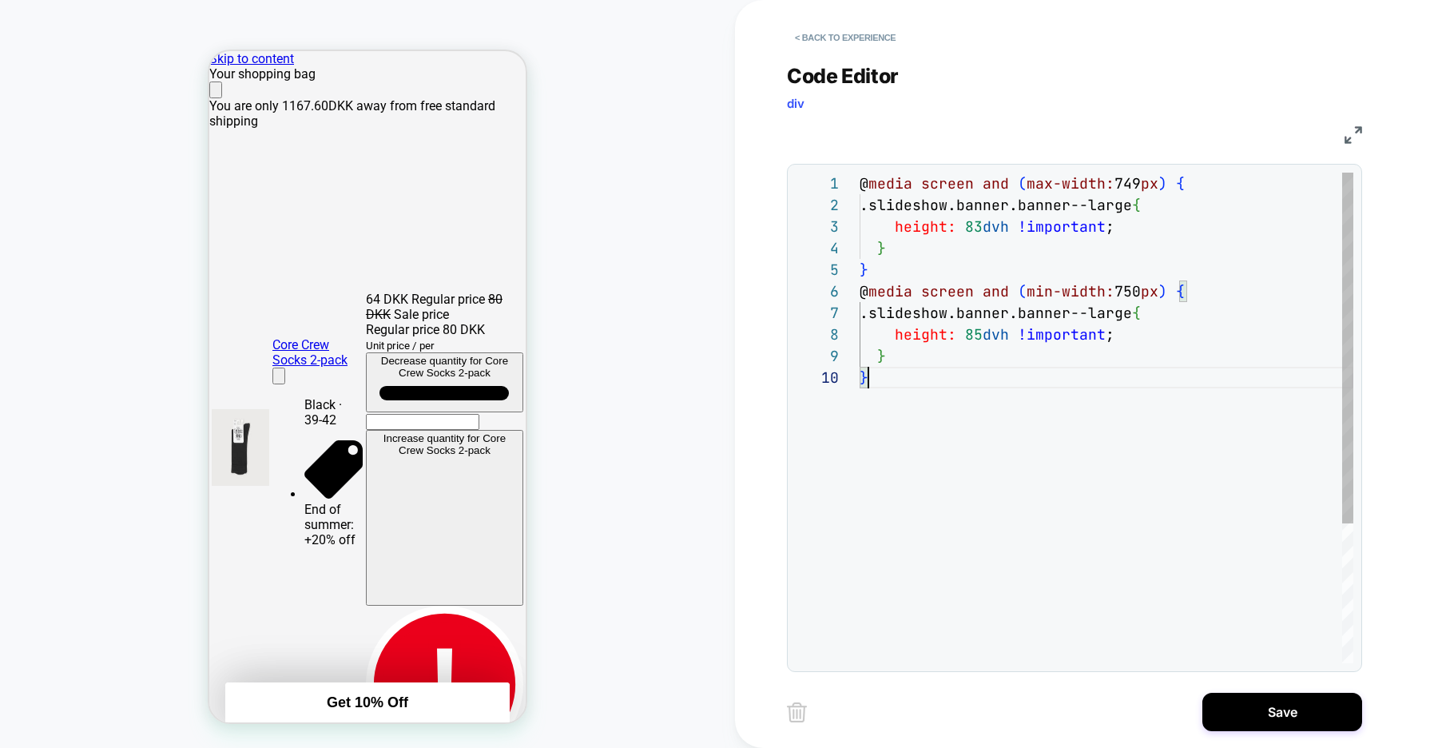
scroll to position [0, 633]
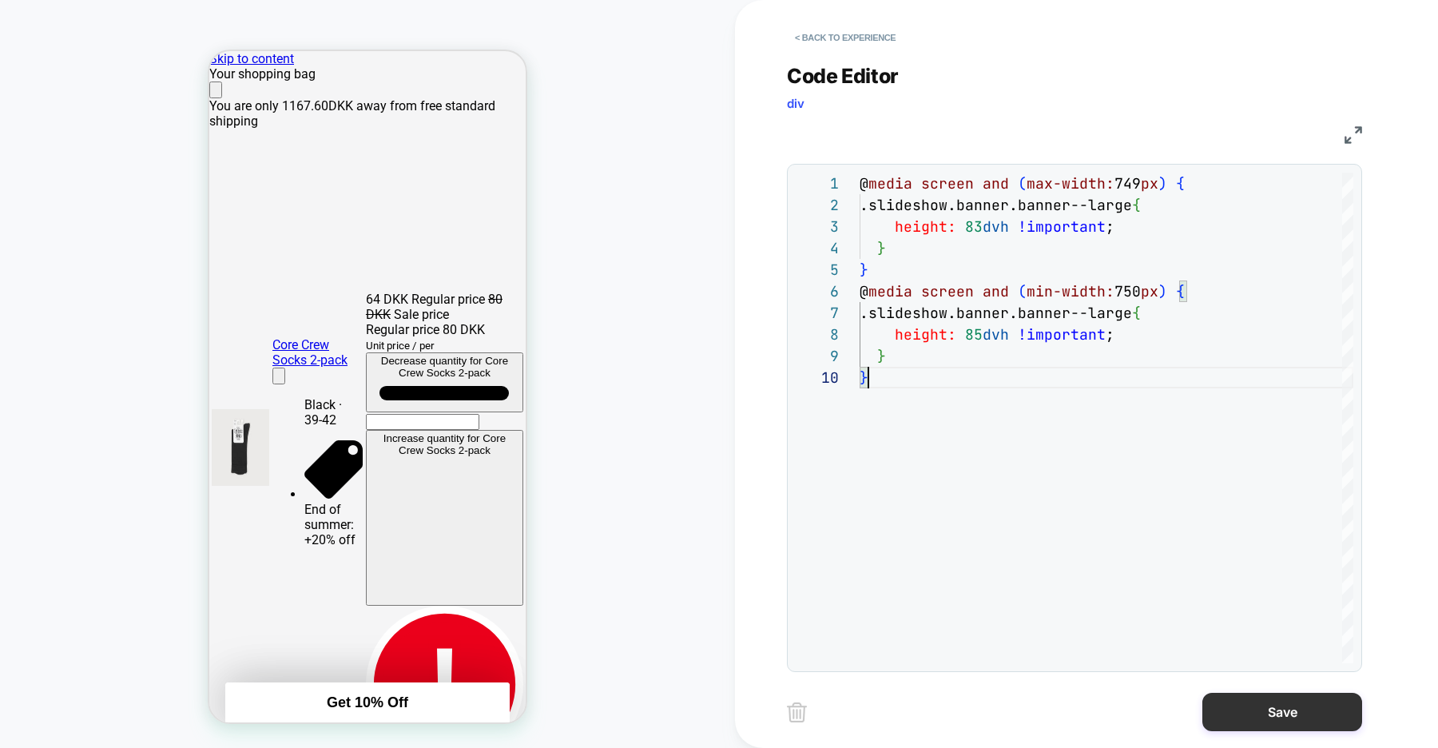
click at [1246, 712] on button "Save" at bounding box center [1283, 712] width 160 height 38
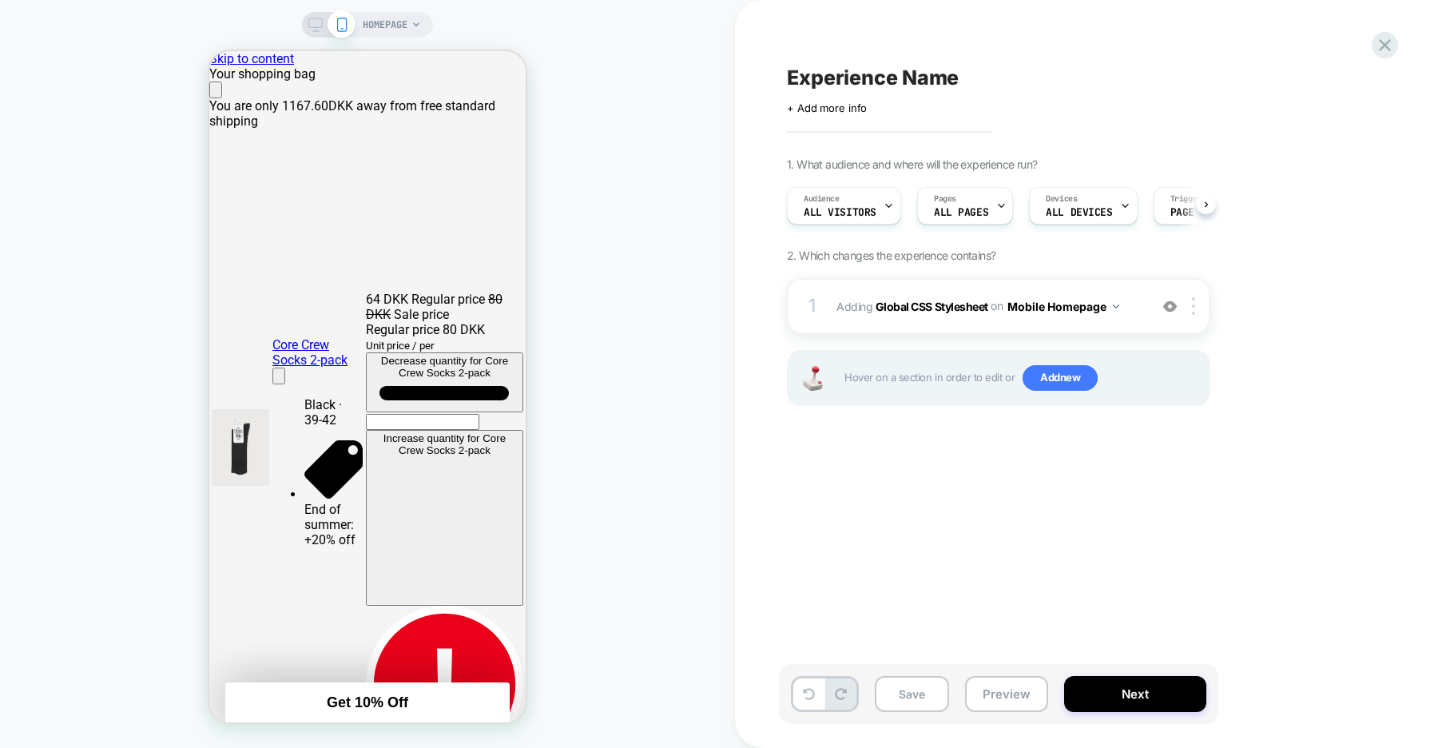
scroll to position [0, 1]
click at [1194, 303] on img at bounding box center [1193, 306] width 3 height 18
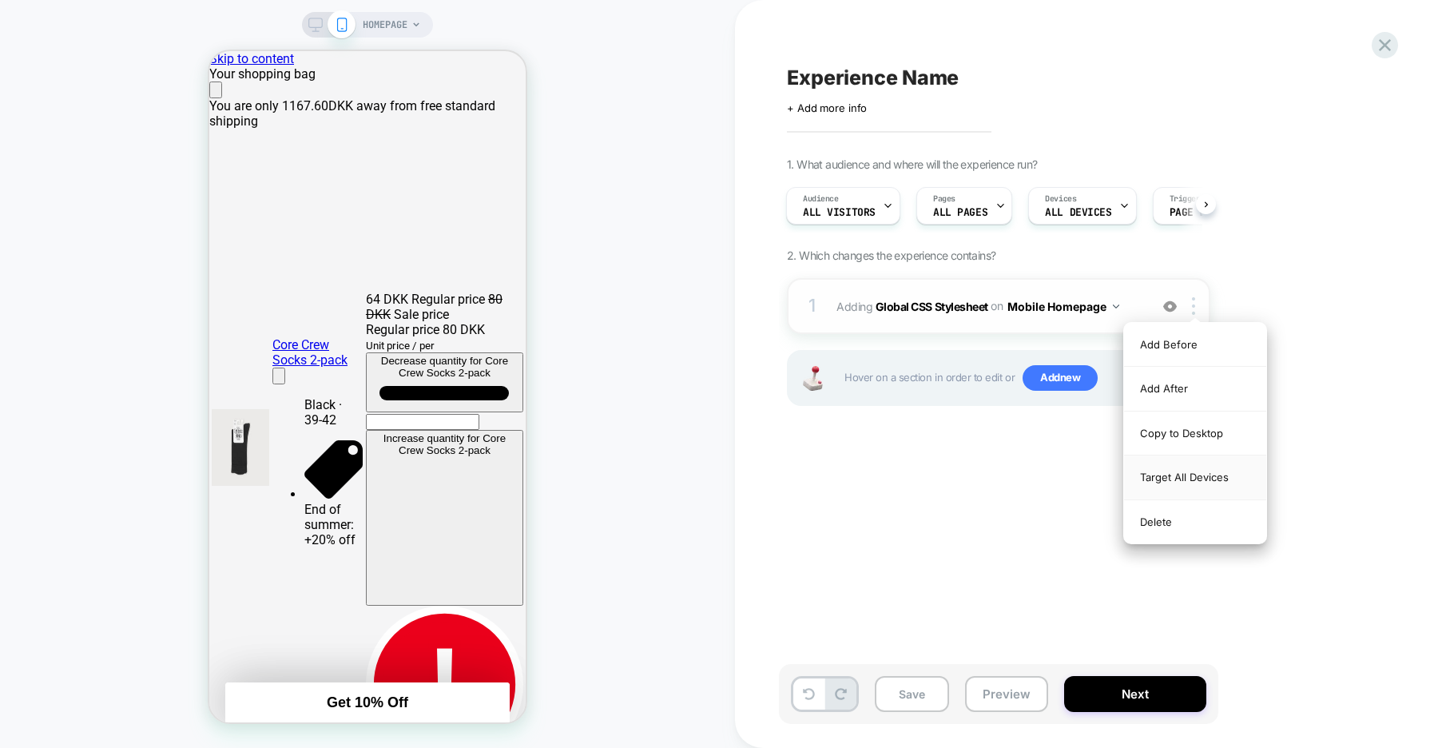
click at [1175, 475] on div "Target All Devices" at bounding box center [1195, 477] width 142 height 44
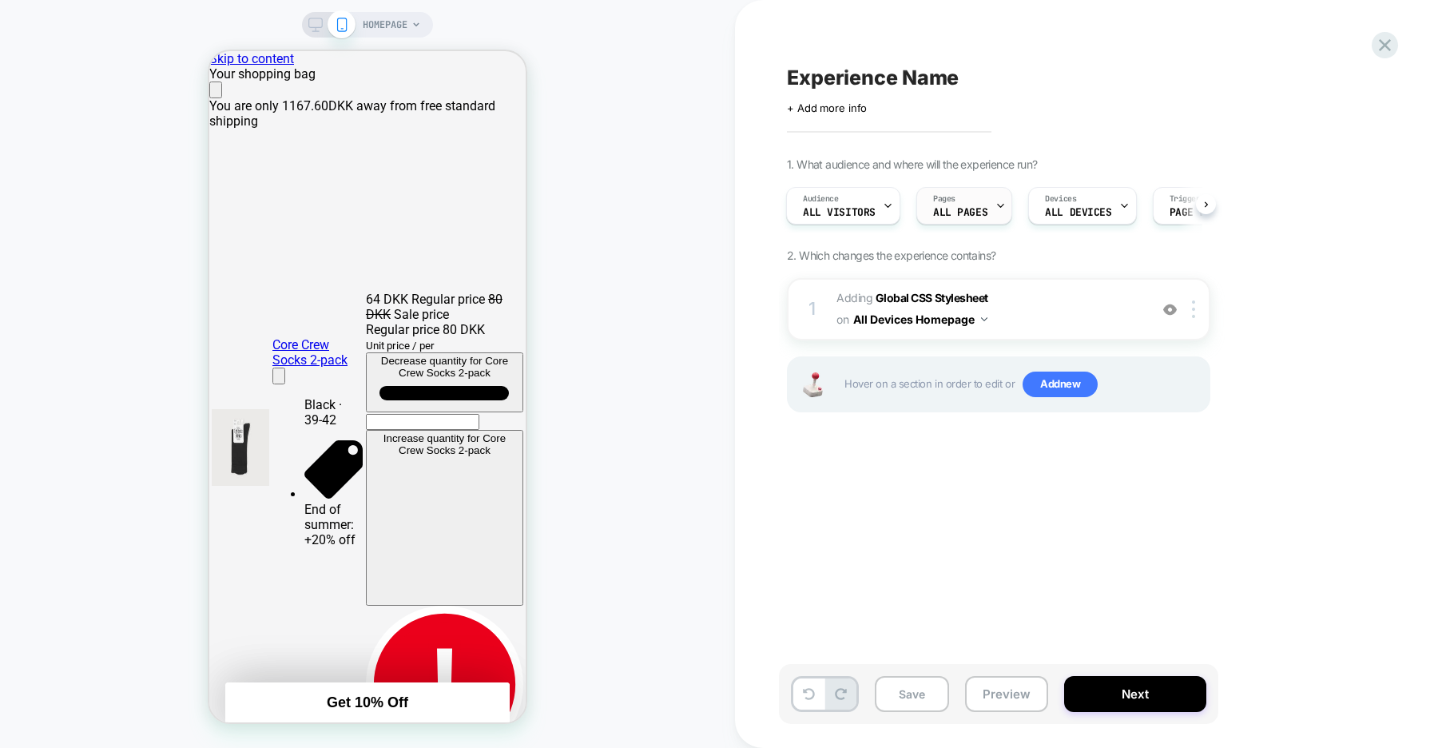
click at [999, 201] on icon at bounding box center [1001, 206] width 10 height 10
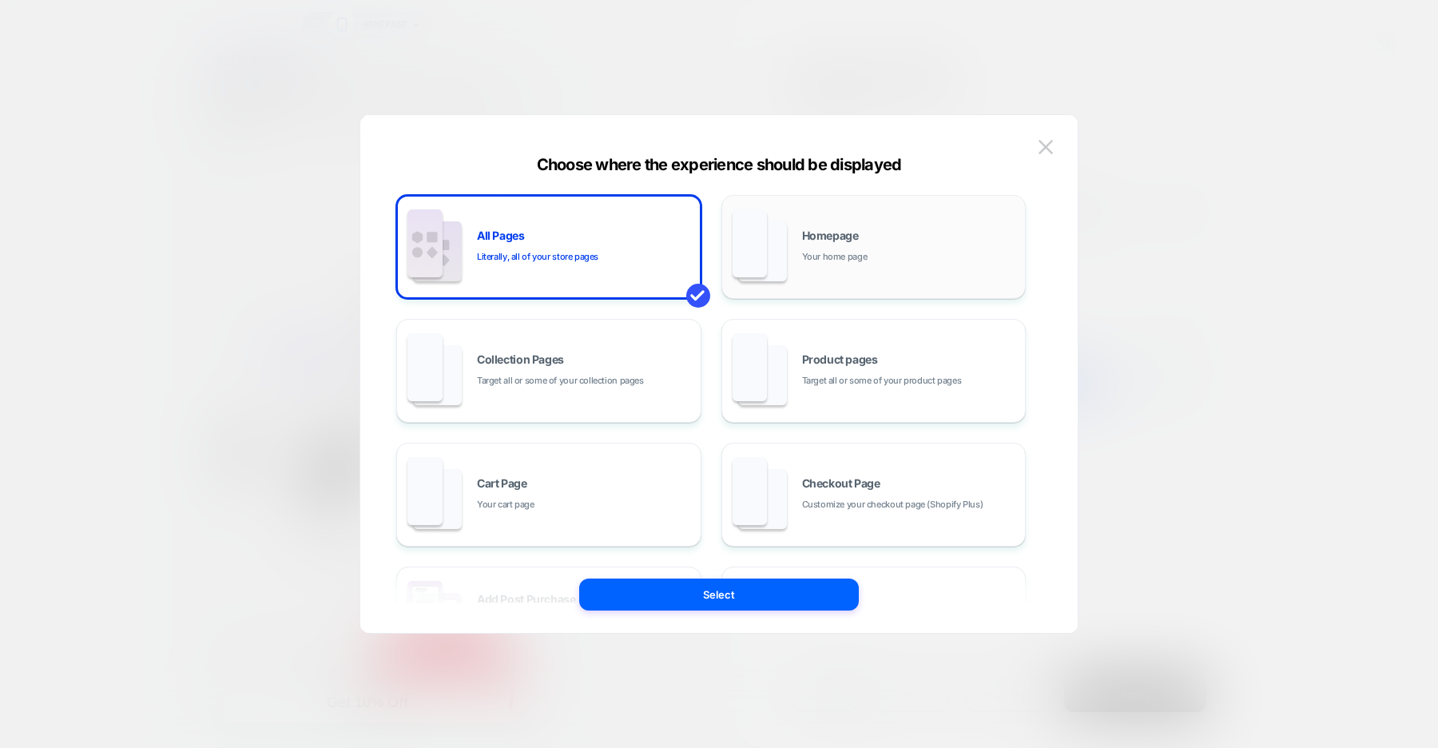
click at [848, 253] on span "Your home page" at bounding box center [835, 256] width 66 height 15
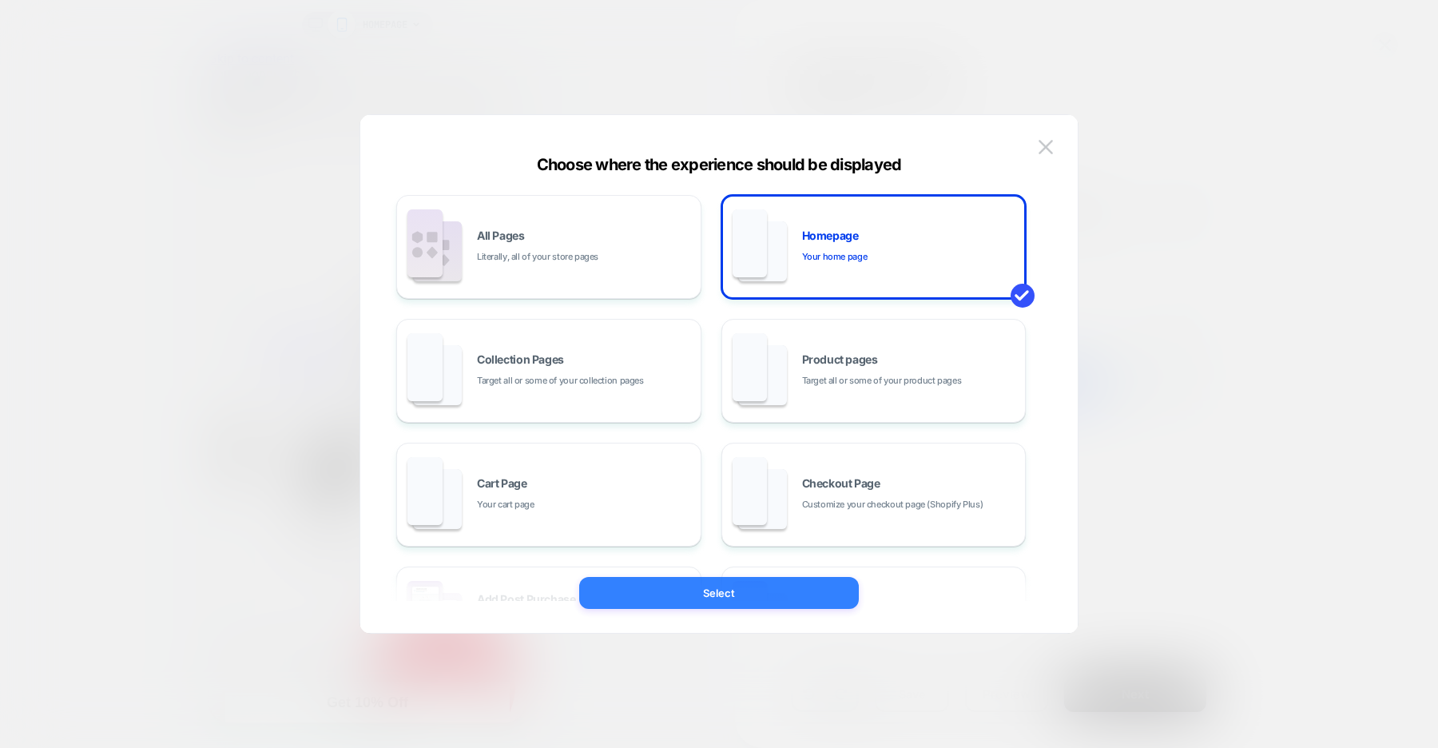
click at [757, 595] on button "Select" at bounding box center [719, 593] width 280 height 32
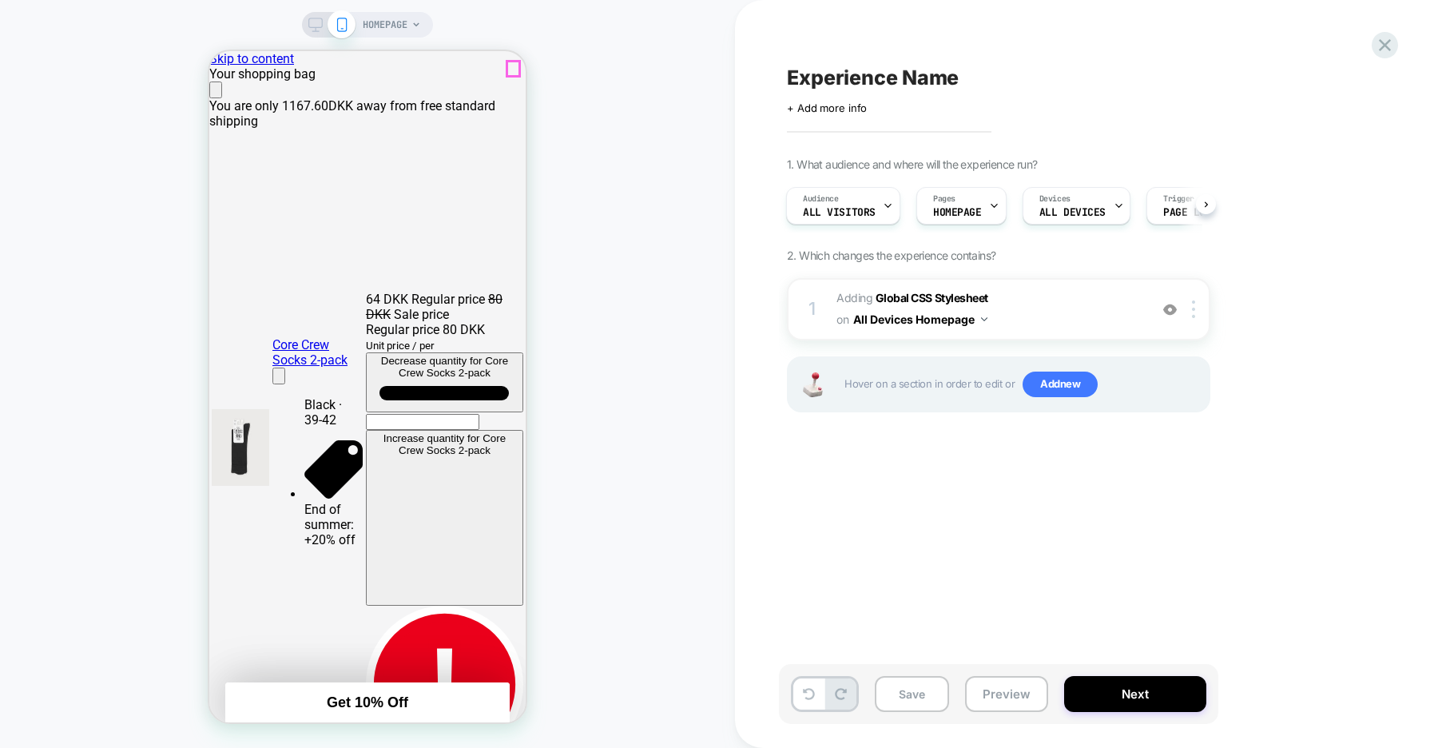
scroll to position [0, 0]
click at [216, 93] on icon "Close" at bounding box center [216, 93] width 0 height 0
click at [1152, 687] on button "Next" at bounding box center [1135, 694] width 142 height 36
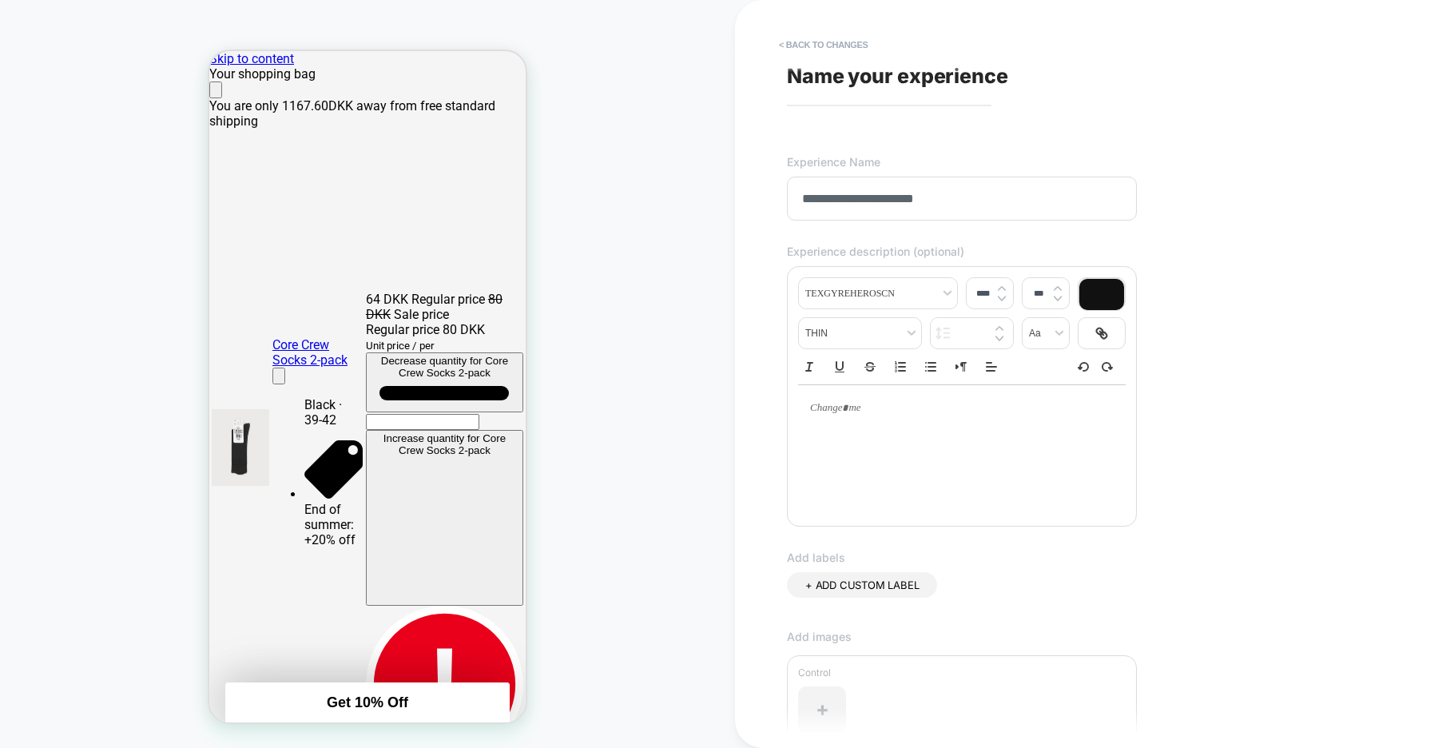
scroll to position [0, 316]
type input "**********"
click at [1215, 408] on div "**********" at bounding box center [1078, 374] width 599 height 716
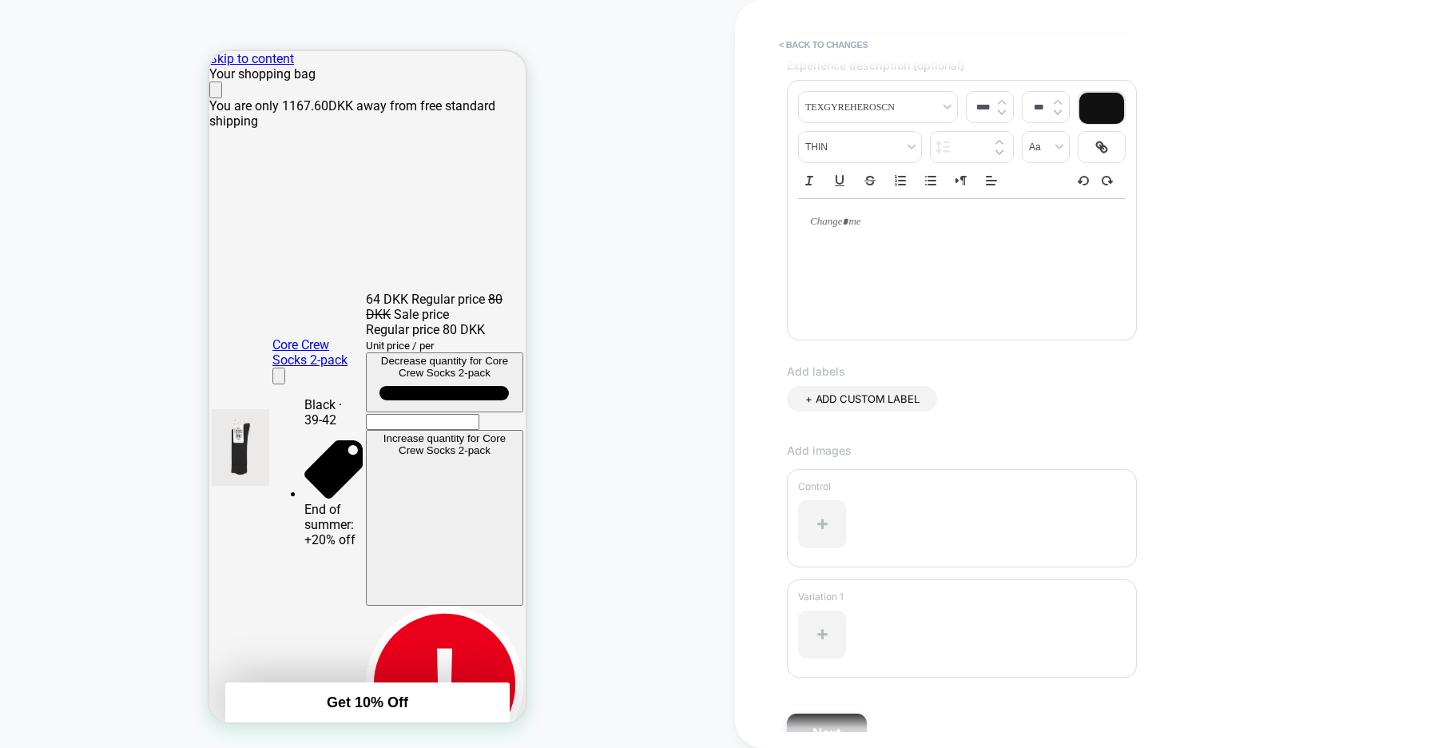
scroll to position [270, 0]
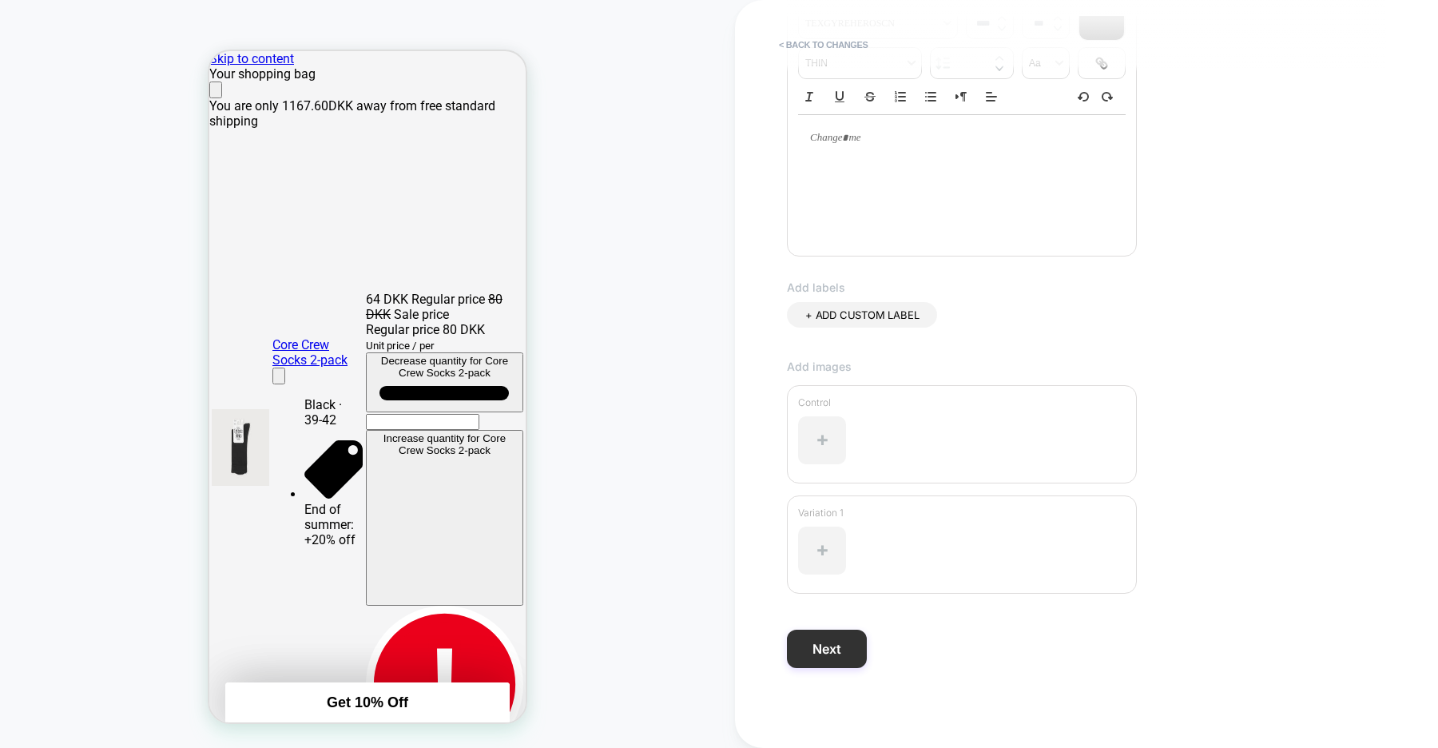
click at [825, 646] on button "Next" at bounding box center [827, 649] width 80 height 38
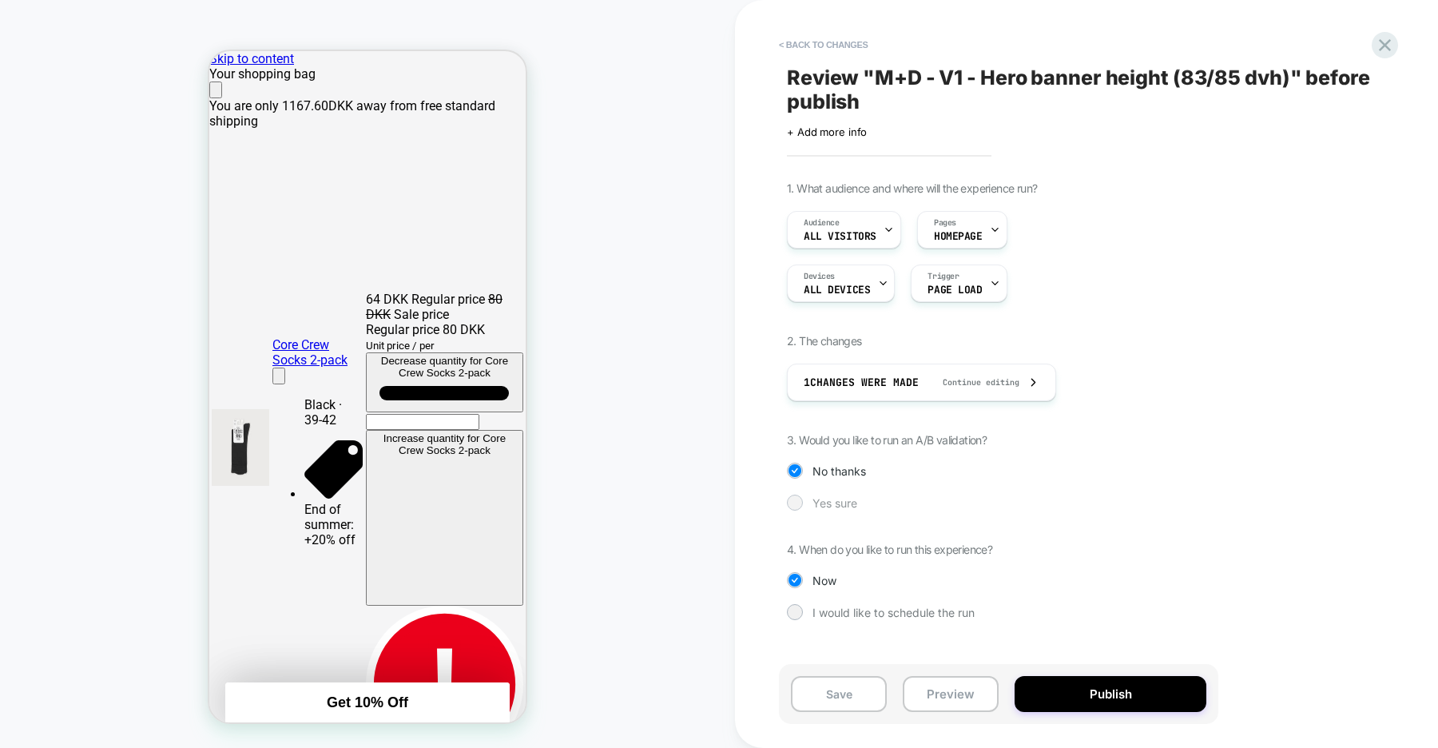
click at [833, 501] on span "Yes sure" at bounding box center [835, 503] width 45 height 14
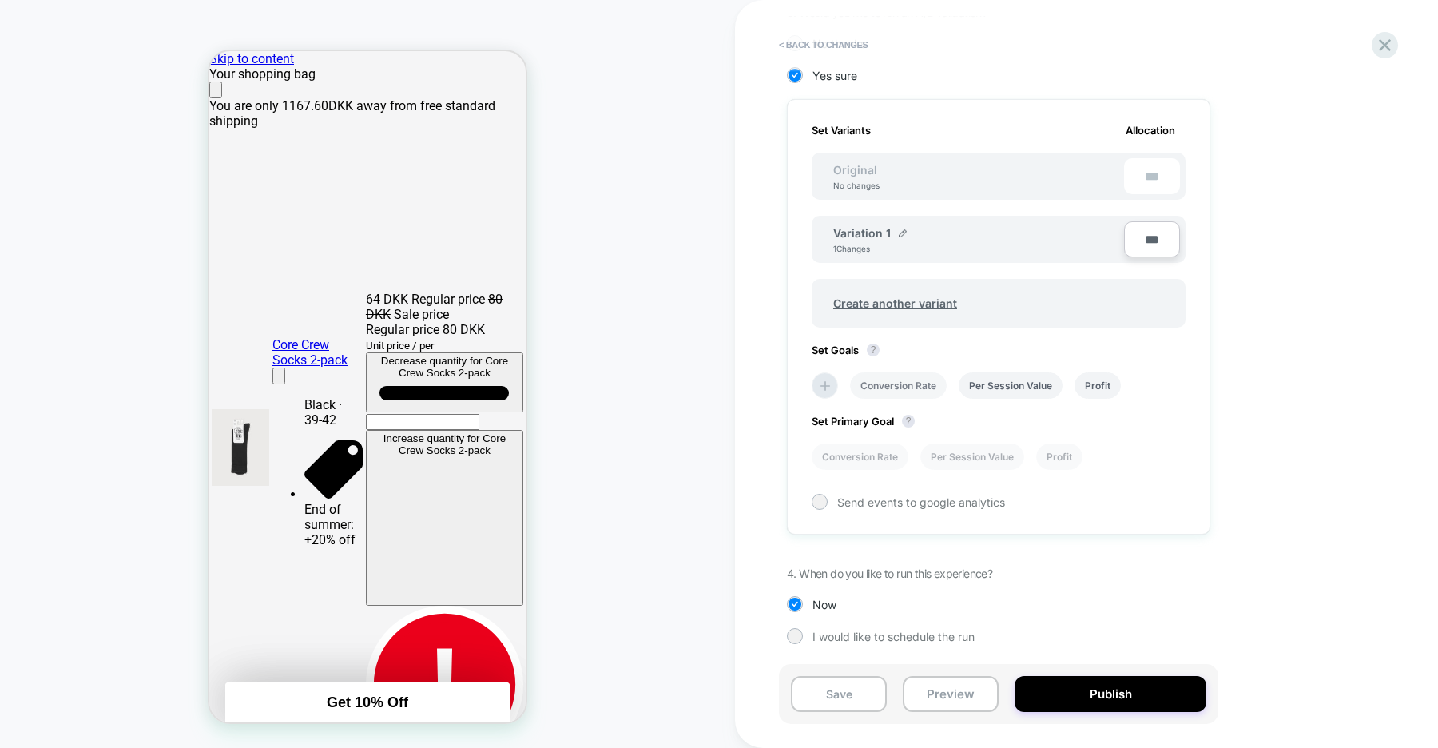
scroll to position [0, 633]
click at [906, 385] on li "Conversion Rate" at bounding box center [898, 385] width 97 height 26
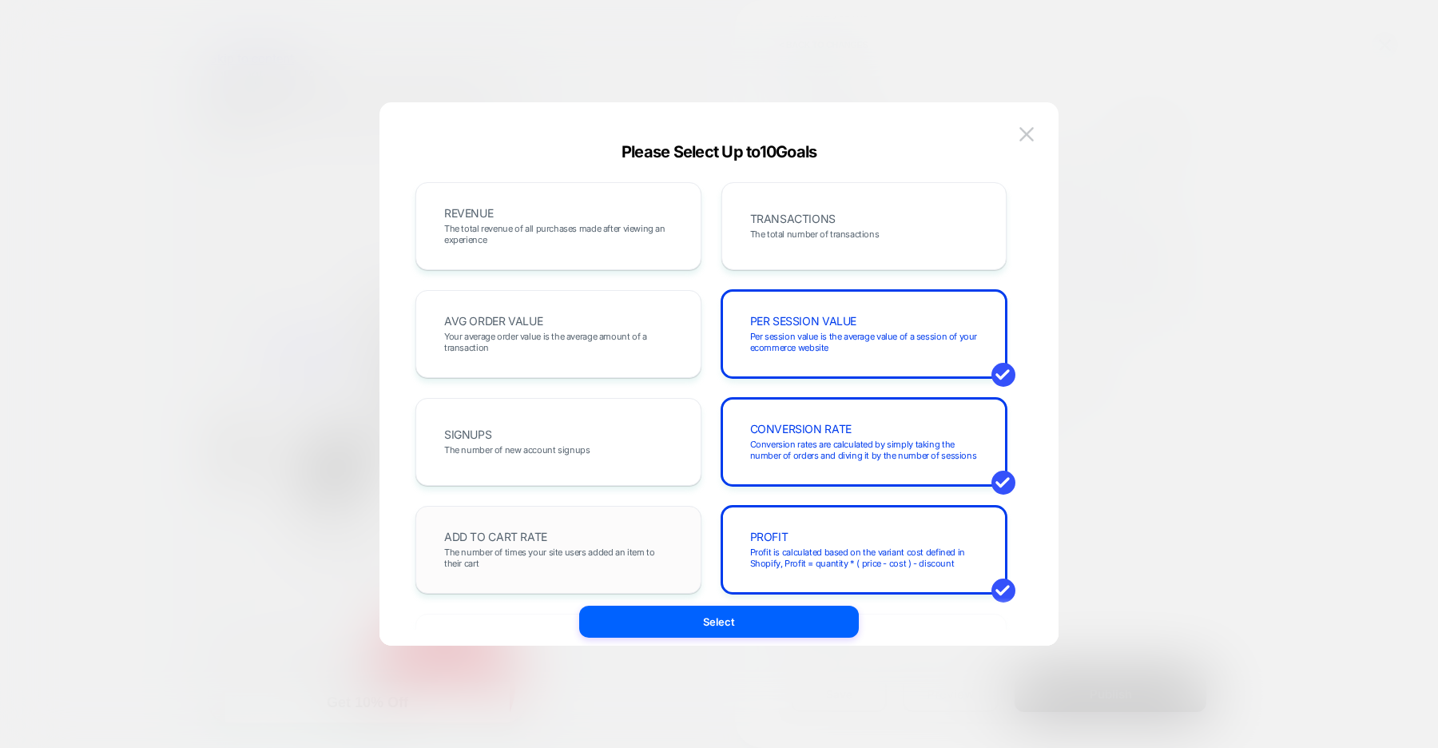
click at [647, 547] on span "The number of times your site users added an item to their cart" at bounding box center [558, 558] width 229 height 22
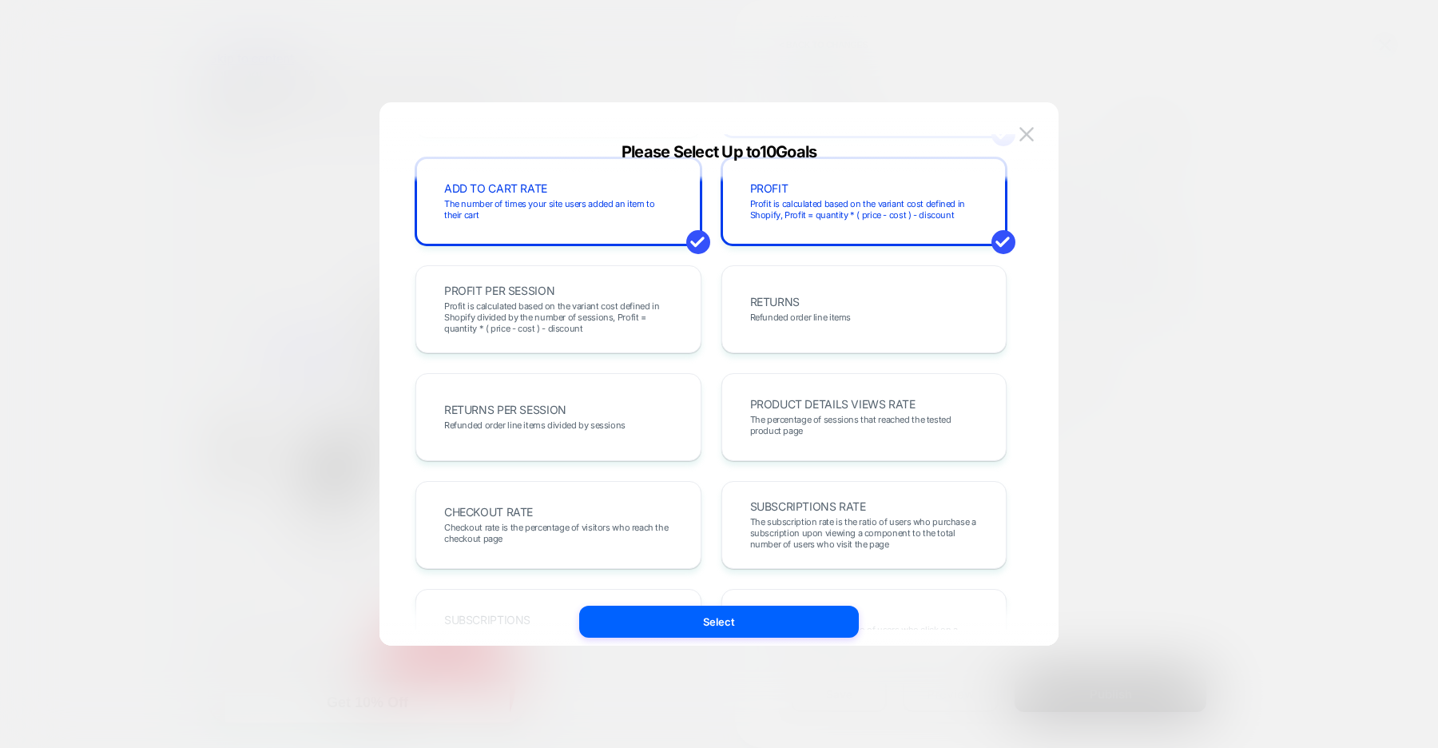
scroll to position [355, 0]
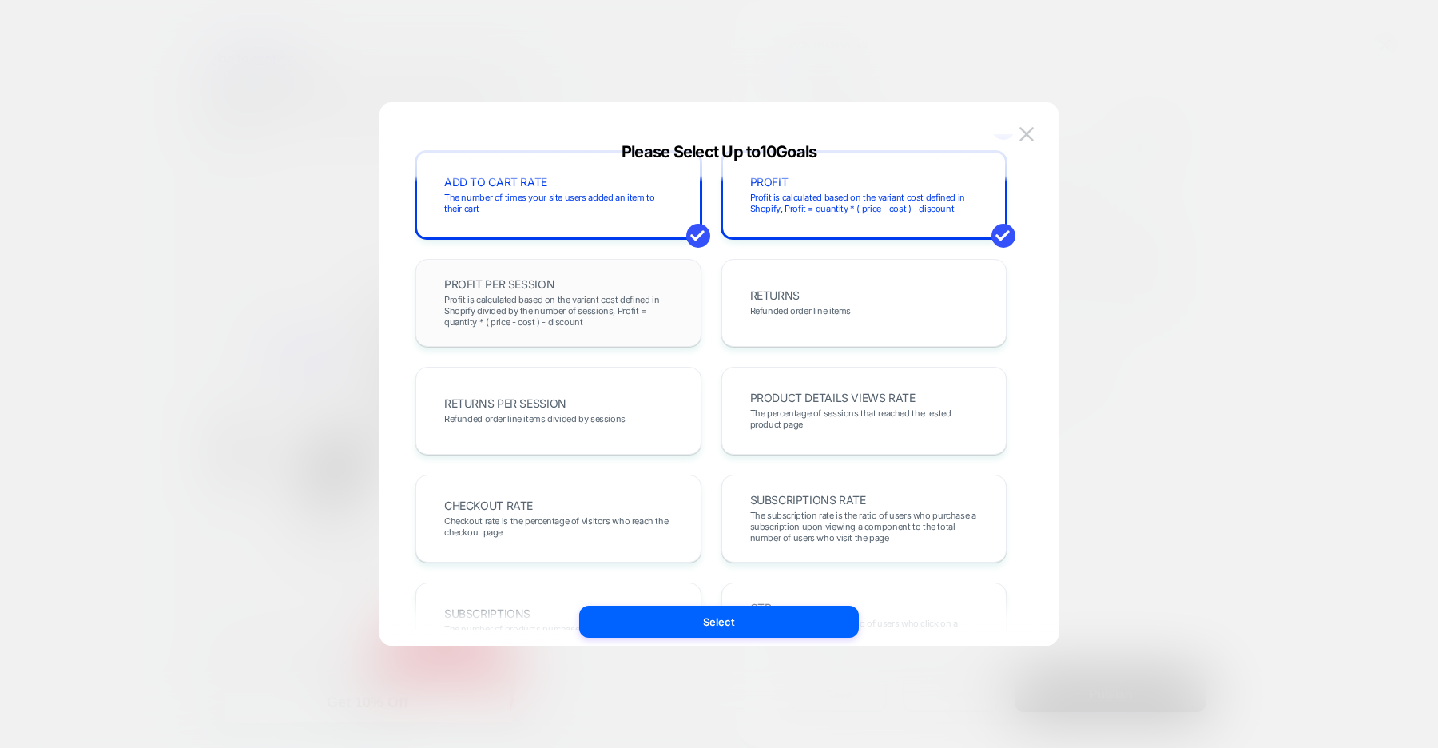
click at [650, 292] on div "PROFIT PER SESSION Profit is calculated based on the variant cost defined in Sh…" at bounding box center [558, 303] width 253 height 54
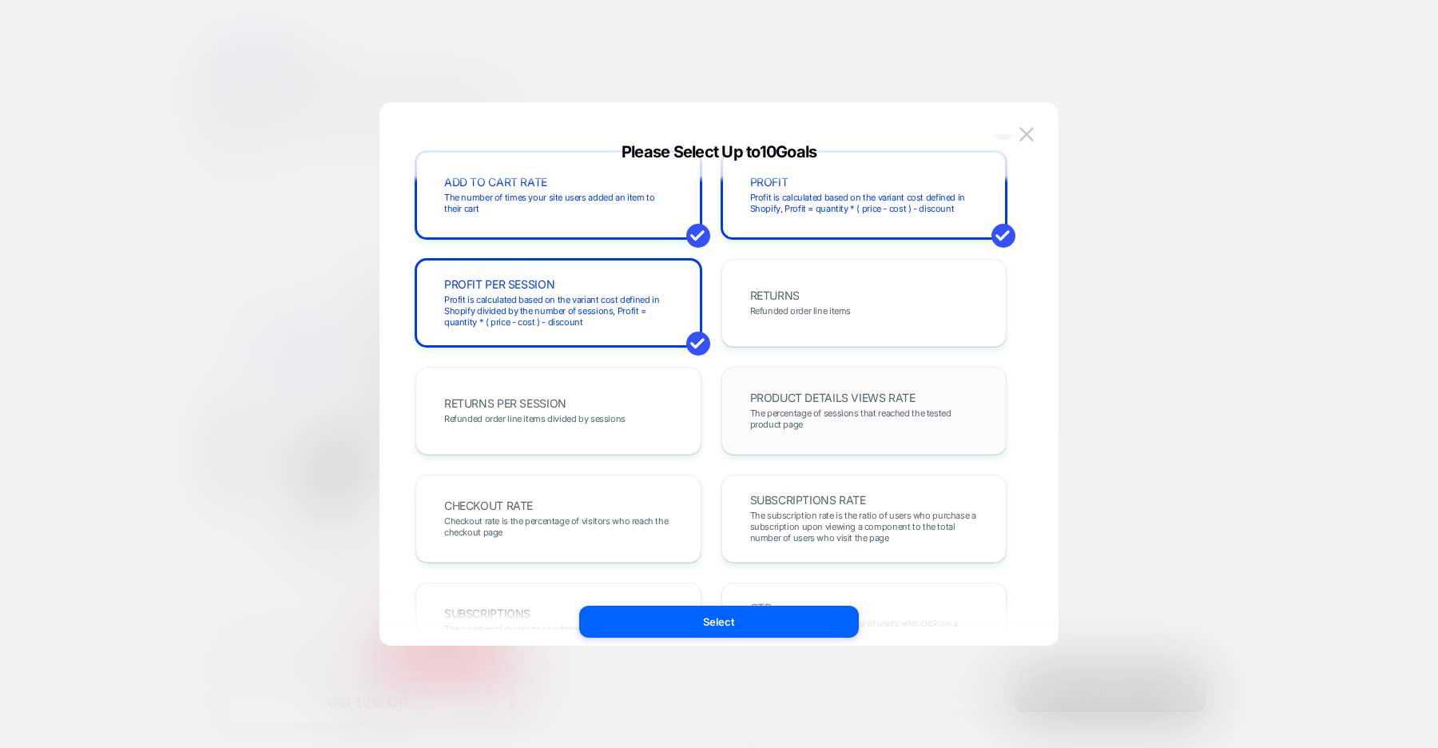
click at [775, 412] on span "The percentage of sessions that reached the tested product page" at bounding box center [864, 419] width 229 height 22
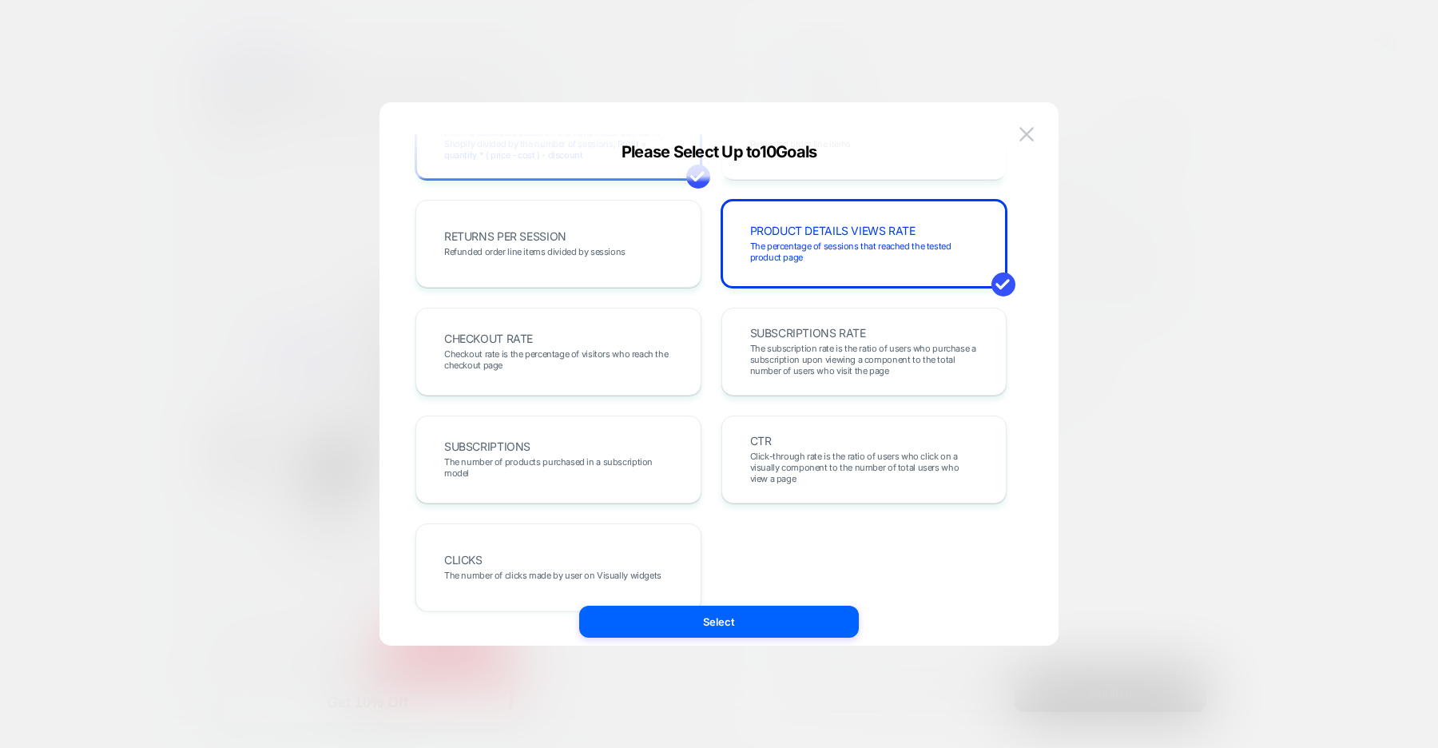
scroll to position [551, 0]
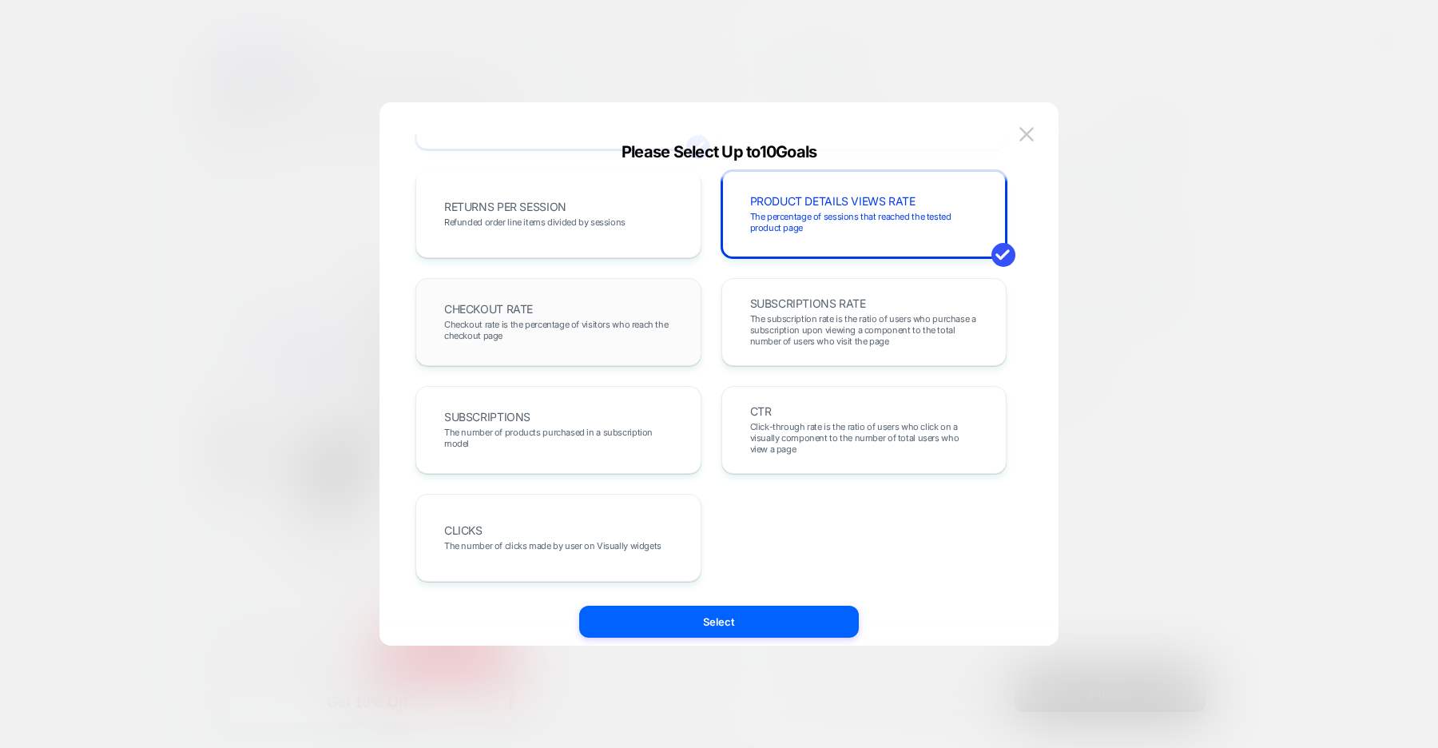
click at [631, 330] on span "Checkout rate is the percentage of visitors who reach the checkout page" at bounding box center [558, 330] width 229 height 22
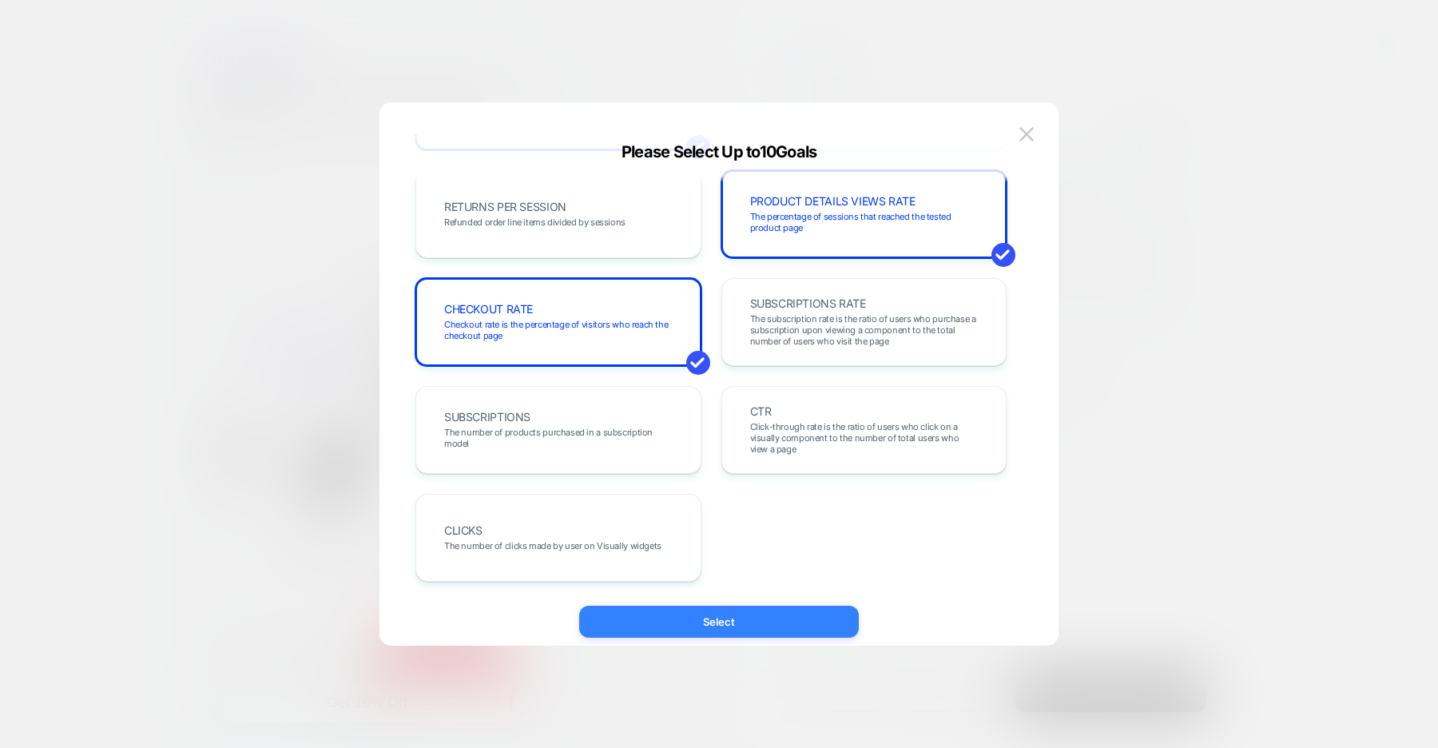
click at [744, 630] on button "Select" at bounding box center [719, 622] width 280 height 32
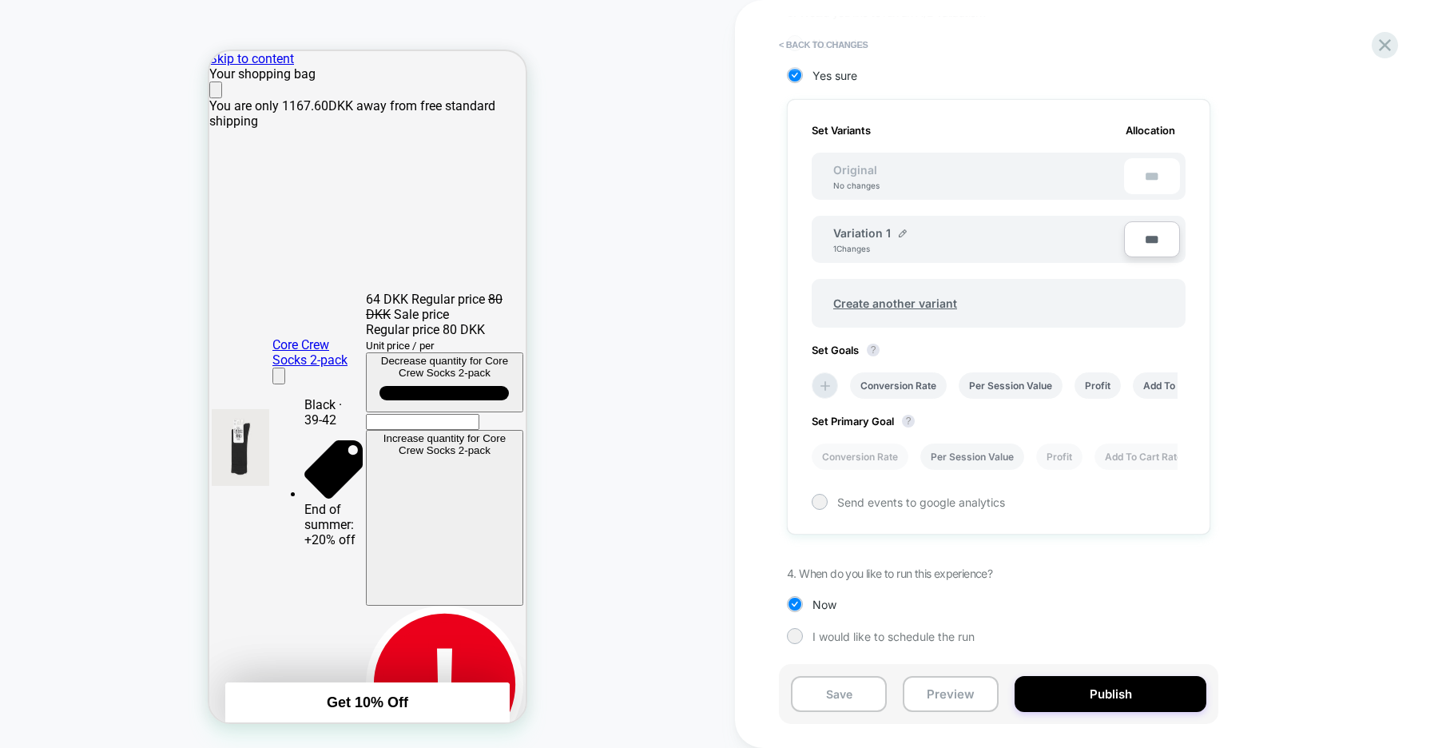
click at [962, 459] on li "Per Session Value" at bounding box center [973, 457] width 104 height 26
click at [858, 695] on button "Save" at bounding box center [839, 694] width 96 height 36
click at [1385, 42] on icon at bounding box center [1385, 45] width 22 height 22
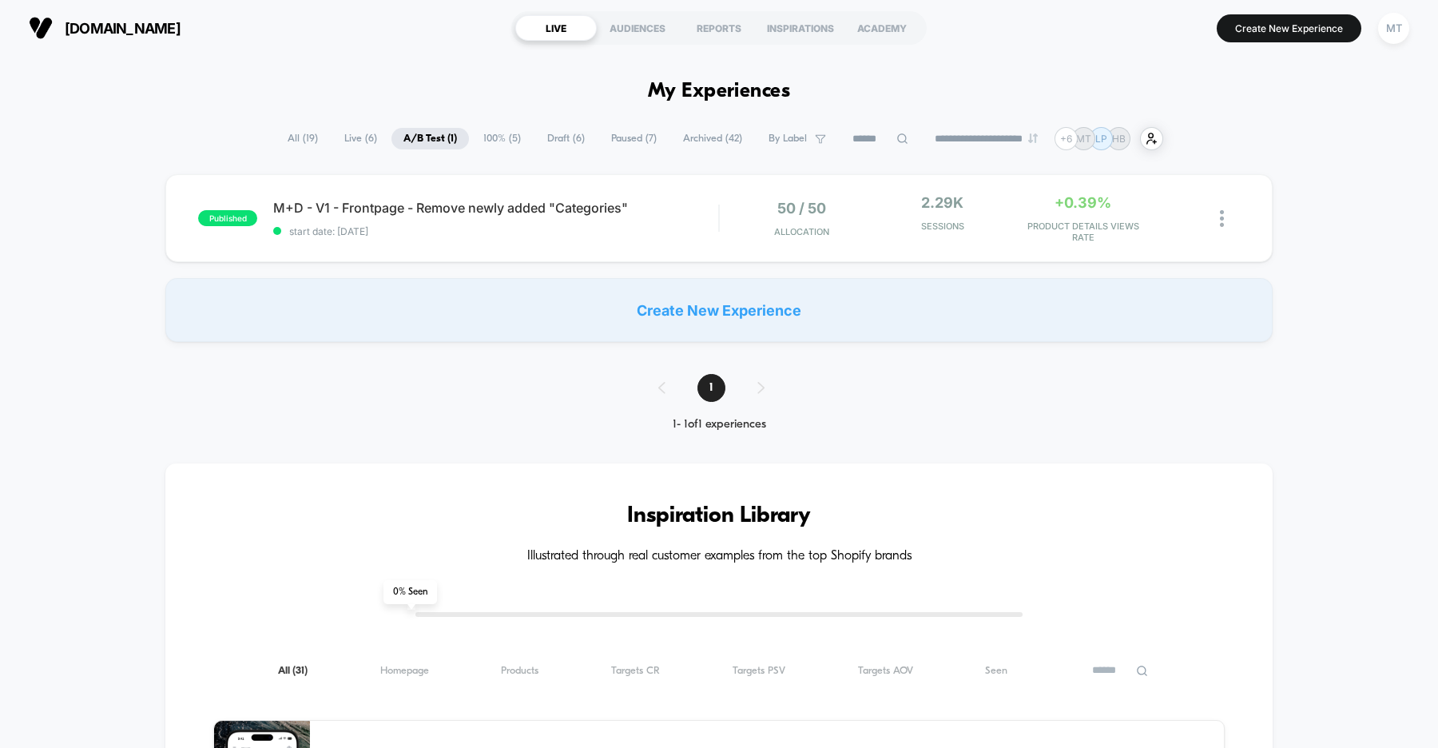
click at [555, 131] on span "Draft ( 6 )" at bounding box center [566, 139] width 62 height 22
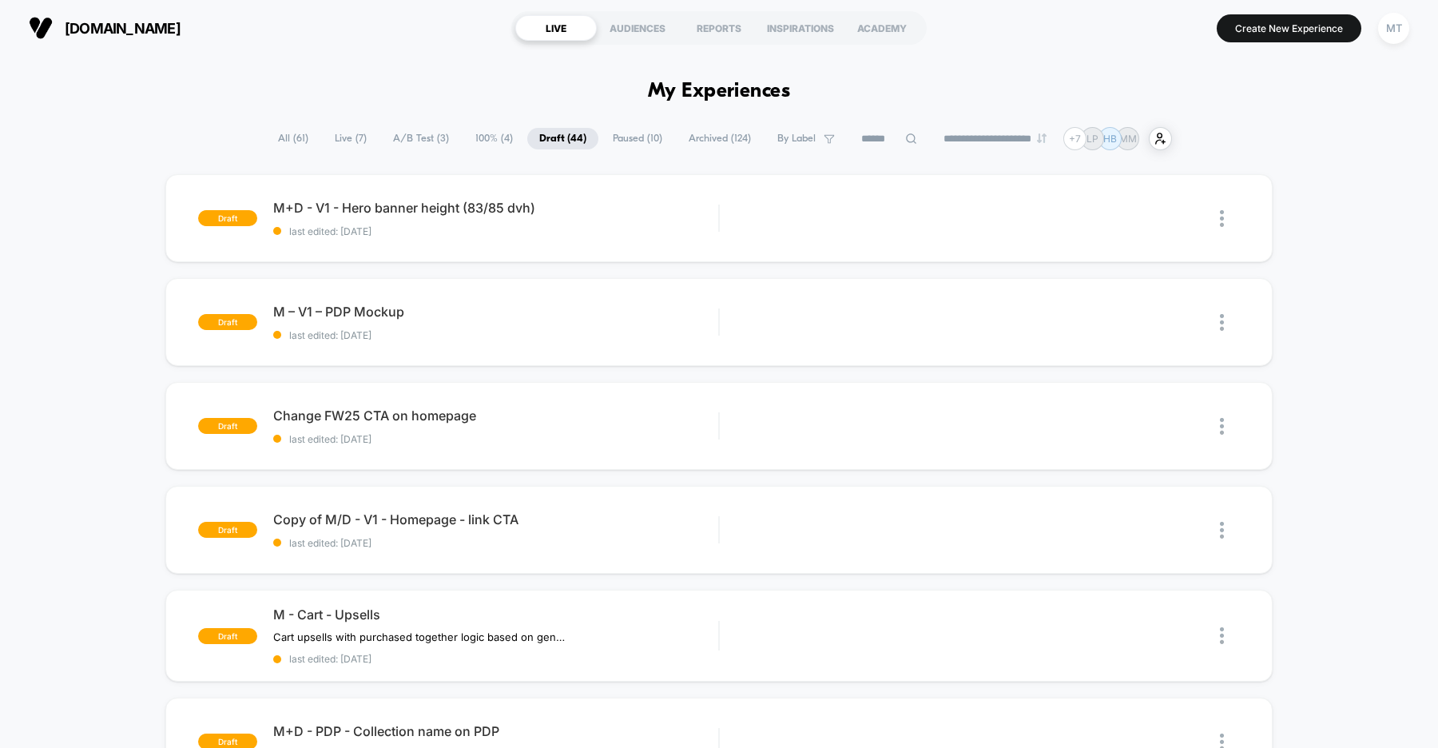
click at [420, 136] on span "A/B Test ( 3 )" at bounding box center [421, 139] width 80 height 22
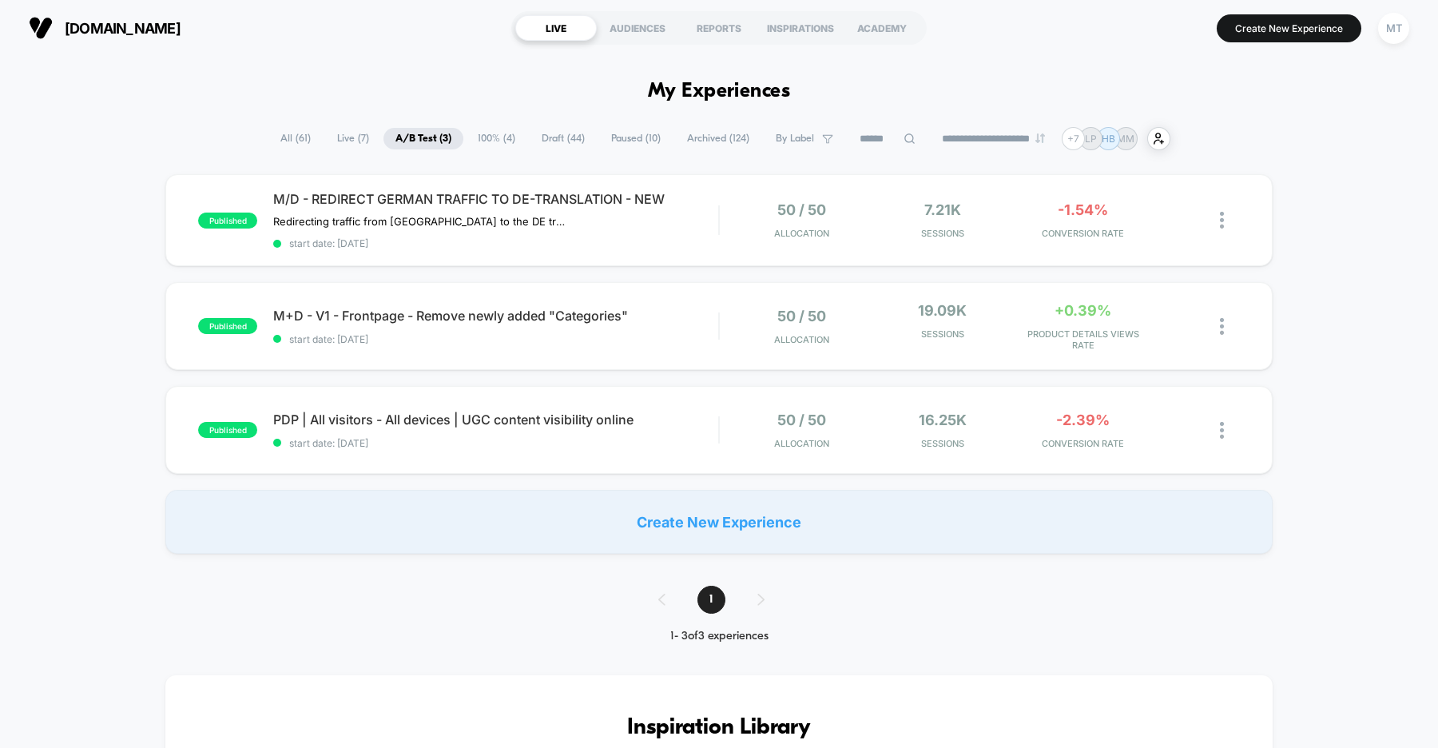
click at [554, 137] on span "Draft ( 44 )" at bounding box center [563, 139] width 67 height 22
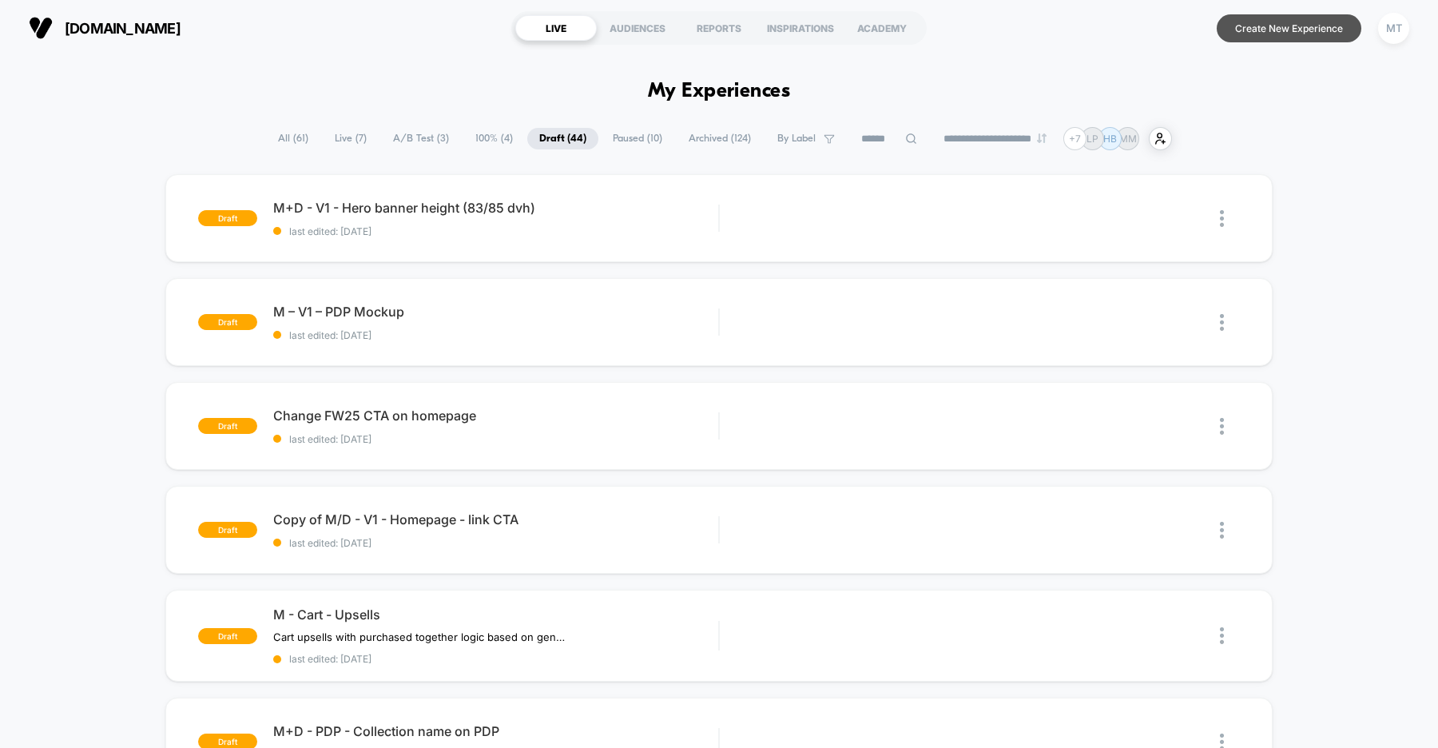
click at [1283, 28] on button "Create New Experience" at bounding box center [1289, 28] width 145 height 28
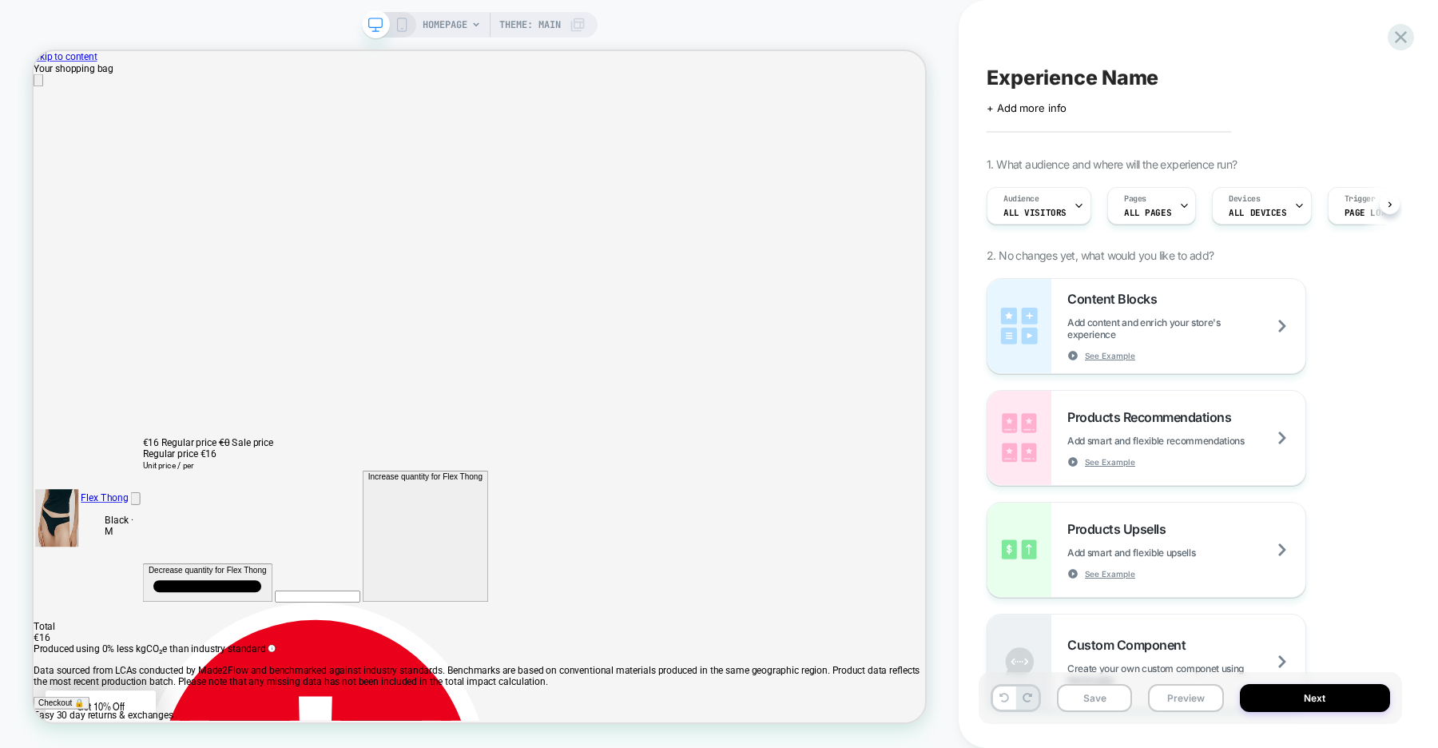
scroll to position [0, 1]
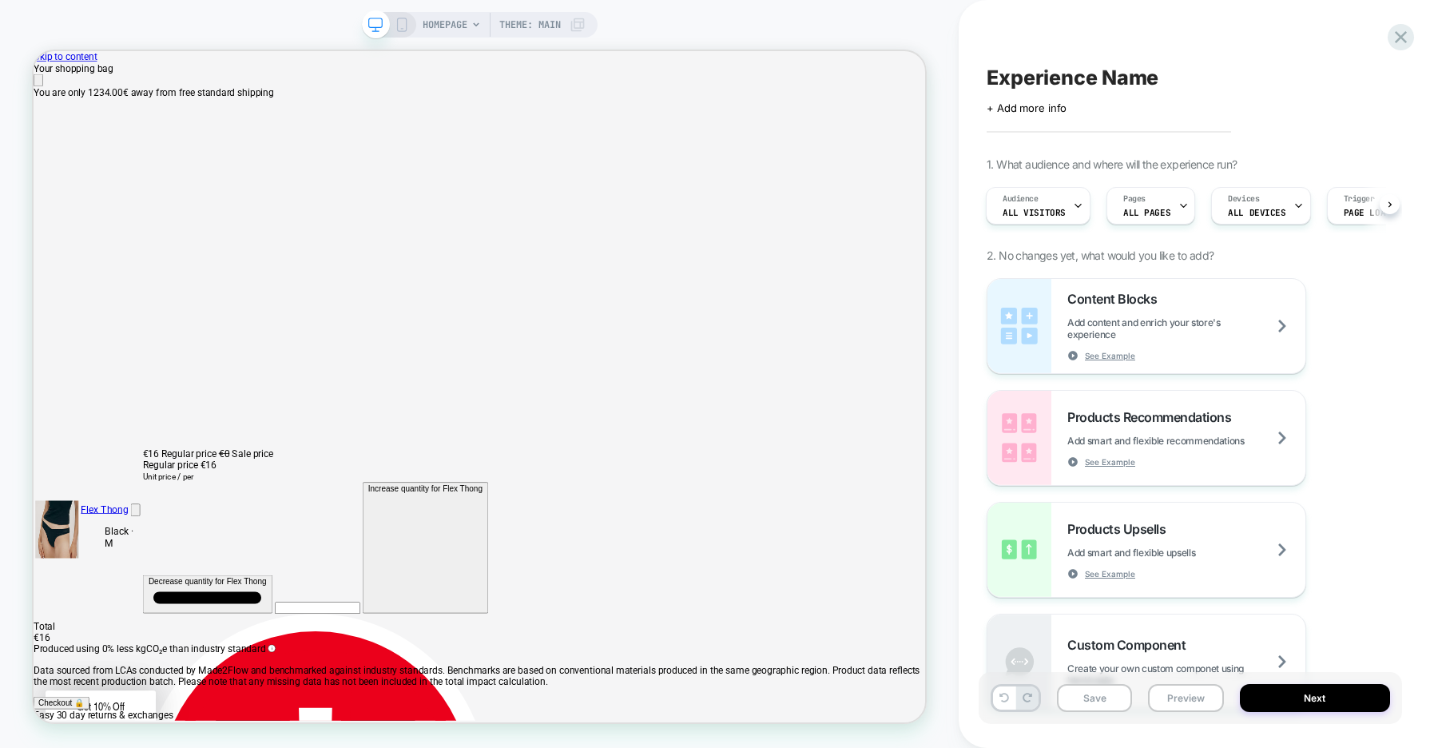
click at [474, 25] on icon at bounding box center [476, 24] width 6 height 4
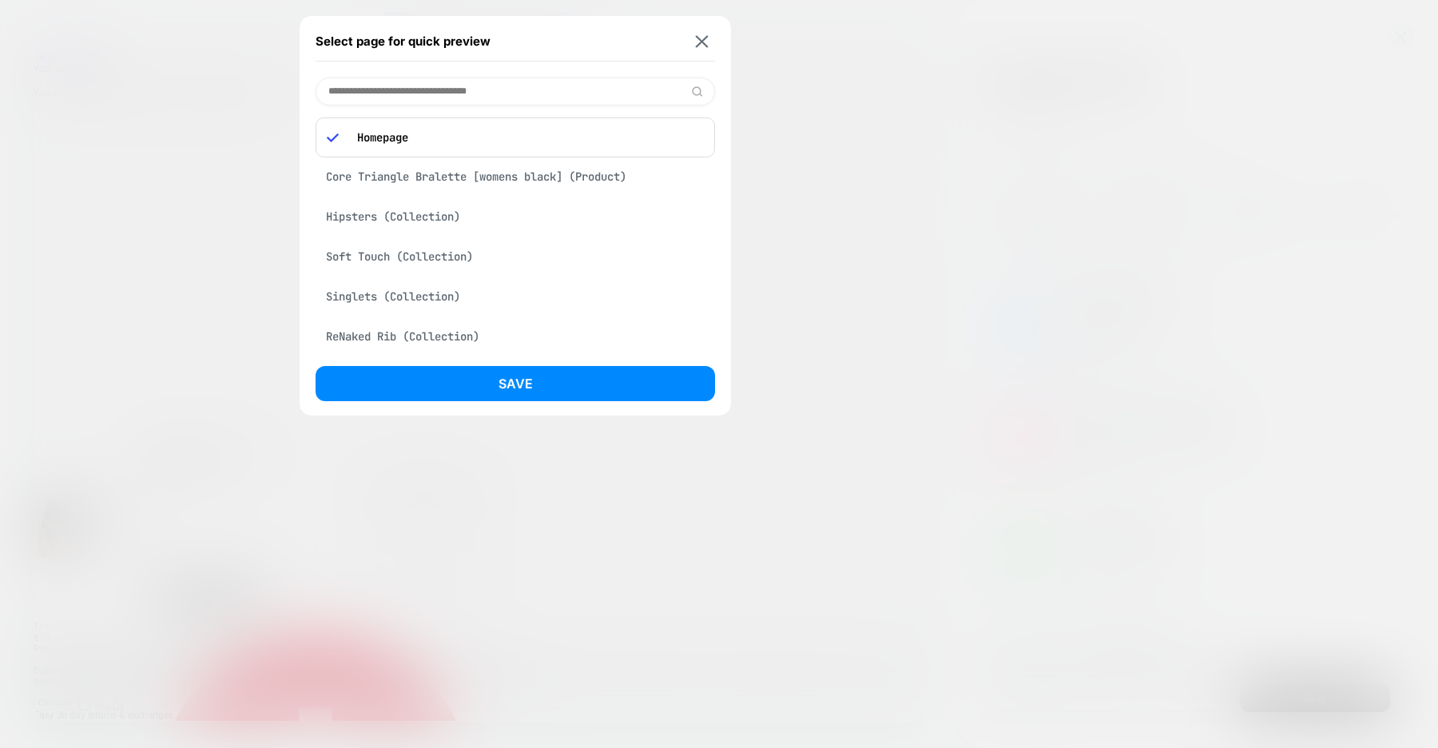
scroll to position [0, 2379]
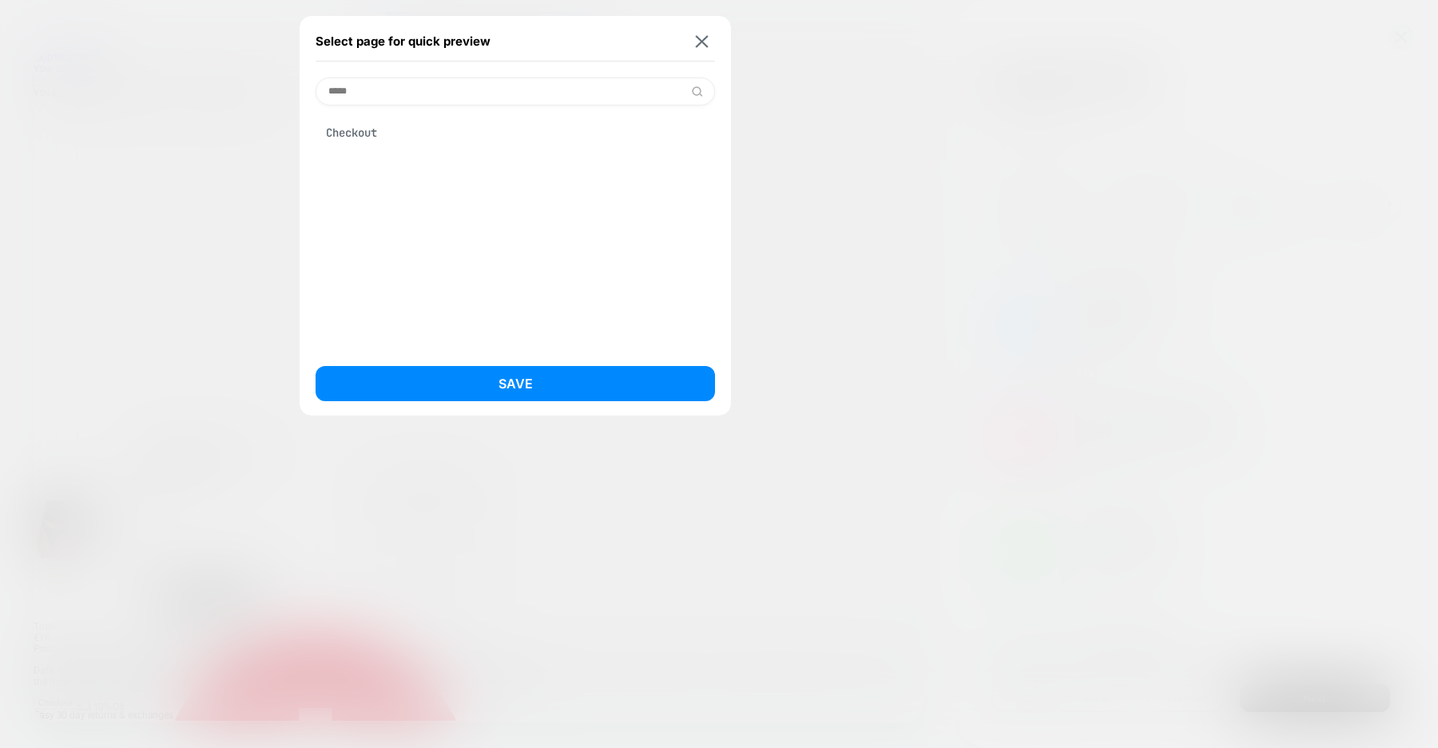
type input "*****"
click at [363, 142] on div "Checkout" at bounding box center [516, 132] width 400 height 30
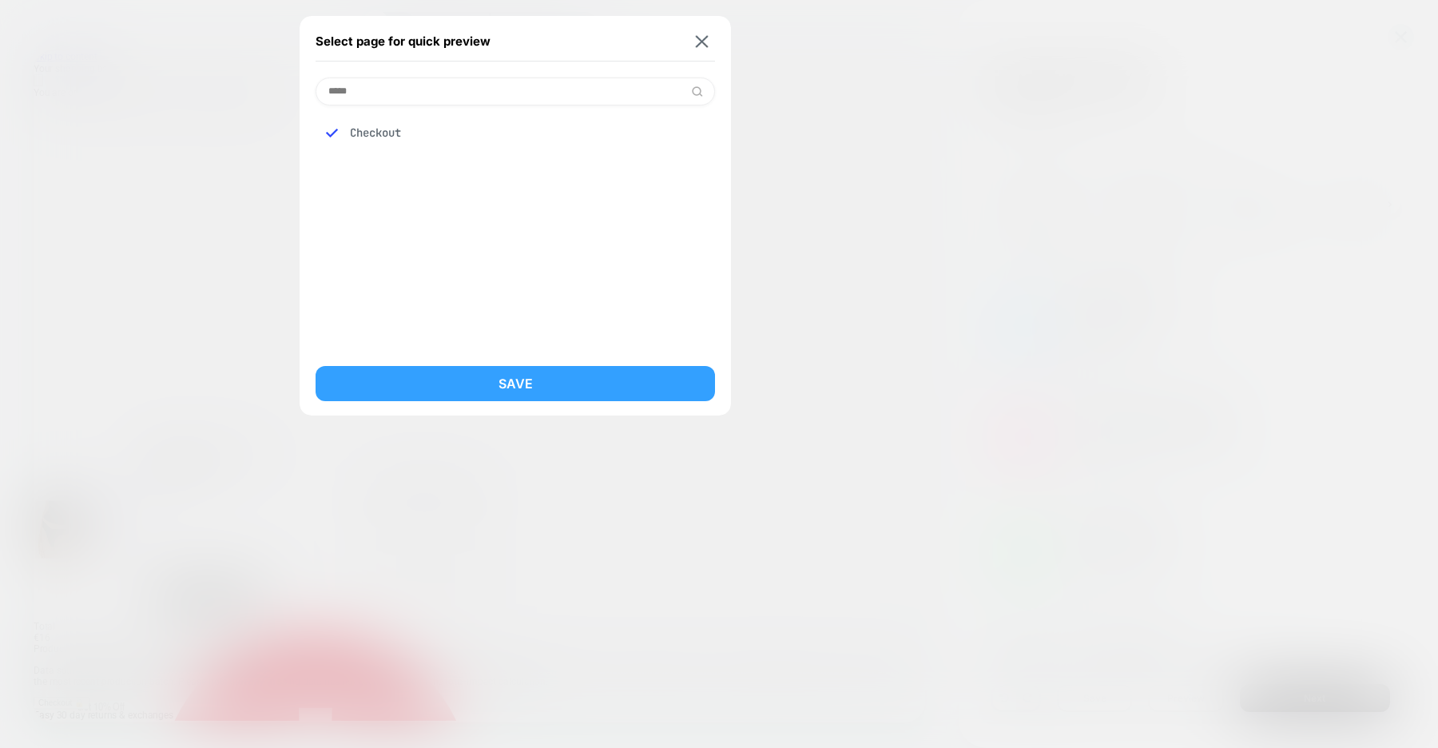
click at [472, 384] on button "Save" at bounding box center [516, 383] width 400 height 35
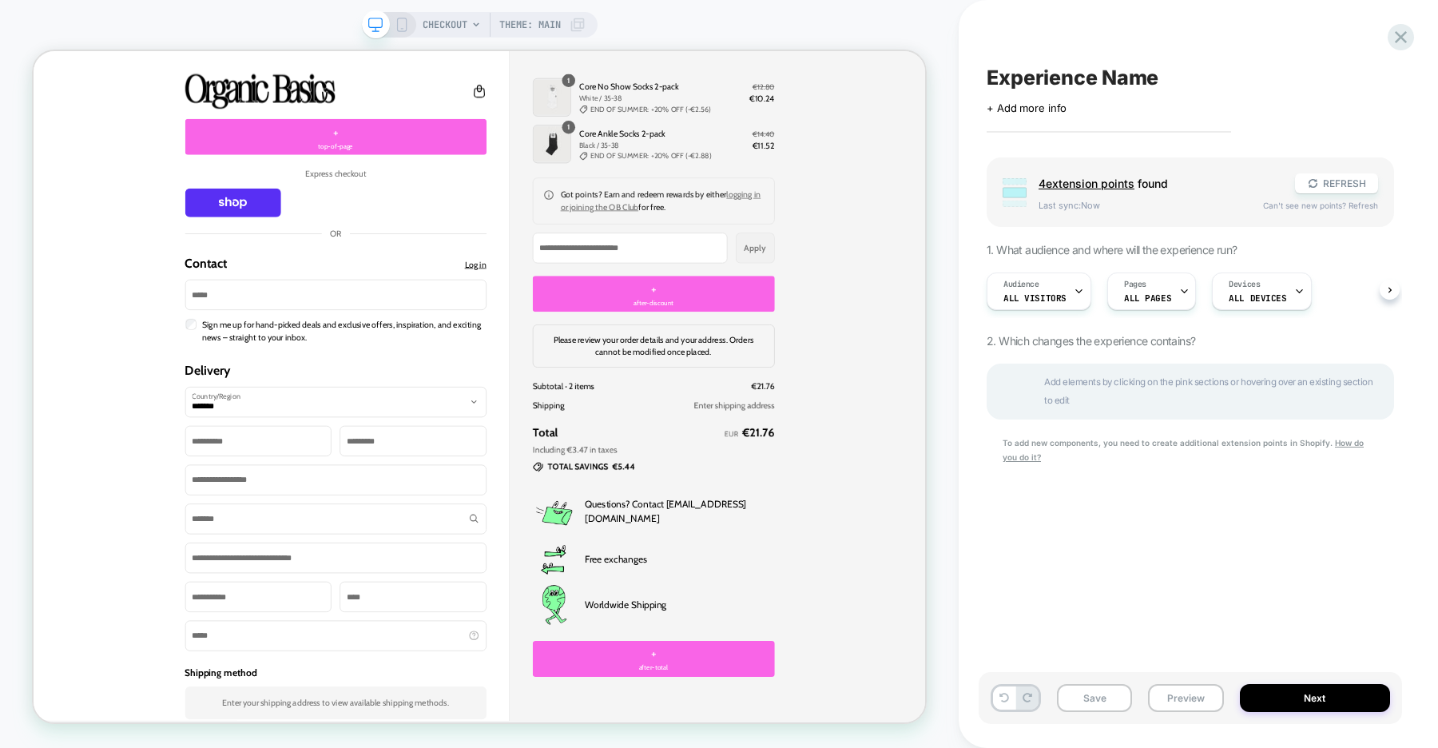
scroll to position [0, 0]
click at [362, 428] on label "Sign me up for hand-picked deals and exclusive offers, inspiration, and excitin…" at bounding box center [444, 425] width 388 height 34
click at [392, 424] on label "Sign me up for hand-picked deals and exclusive offers, inspiration, and excitin…" at bounding box center [444, 425] width 388 height 34
click at [1335, 185] on button "REFRESH" at bounding box center [1336, 183] width 83 height 20
click at [1076, 185] on span "4 extension point s" at bounding box center [1087, 184] width 96 height 14
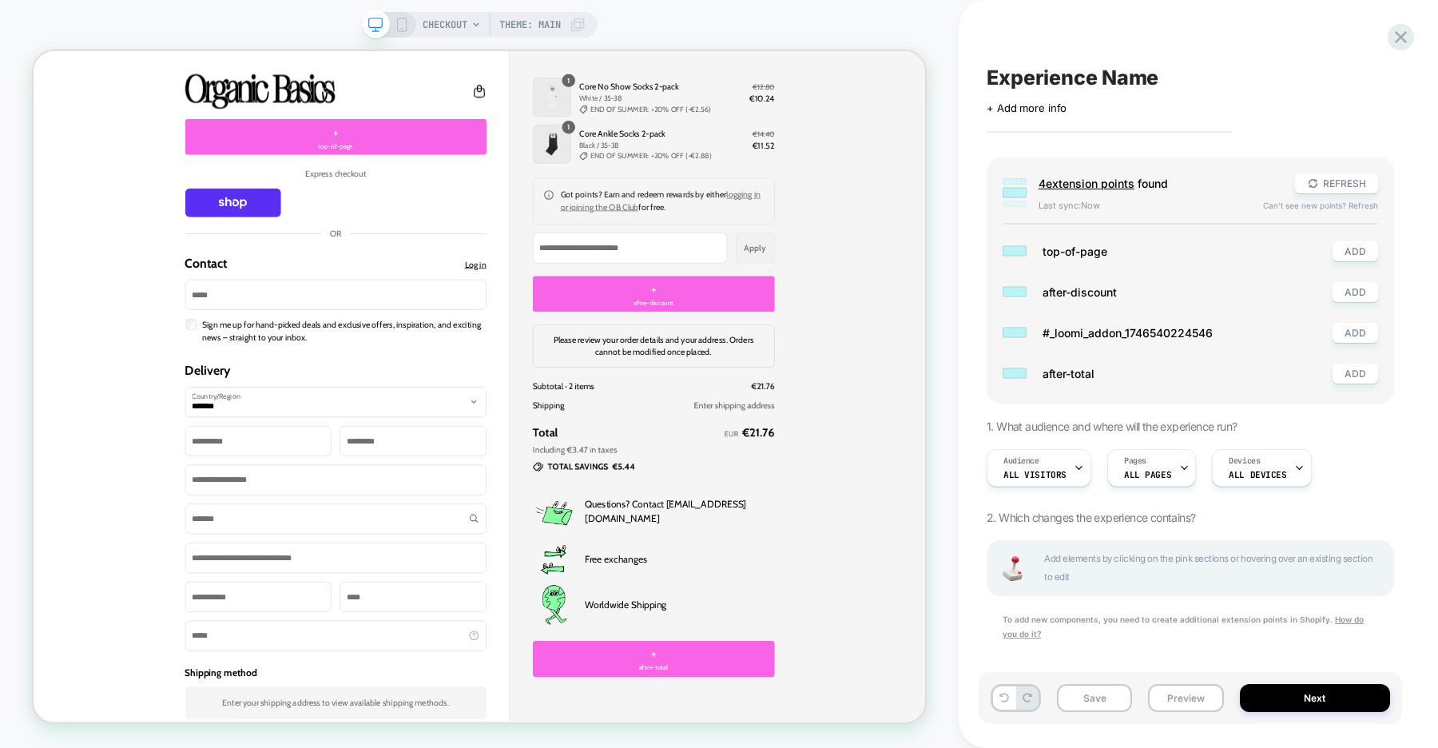
scroll to position [11, 0]
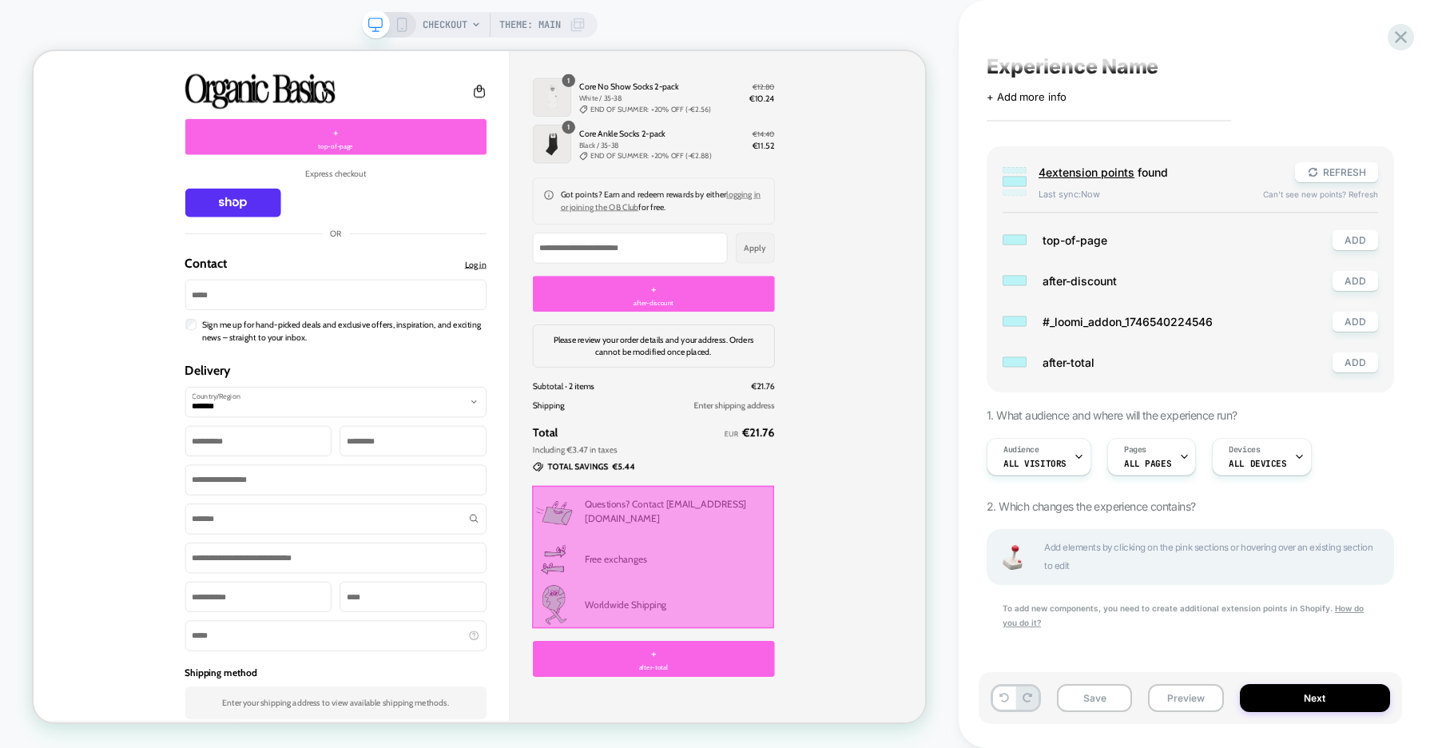
click at [924, 732] on div at bounding box center [859, 725] width 323 height 190
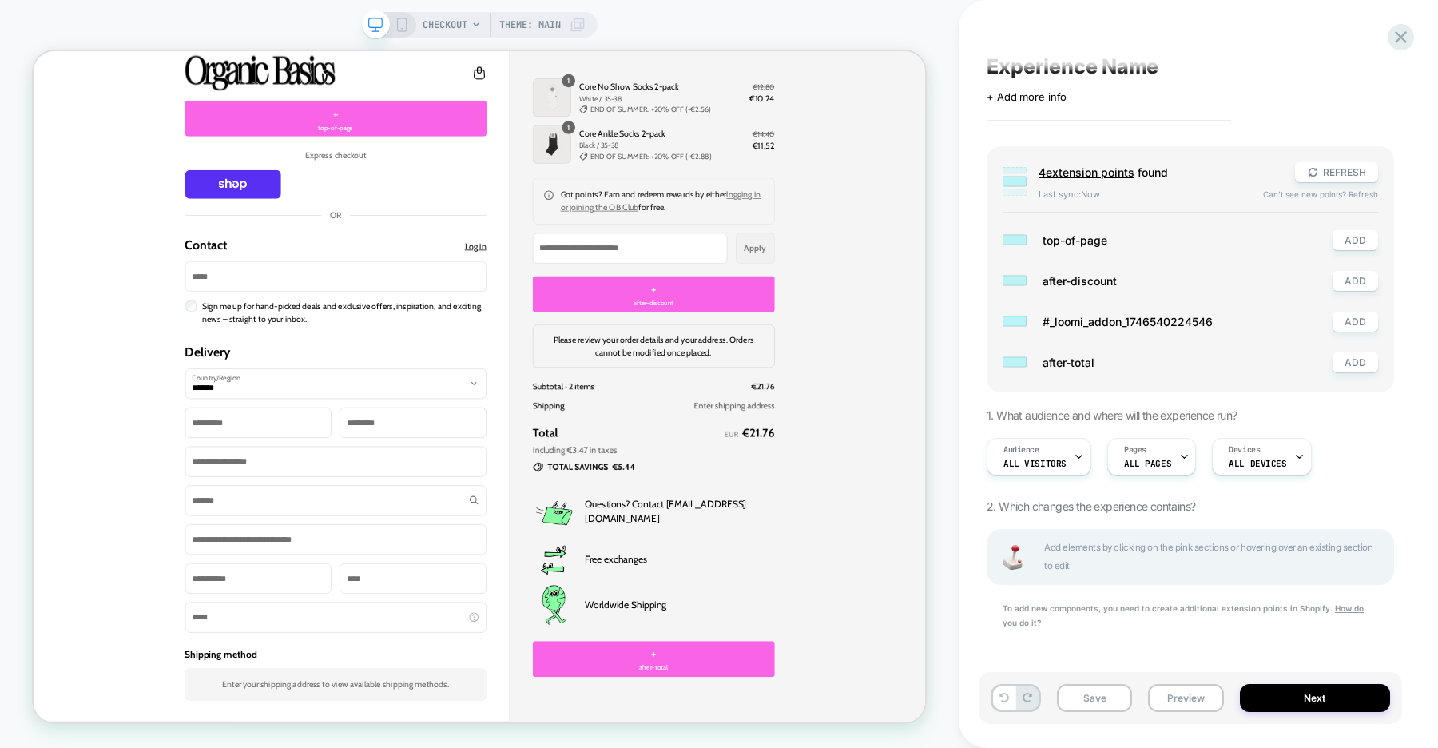
scroll to position [0, 0]
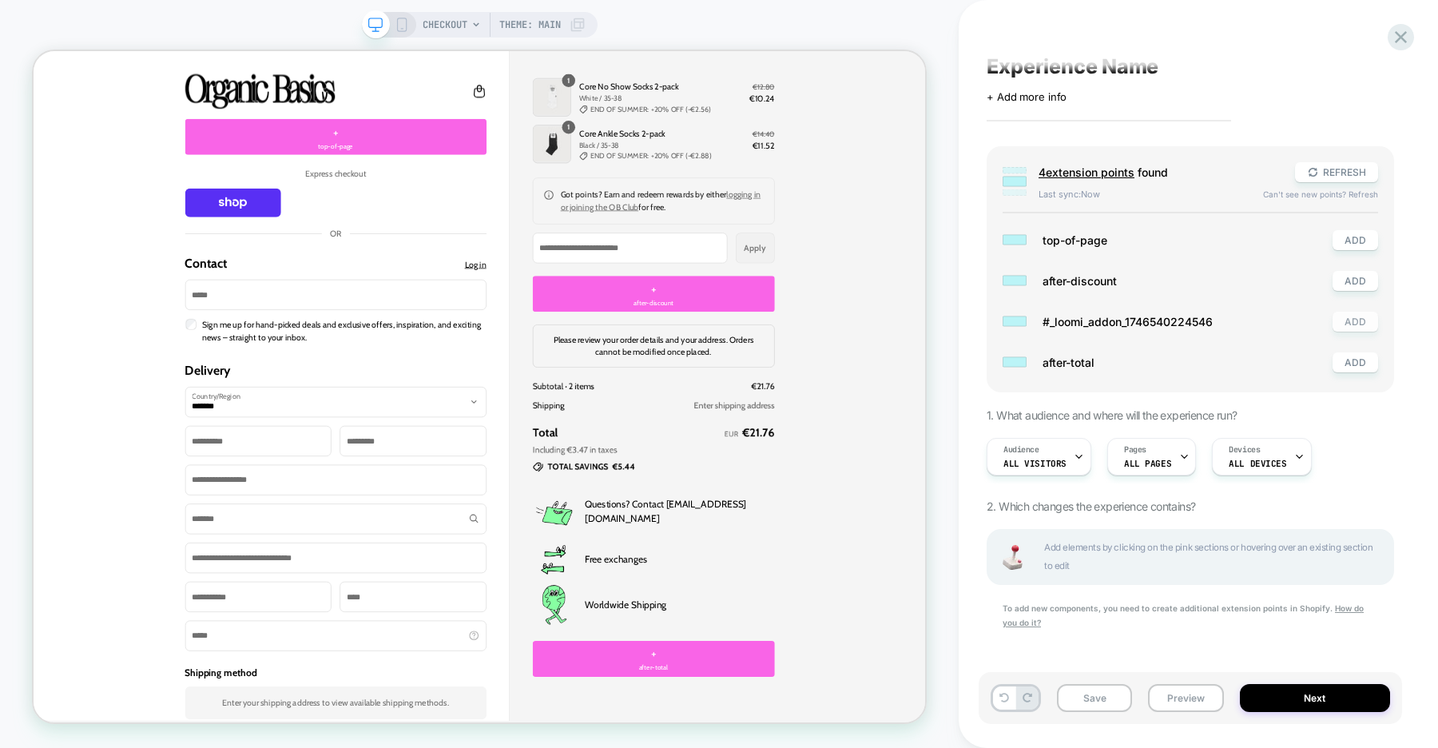
click at [1354, 321] on button "ADD" at bounding box center [1356, 322] width 46 height 20
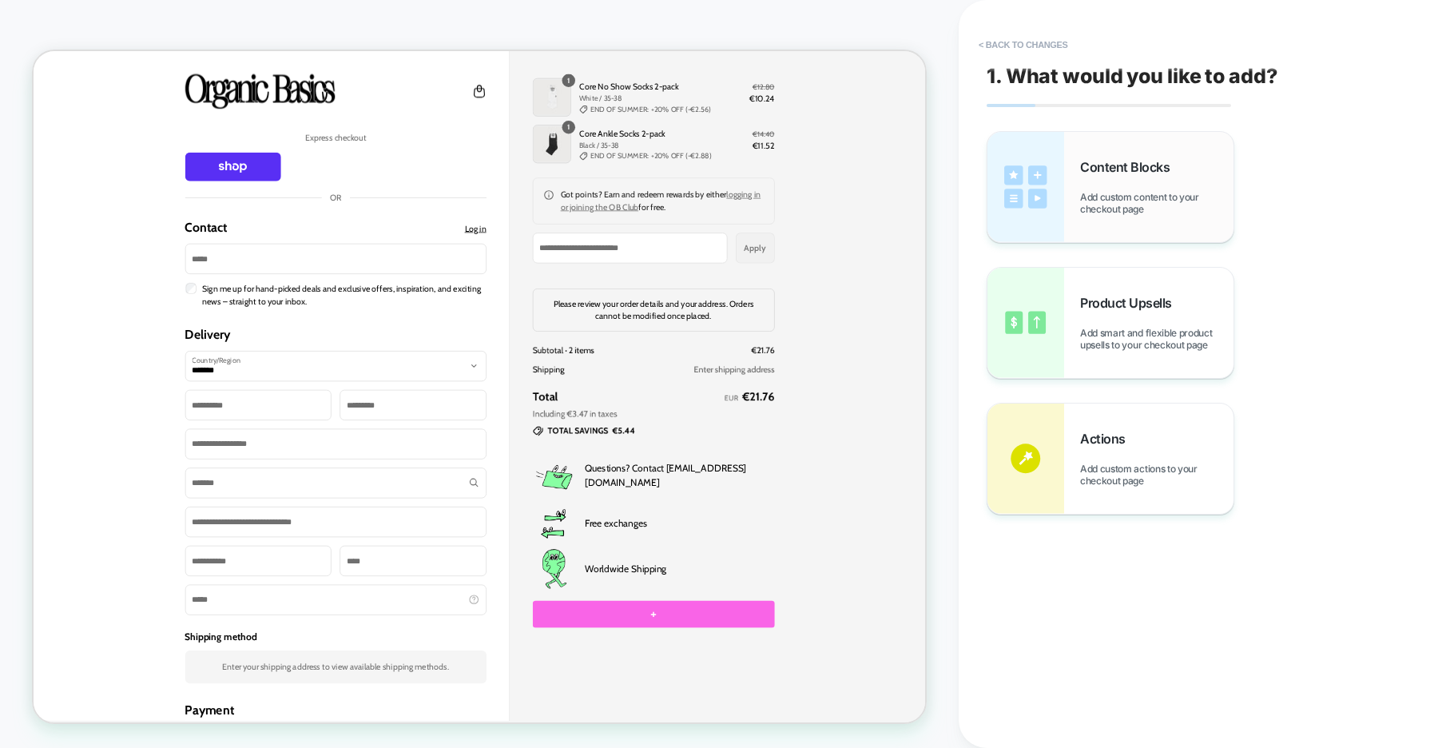
click at [1104, 181] on div "Content Blocks Add custom content to your checkout page" at bounding box center [1156, 187] width 153 height 56
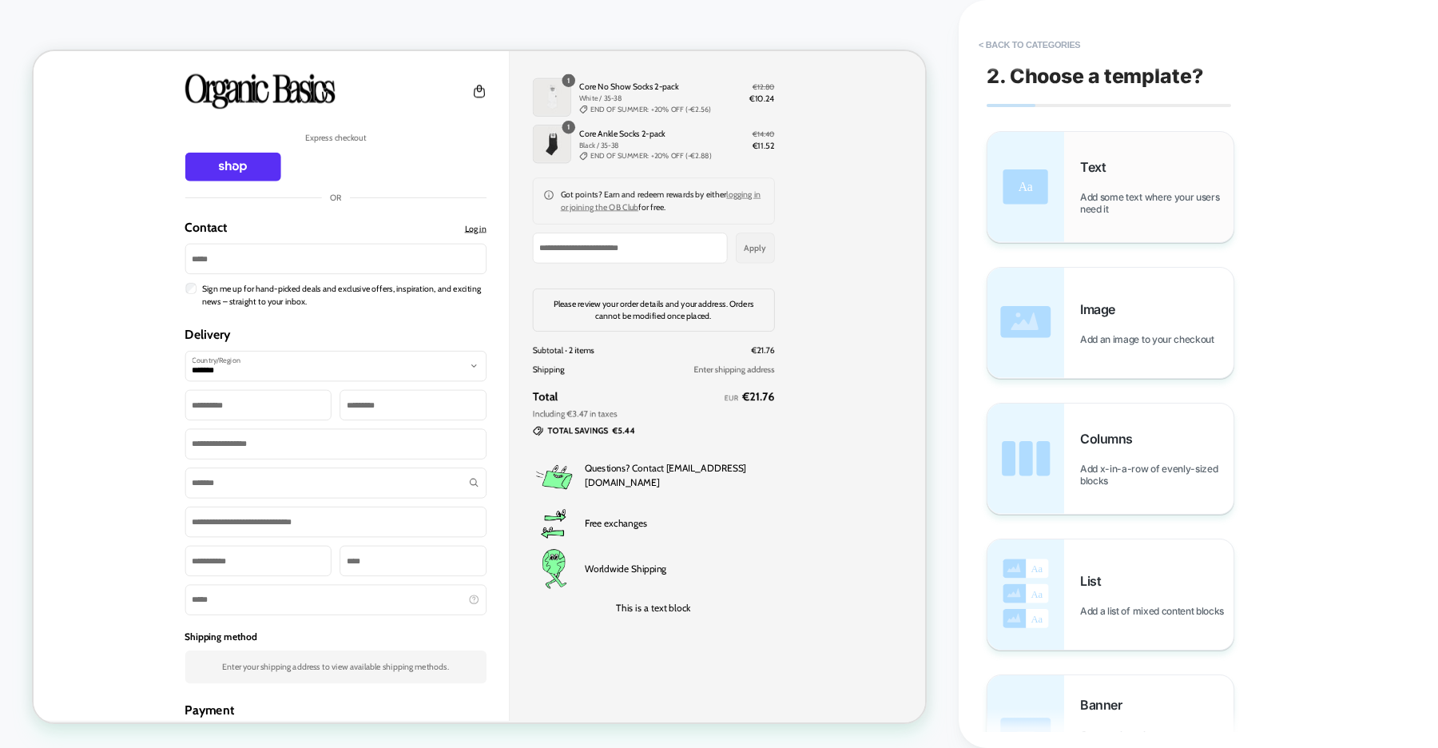
click at [1092, 186] on div "Text Add some text where your users need it" at bounding box center [1156, 187] width 153 height 56
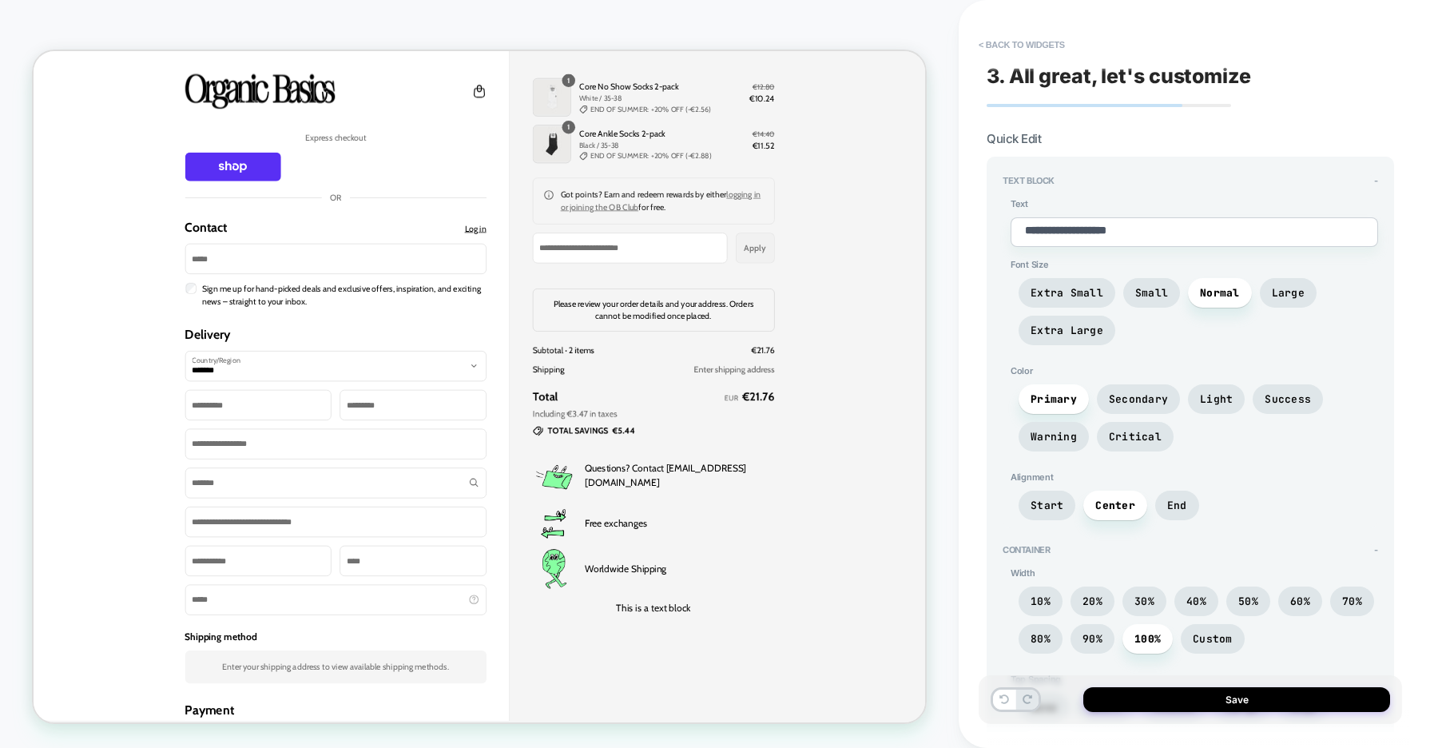
click at [1080, 230] on textarea "**********" at bounding box center [1195, 232] width 368 height 30
type textarea "*"
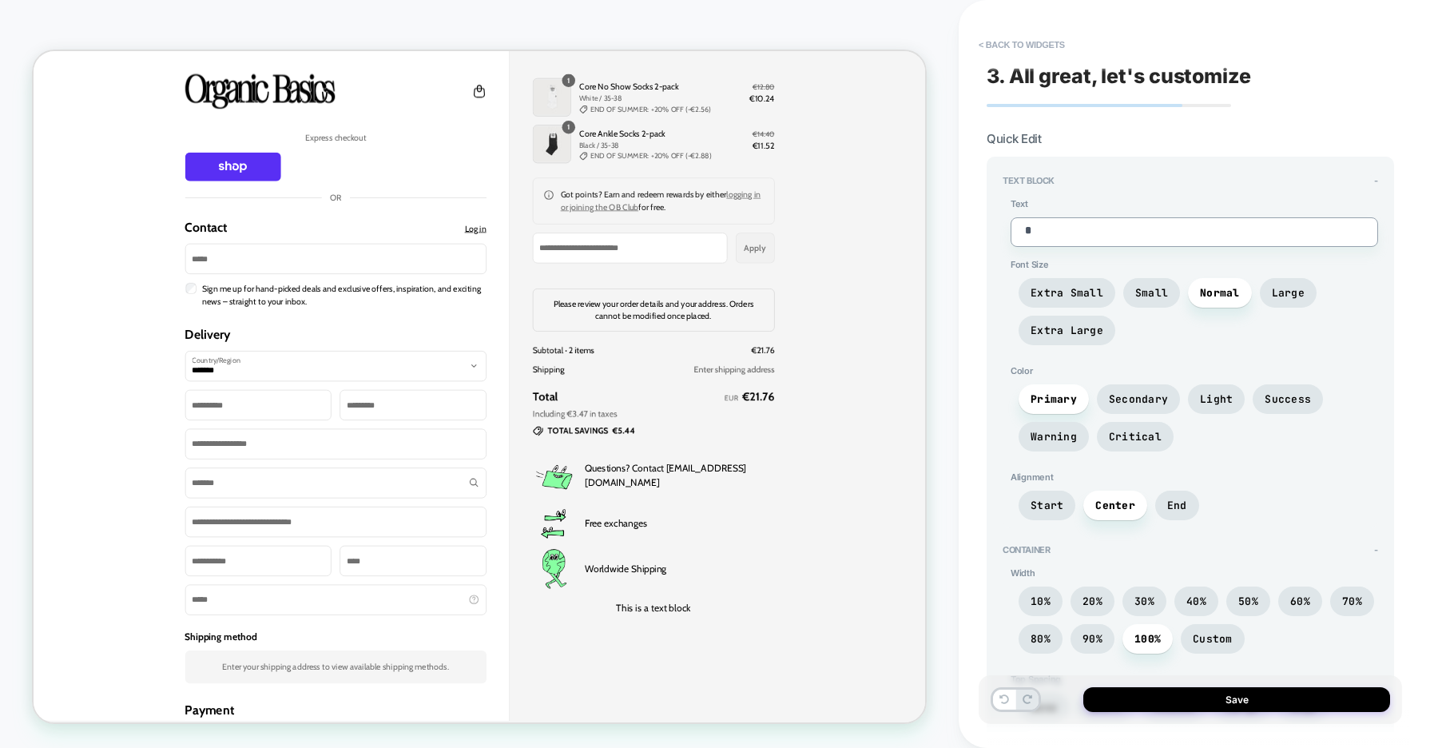
type textarea "*"
type textarea "**"
type textarea "*"
type textarea "***"
type textarea "*"
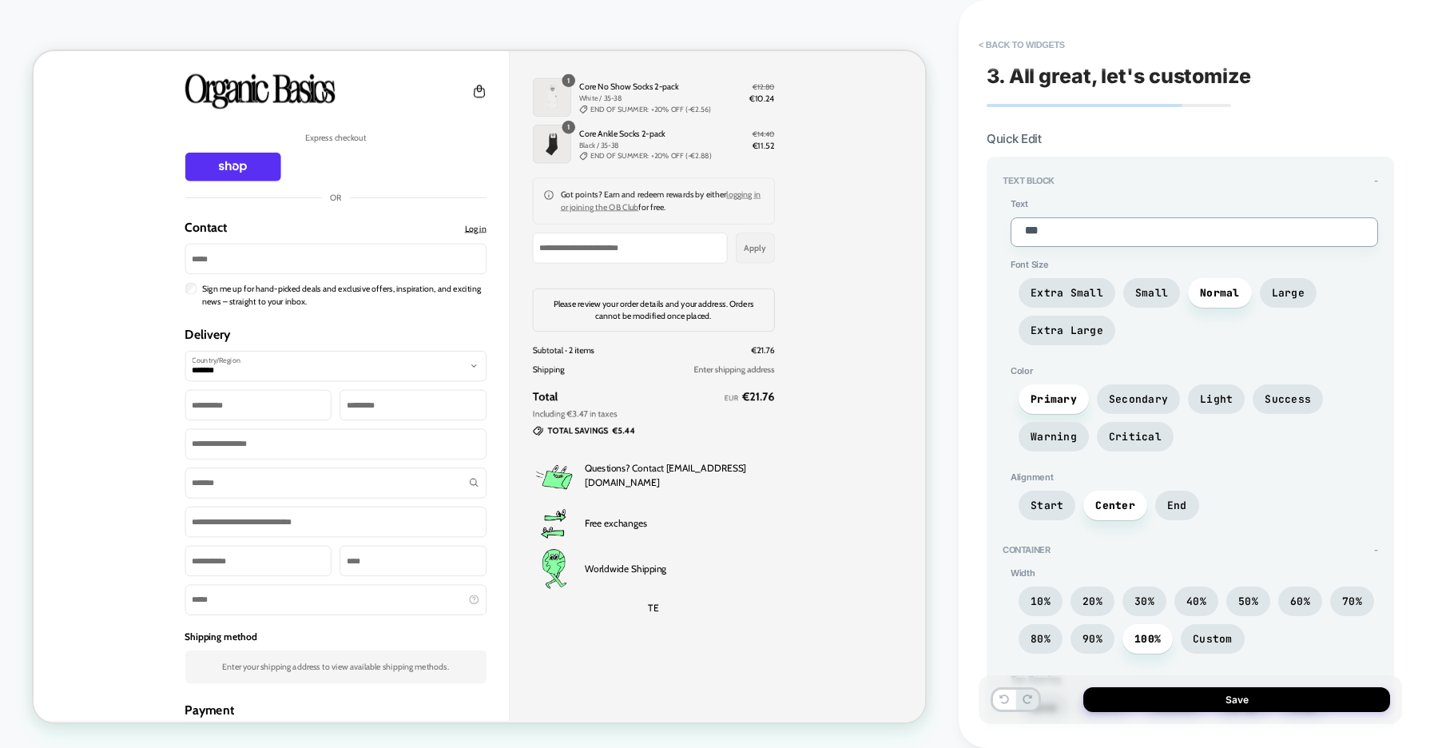
type textarea "****"
click at [1015, 43] on button "< Back to widgets" at bounding box center [1022, 45] width 102 height 26
type textarea "*"
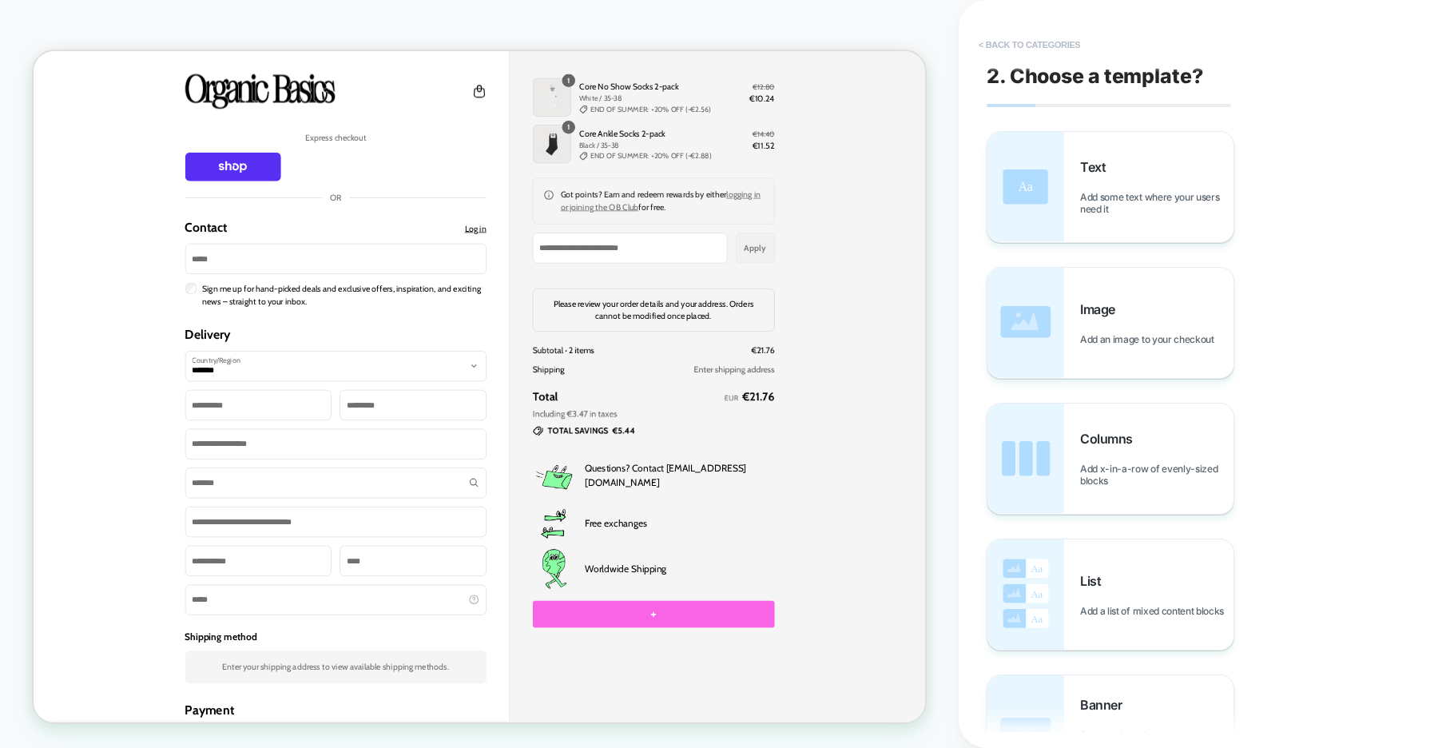
click at [1034, 42] on button "< Back to categories" at bounding box center [1029, 45] width 117 height 26
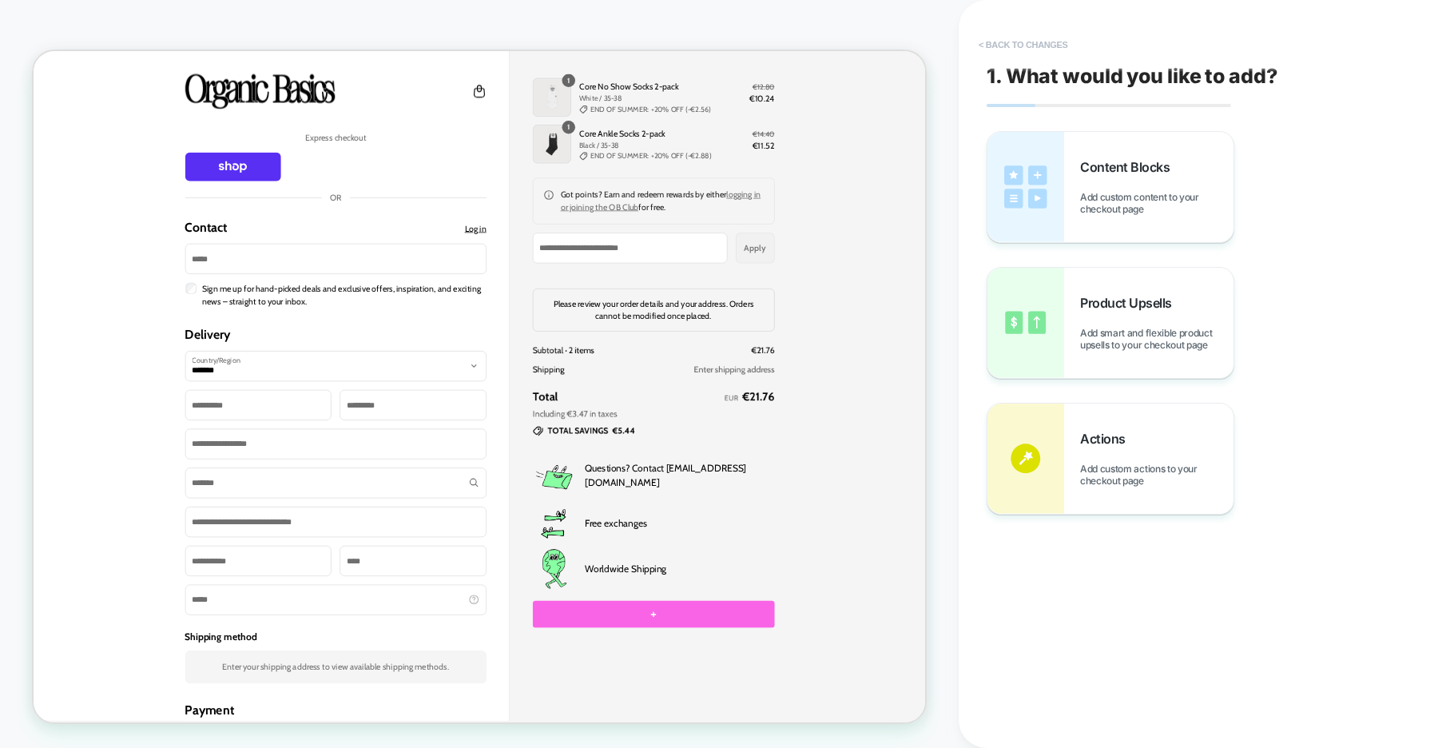
click at [1012, 43] on button "< Back to changes" at bounding box center [1023, 45] width 105 height 26
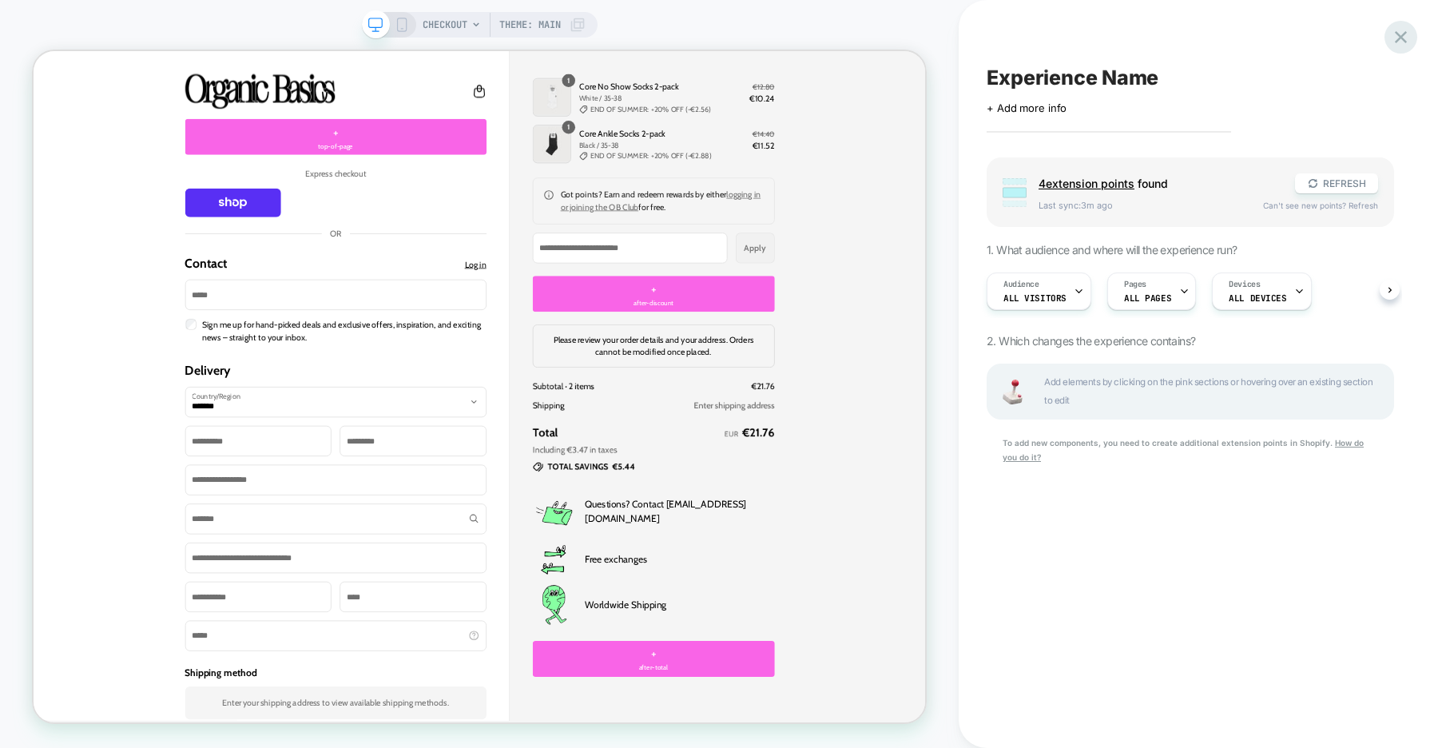
click at [1395, 35] on icon at bounding box center [1401, 37] width 22 height 22
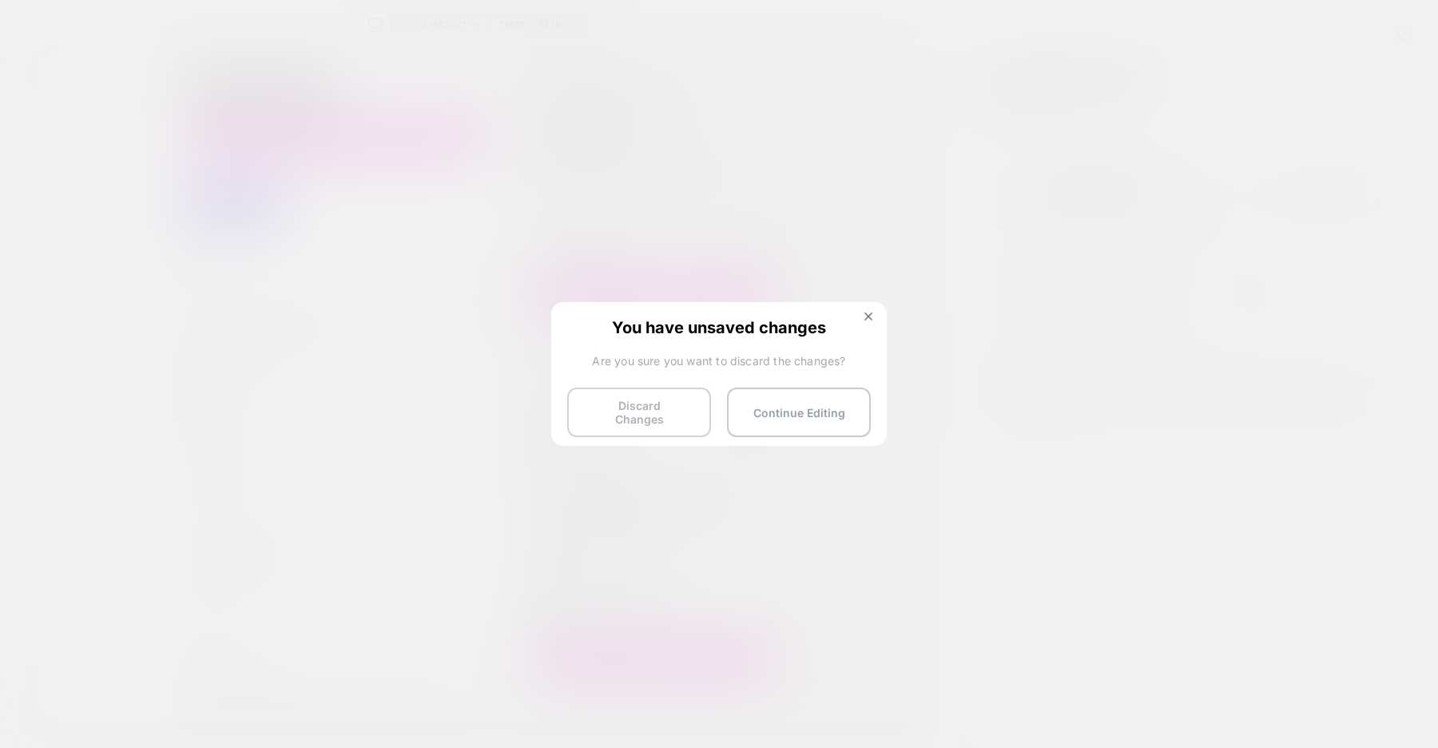
click at [620, 416] on button "Discard Changes" at bounding box center [639, 413] width 144 height 50
